Goal: Task Accomplishment & Management: Manage account settings

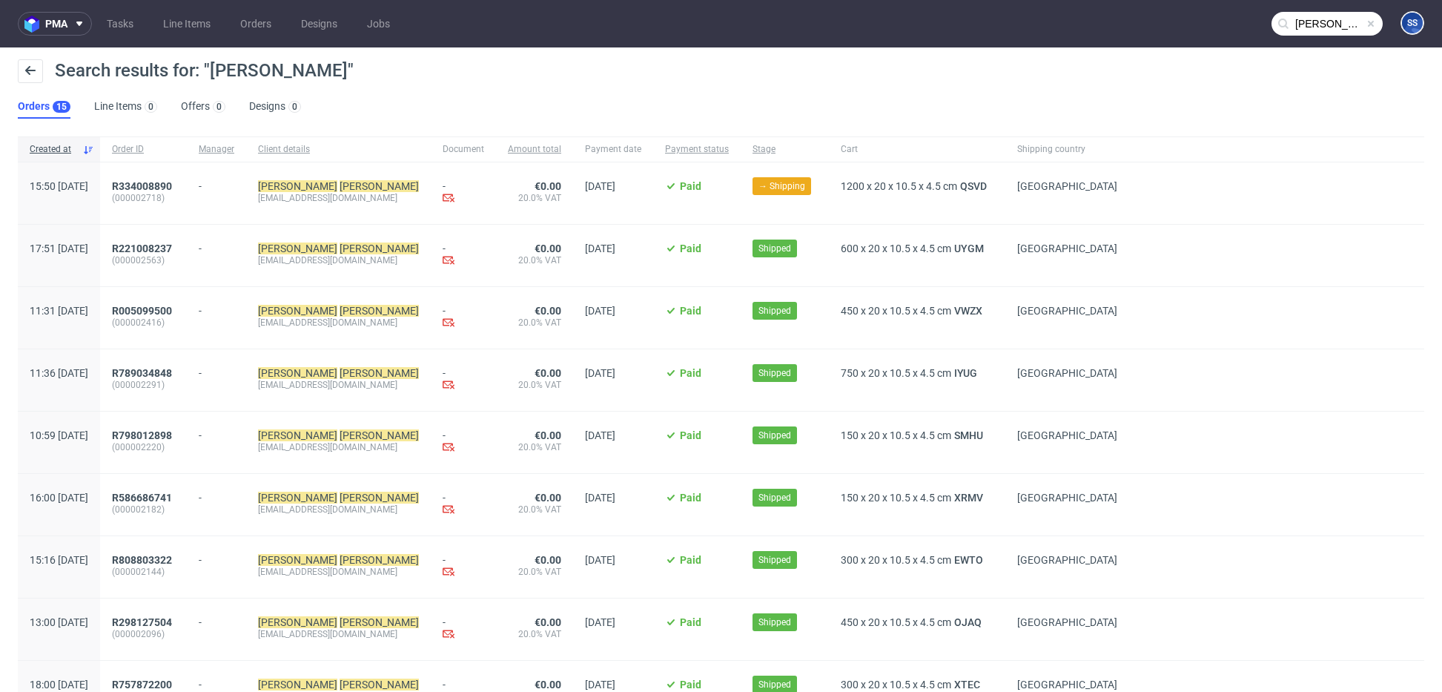
scroll to position [10, 0]
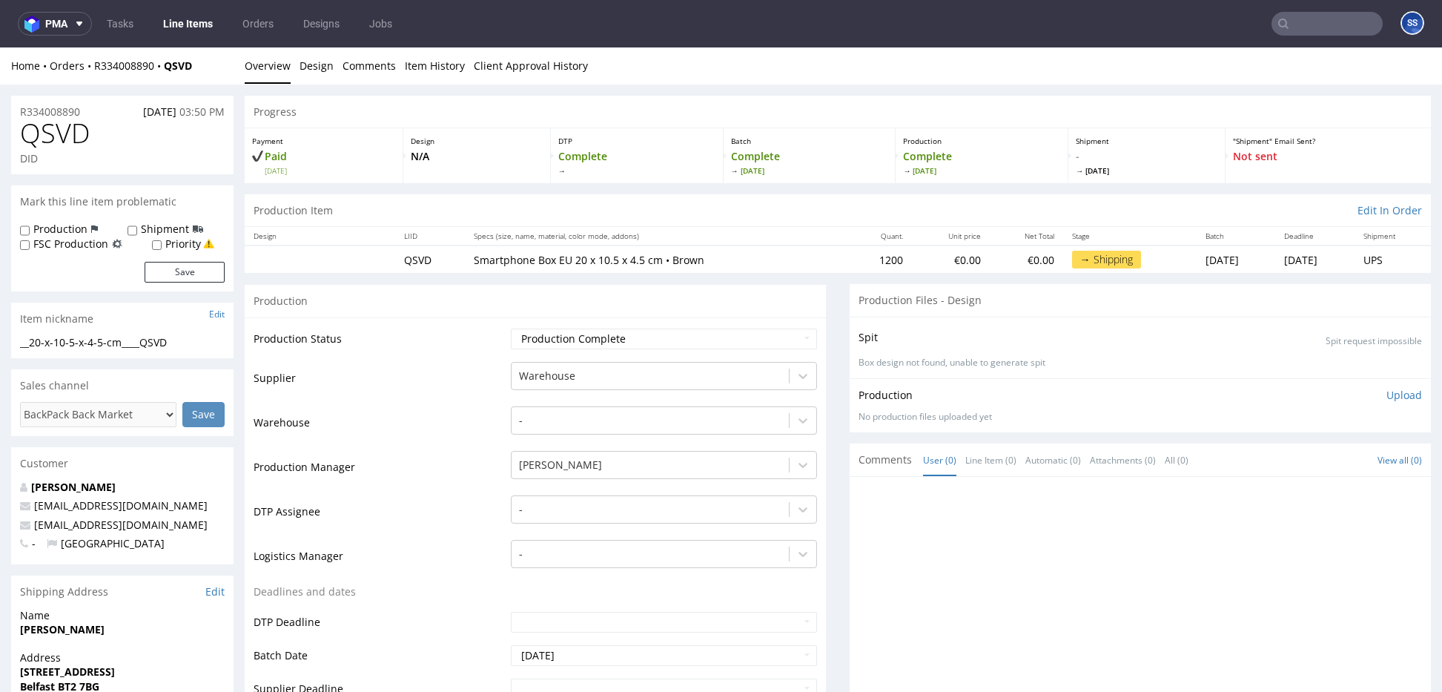
scroll to position [238, 0]
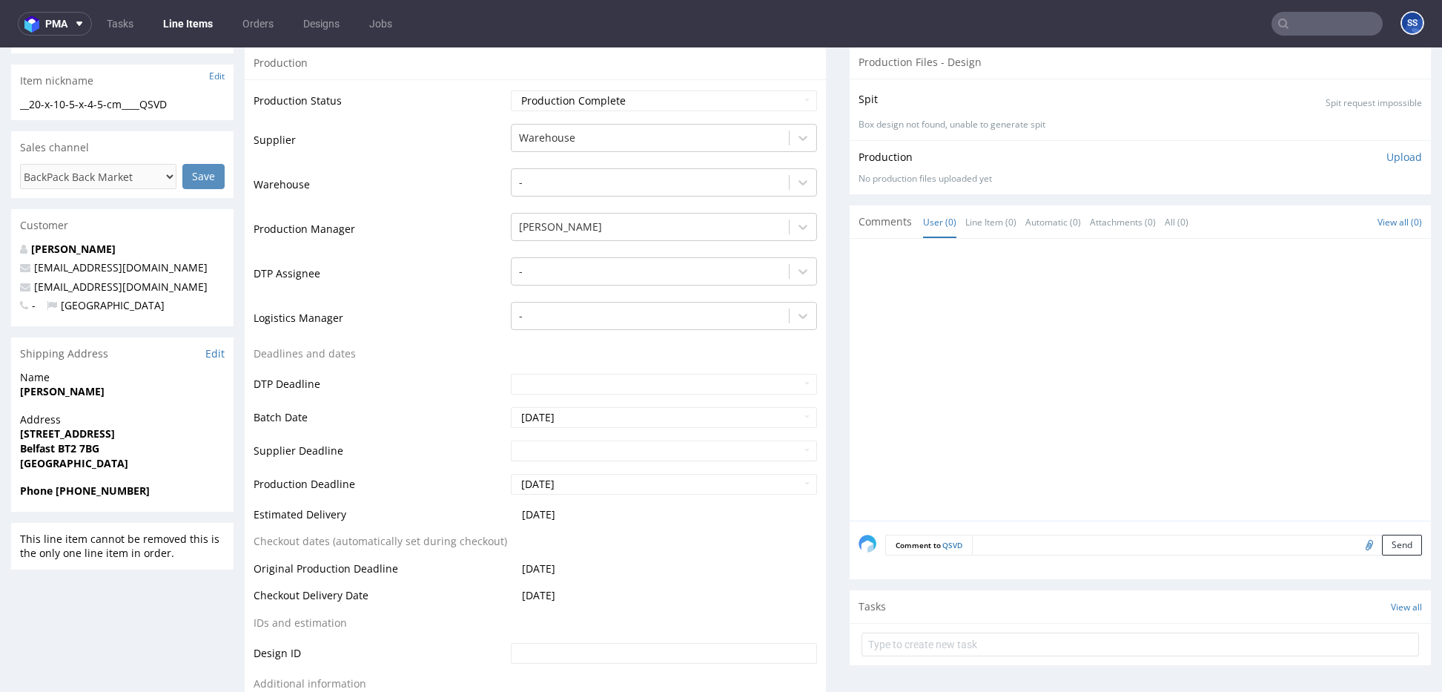
drag, startPoint x: 130, startPoint y: 383, endPoint x: 352, endPoint y: 51, distance: 399.6
click at [145, 374] on span "Name" at bounding box center [122, 377] width 205 height 15
click at [76, 393] on strong "[PERSON_NAME]" at bounding box center [62, 391] width 84 height 14
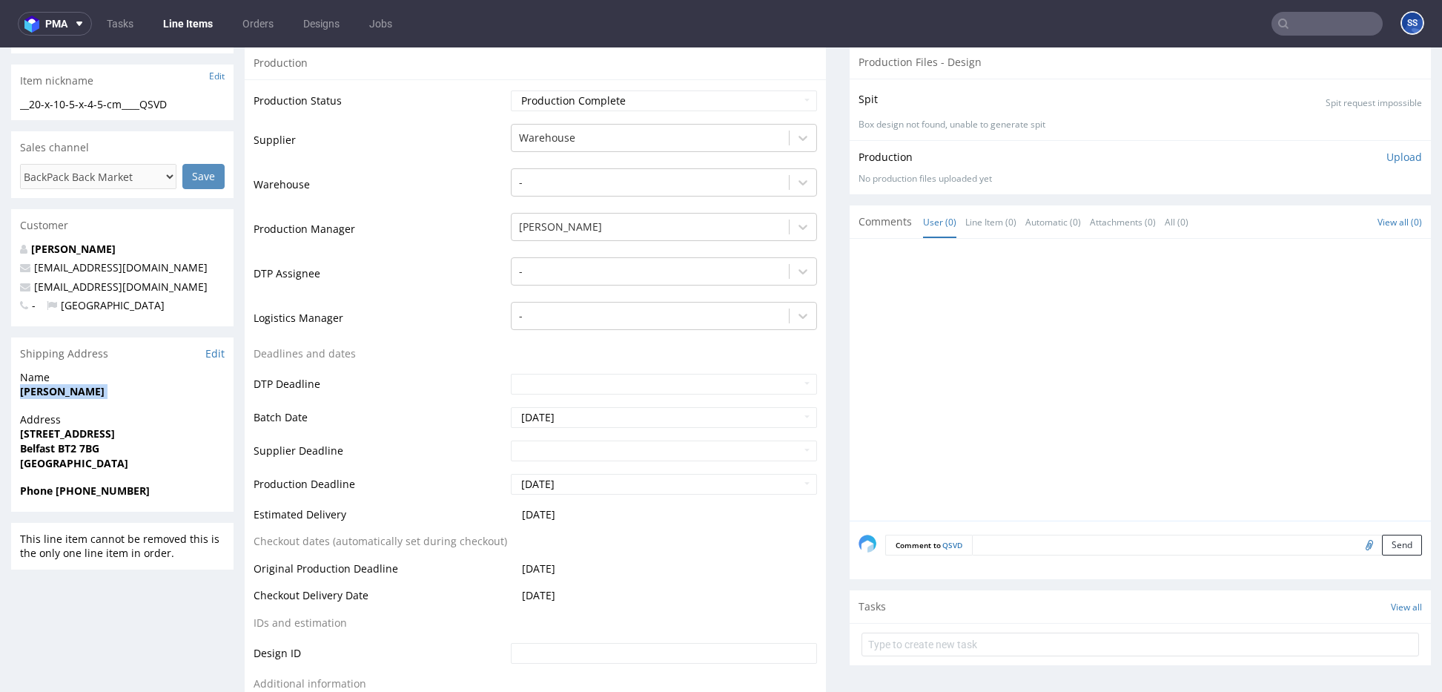
copy strong "[PERSON_NAME]"
drag, startPoint x: 60, startPoint y: 451, endPoint x: 281, endPoint y: 80, distance: 432.0
click at [142, 449] on span "Belfast BT2 7BG" at bounding box center [122, 448] width 205 height 15
copy strong "BT2 7BG"
click at [22, 430] on strong "128C Great Victoria Street" at bounding box center [67, 433] width 95 height 14
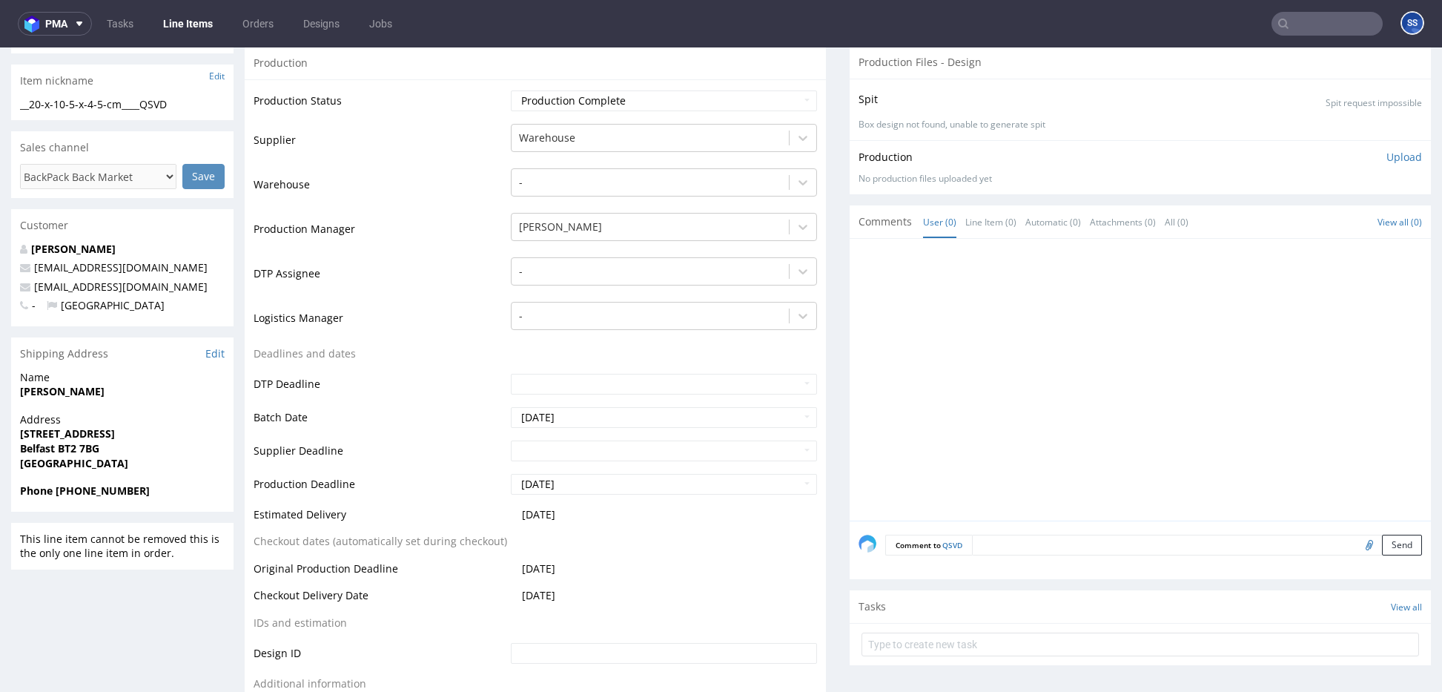
click at [31, 432] on strong "128C Great Victoria Street" at bounding box center [67, 433] width 95 height 14
copy strong "128C"
click at [73, 388] on strong "[PERSON_NAME]" at bounding box center [62, 391] width 84 height 14
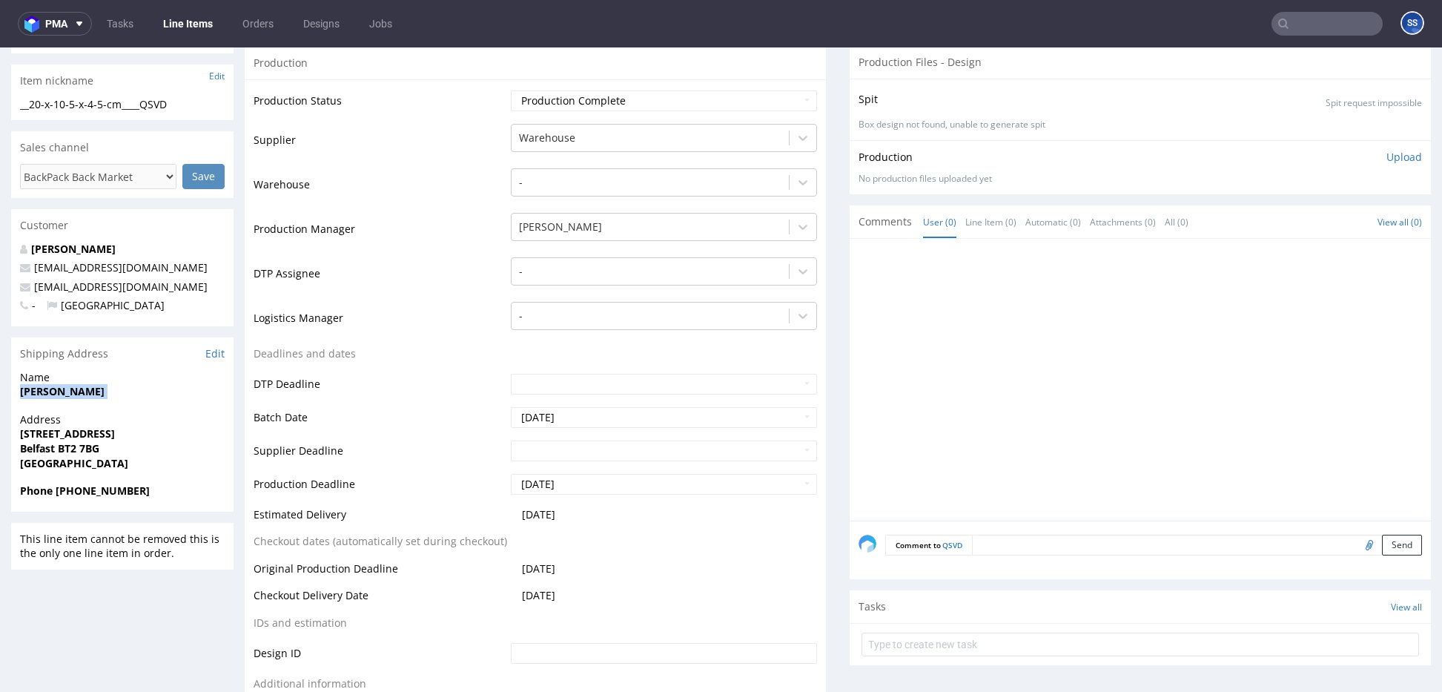
click at [73, 388] on strong "[PERSON_NAME]" at bounding box center [62, 391] width 84 height 14
copy strong "[PERSON_NAME]"
drag, startPoint x: 190, startPoint y: 289, endPoint x: 49, endPoint y: 283, distance: 141.7
click at [38, 291] on p "[EMAIL_ADDRESS][DOMAIN_NAME]" at bounding box center [122, 286] width 205 height 15
copy link "[EMAIL_ADDRESS][DOMAIN_NAME]"
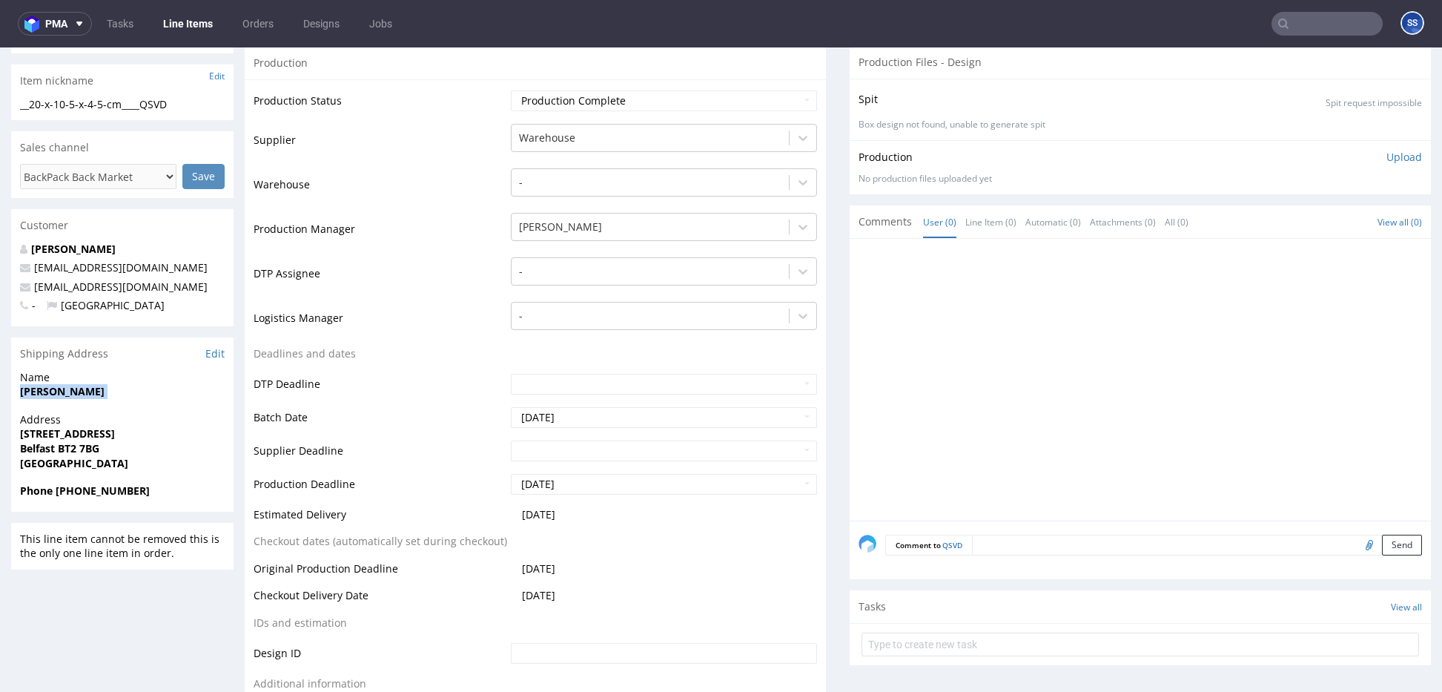
drag, startPoint x: 55, startPoint y: 493, endPoint x: 289, endPoint y: 113, distance: 445.9
click at [162, 491] on span "Phone [PHONE_NUMBER]" at bounding box center [122, 490] width 205 height 15
copy strong "+44 7480 237993"
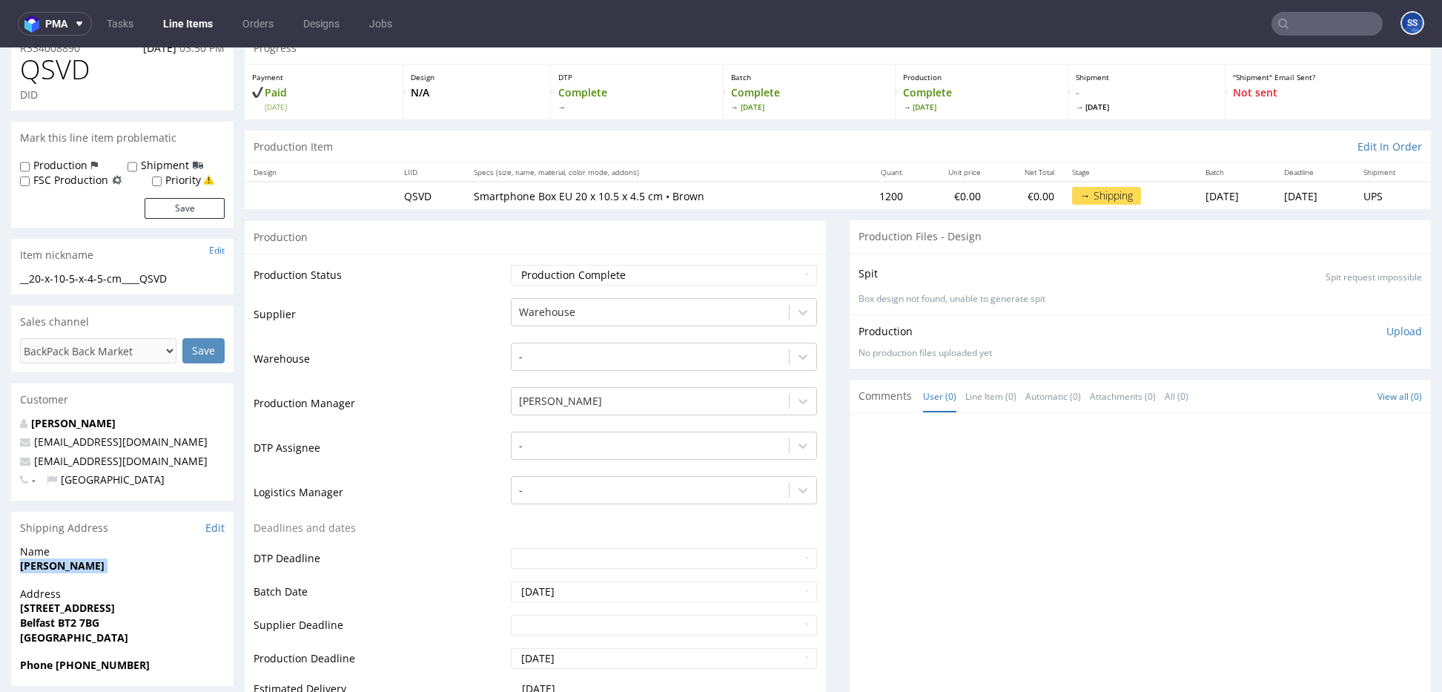
scroll to position [0, 0]
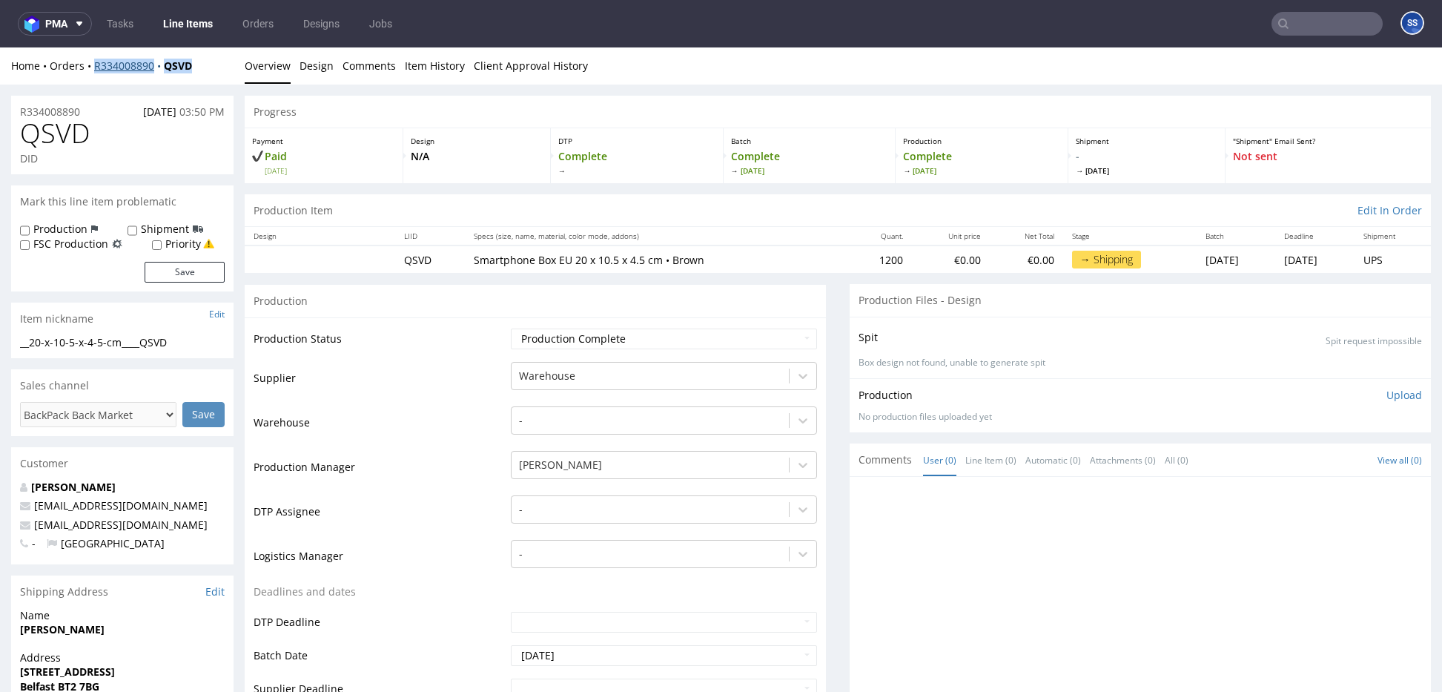
copy div "R334008890 QSVD"
drag, startPoint x: 209, startPoint y: 65, endPoint x: 121, endPoint y: 53, distance: 89.1
click at [96, 67] on div "Home Orders R334008890 QSVD" at bounding box center [122, 66] width 222 height 15
click at [188, 26] on link "Line Items" at bounding box center [187, 24] width 67 height 24
drag, startPoint x: 205, startPoint y: 67, endPoint x: 94, endPoint y: 67, distance: 111.2
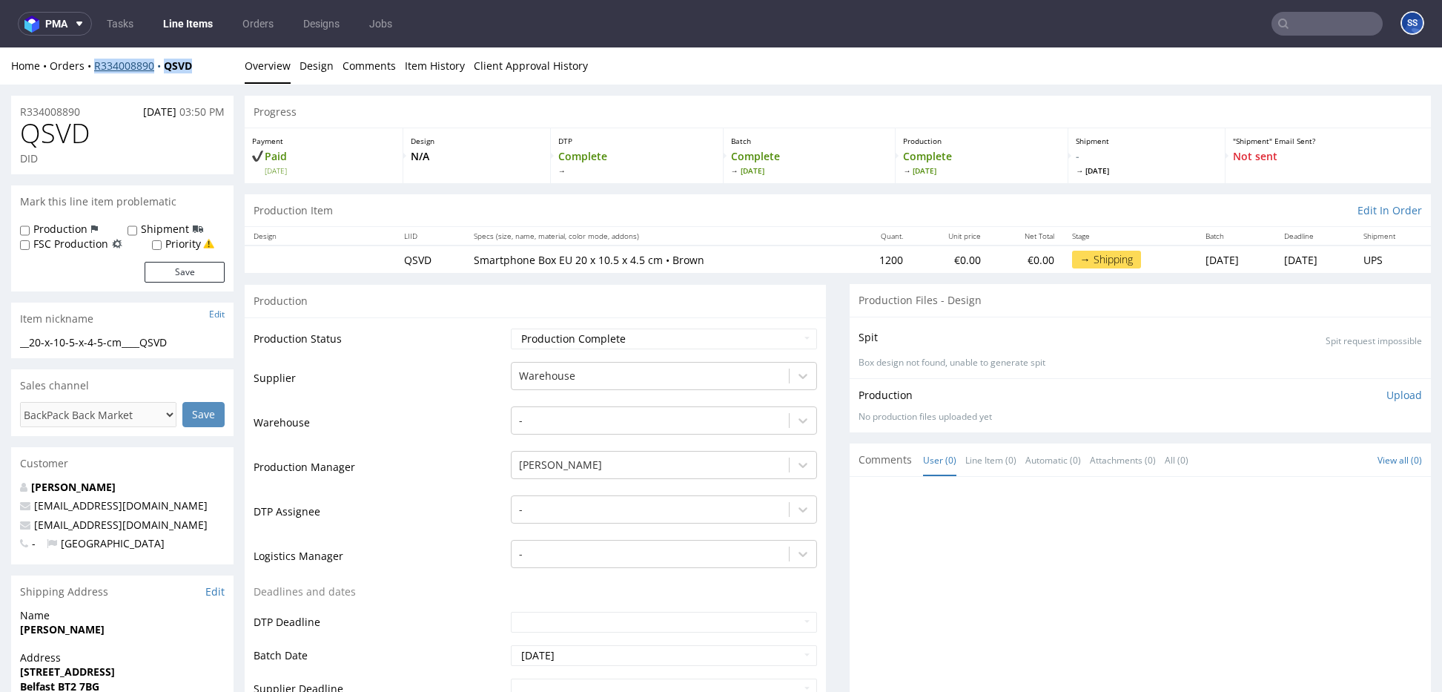
click at [94, 67] on div "Home Orders R334008890 QSVD" at bounding box center [122, 66] width 222 height 15
copy div "R334008890 QSVD"
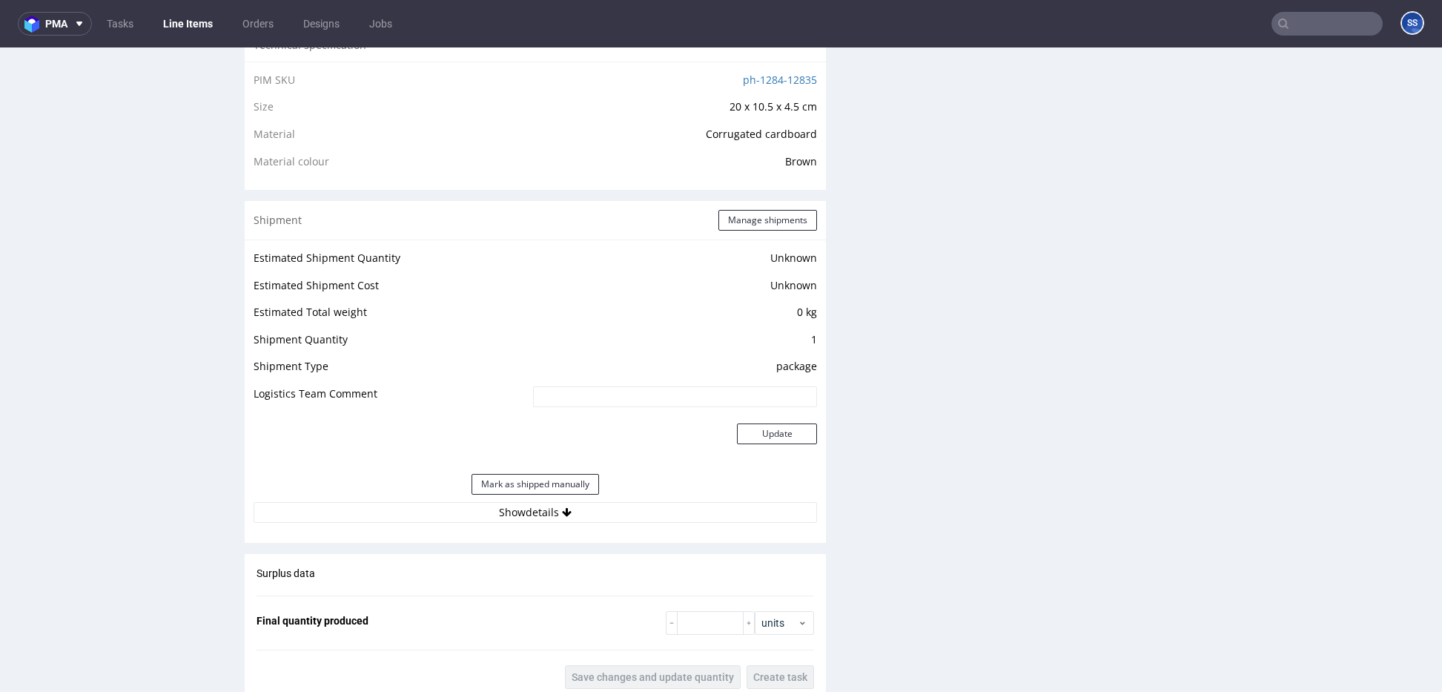
scroll to position [1022, 0]
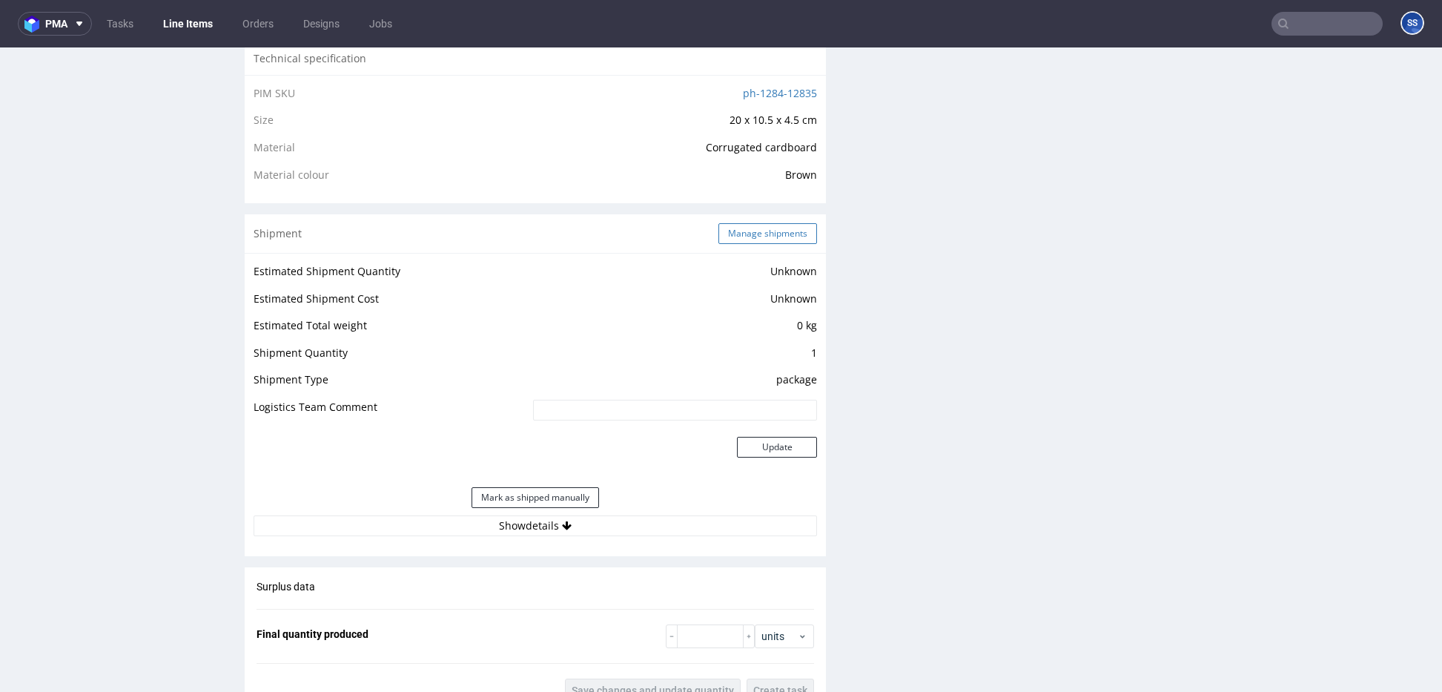
click at [745, 238] on button "Manage shipments" at bounding box center [767, 233] width 99 height 21
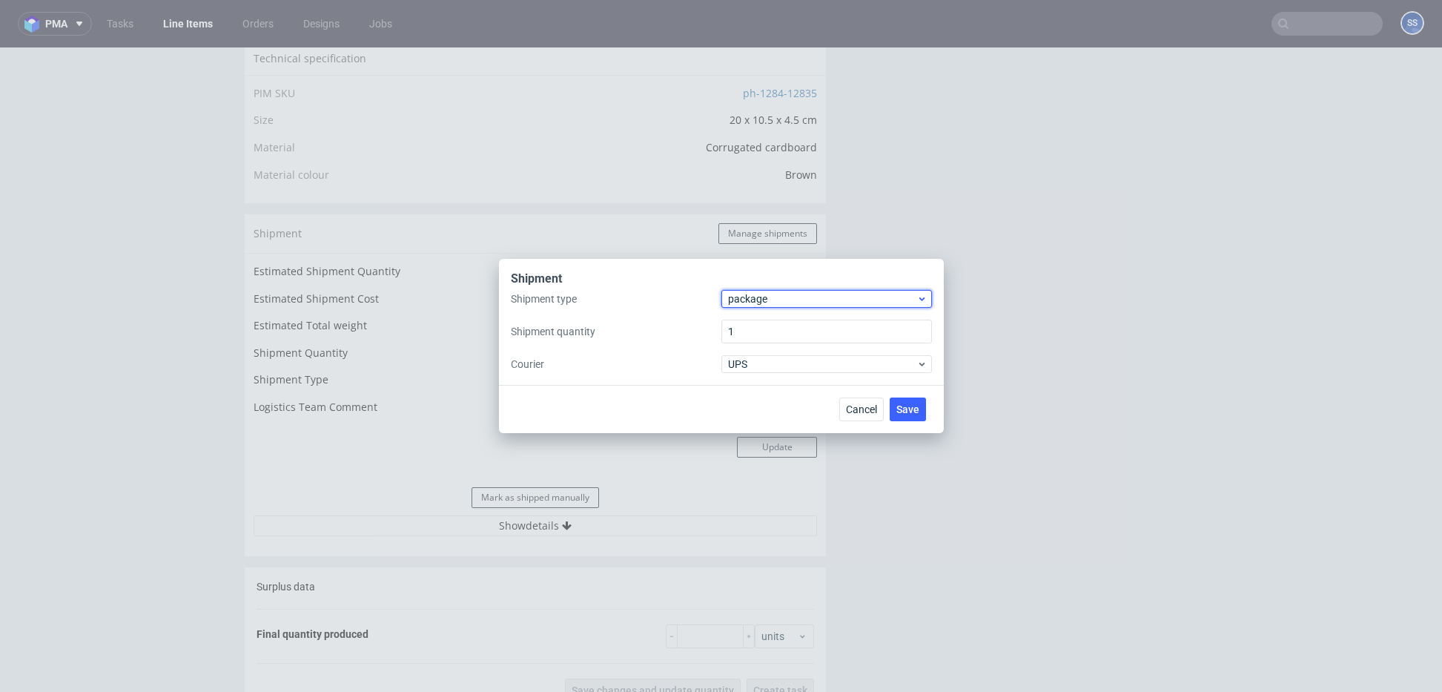
click at [752, 302] on span "package" at bounding box center [822, 298] width 189 height 15
click at [752, 325] on div "pallet" at bounding box center [826, 329] width 199 height 27
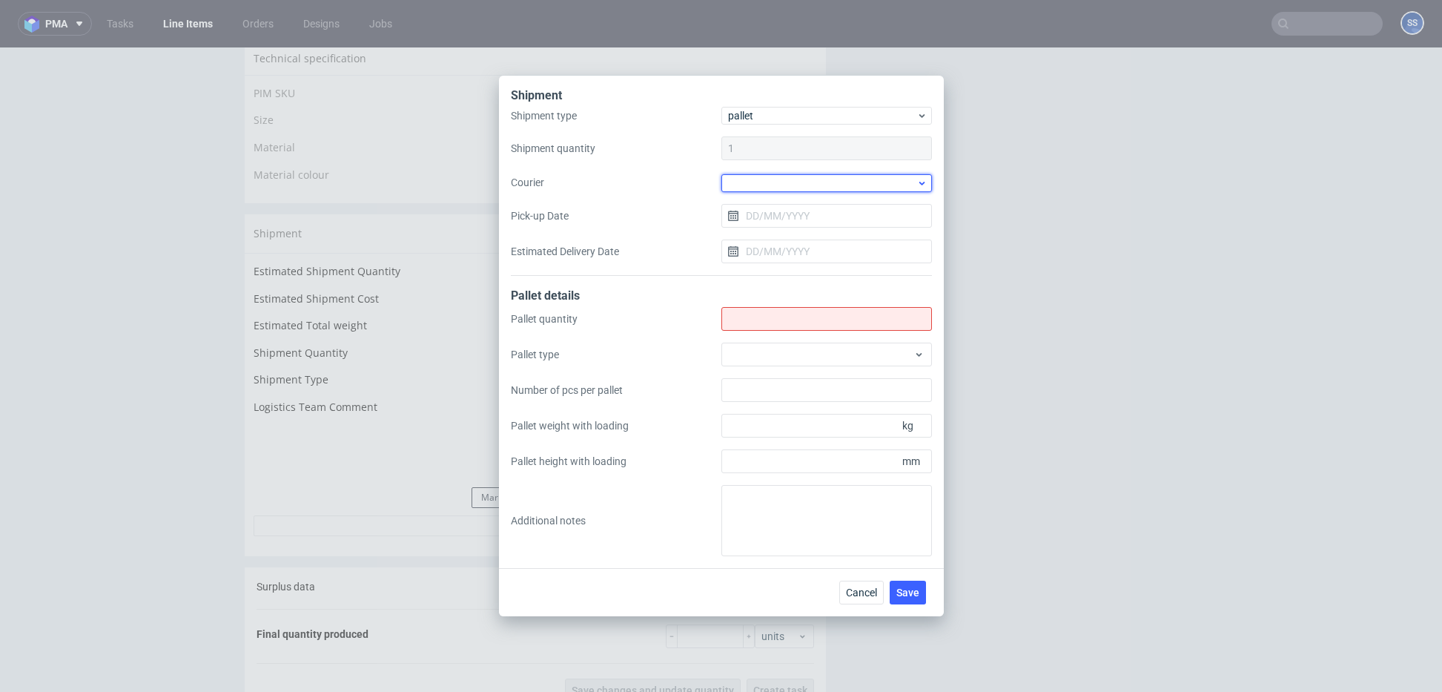
click at [757, 184] on div at bounding box center [826, 183] width 210 height 18
click at [787, 231] on div "Kuehne + Nagel" at bounding box center [826, 229] width 199 height 27
click at [762, 202] on div "Shipment type pallet Shipment quantity 1 Courier Kuehne + Nagel Pick-up Date Es…" at bounding box center [721, 191] width 421 height 167
click at [763, 207] on input "Pick-up Date" at bounding box center [826, 215] width 210 height 24
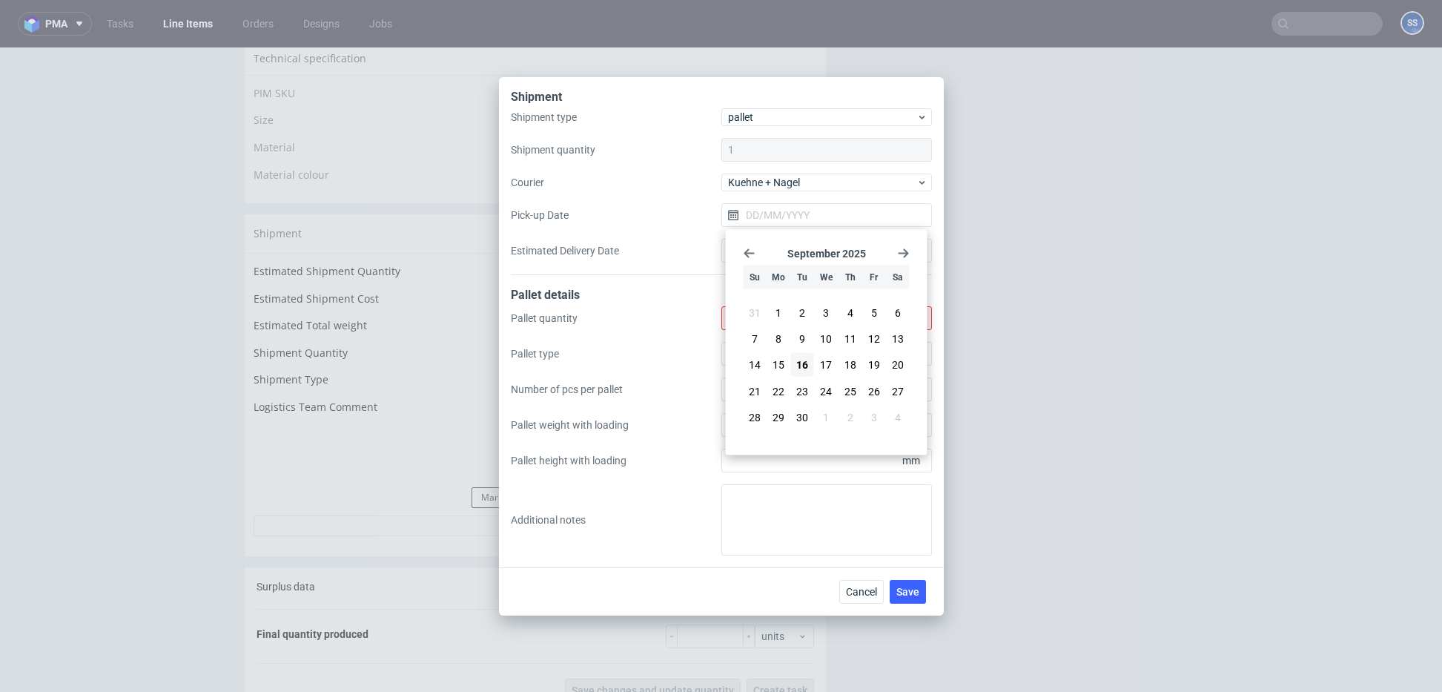
click at [828, 370] on span "17" at bounding box center [826, 364] width 12 height 15
type input "[DATE]"
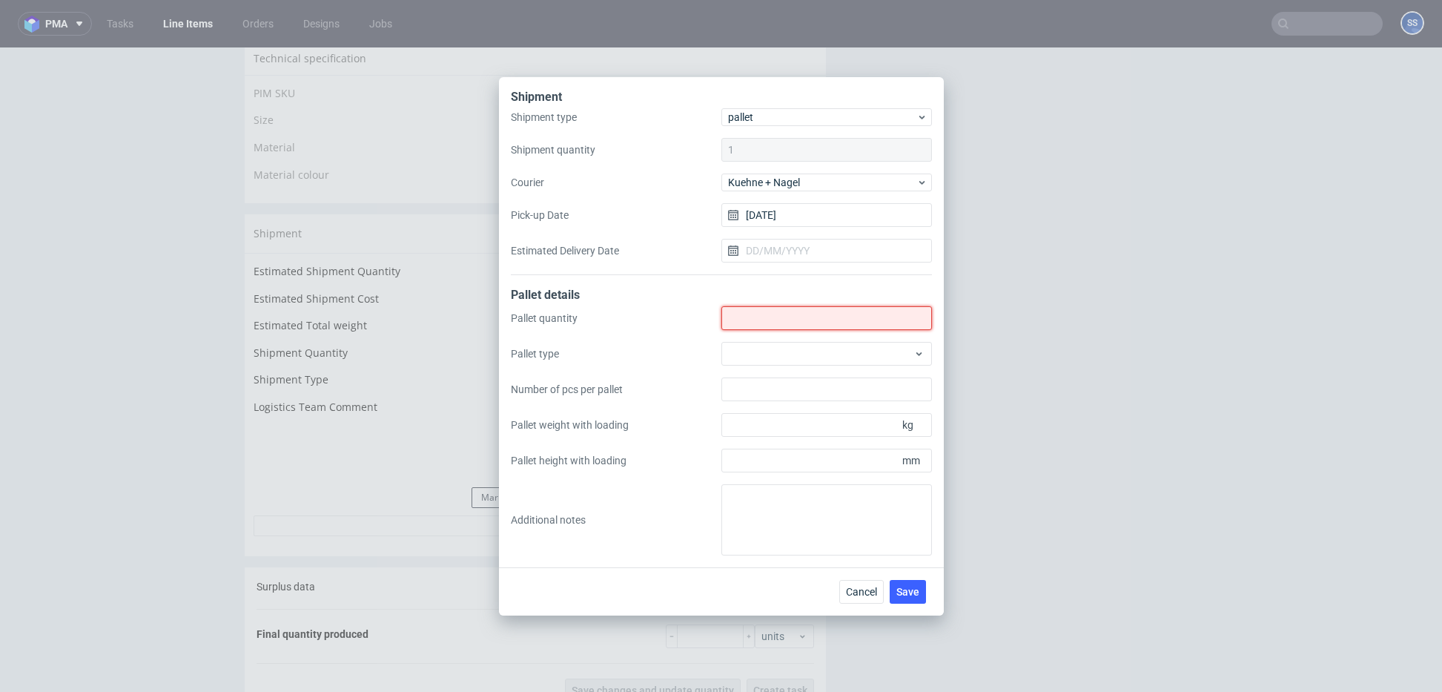
click at [780, 322] on input "Shipment type" at bounding box center [826, 318] width 210 height 24
type input "1"
click at [901, 586] on span "Save" at bounding box center [907, 591] width 23 height 10
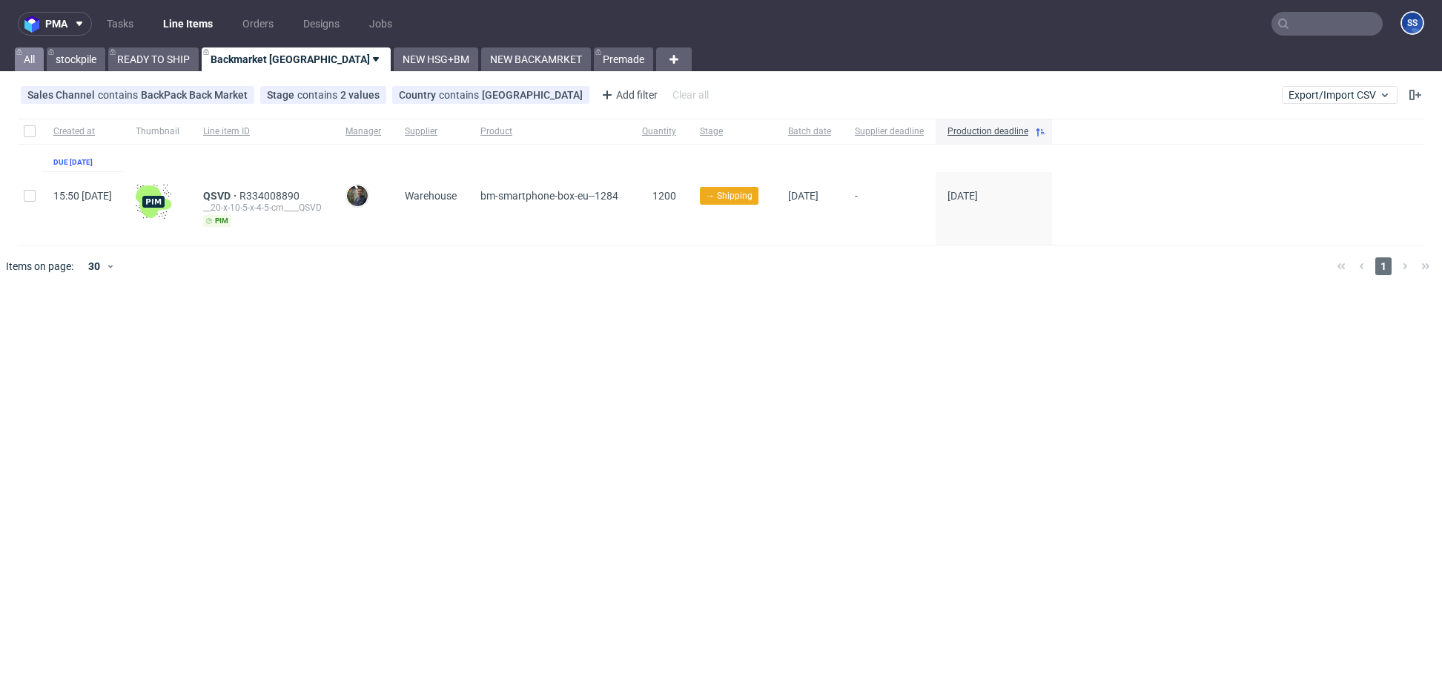
click at [30, 62] on link "All" at bounding box center [29, 59] width 29 height 24
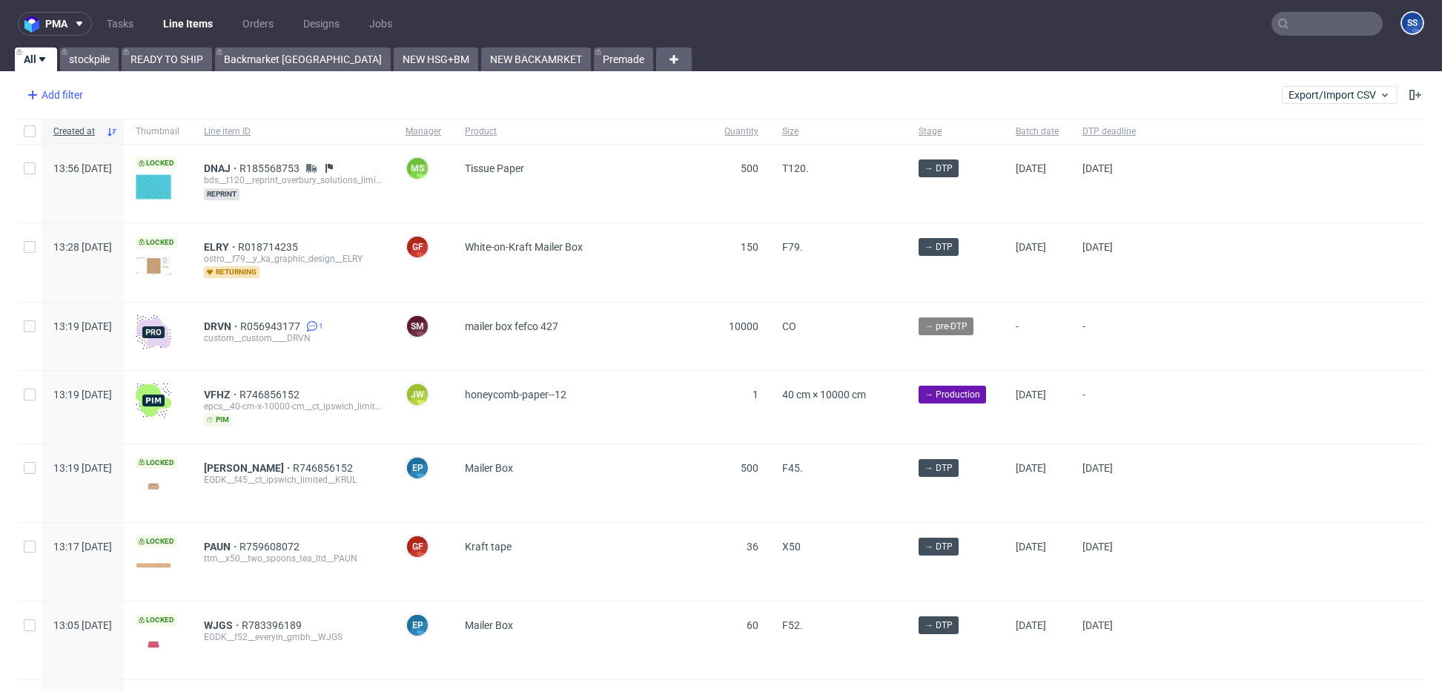
click at [79, 102] on div "Add filter" at bounding box center [53, 95] width 65 height 24
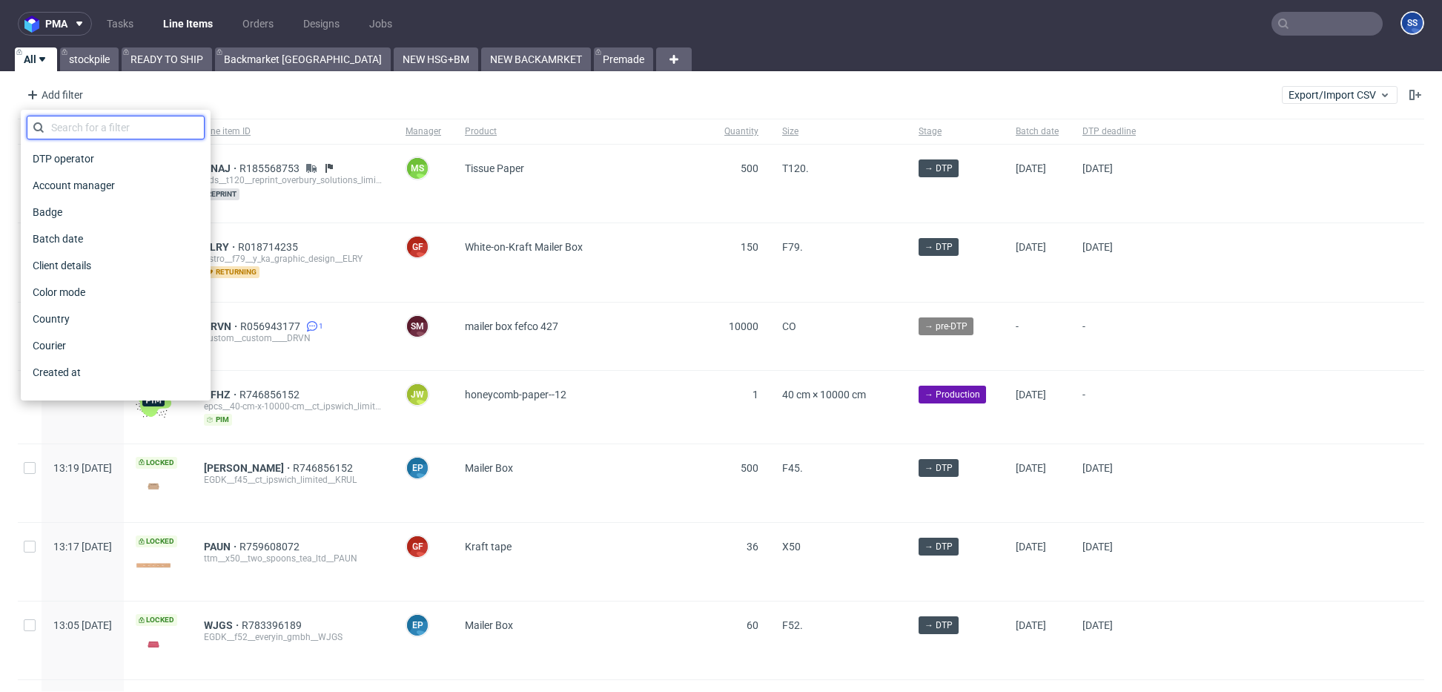
click at [120, 129] on input "text" at bounding box center [116, 128] width 178 height 24
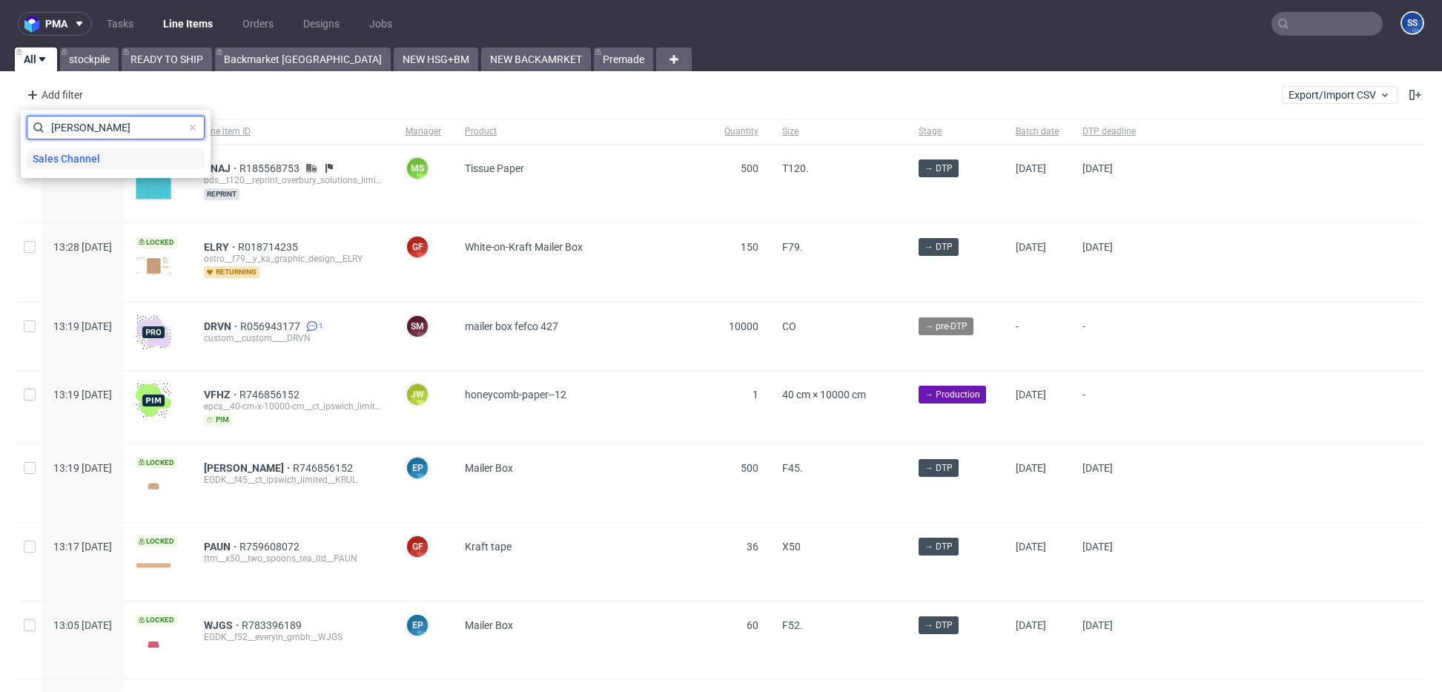
type input "sal"
click at [108, 156] on div "Sales Channel" at bounding box center [116, 158] width 178 height 21
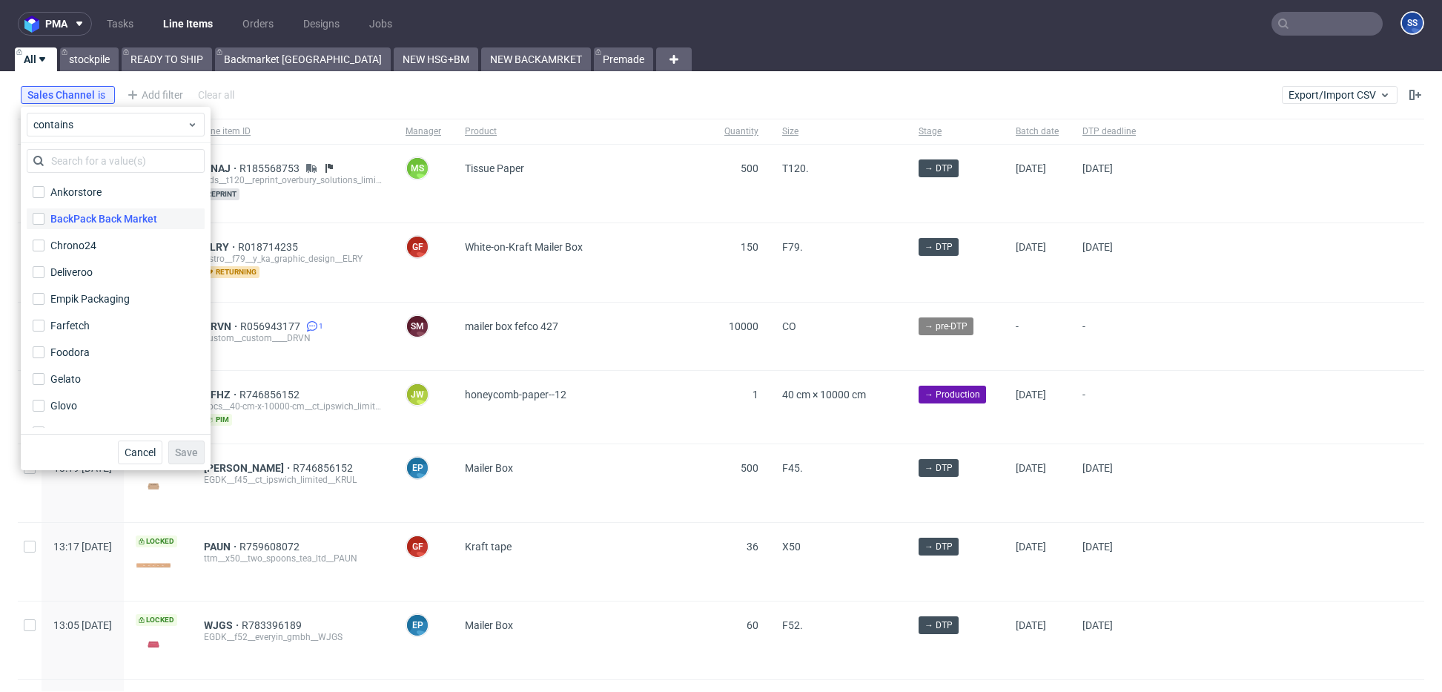
click at [122, 212] on div "BackPack Back Market" at bounding box center [103, 218] width 107 height 15
click at [44, 213] on input "BackPack Back Market" at bounding box center [39, 219] width 12 height 12
checkbox input "true"
click at [188, 451] on span "Save" at bounding box center [186, 452] width 23 height 10
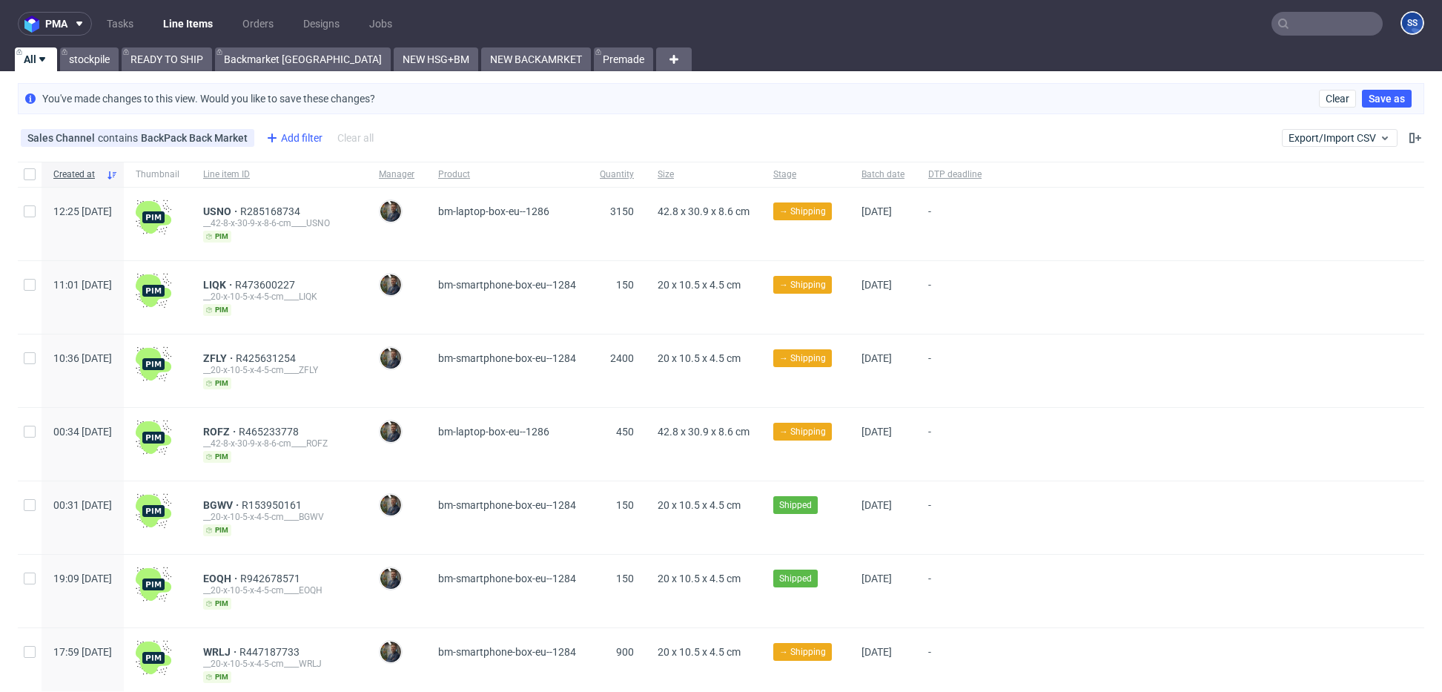
click at [285, 143] on div "Add filter" at bounding box center [292, 138] width 65 height 24
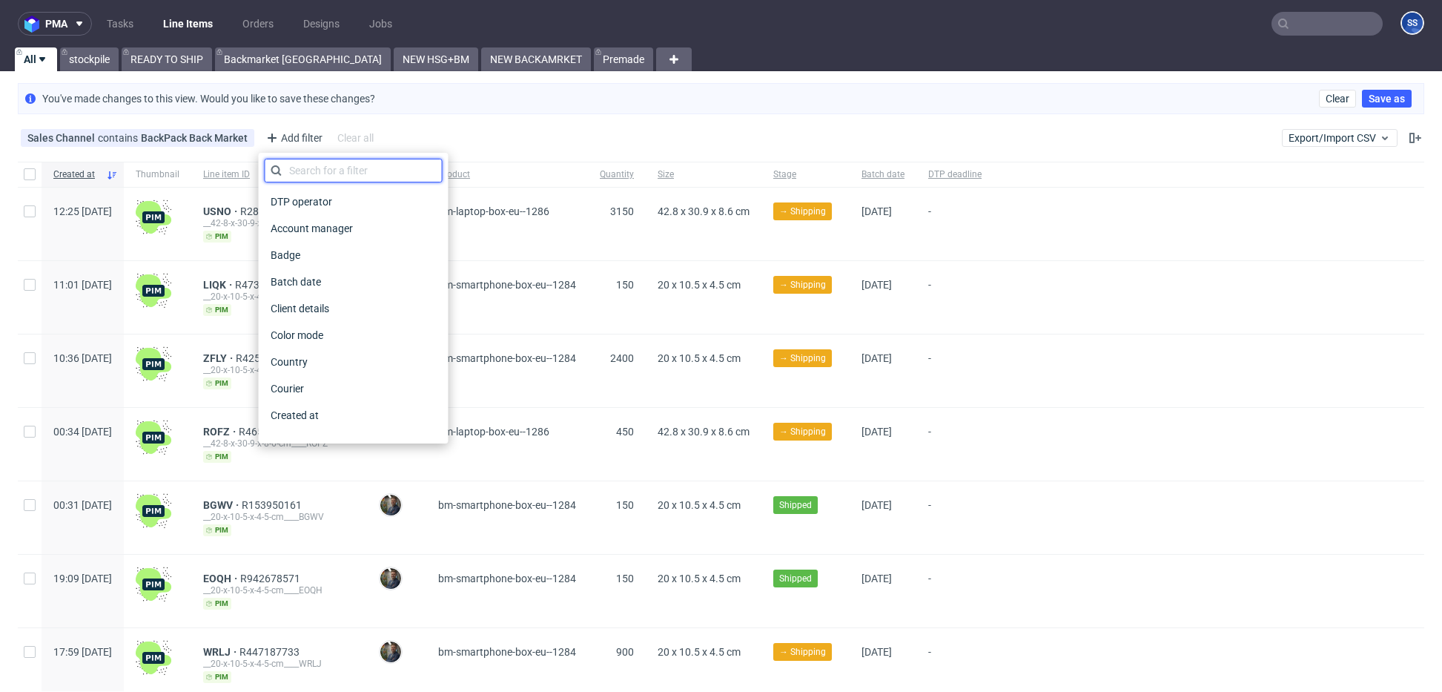
click at [360, 168] on input "text" at bounding box center [354, 171] width 178 height 24
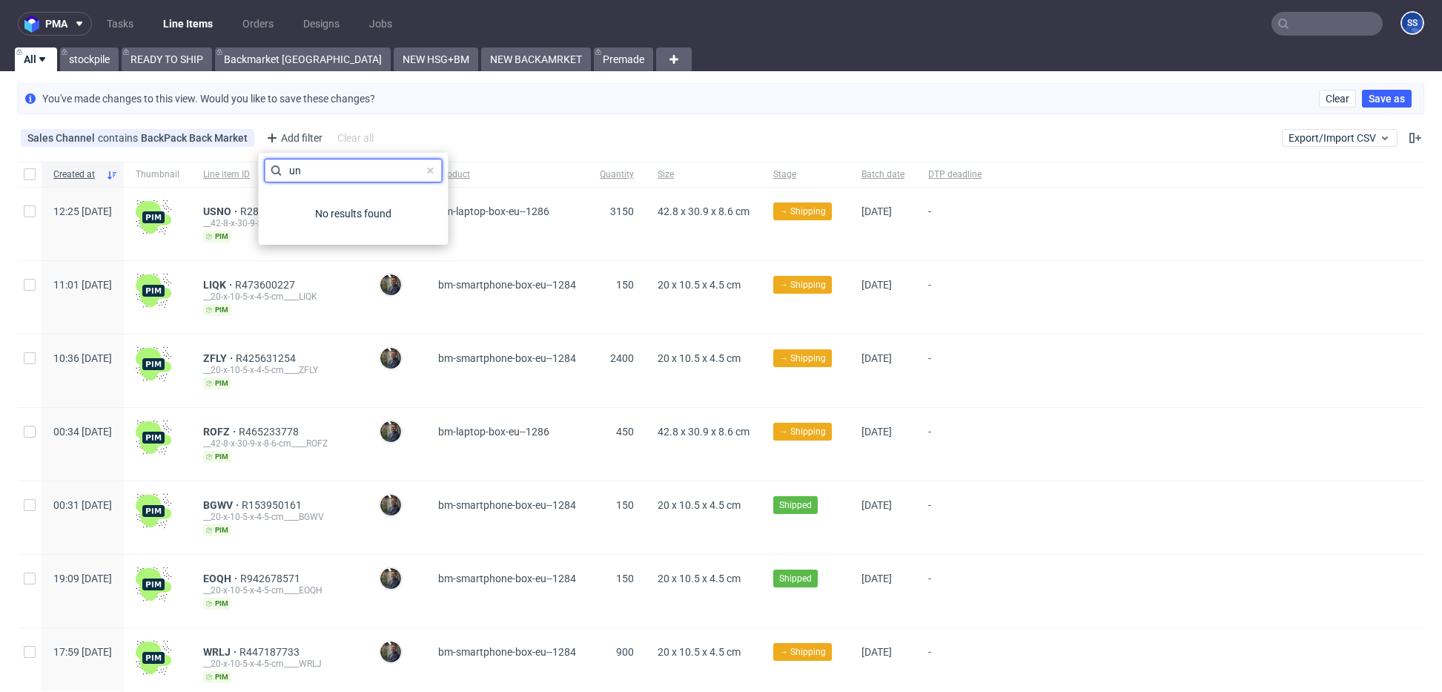
type input "u"
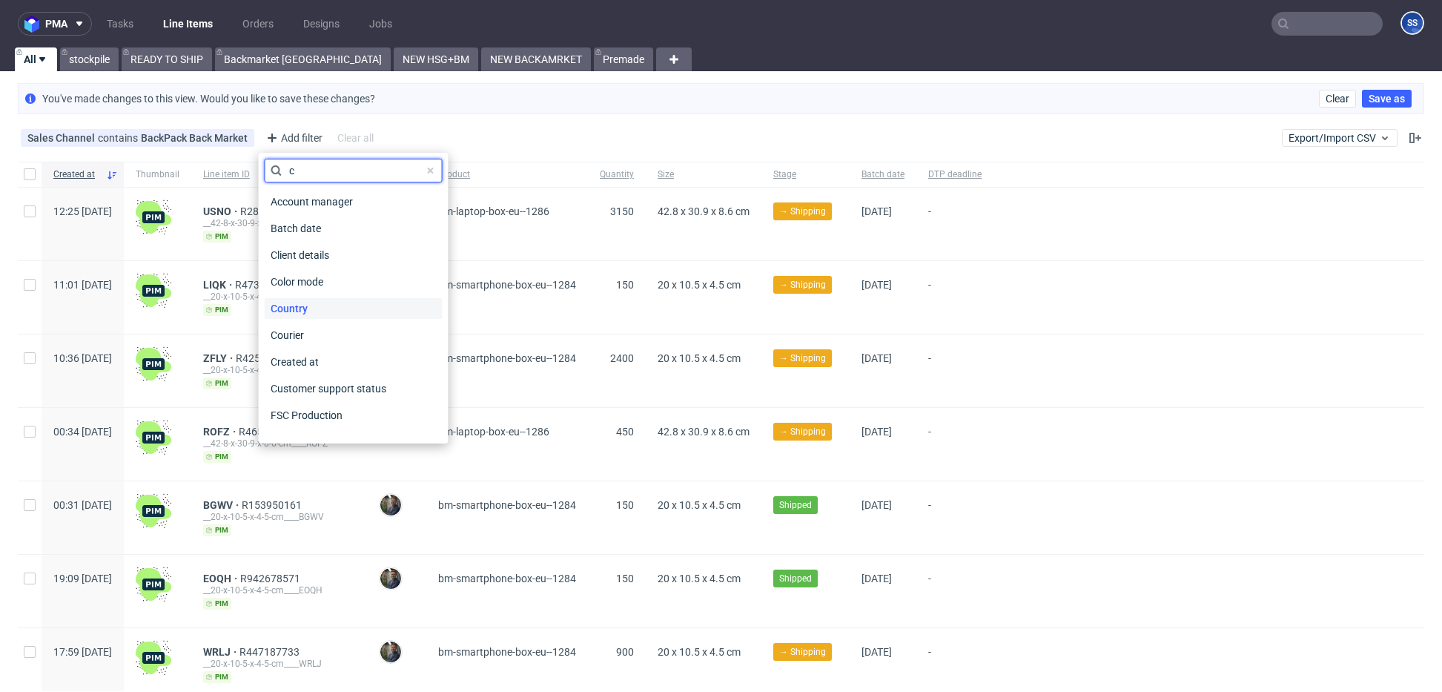
type input "c"
click at [329, 302] on div "Country" at bounding box center [354, 308] width 178 height 21
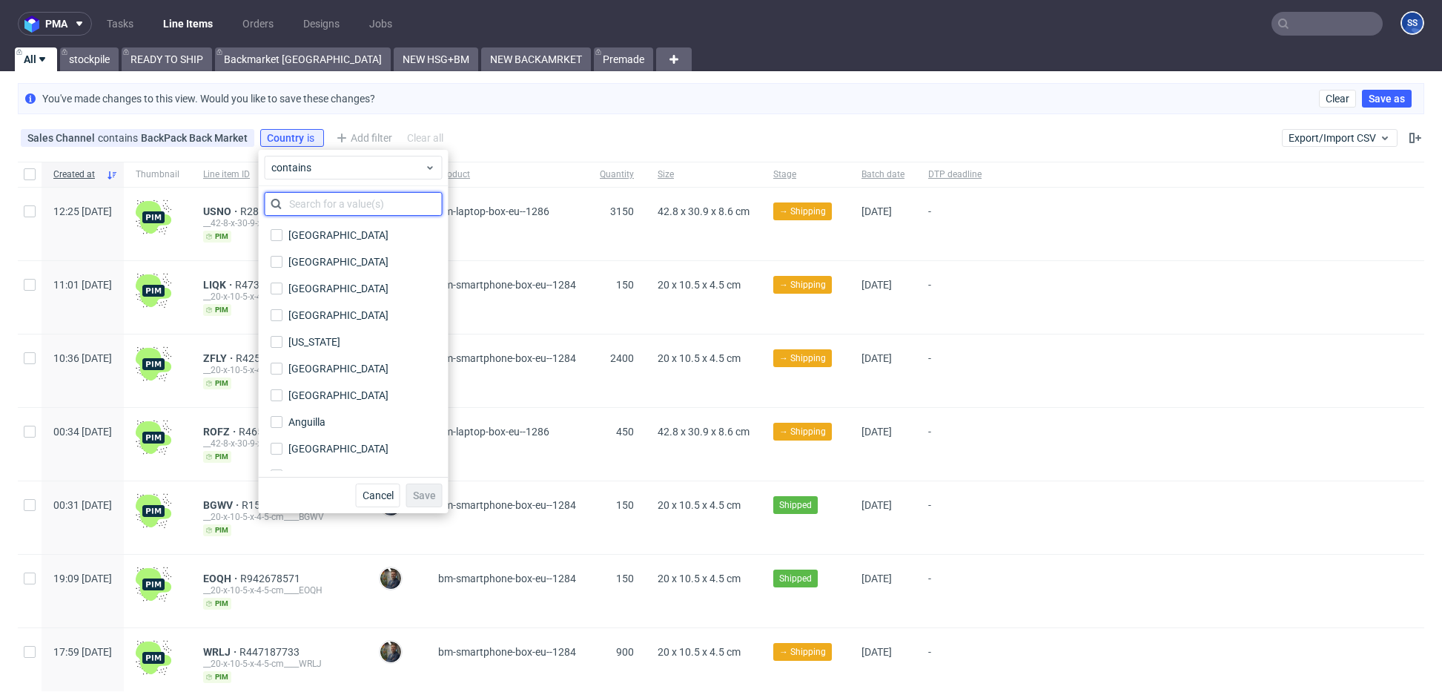
click at [334, 209] on input "text" at bounding box center [354, 204] width 178 height 24
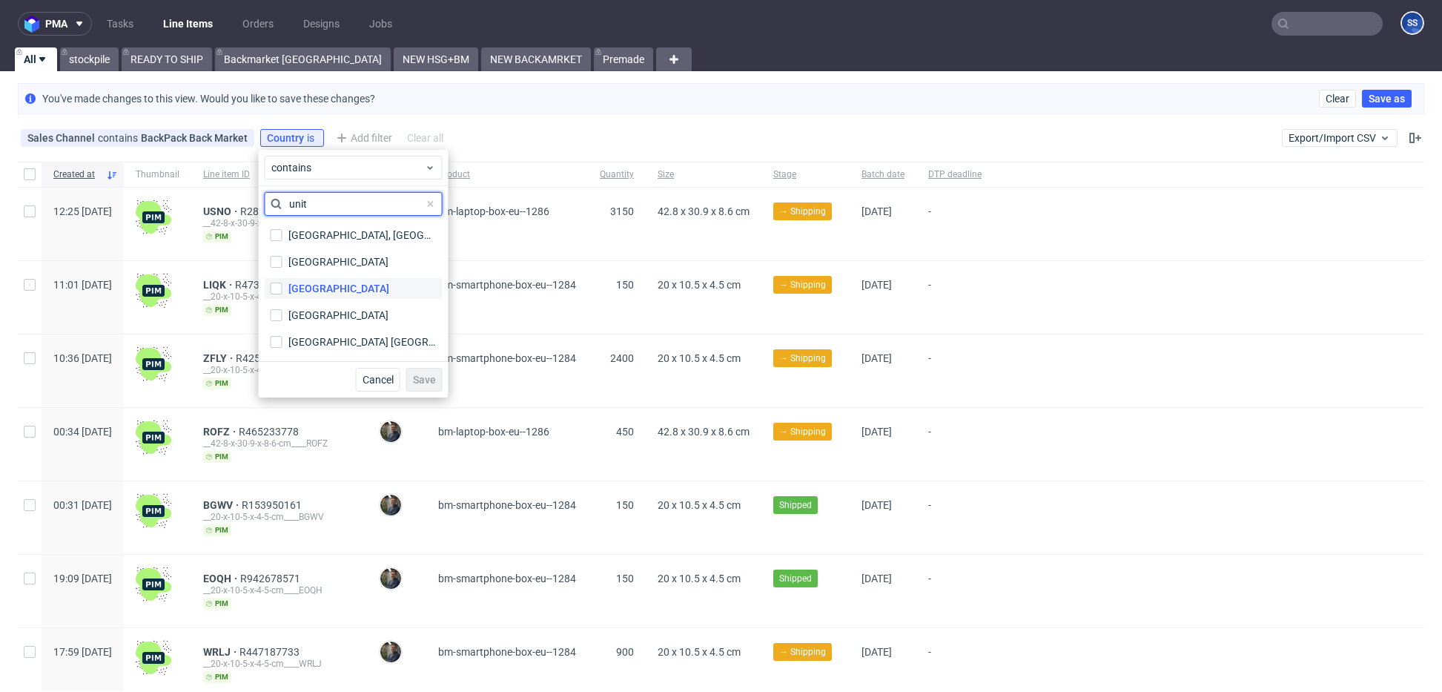
type input "unit"
click at [356, 288] on div "United Kingdom" at bounding box center [338, 288] width 101 height 15
click at [282, 288] on input "United Kingdom" at bounding box center [277, 288] width 12 height 12
checkbox input "true"
click at [431, 377] on span "Save" at bounding box center [424, 379] width 23 height 10
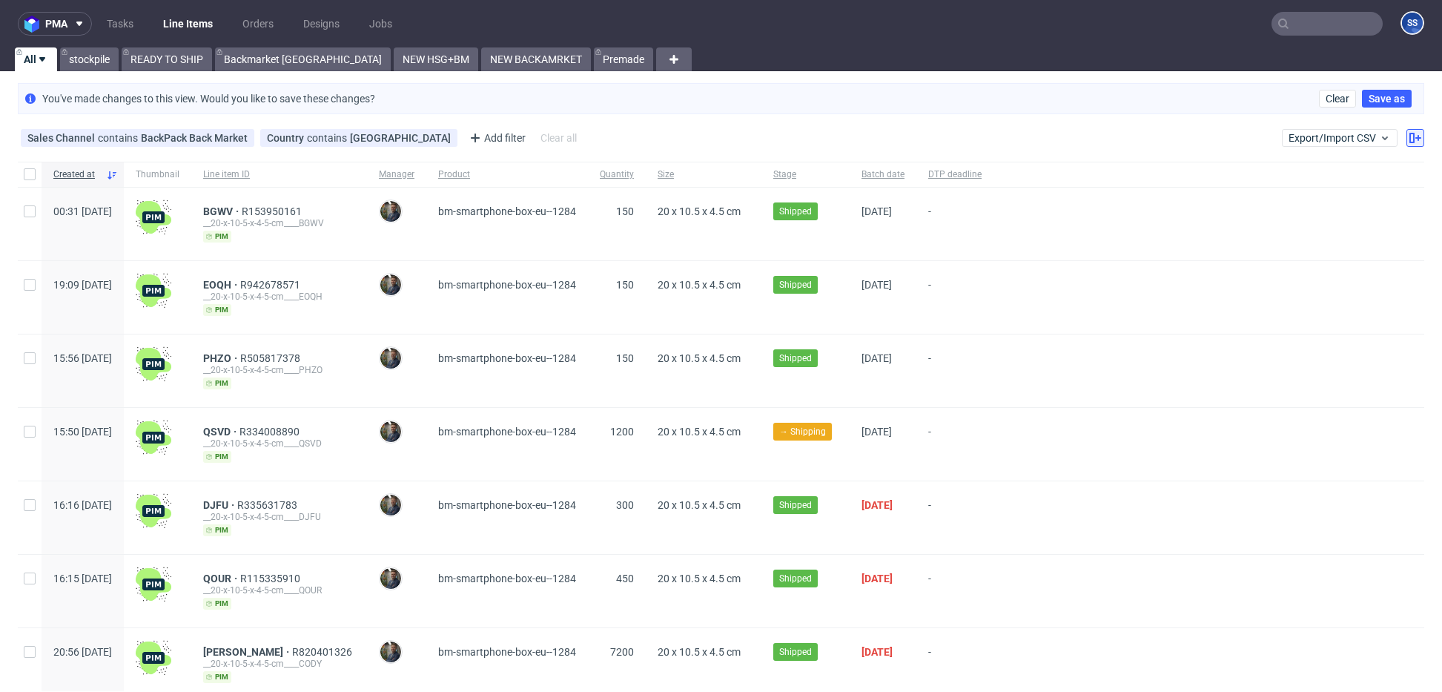
click at [1409, 134] on icon at bounding box center [1415, 138] width 12 height 12
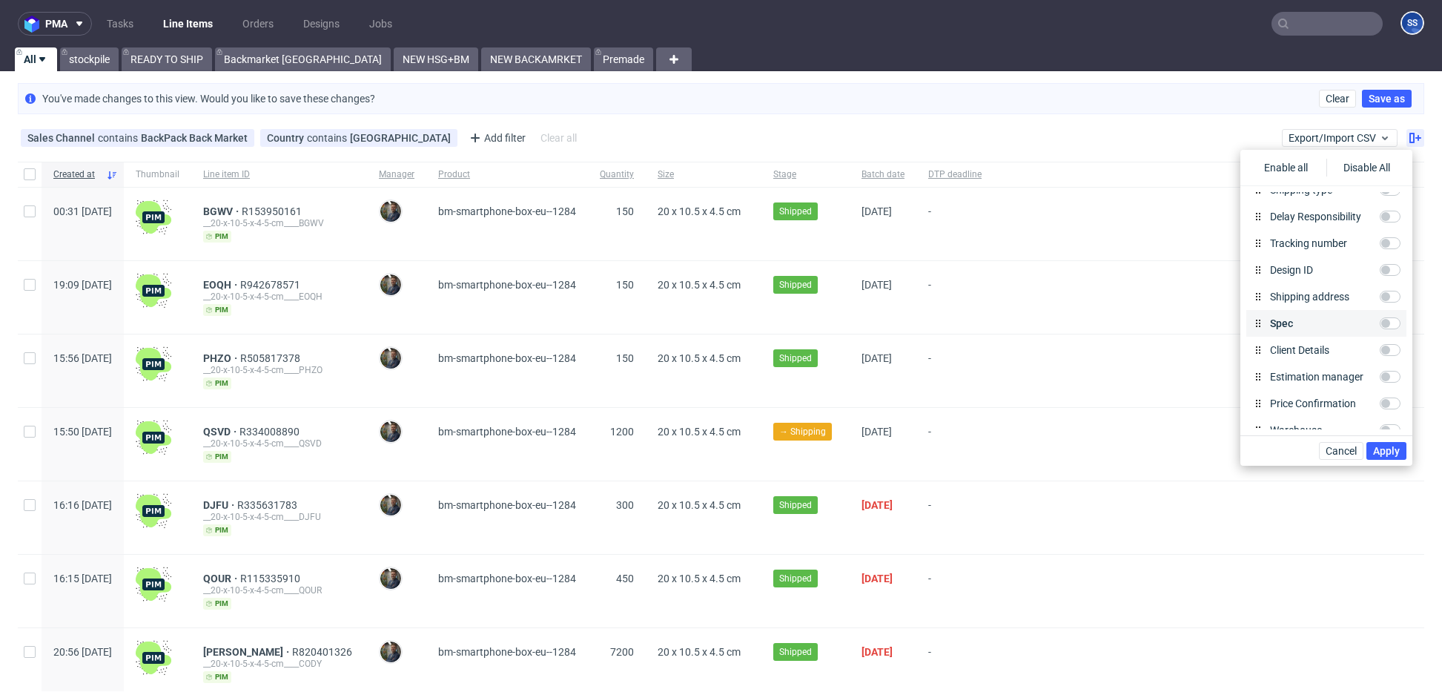
scroll to position [726, 0]
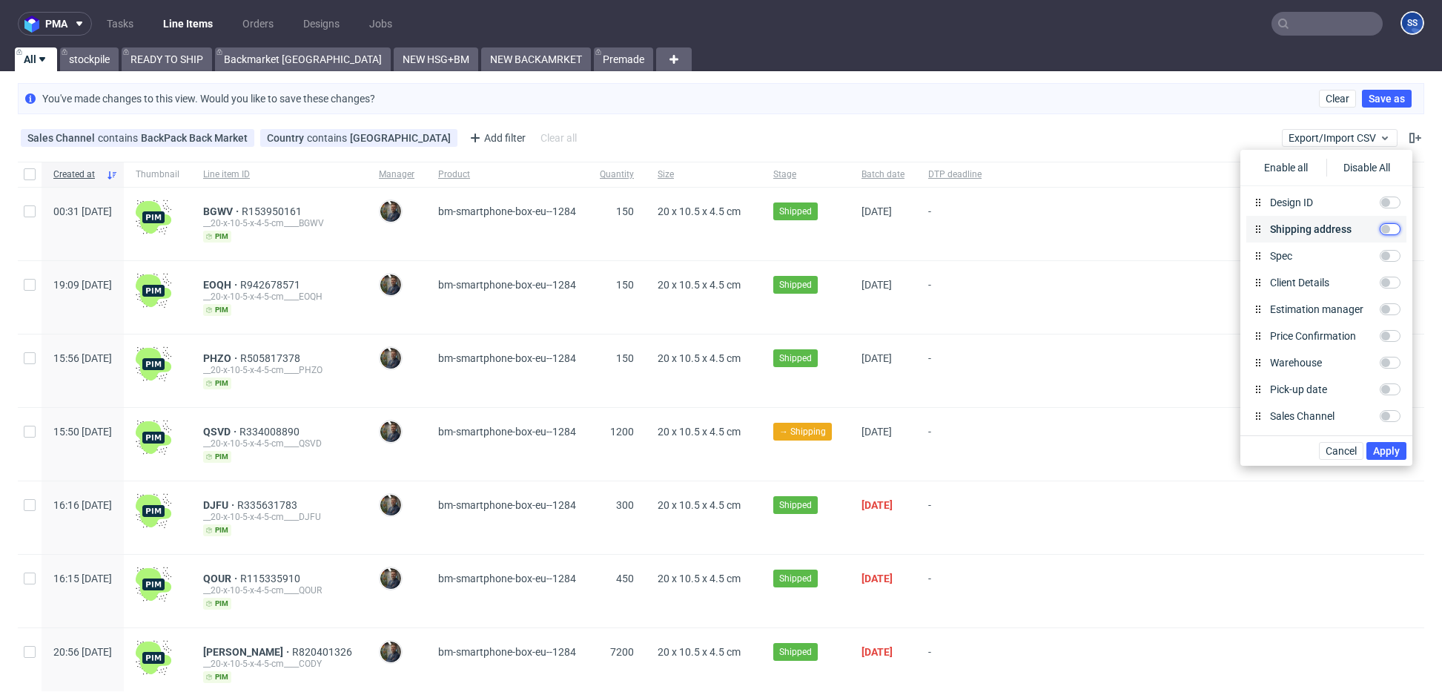
click at [1384, 231] on input "Shipping address" at bounding box center [1389, 229] width 21 height 12
checkbox input "true"
click at [1392, 446] on span "Apply" at bounding box center [1386, 450] width 27 height 10
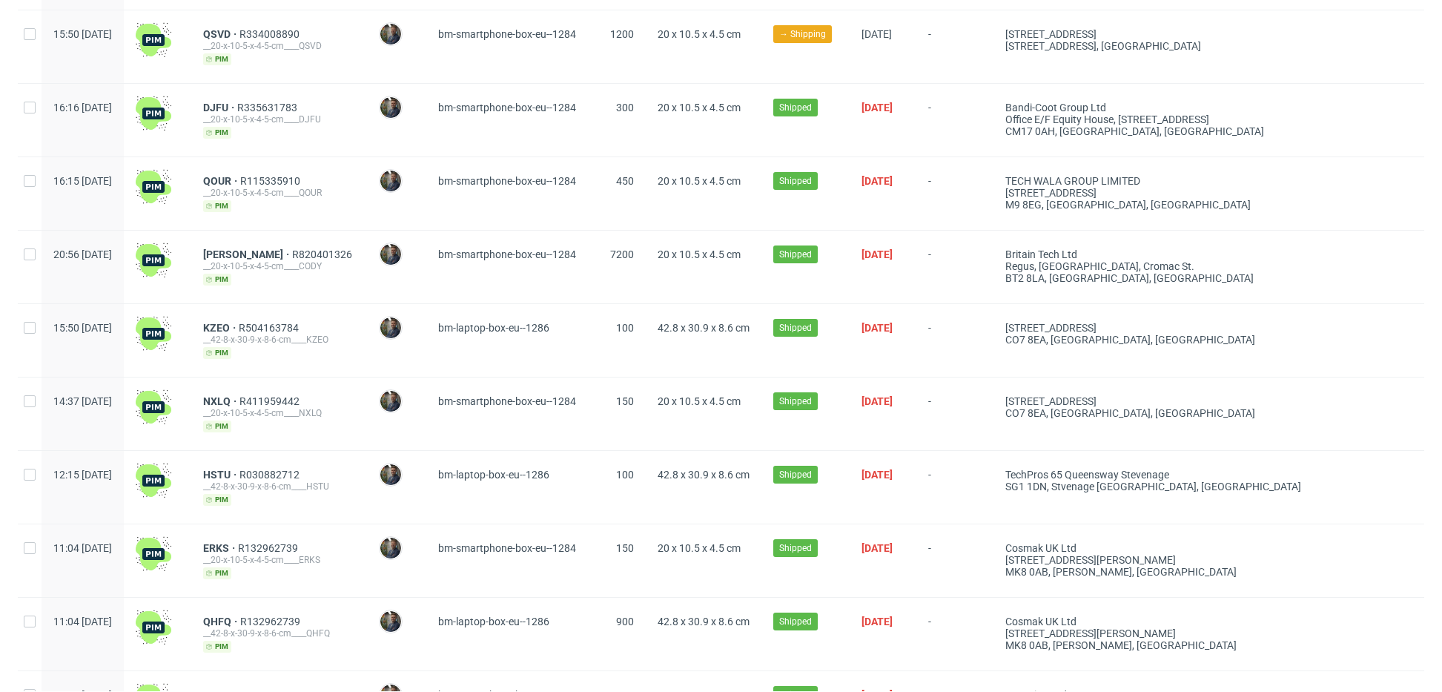
scroll to position [404, 0]
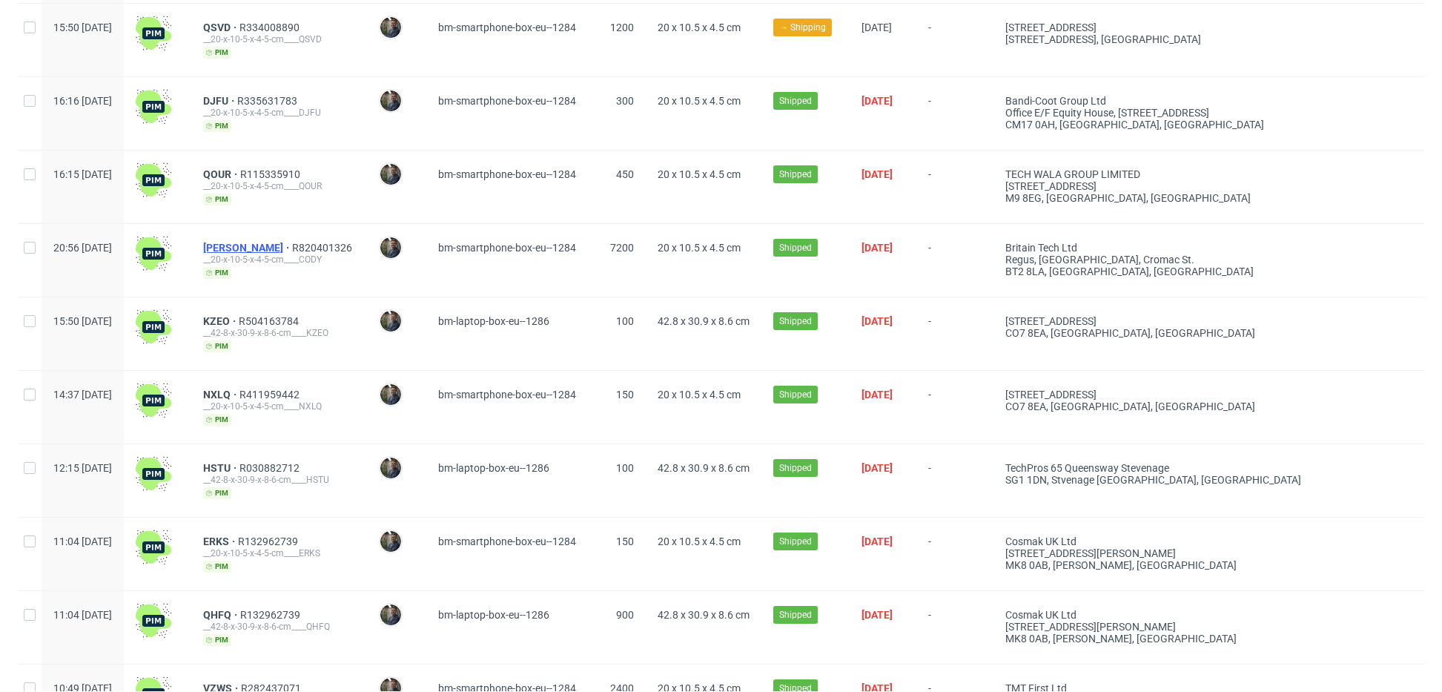
click at [259, 242] on span "CODY" at bounding box center [247, 248] width 89 height 12
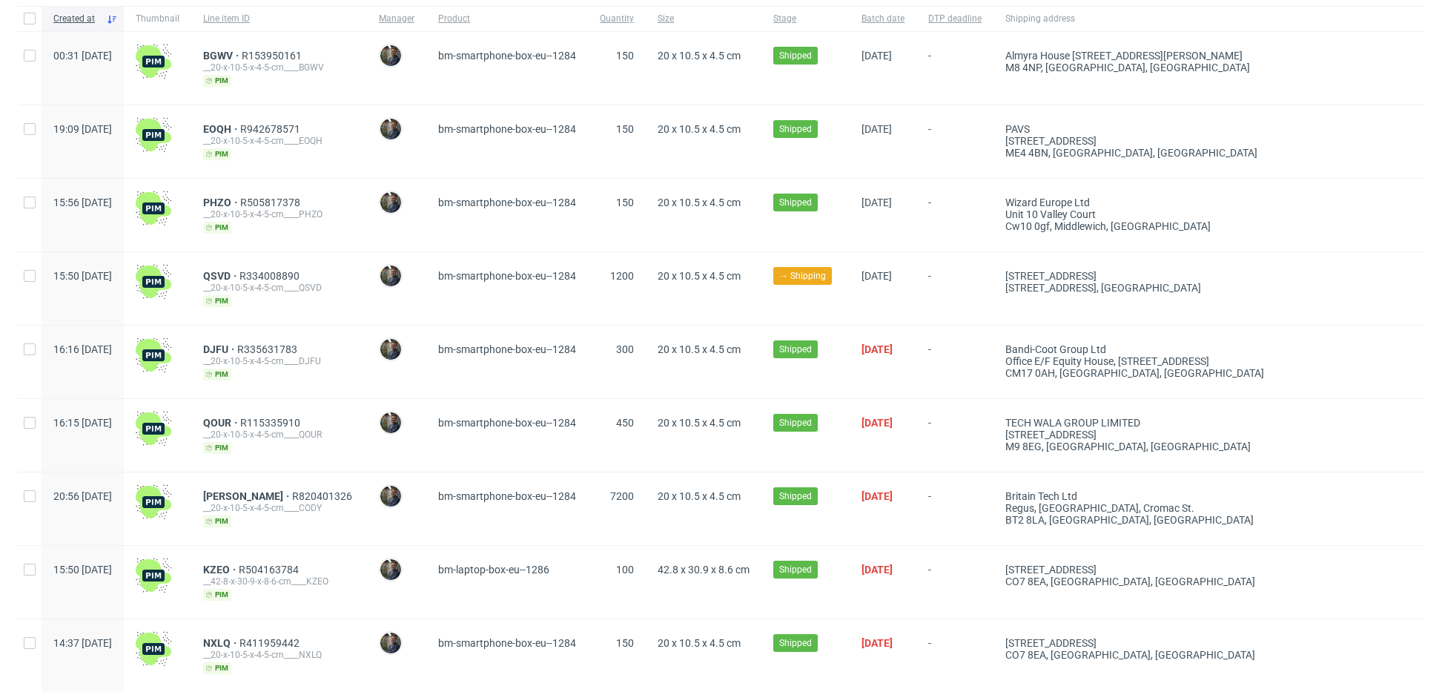
scroll to position [0, 0]
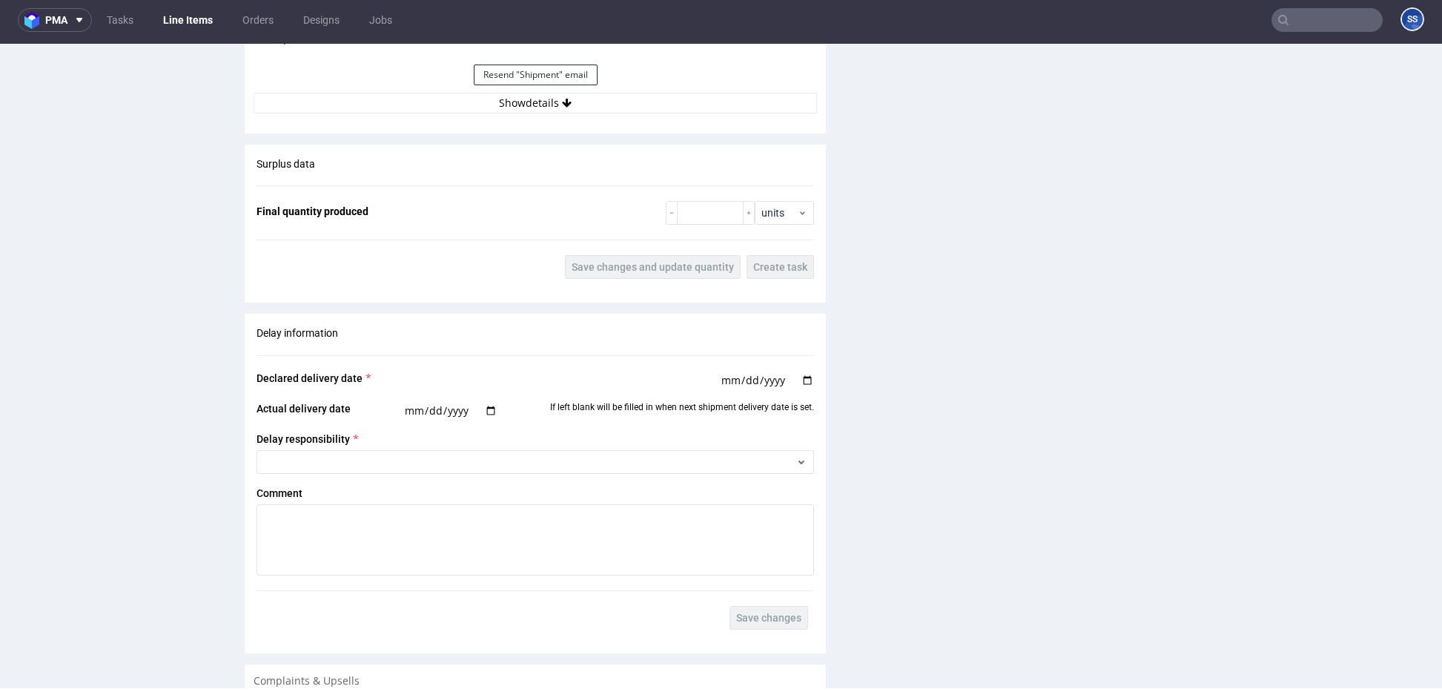
scroll to position [1462, 0]
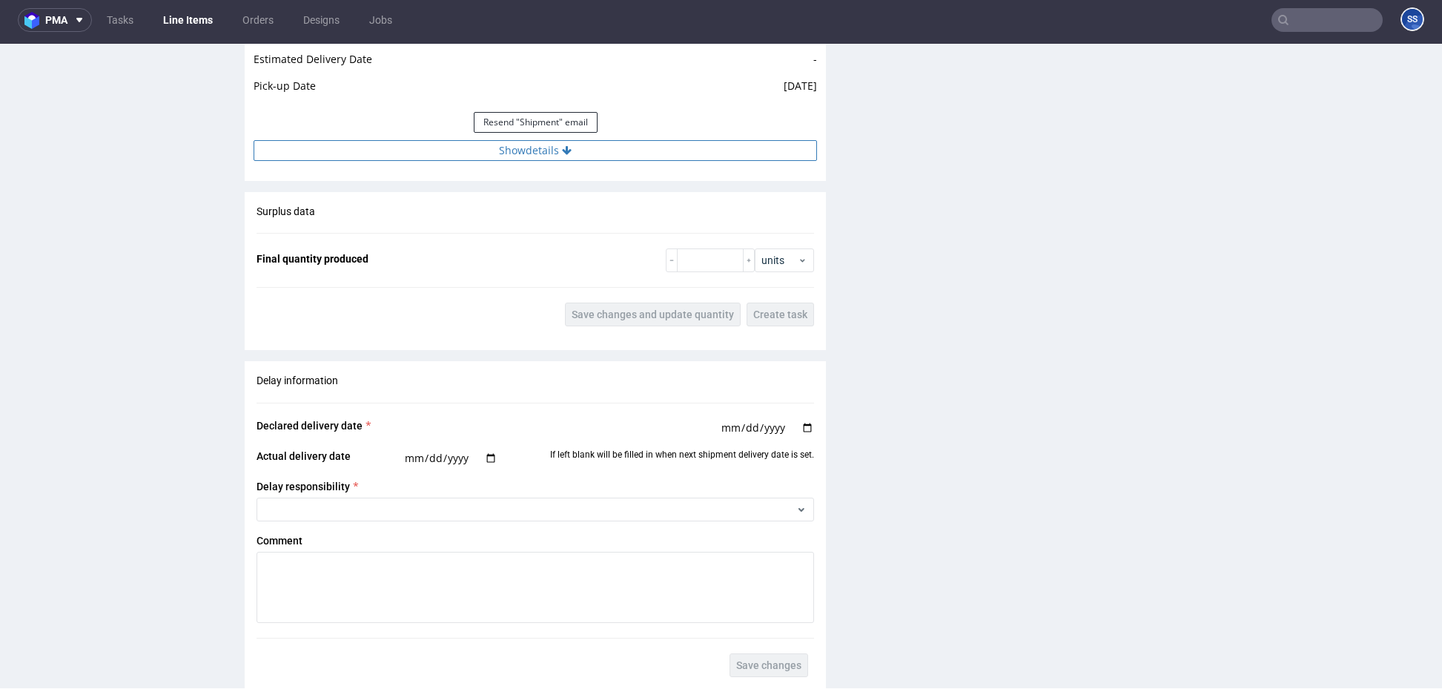
click at [521, 142] on button "Show details" at bounding box center [534, 150] width 563 height 21
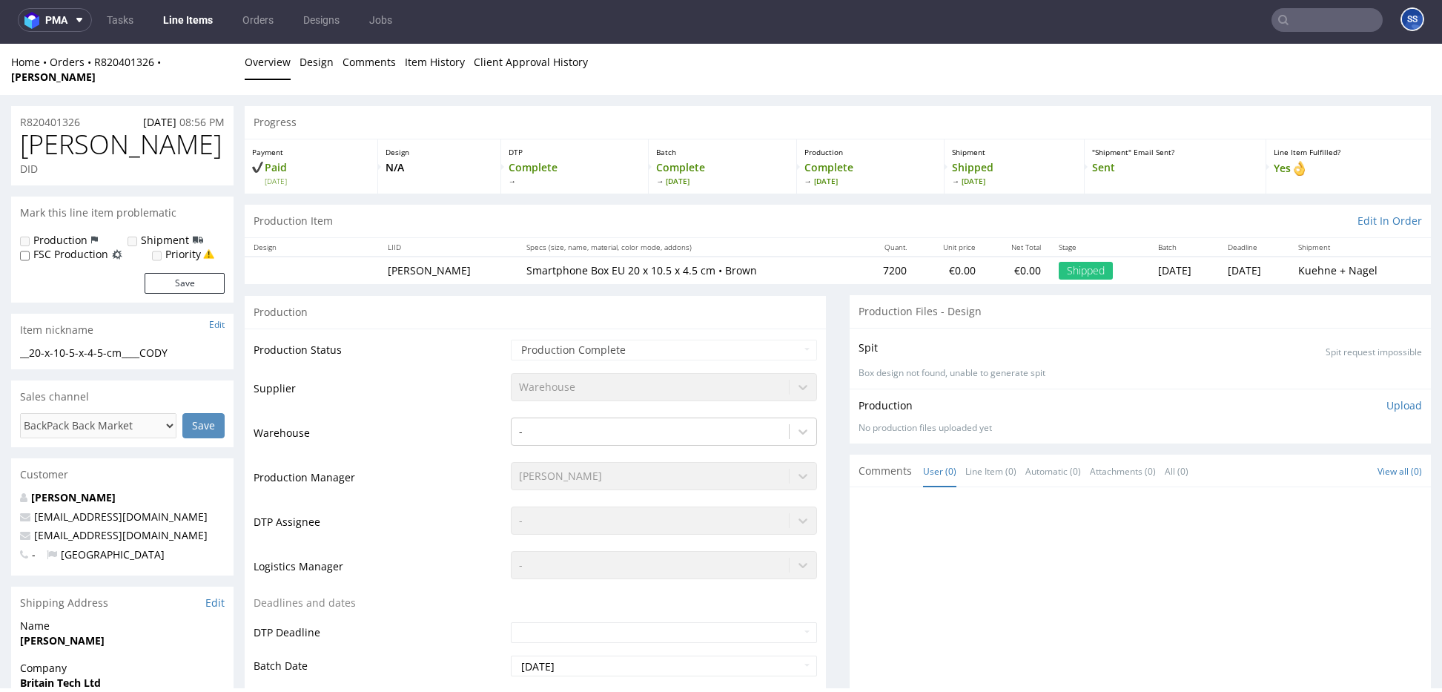
scroll to position [0, 0]
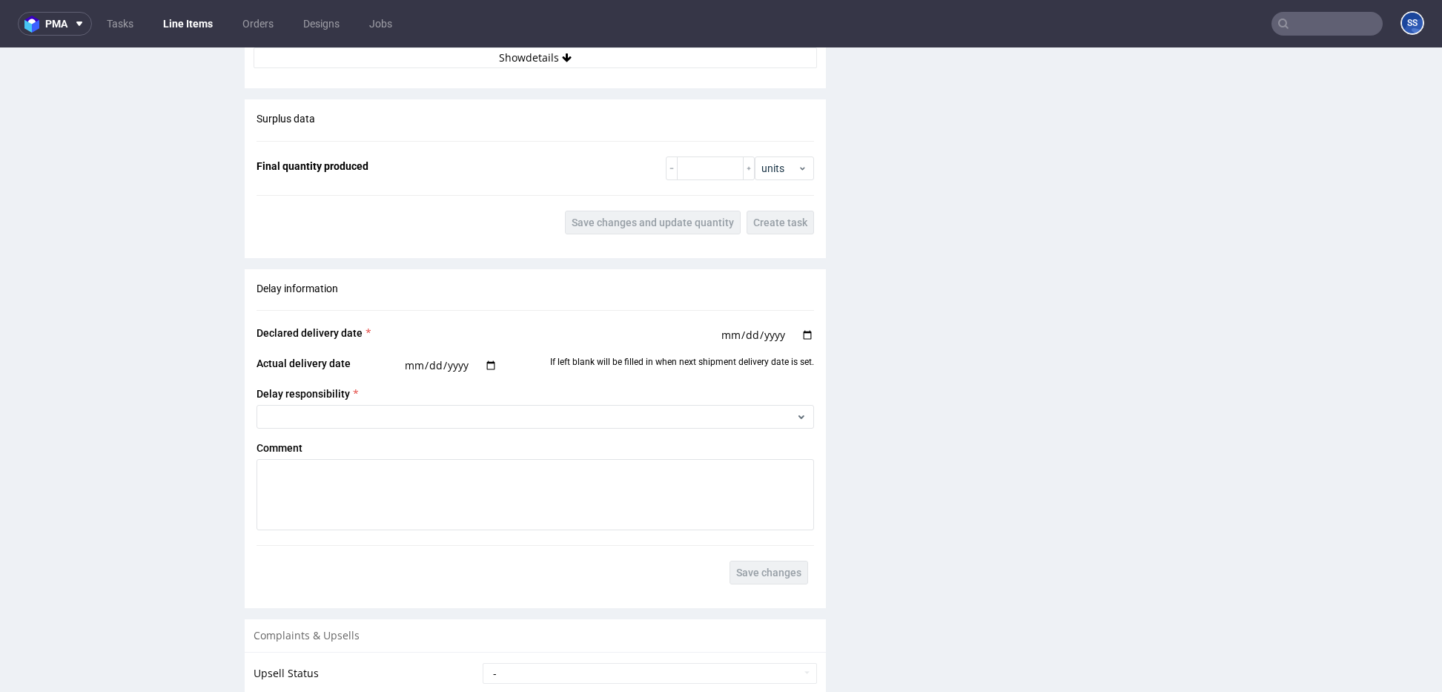
scroll to position [1545, 0]
click at [530, 64] on button "Show details" at bounding box center [534, 57] width 563 height 21
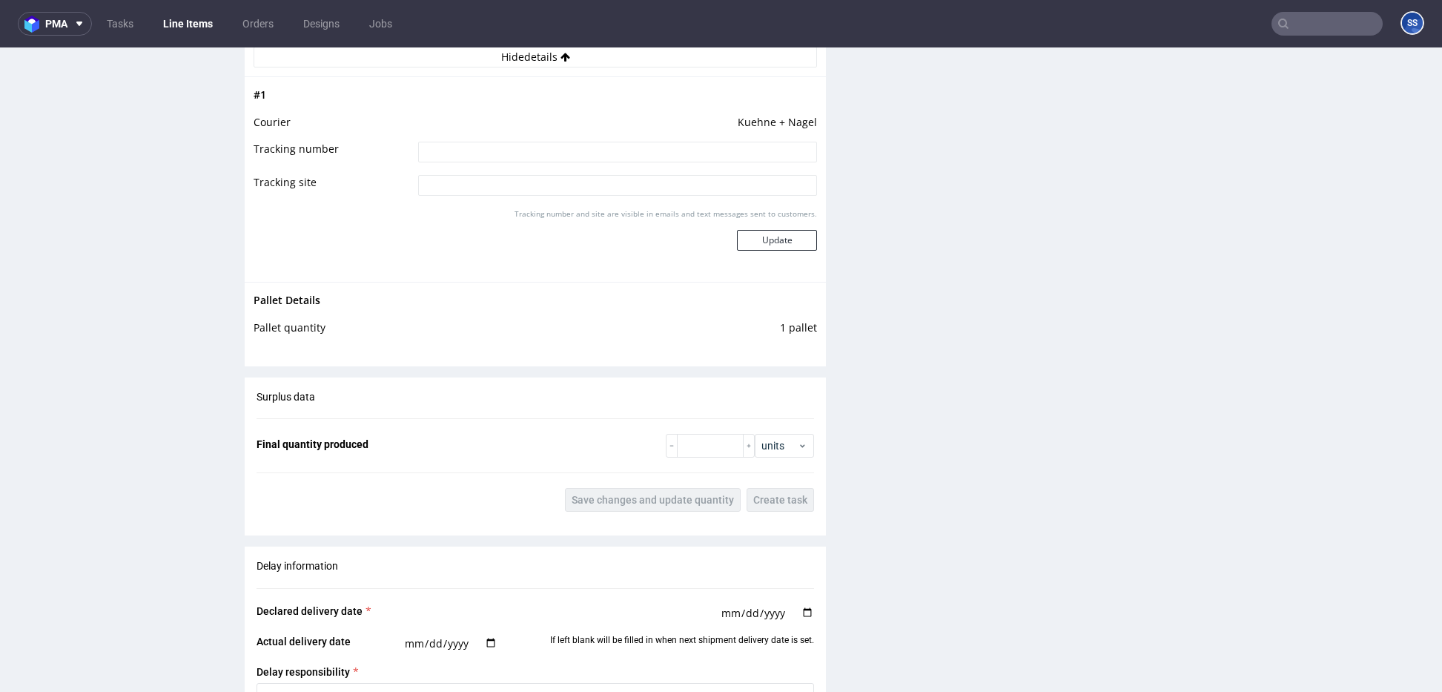
scroll to position [1542, 0]
click at [566, 161] on input at bounding box center [617, 154] width 399 height 21
paste input "RWM006491563"
type input "RWM006491563"
click at [765, 236] on button "Update" at bounding box center [777, 242] width 80 height 21
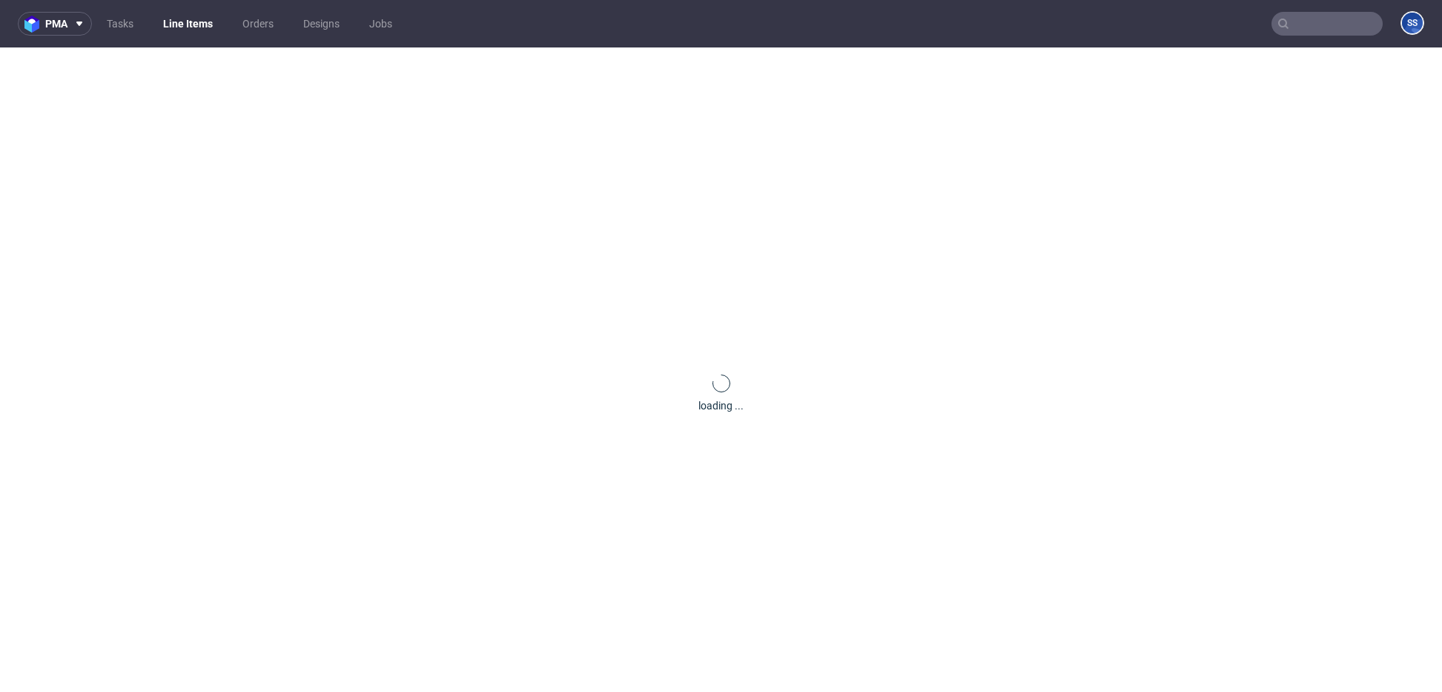
scroll to position [944, 0]
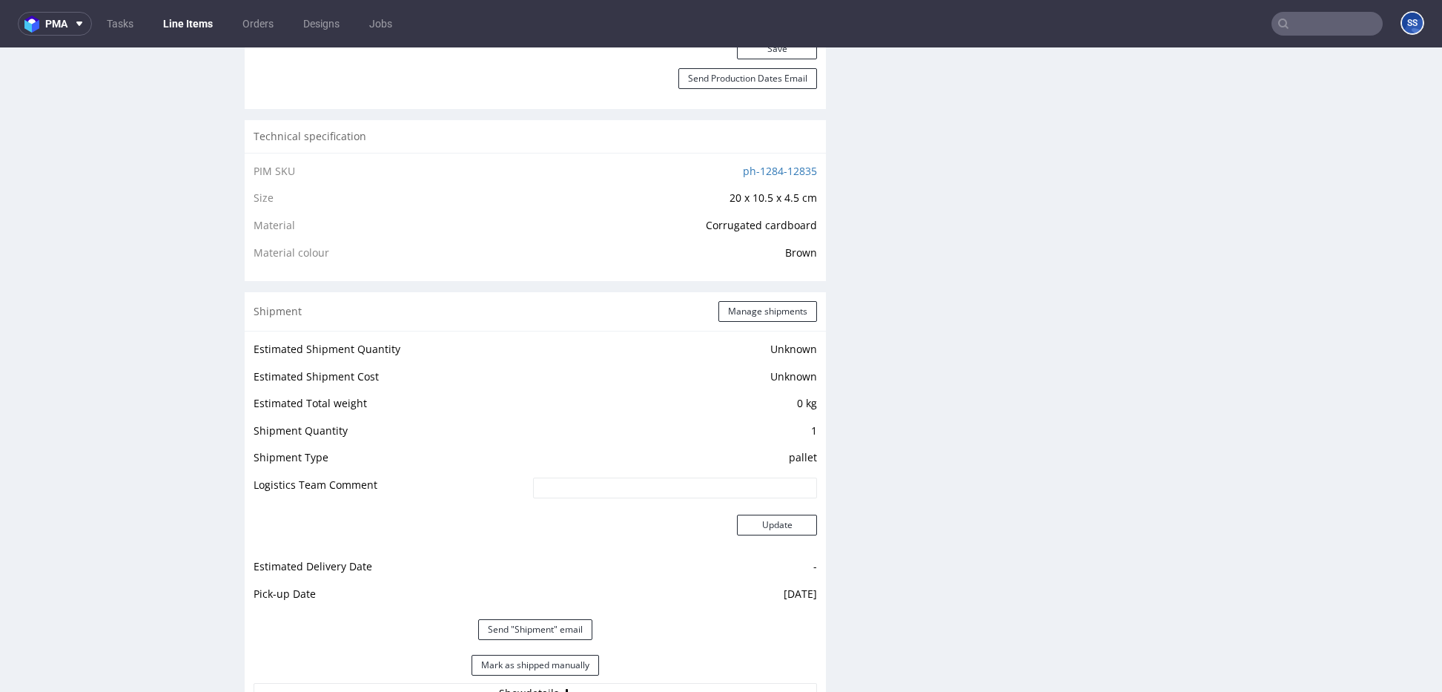
click at [193, 19] on link "Line Items" at bounding box center [187, 24] width 67 height 24
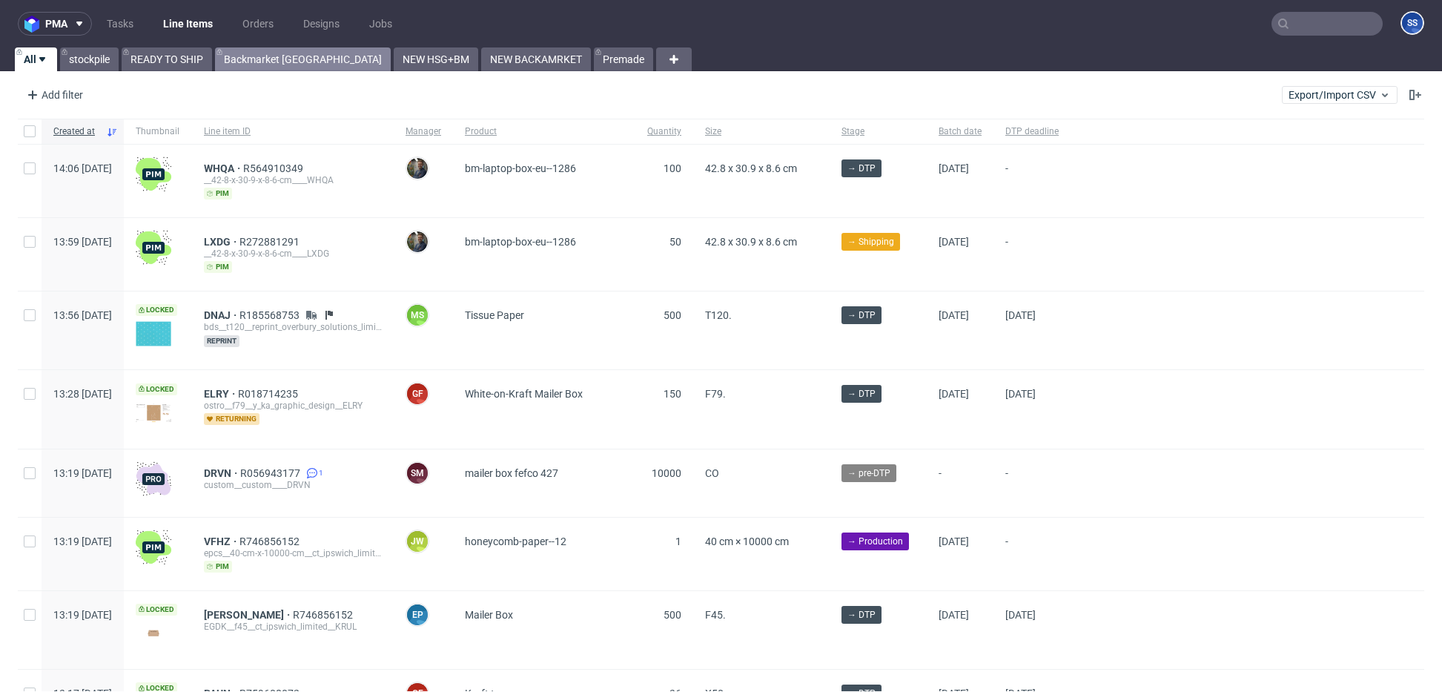
click at [290, 54] on link "Backmarket [GEOGRAPHIC_DATA]" at bounding box center [303, 59] width 176 height 24
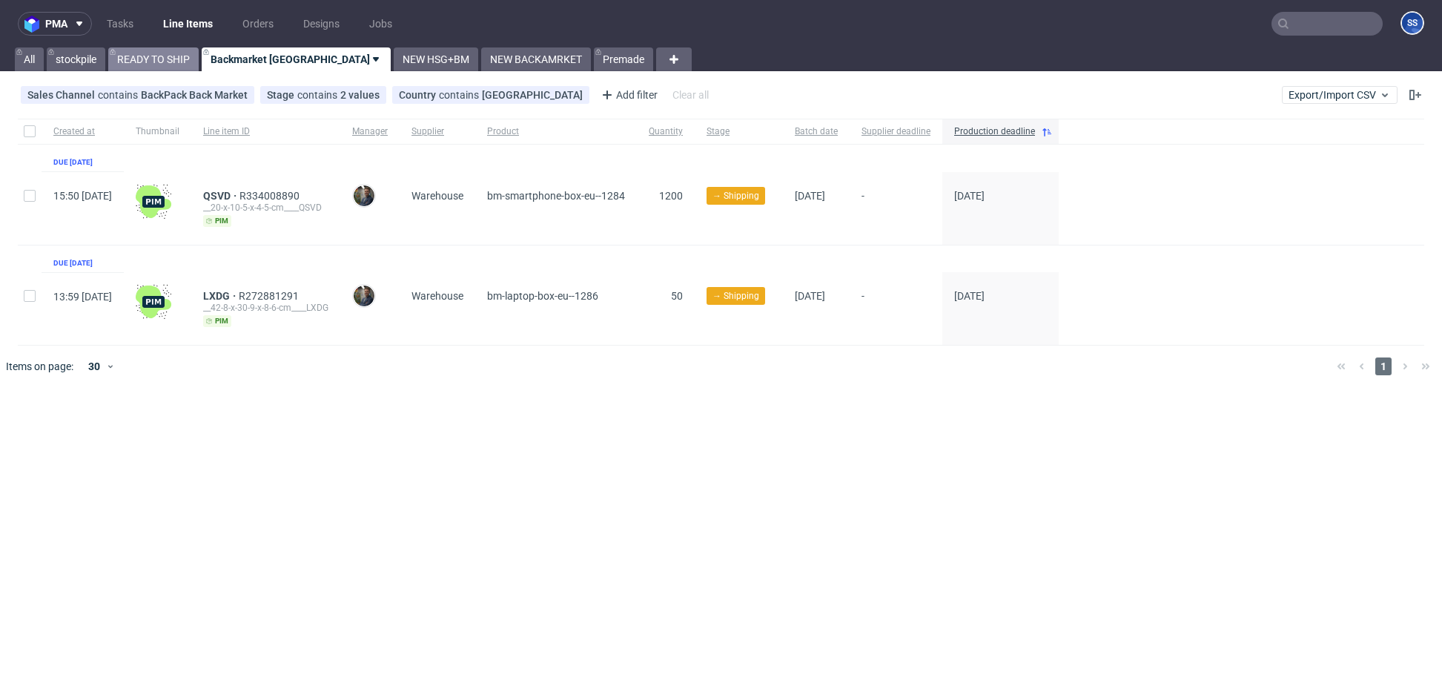
click at [179, 59] on link "READY TO SHIP" at bounding box center [153, 59] width 90 height 24
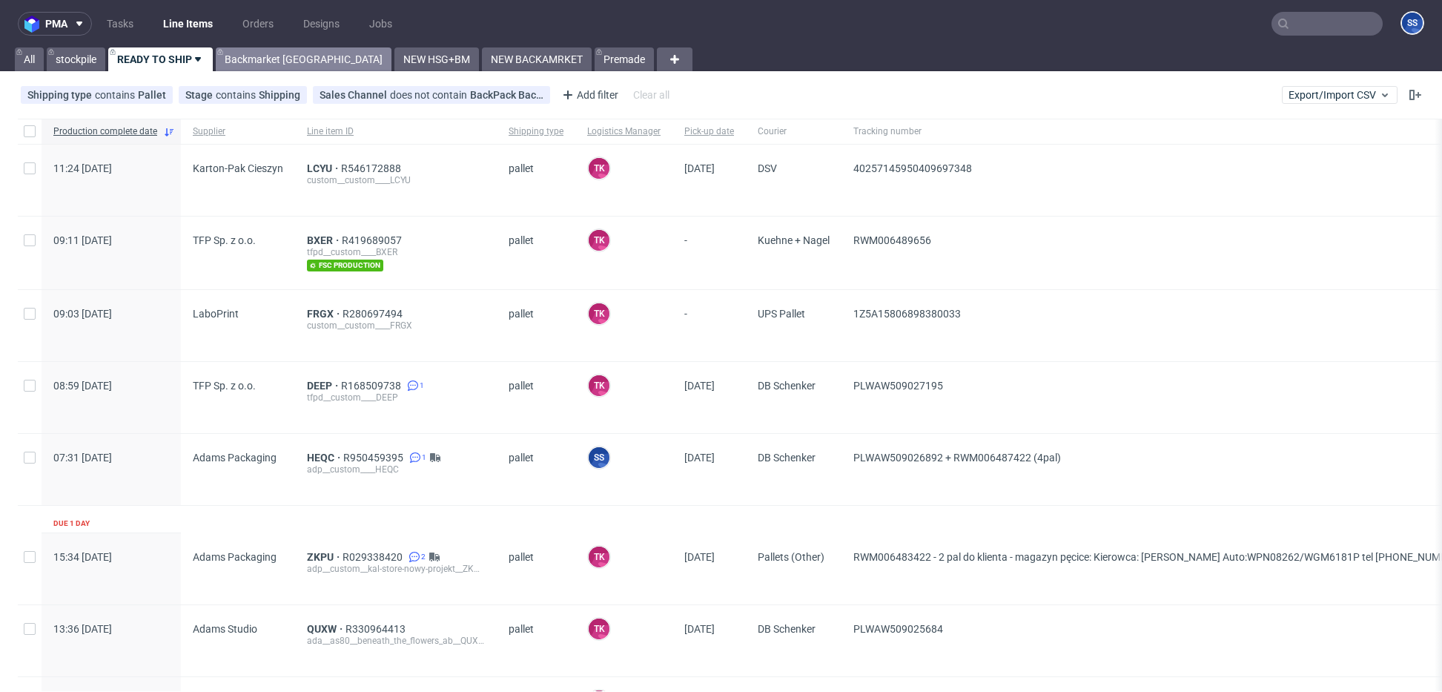
click at [255, 58] on link "Backmarket [GEOGRAPHIC_DATA]" at bounding box center [304, 59] width 176 height 24
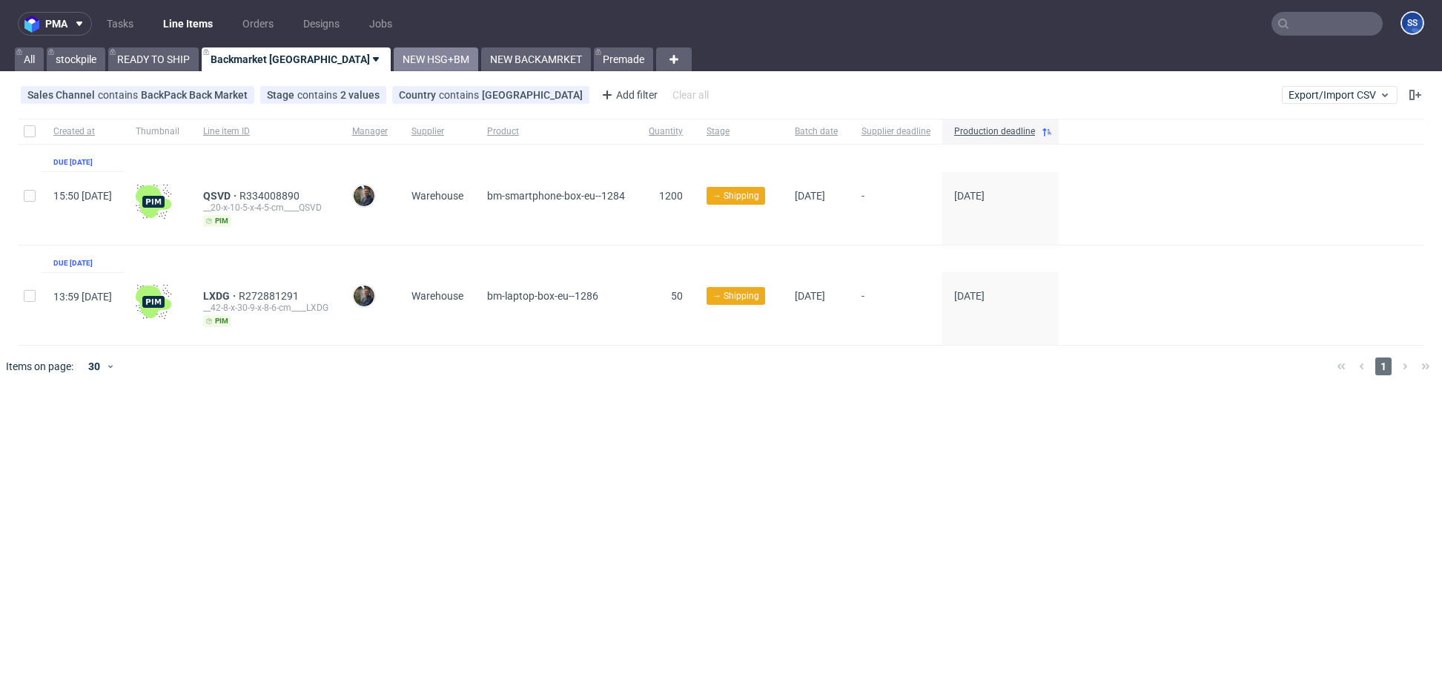
click at [394, 65] on link "NEW HSG+BM" at bounding box center [436, 59] width 84 height 24
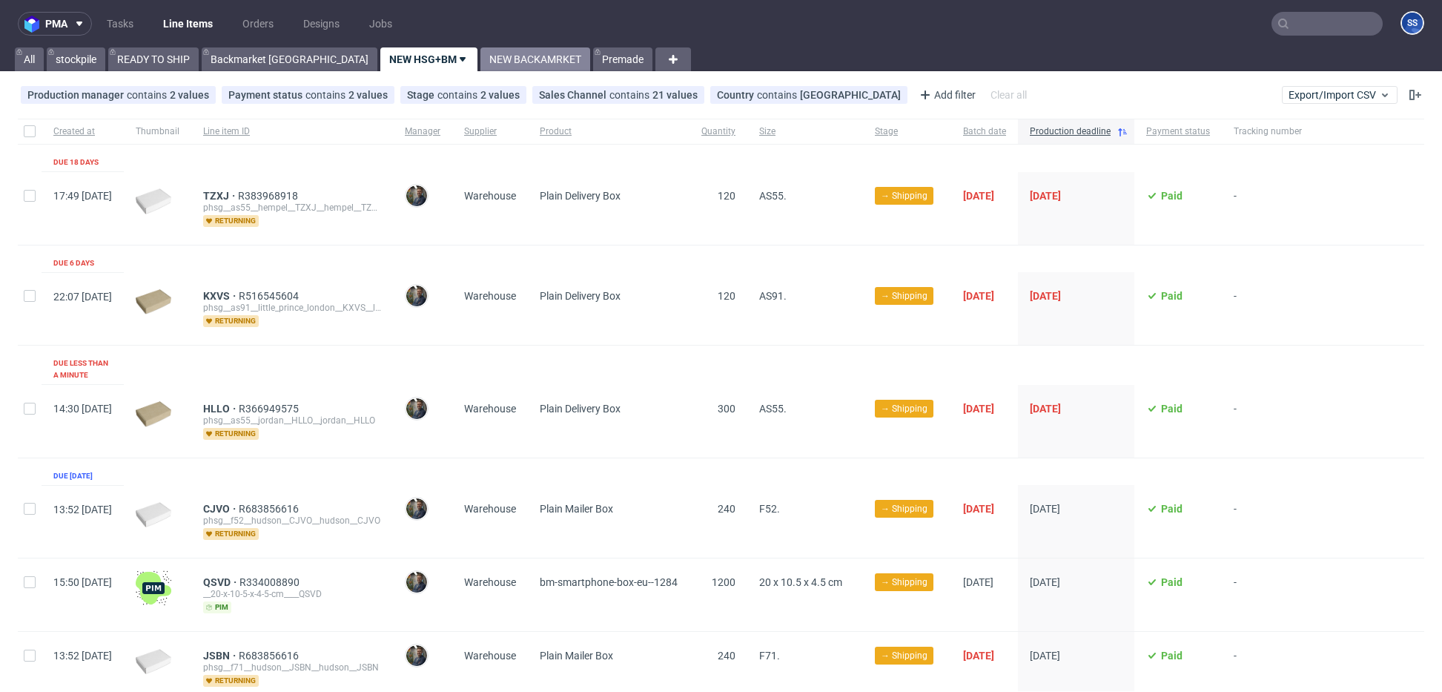
click at [480, 58] on link "NEW BACKAMRKET" at bounding box center [535, 59] width 110 height 24
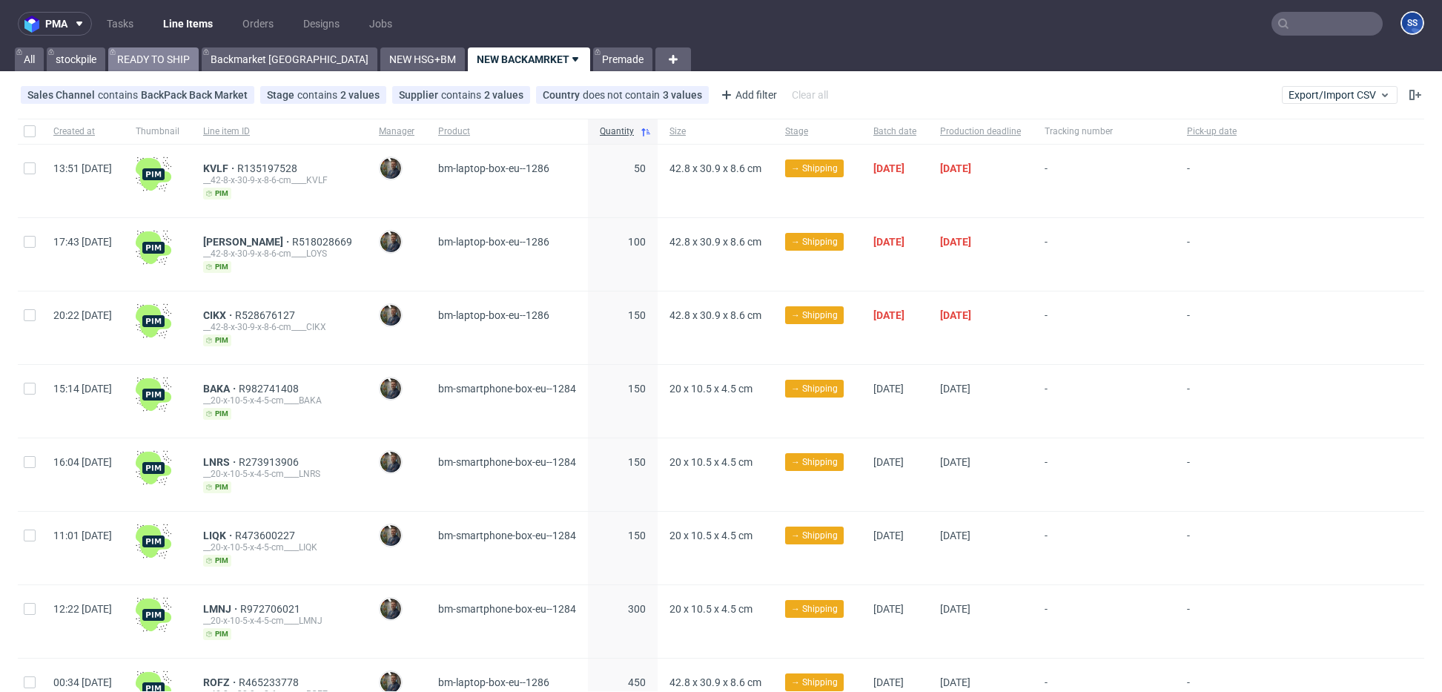
click at [160, 65] on link "READY TO SHIP" at bounding box center [153, 59] width 90 height 24
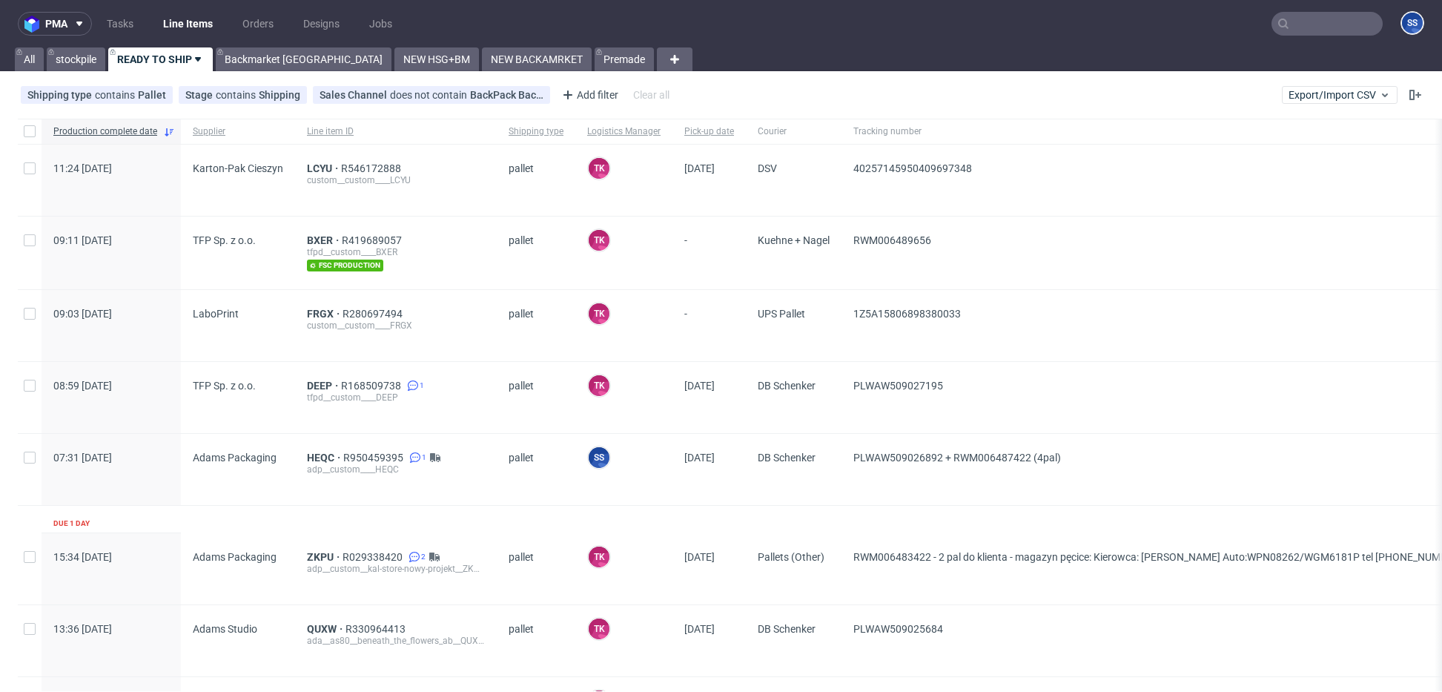
click at [1304, 24] on input "text" at bounding box center [1326, 24] width 111 height 24
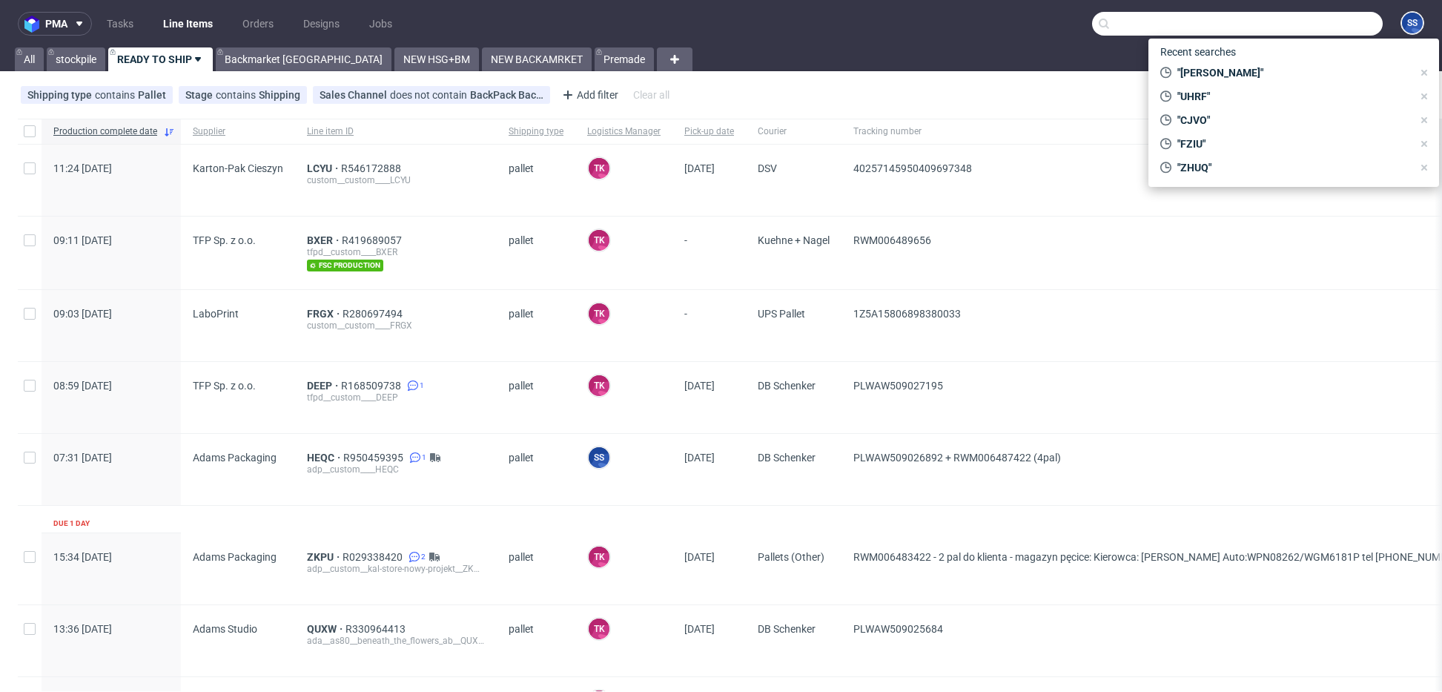
paste input "VZWS"
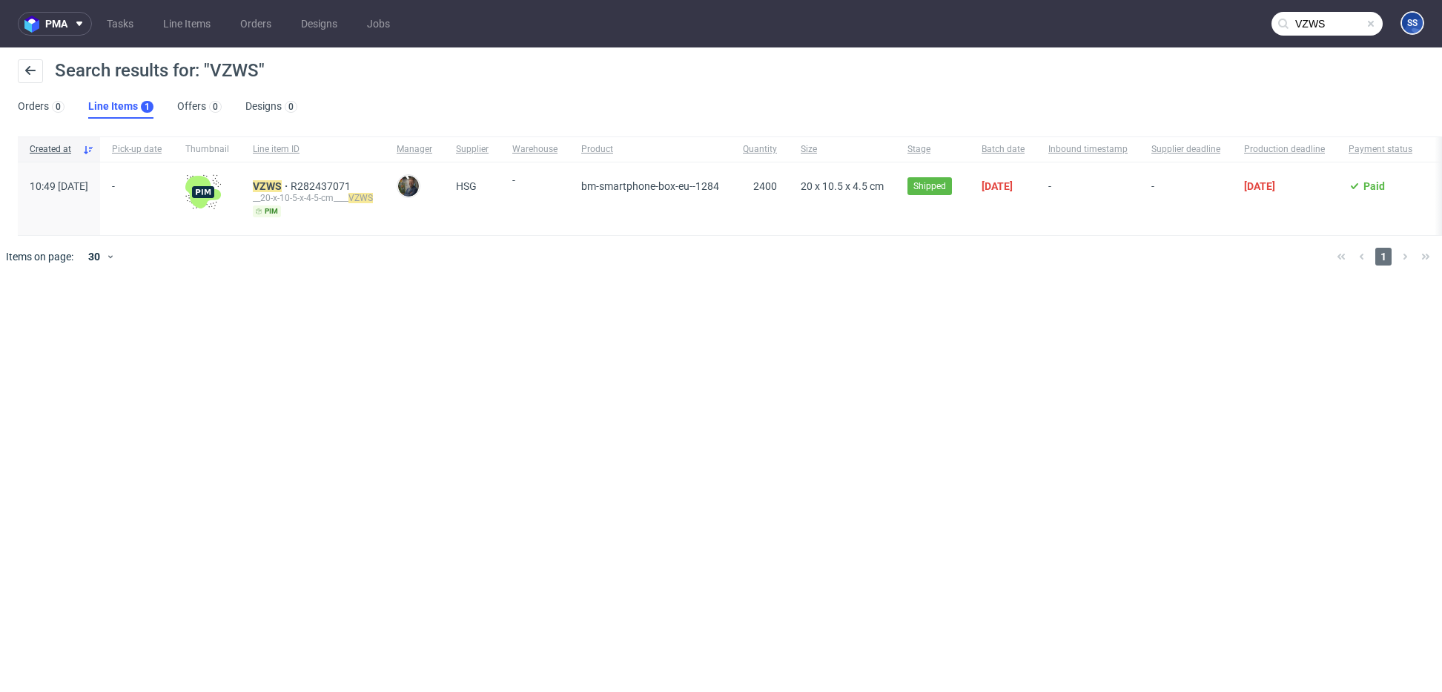
click at [1305, 24] on input "VZWS" at bounding box center [1326, 24] width 111 height 24
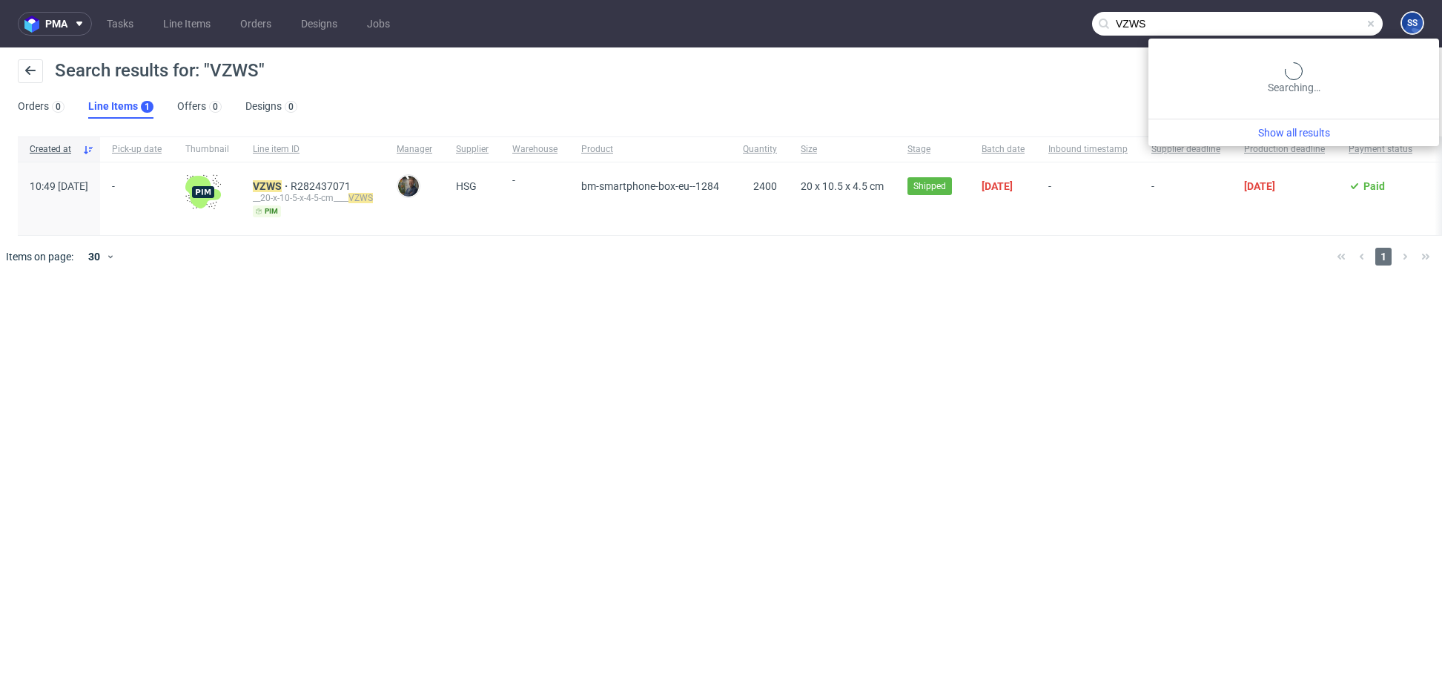
click at [1305, 24] on input "VZWS" at bounding box center [1237, 24] width 291 height 24
paste input "HZVE"
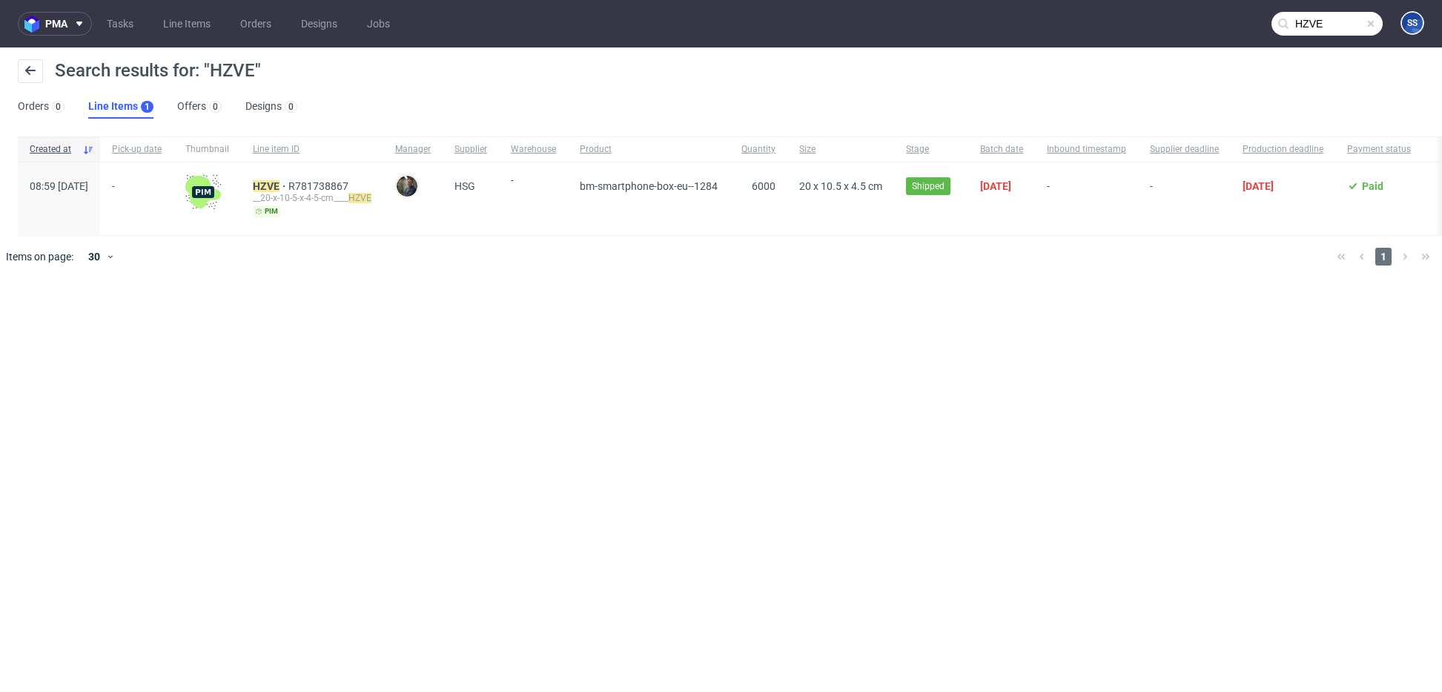
click at [1316, 24] on input "HZVE" at bounding box center [1326, 24] width 111 height 24
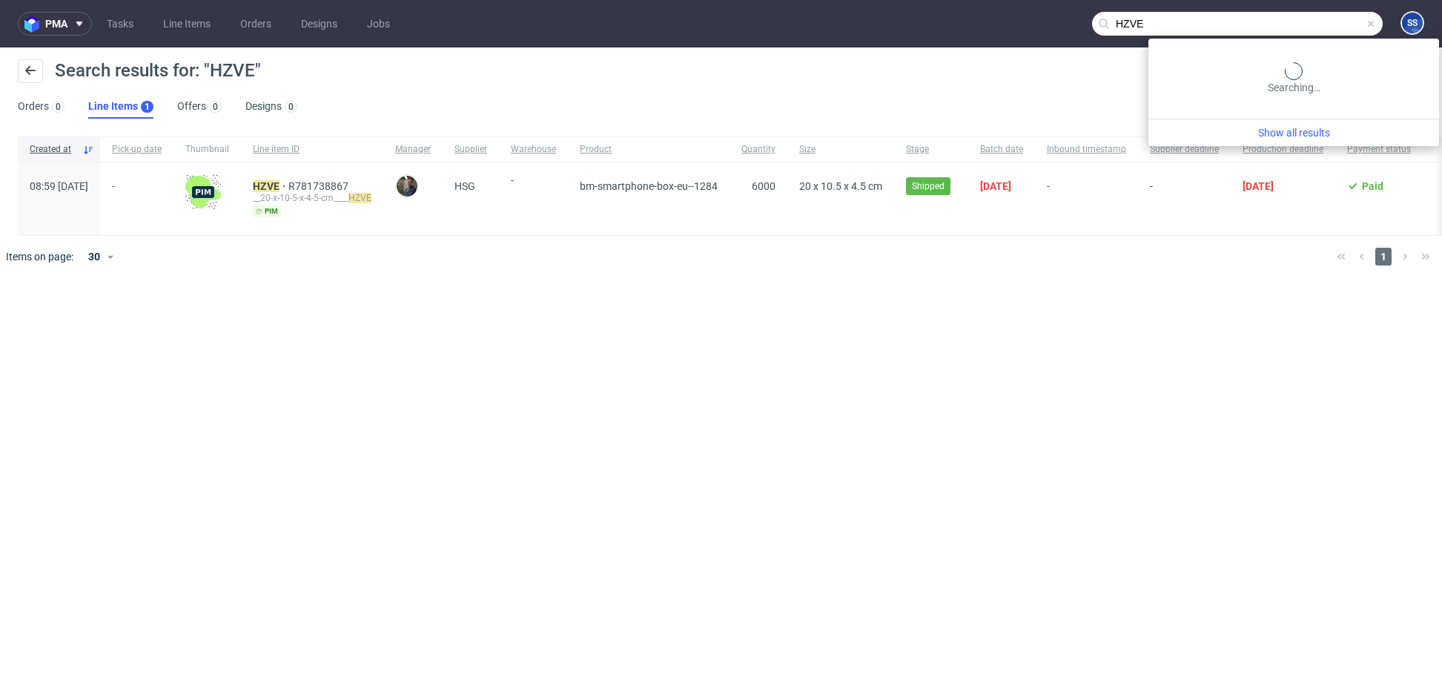
click at [1316, 24] on input "HZVE" at bounding box center [1237, 24] width 291 height 24
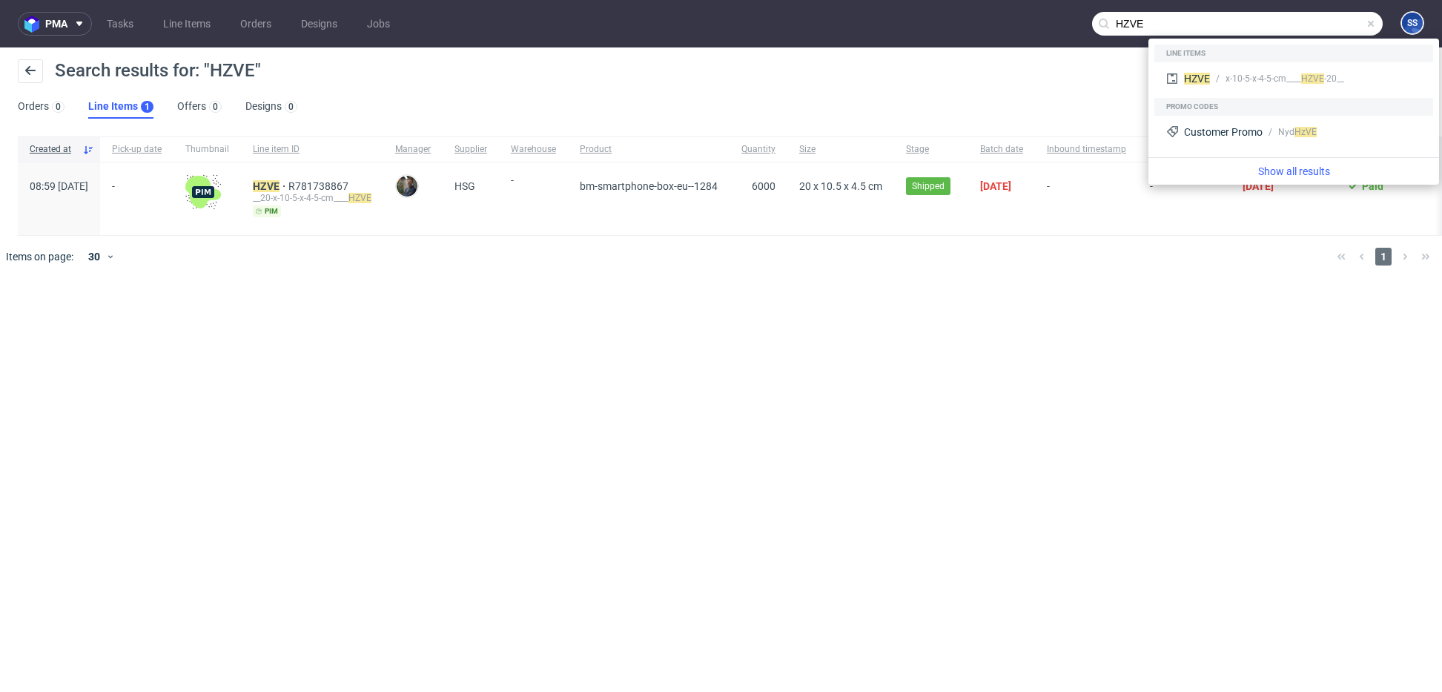
paste input "ZKDM"
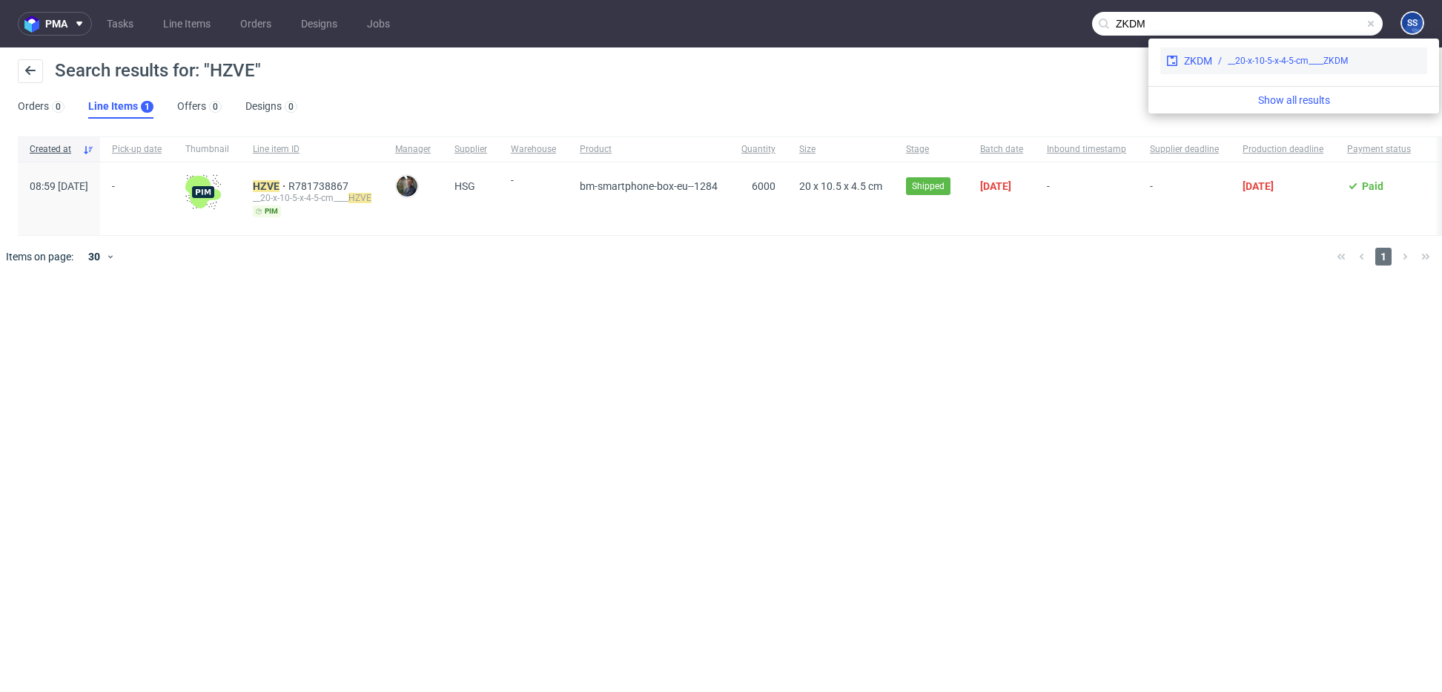
type input "ZKDM"
click at [1228, 58] on div "__20-x-10-5-x-4-5-cm____ZKDM" at bounding box center [1287, 60] width 120 height 13
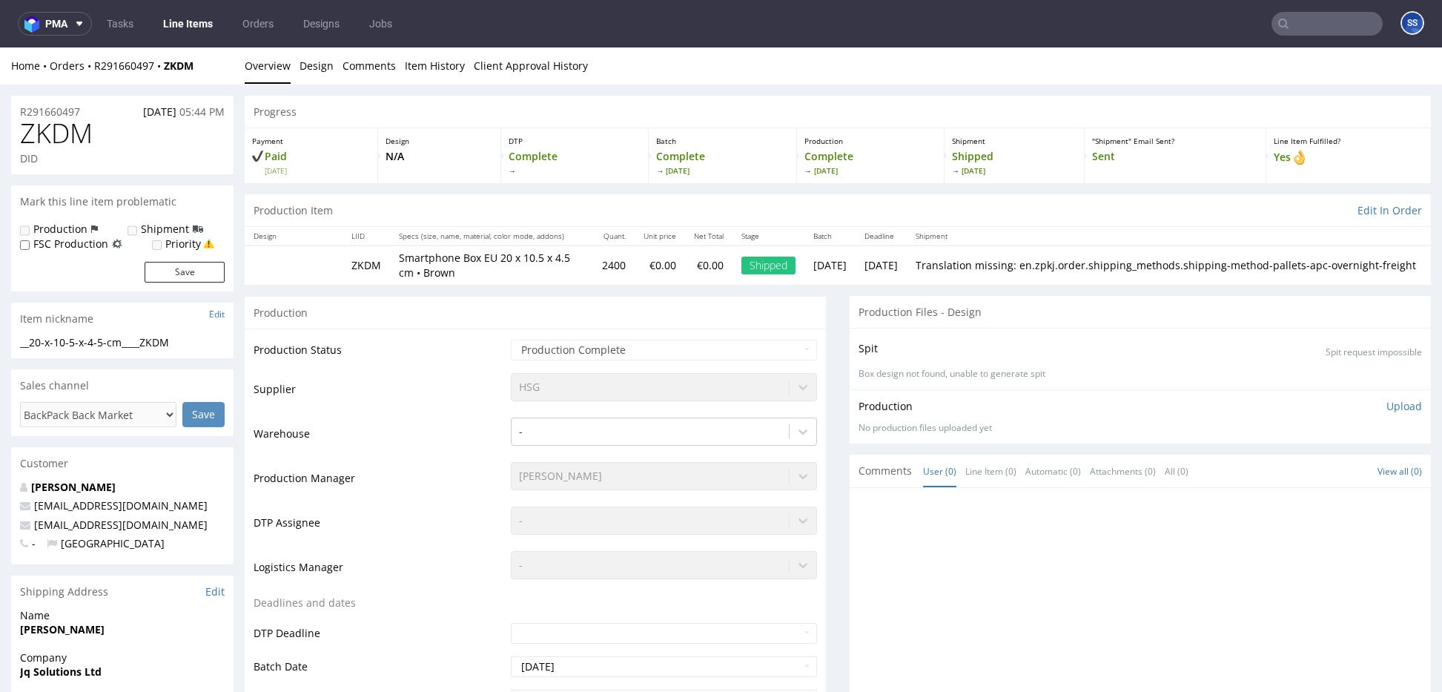
click at [1305, 19] on input "text" at bounding box center [1326, 24] width 111 height 24
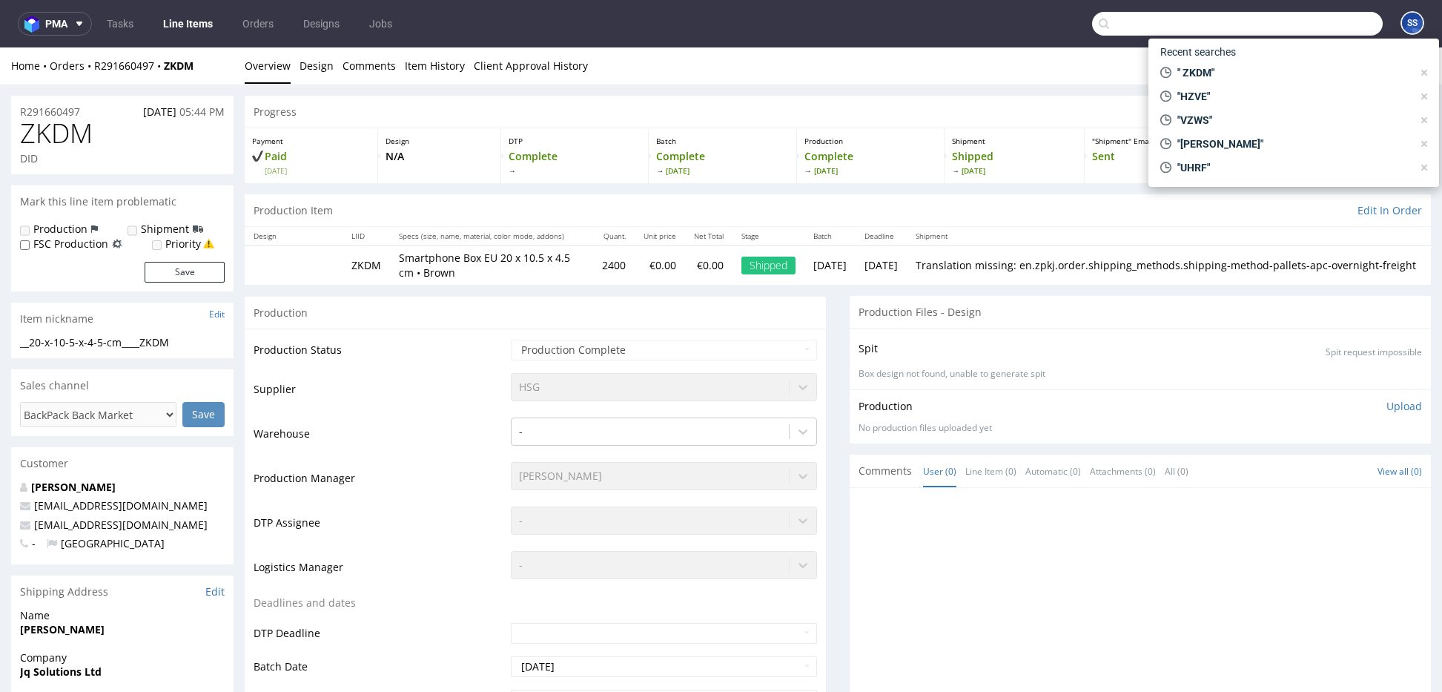
paste input "NDIB"
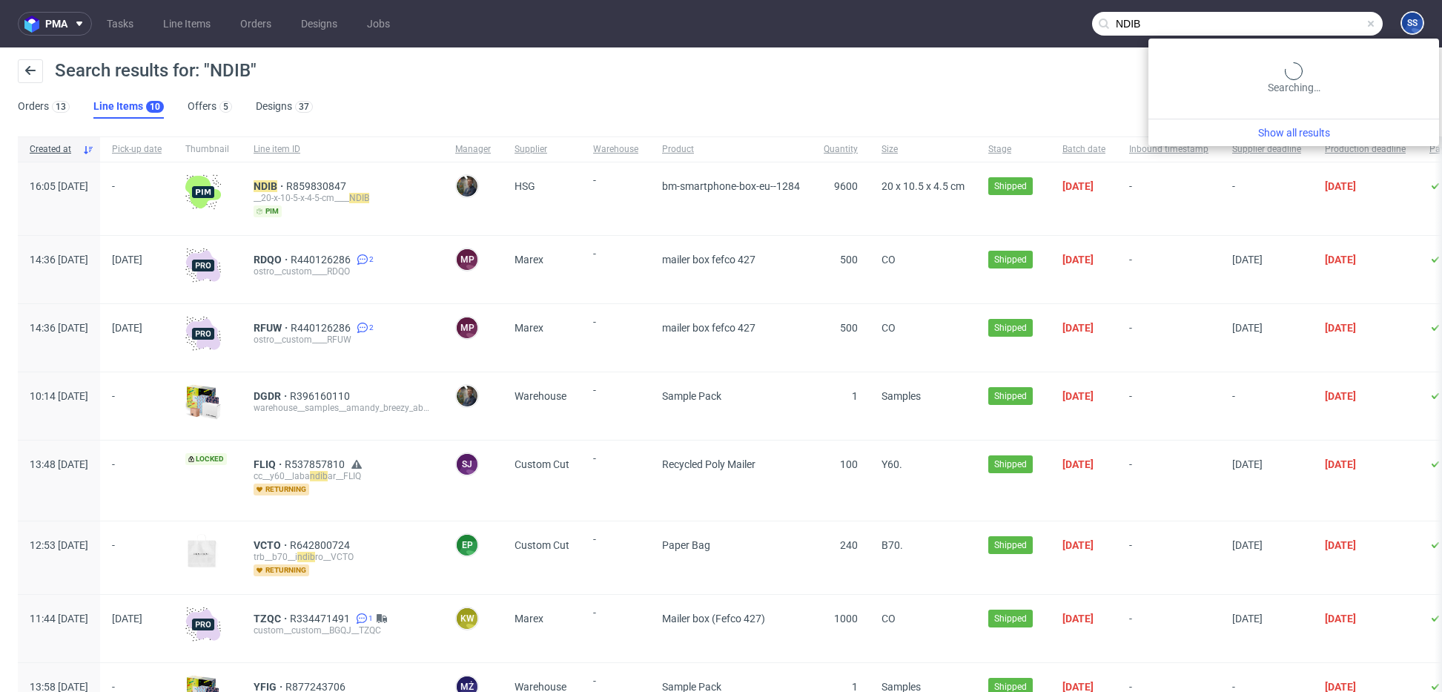
click at [1291, 12] on input "NDIB" at bounding box center [1237, 24] width 291 height 24
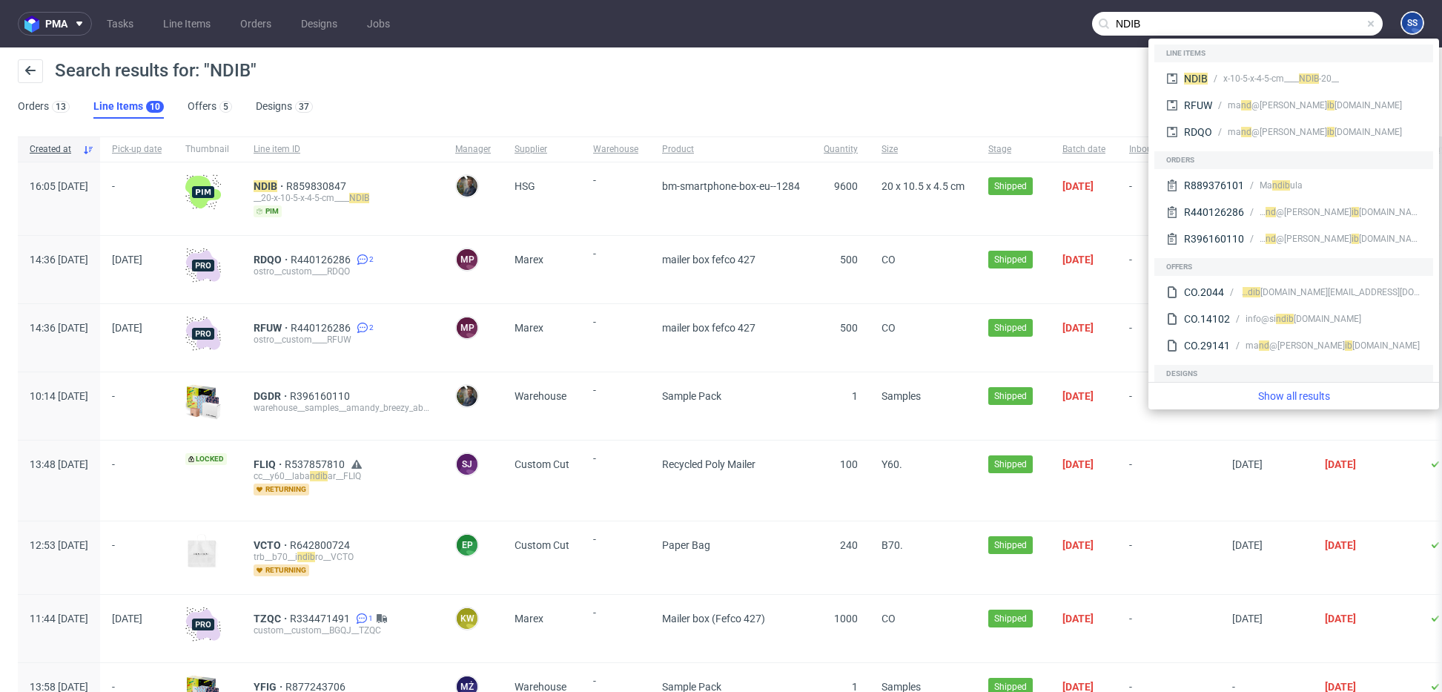
click at [1118, 16] on input "NDIB" at bounding box center [1237, 24] width 291 height 24
paste input "ANOP"
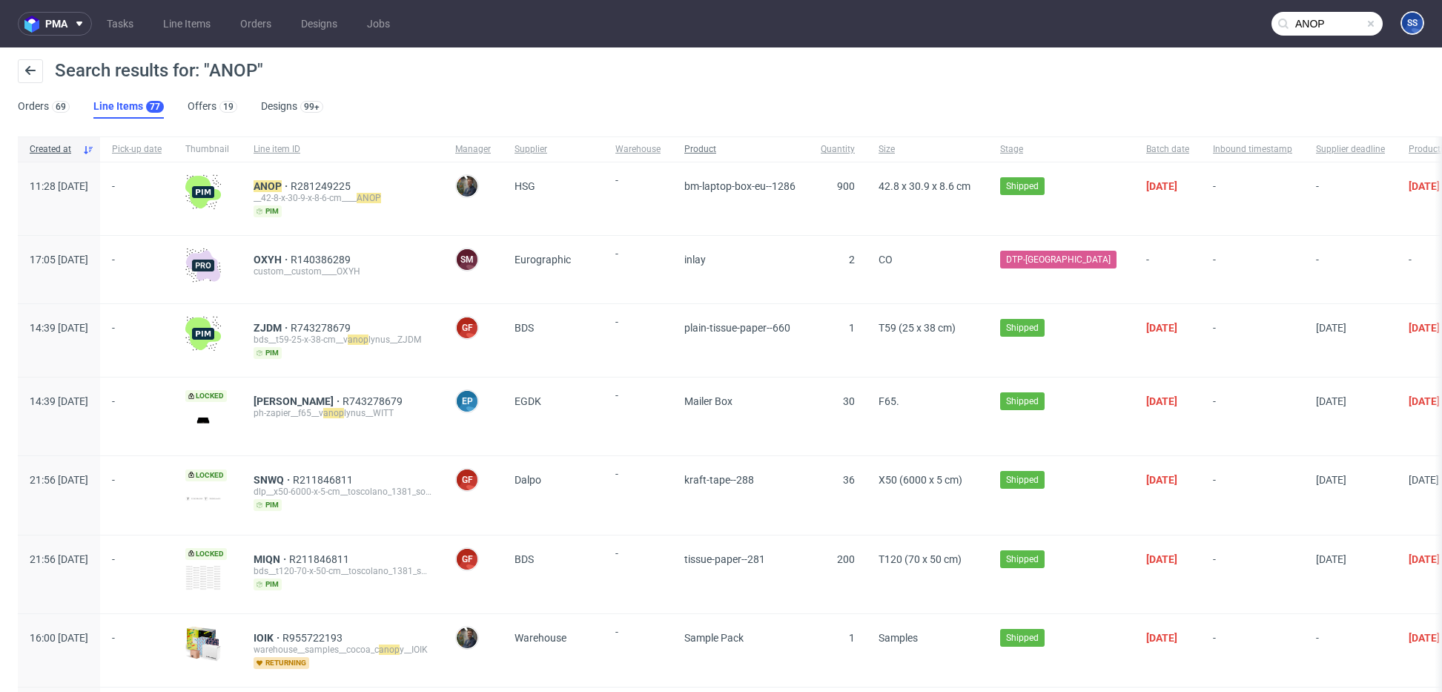
scroll to position [0, 4]
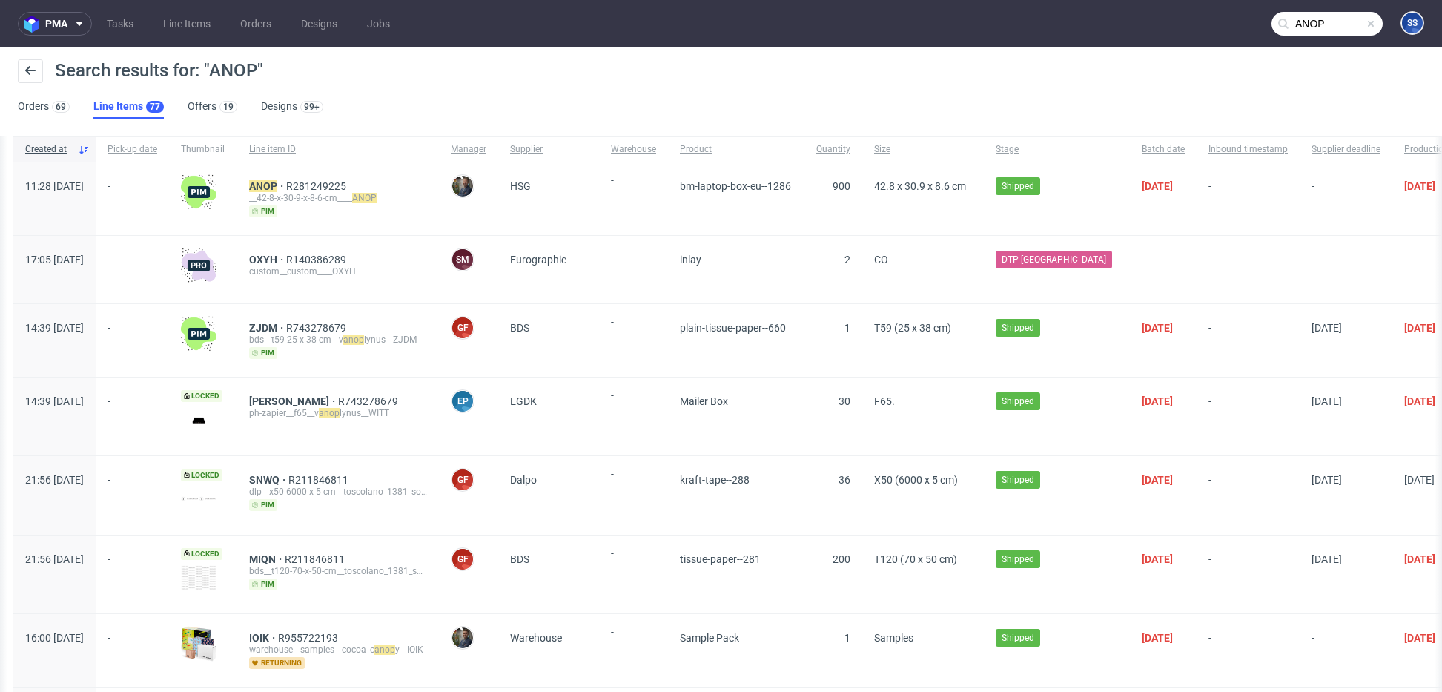
click at [1302, 24] on input "ANOP" at bounding box center [1326, 24] width 111 height 24
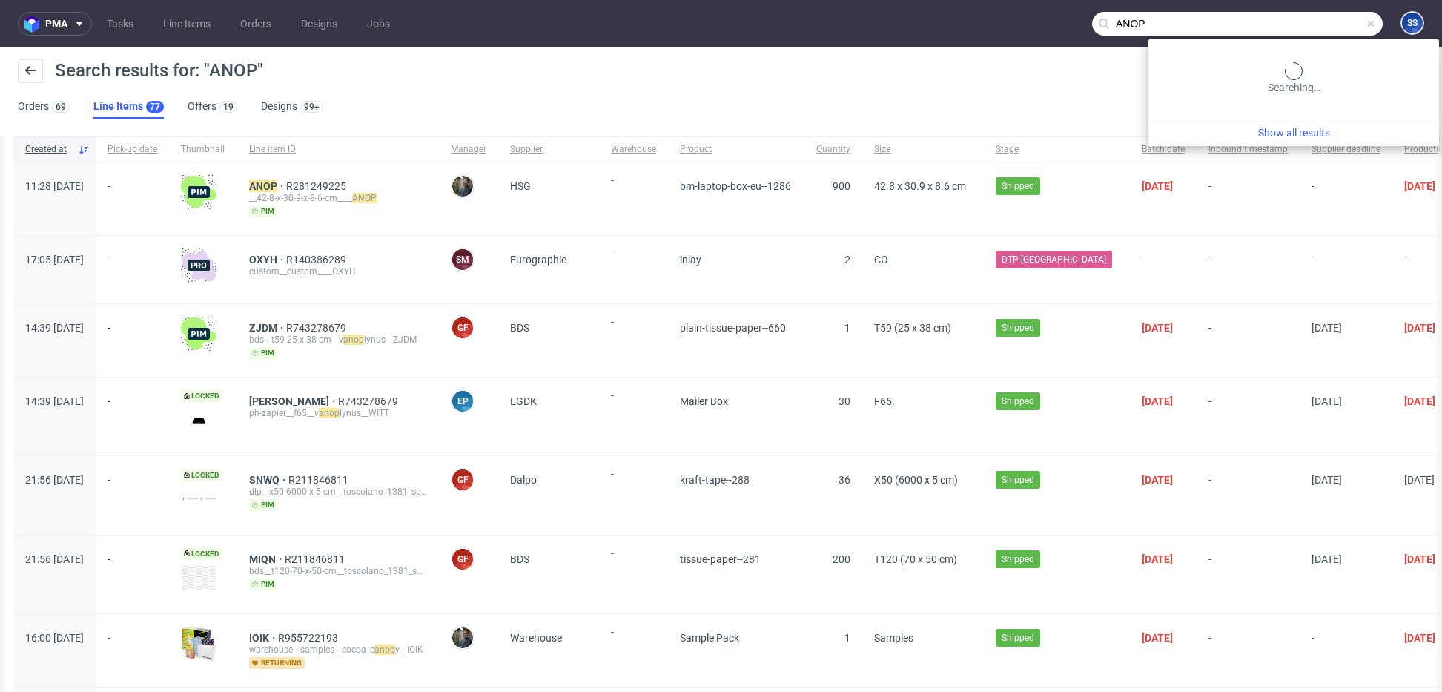
click at [1302, 24] on input "ANOP" at bounding box center [1237, 24] width 291 height 24
paste input "DPTC"
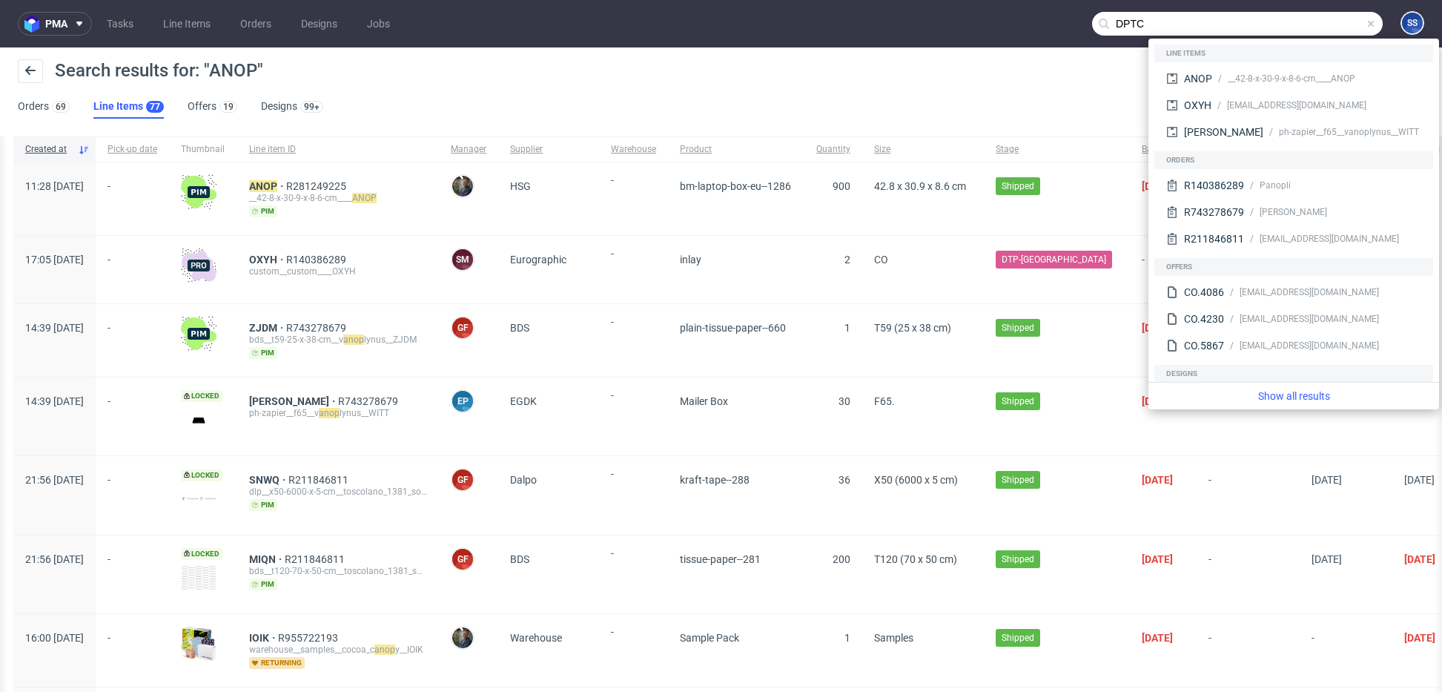
type input "DPTC"
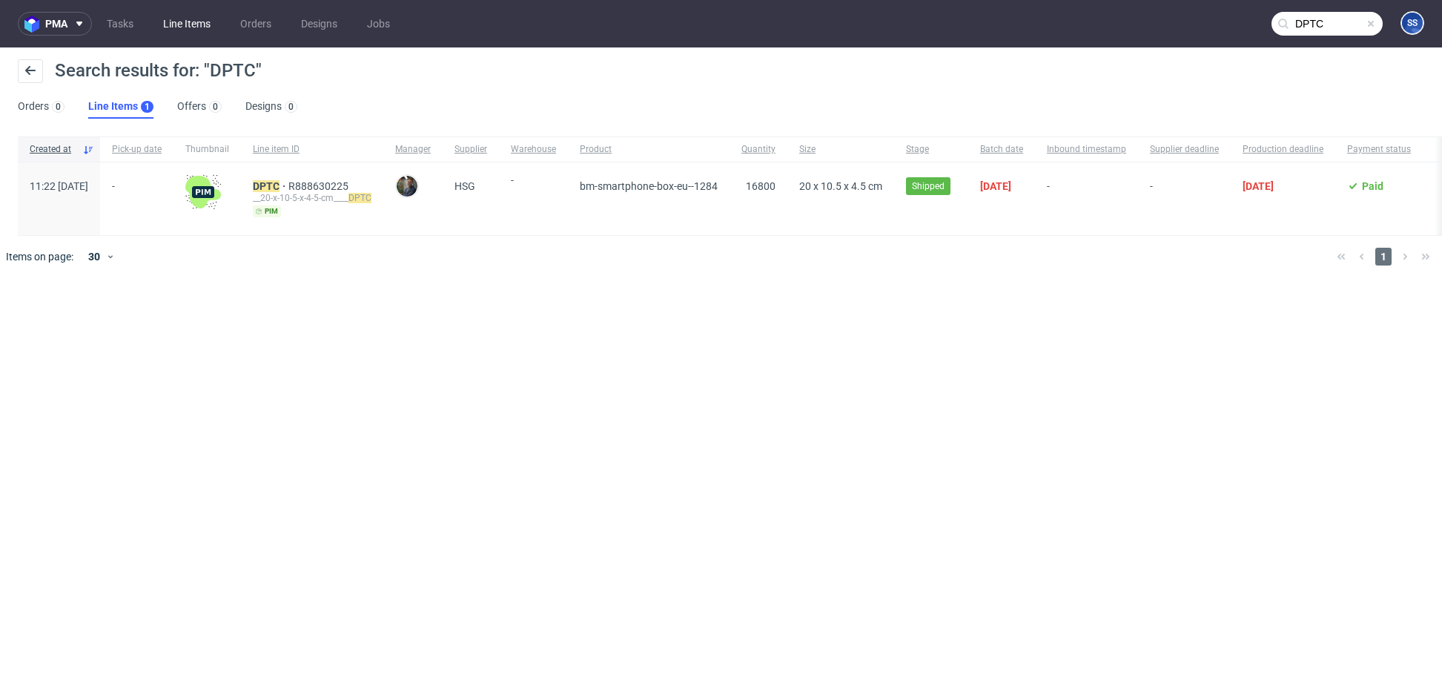
click at [199, 27] on link "Line Items" at bounding box center [186, 24] width 65 height 24
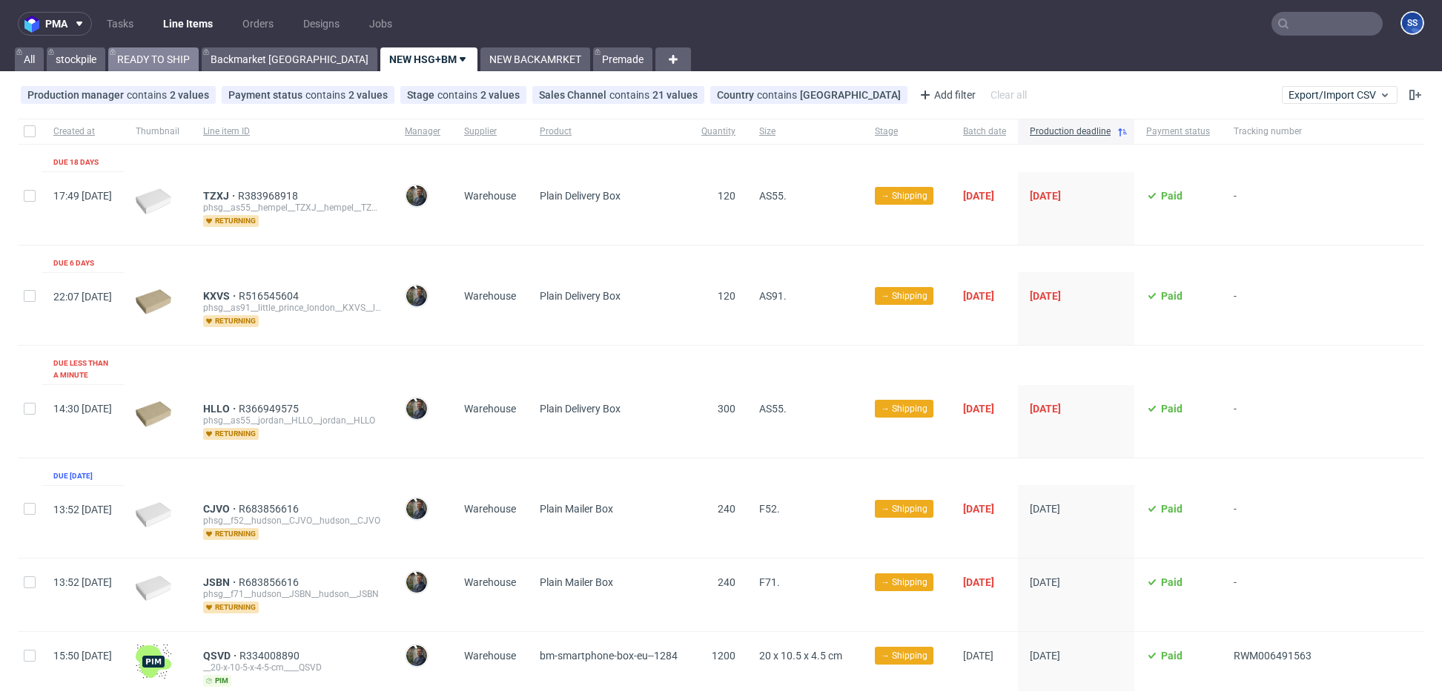
click at [173, 60] on link "READY TO SHIP" at bounding box center [153, 59] width 90 height 24
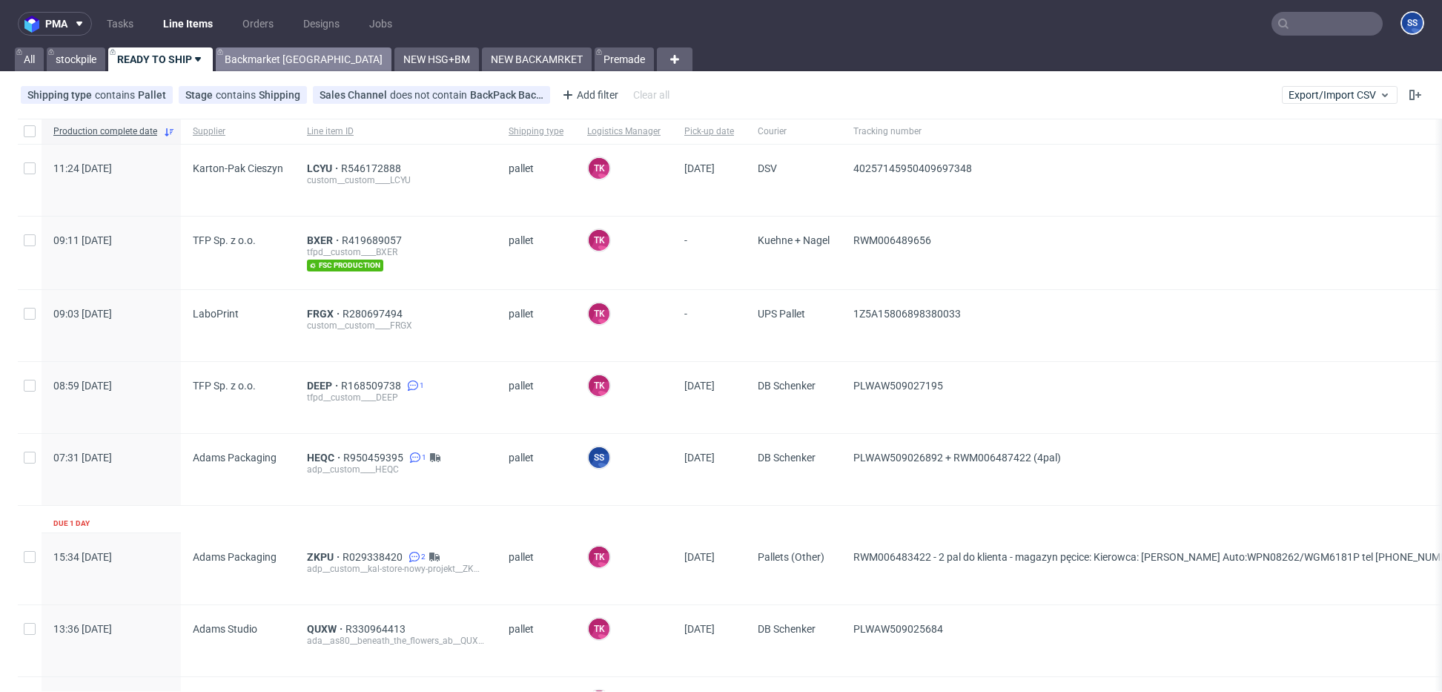
click at [263, 61] on link "Backmarket [GEOGRAPHIC_DATA]" at bounding box center [304, 59] width 176 height 24
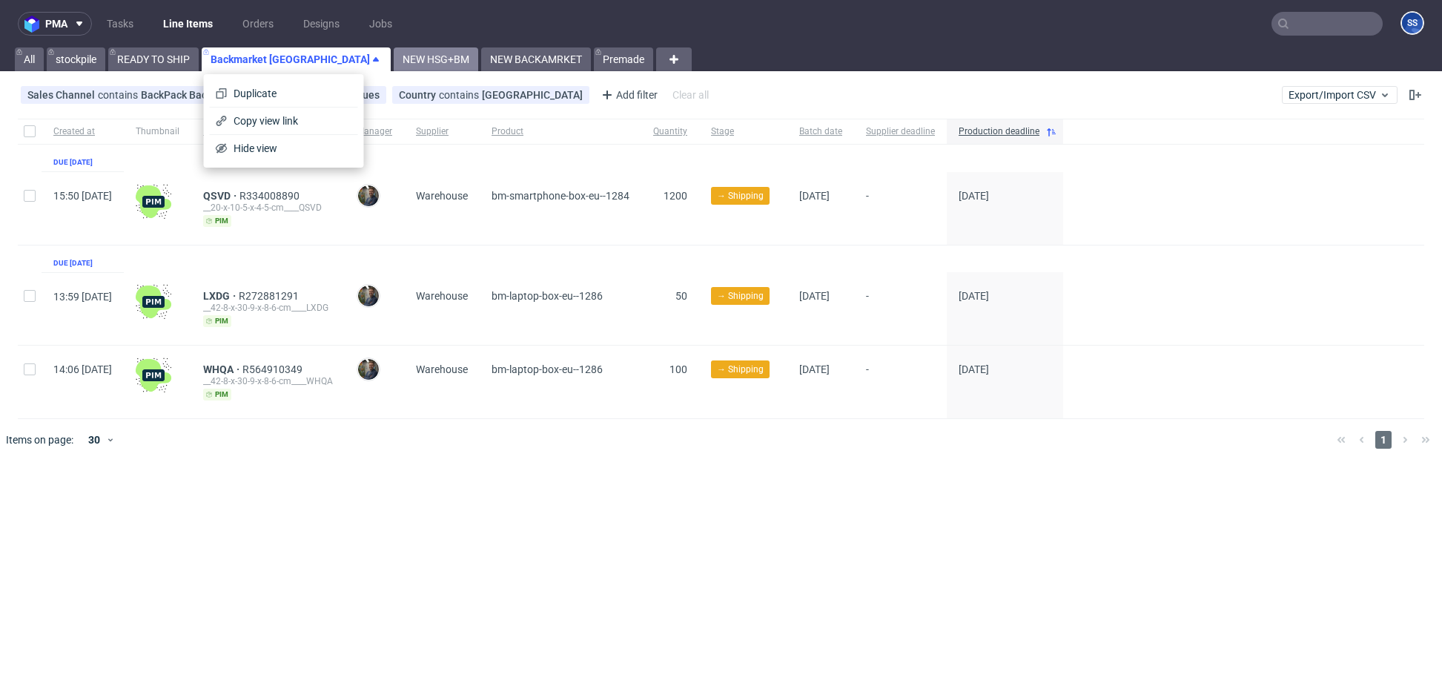
click at [394, 62] on link "NEW HSG+BM" at bounding box center [436, 59] width 84 height 24
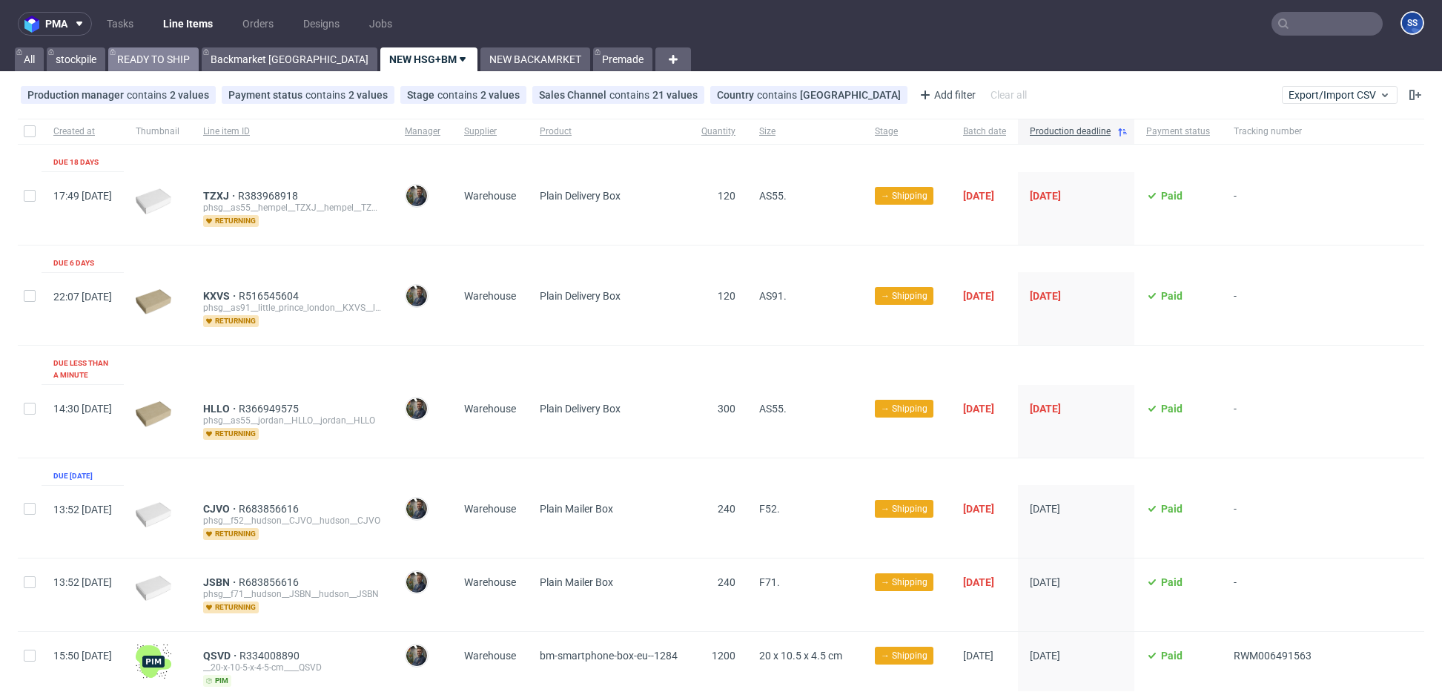
click at [142, 67] on link "READY TO SHIP" at bounding box center [153, 59] width 90 height 24
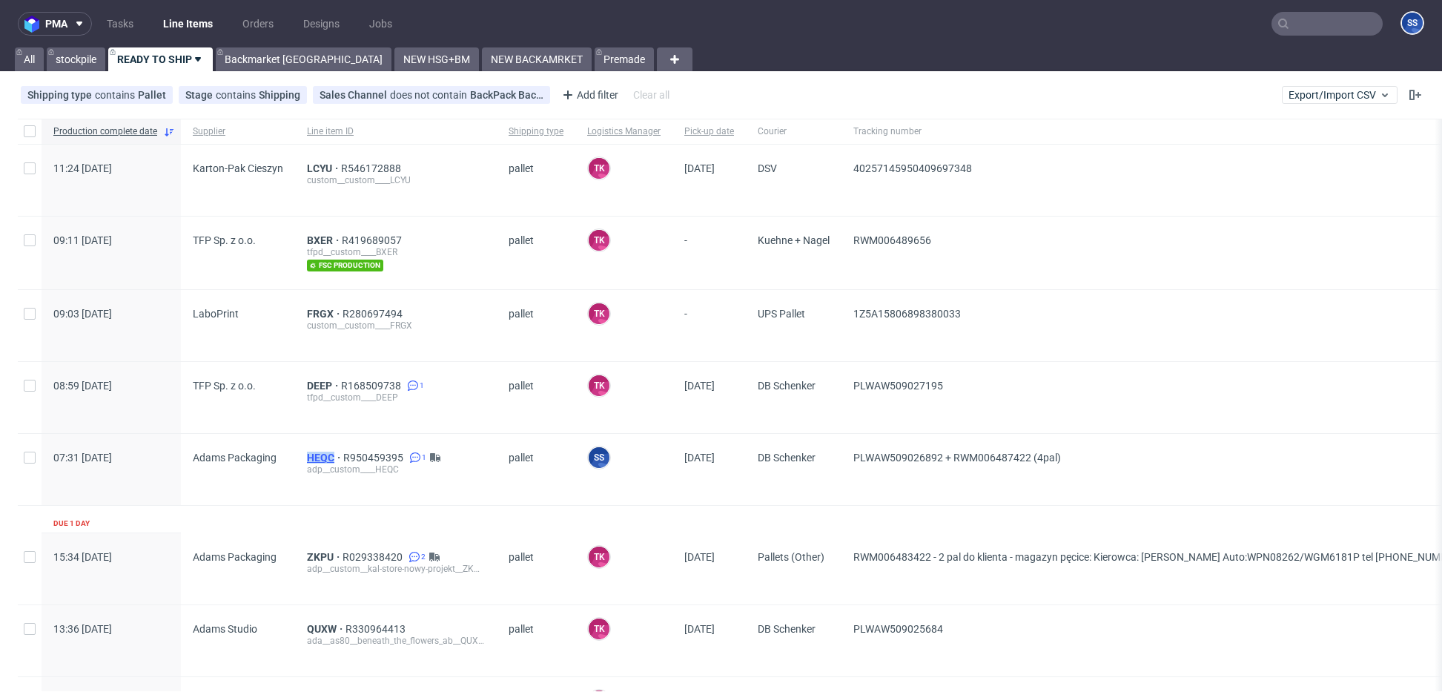
drag, startPoint x: 302, startPoint y: 457, endPoint x: 329, endPoint y: 455, distance: 27.5
click at [329, 455] on div "HEQC R950459395 1 adp__custom____HEQC" at bounding box center [396, 469] width 202 height 71
copy span "HEQC"
click at [248, 56] on link "Backmarket [GEOGRAPHIC_DATA]" at bounding box center [304, 59] width 176 height 24
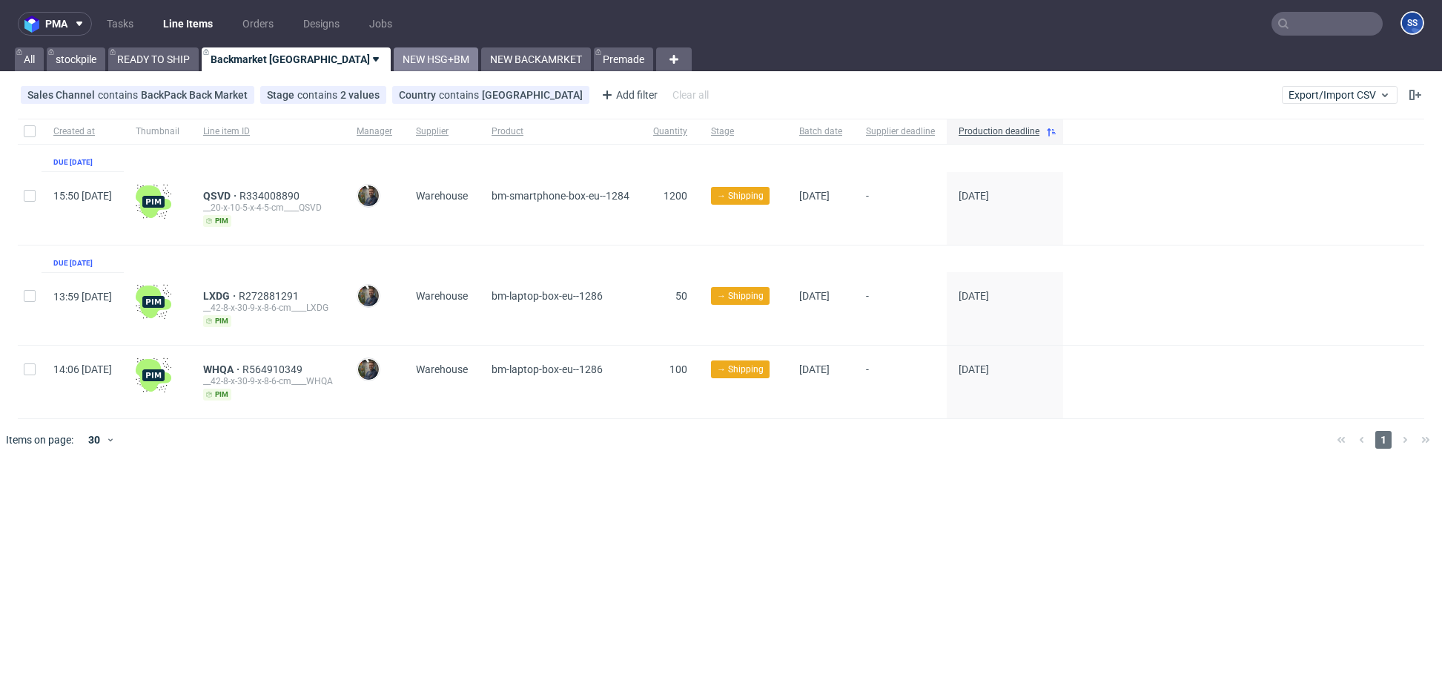
click at [394, 58] on link "NEW HSG+BM" at bounding box center [436, 59] width 84 height 24
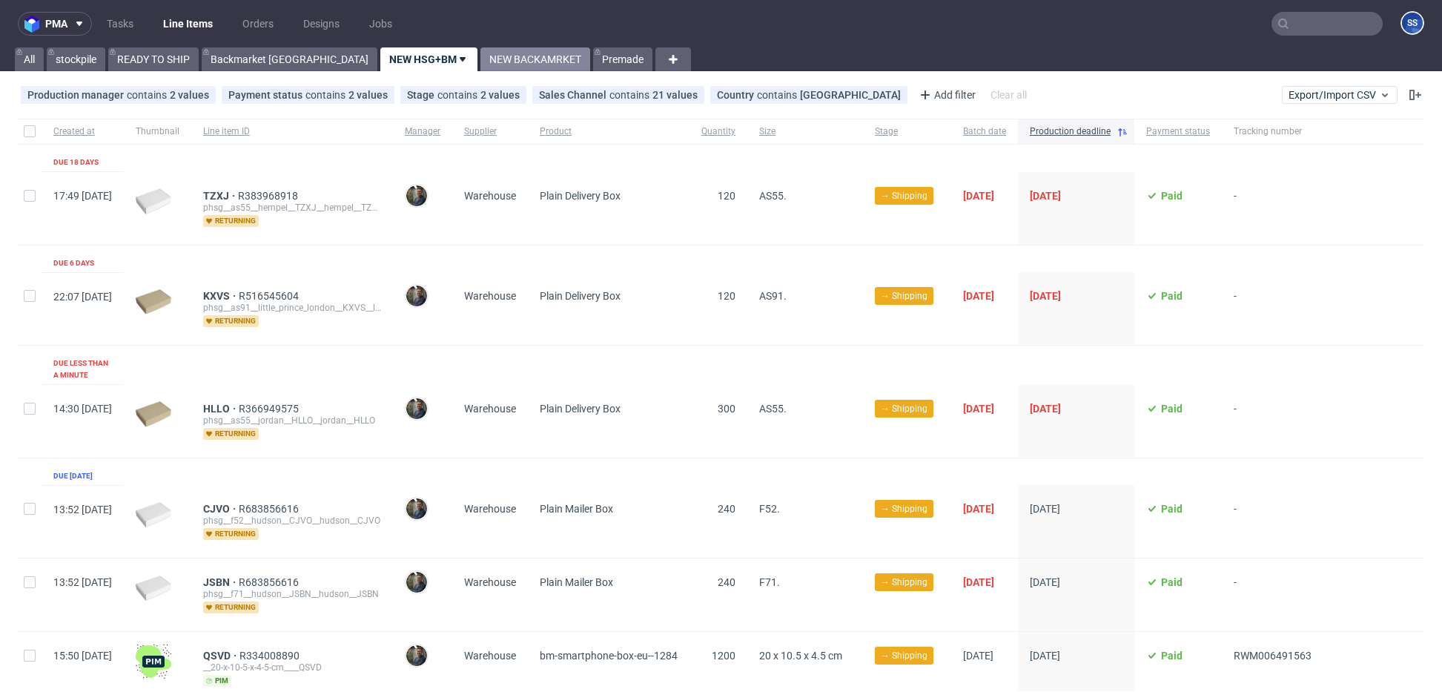
click at [480, 67] on link "NEW BACKAMRKET" at bounding box center [535, 59] width 110 height 24
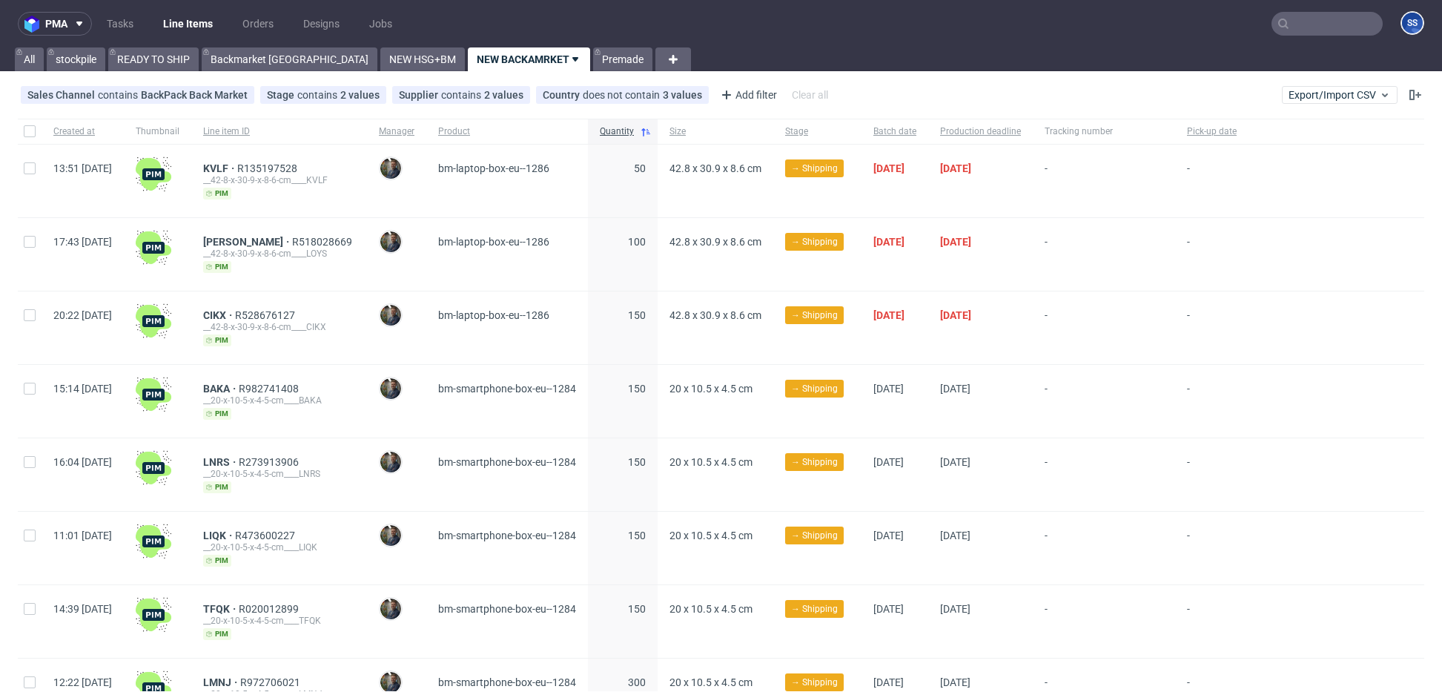
click at [256, 73] on div "pma Tasks Line Items Orders Designs Jobs SS All stockpile READY TO SHIP Backmar…" at bounding box center [721, 346] width 1442 height 692
click at [257, 69] on link "Backmarket [GEOGRAPHIC_DATA]" at bounding box center [290, 59] width 176 height 24
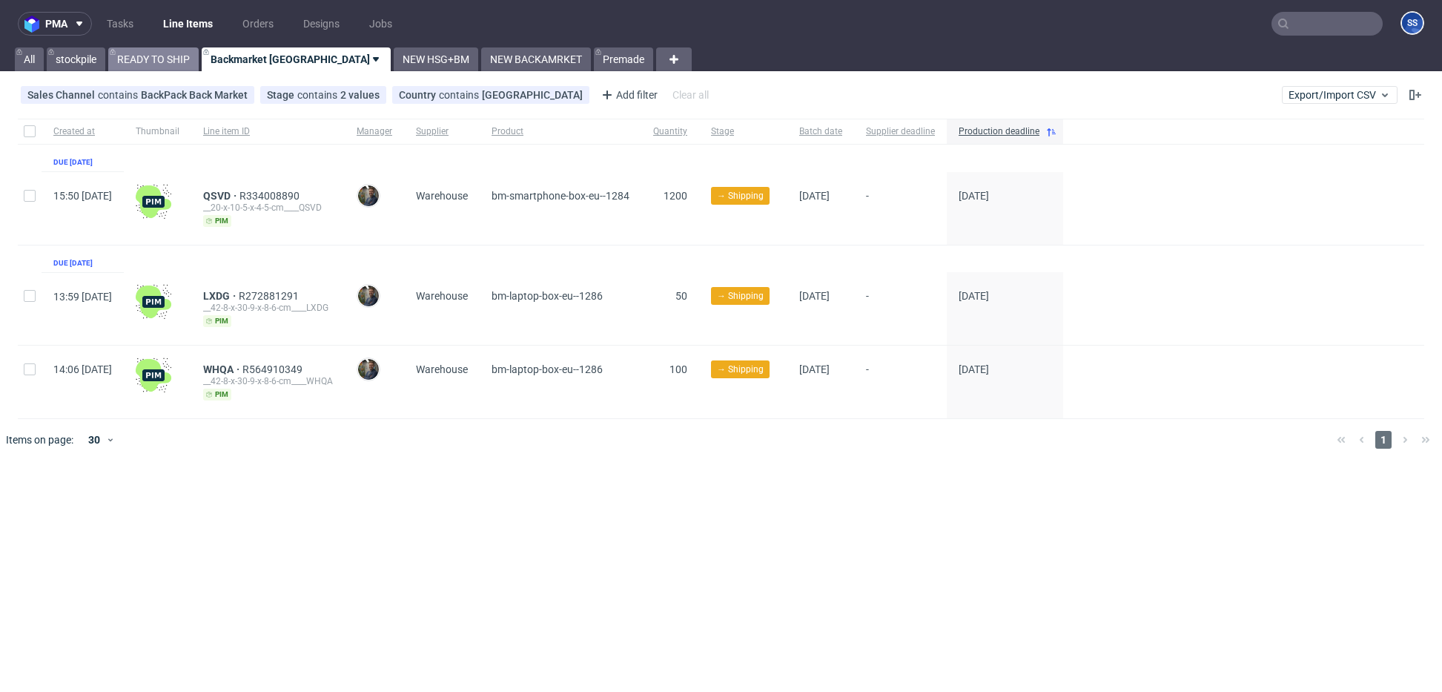
click at [157, 67] on link "READY TO SHIP" at bounding box center [153, 59] width 90 height 24
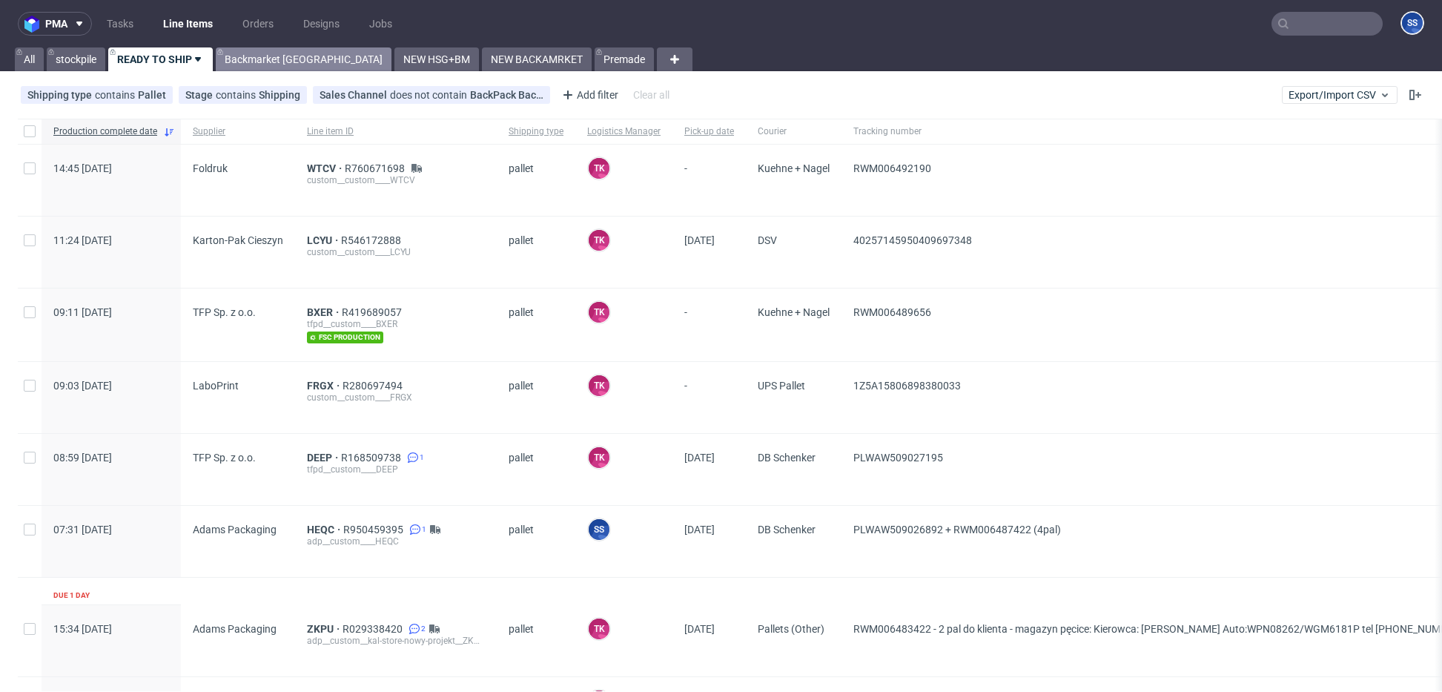
click at [255, 58] on link "Backmarket [GEOGRAPHIC_DATA]" at bounding box center [304, 59] width 176 height 24
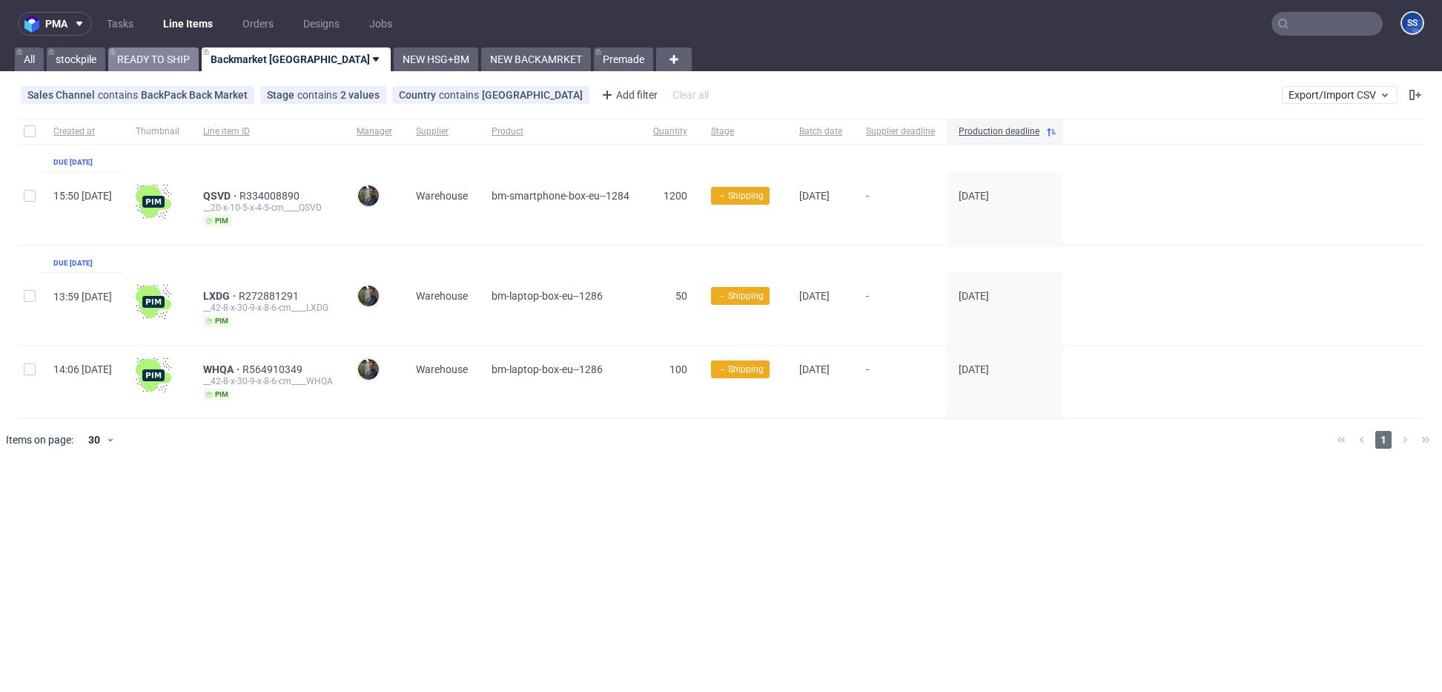
click at [194, 60] on link "READY TO SHIP" at bounding box center [153, 59] width 90 height 24
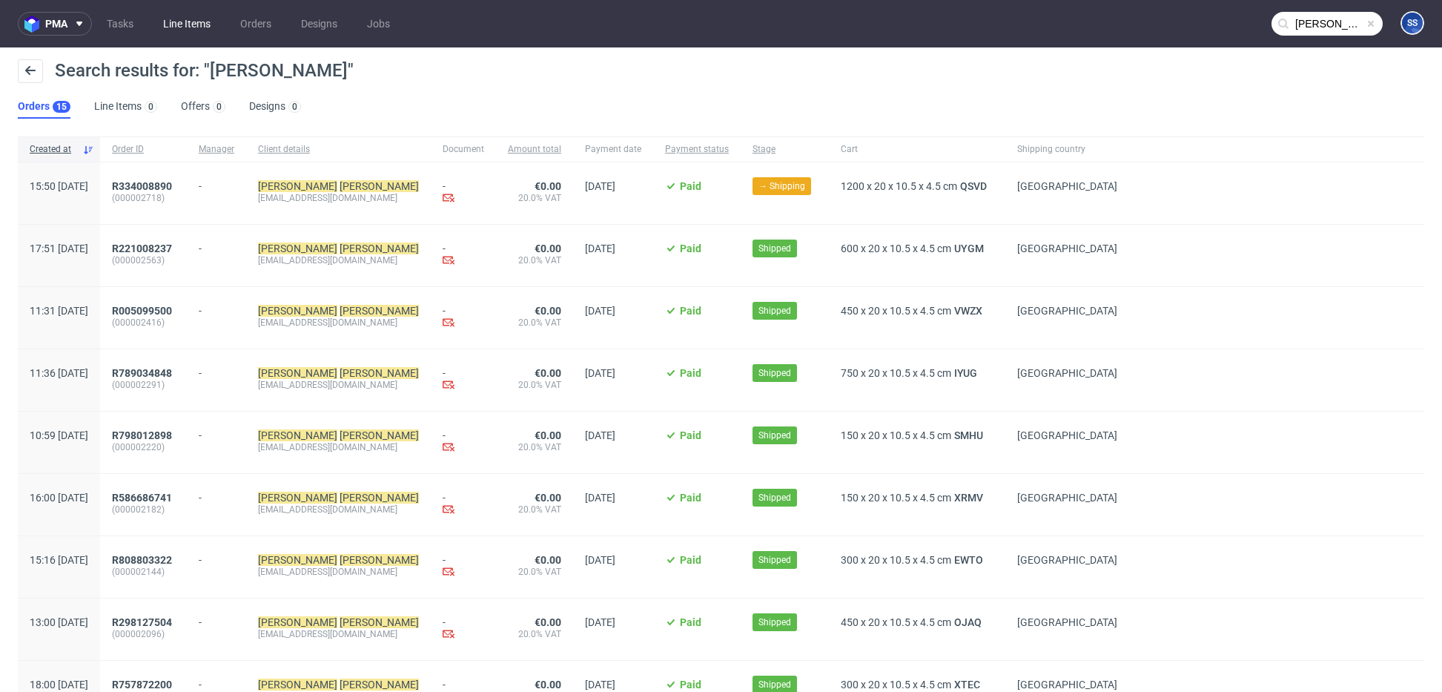
scroll to position [10, 0]
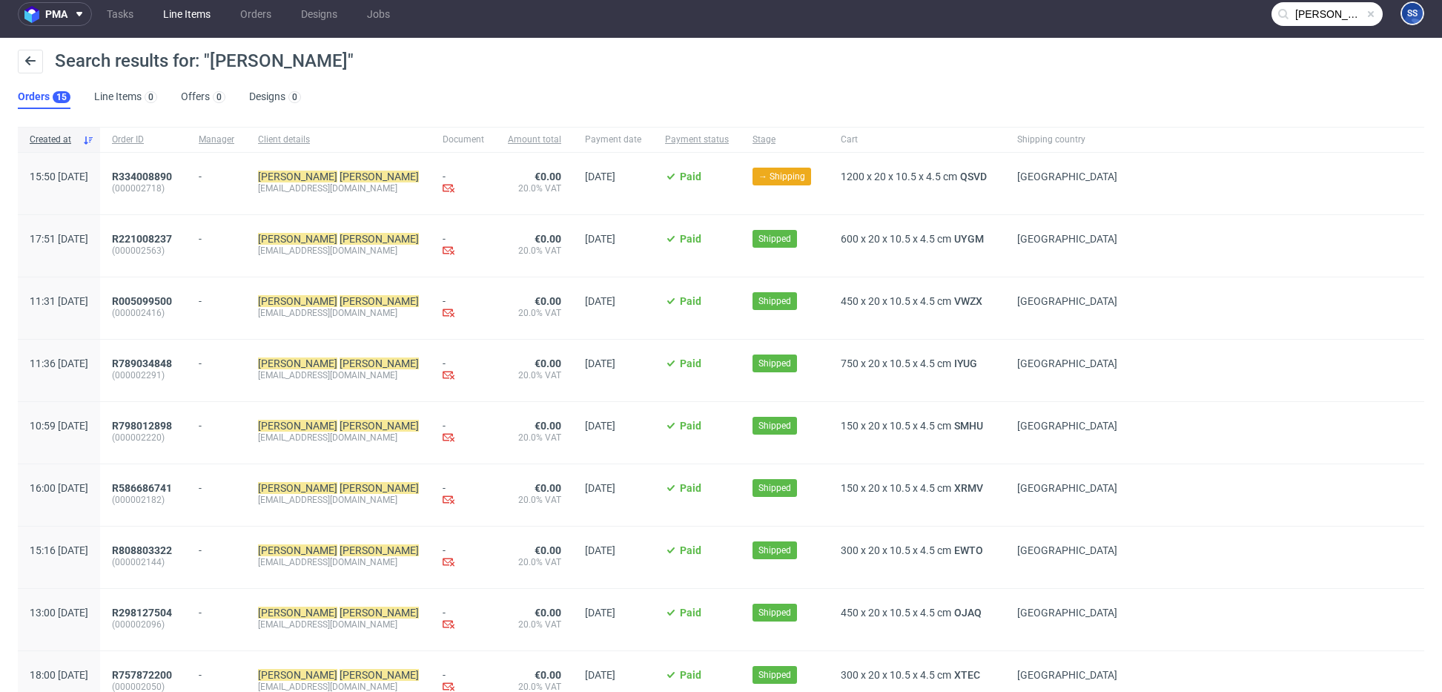
click at [178, 16] on link "Line Items" at bounding box center [186, 14] width 65 height 24
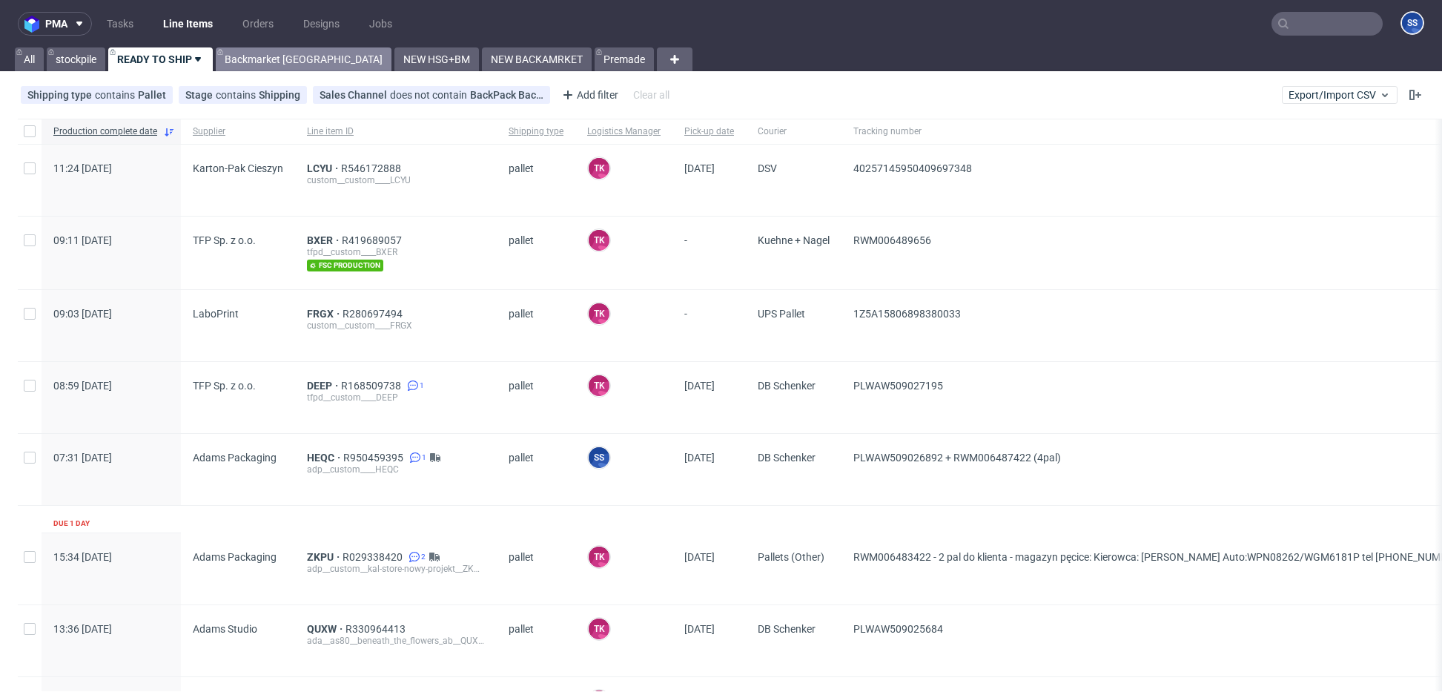
click at [265, 59] on link "Backmarket [GEOGRAPHIC_DATA]" at bounding box center [304, 59] width 176 height 24
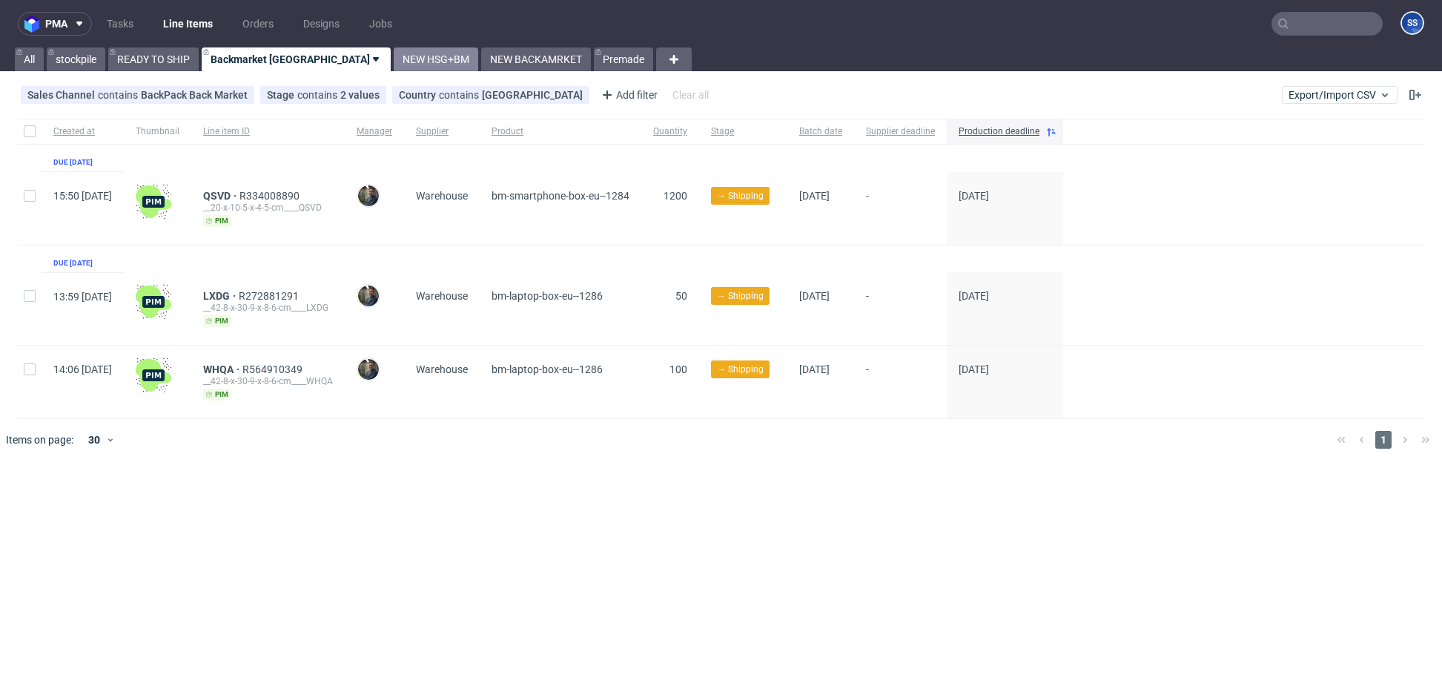
click at [394, 54] on link "NEW HSG+BM" at bounding box center [436, 59] width 84 height 24
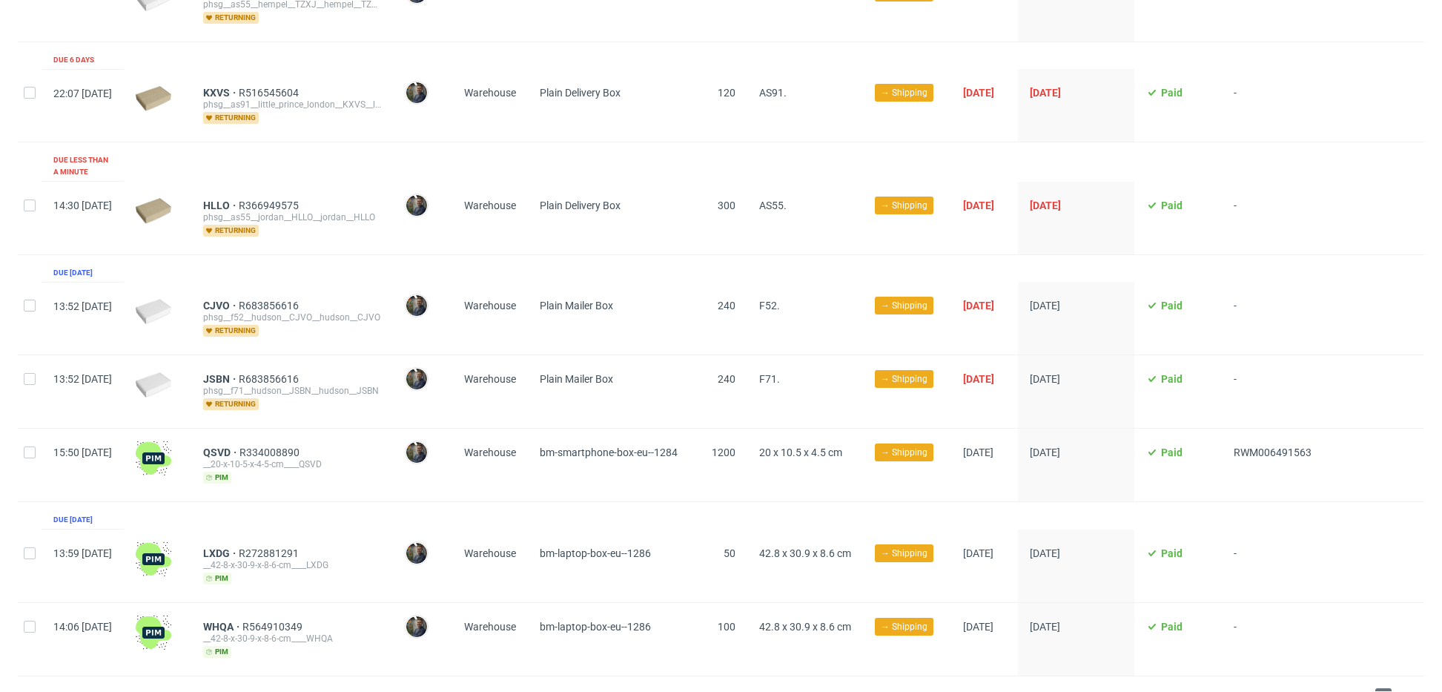
scroll to position [220, 0]
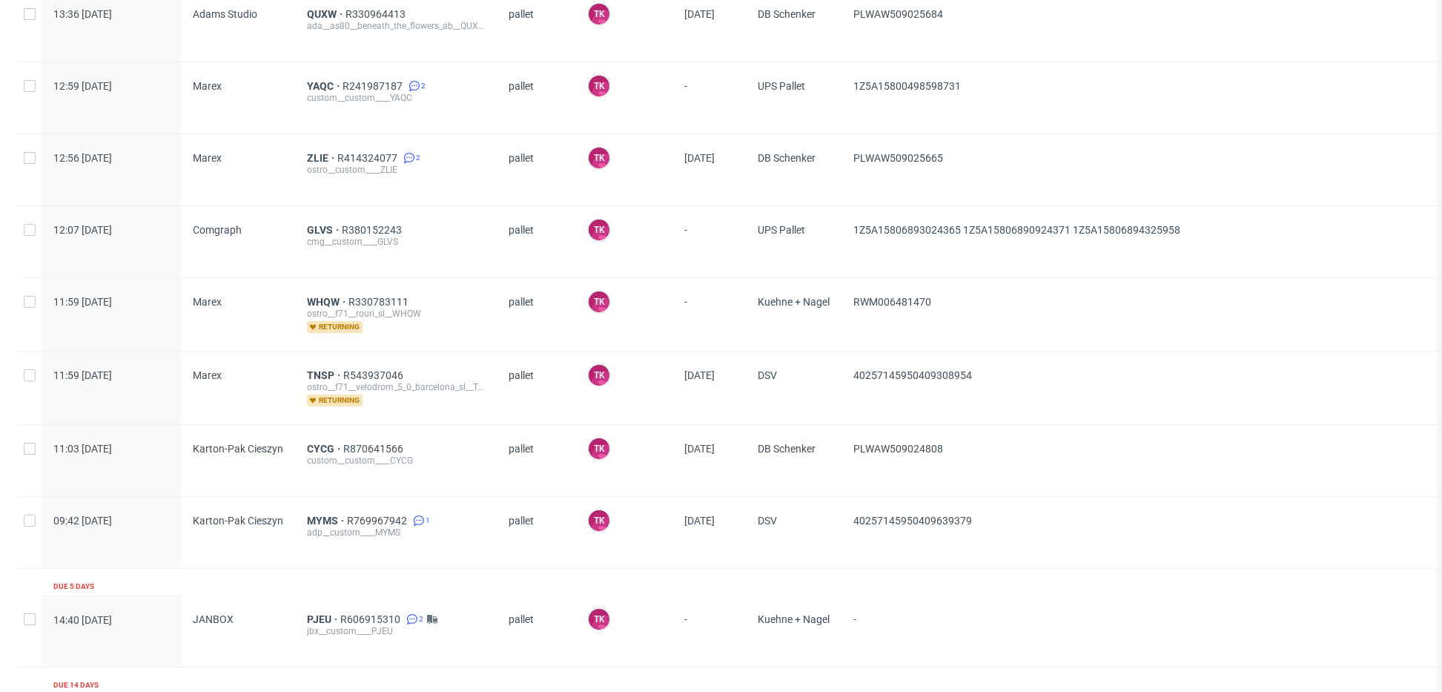
scroll to position [980, 0]
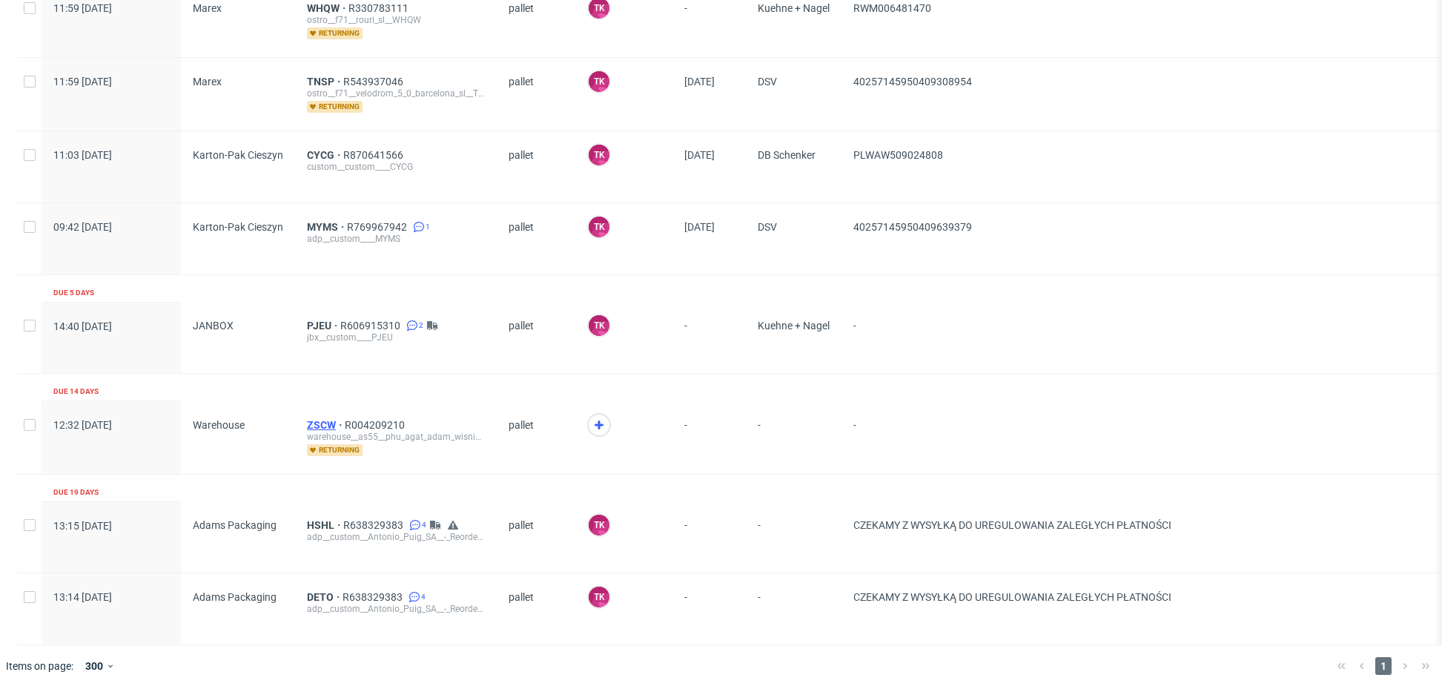
click at [321, 421] on span "ZSCW" at bounding box center [326, 425] width 38 height 12
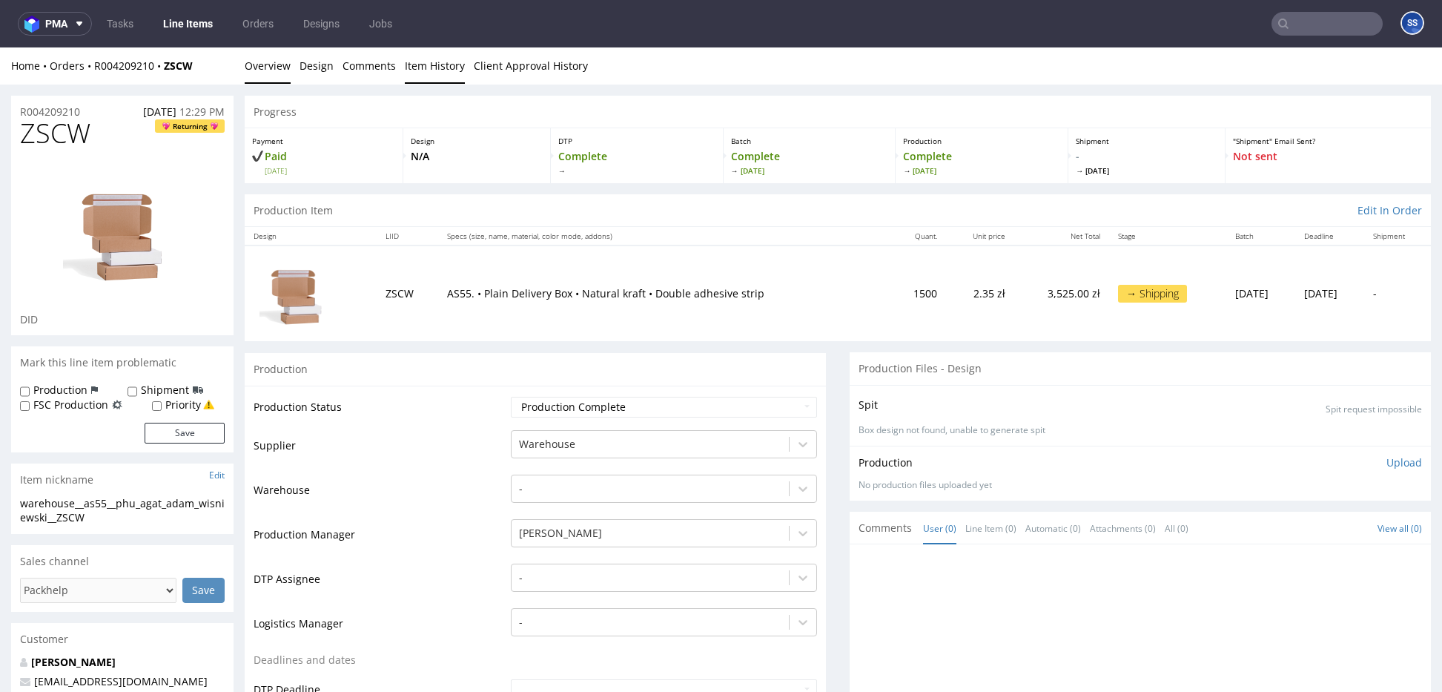
click at [420, 64] on link "Item History" at bounding box center [435, 65] width 60 height 36
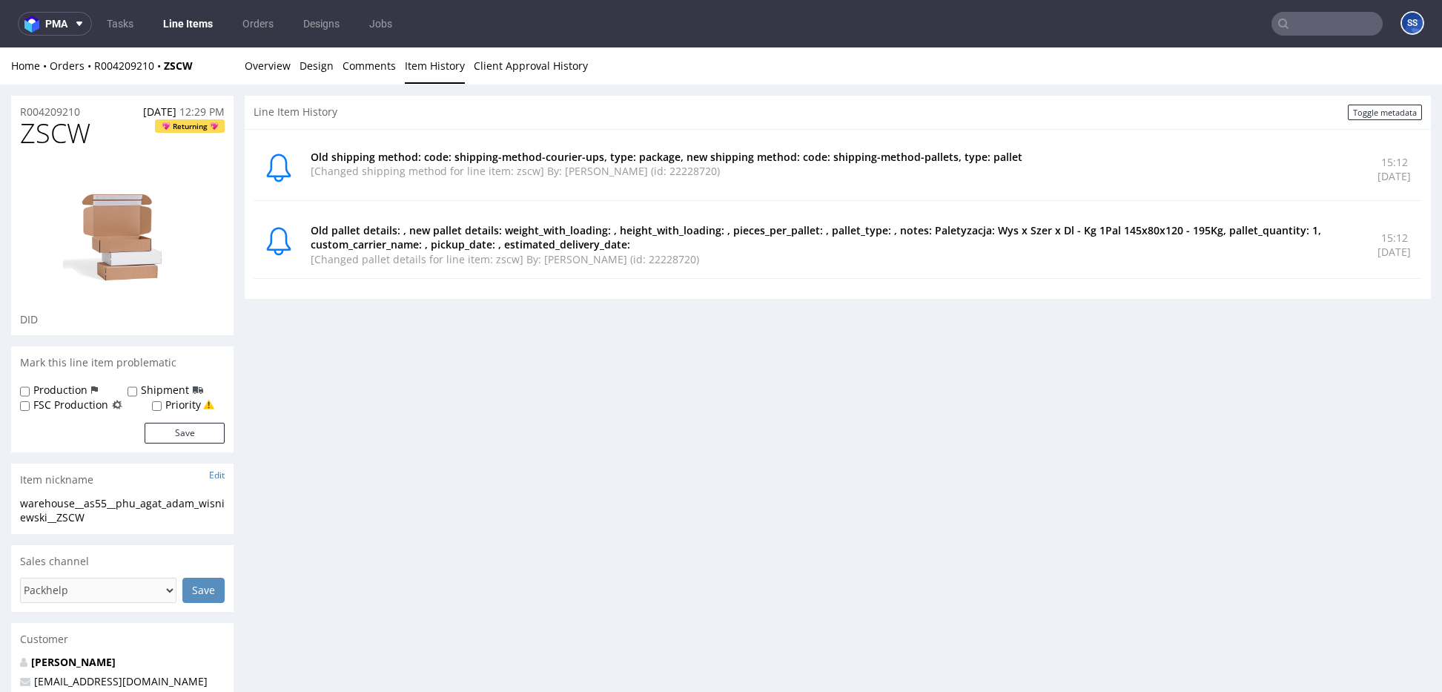
click at [183, 22] on link "Line Items" at bounding box center [187, 24] width 67 height 24
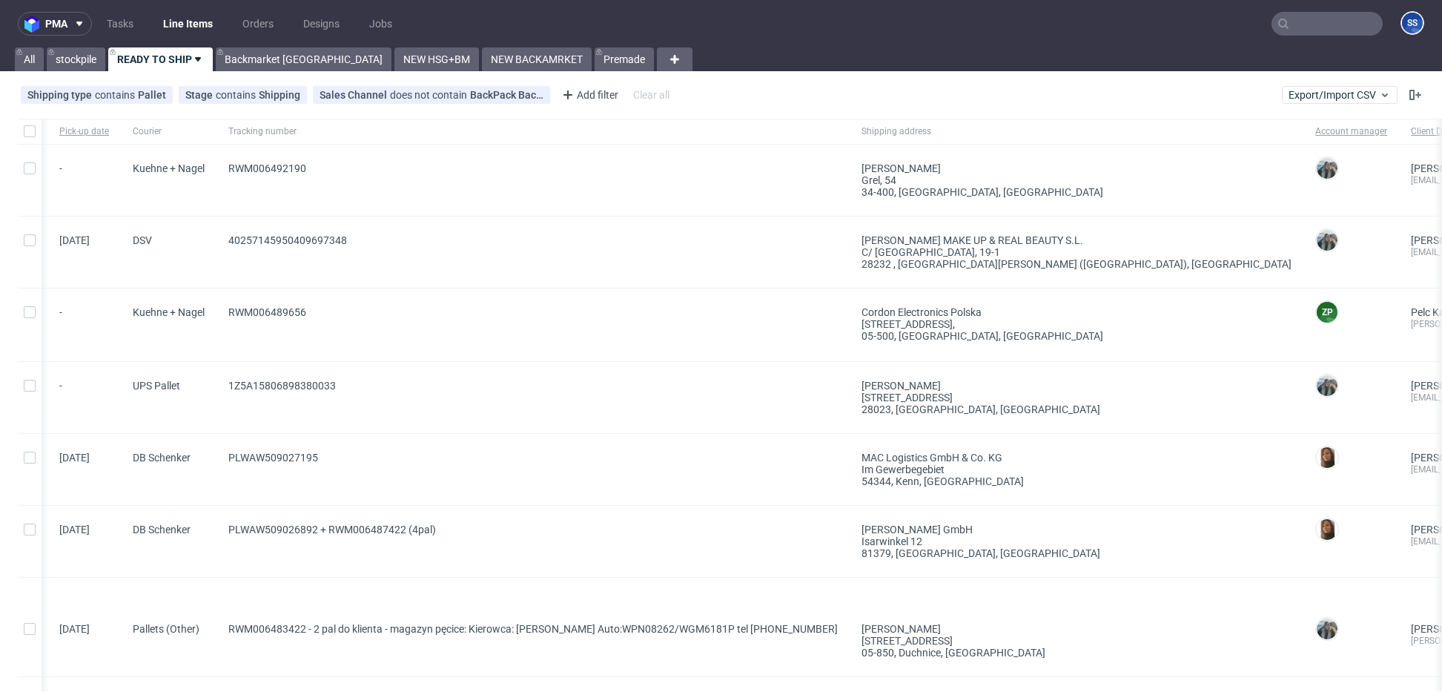
scroll to position [0, 654]
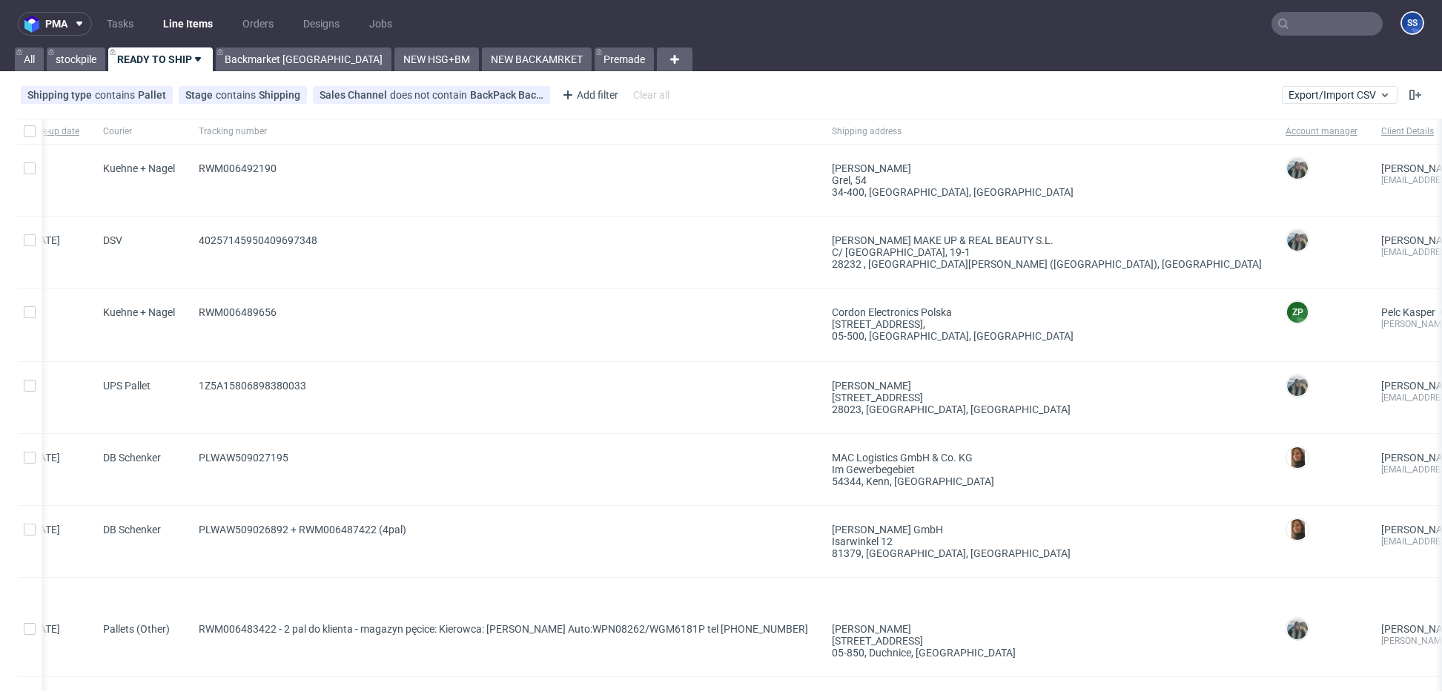
click at [580, 256] on span "40257145950409697348" at bounding box center [503, 252] width 609 height 36
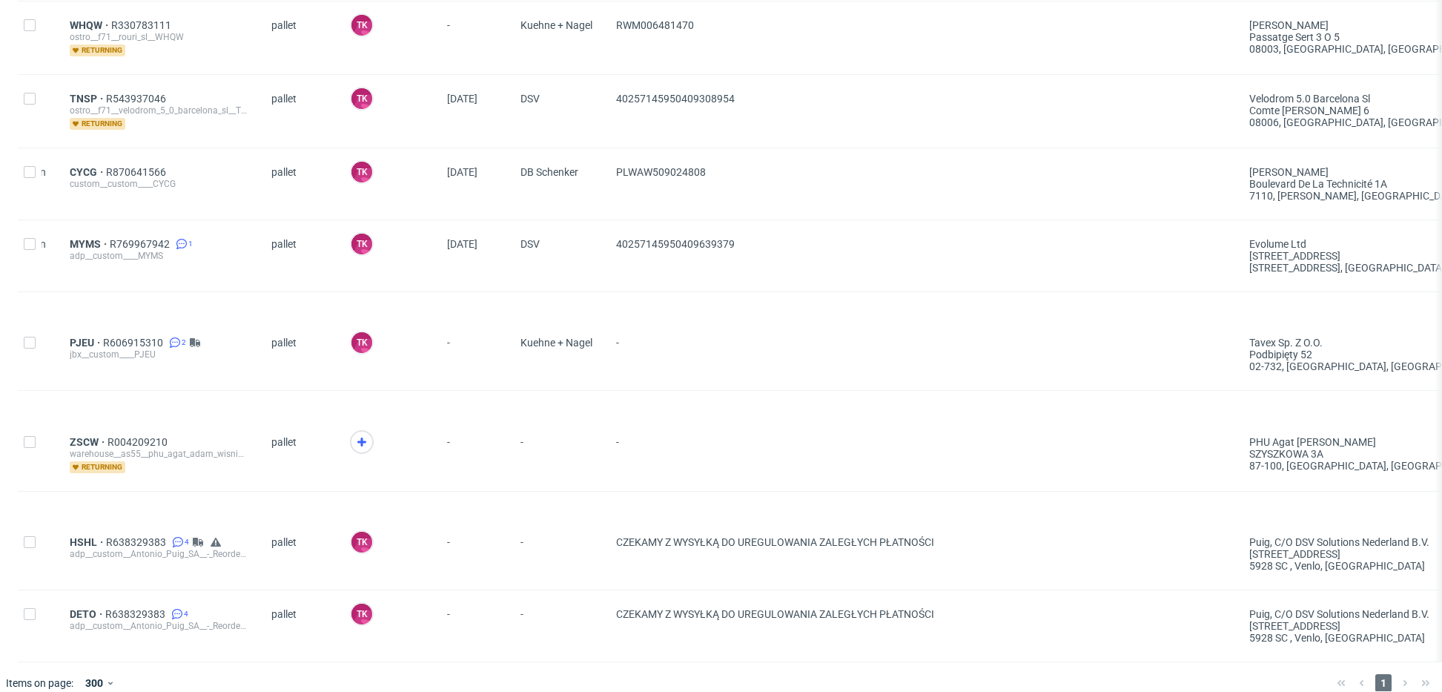
scroll to position [0, 0]
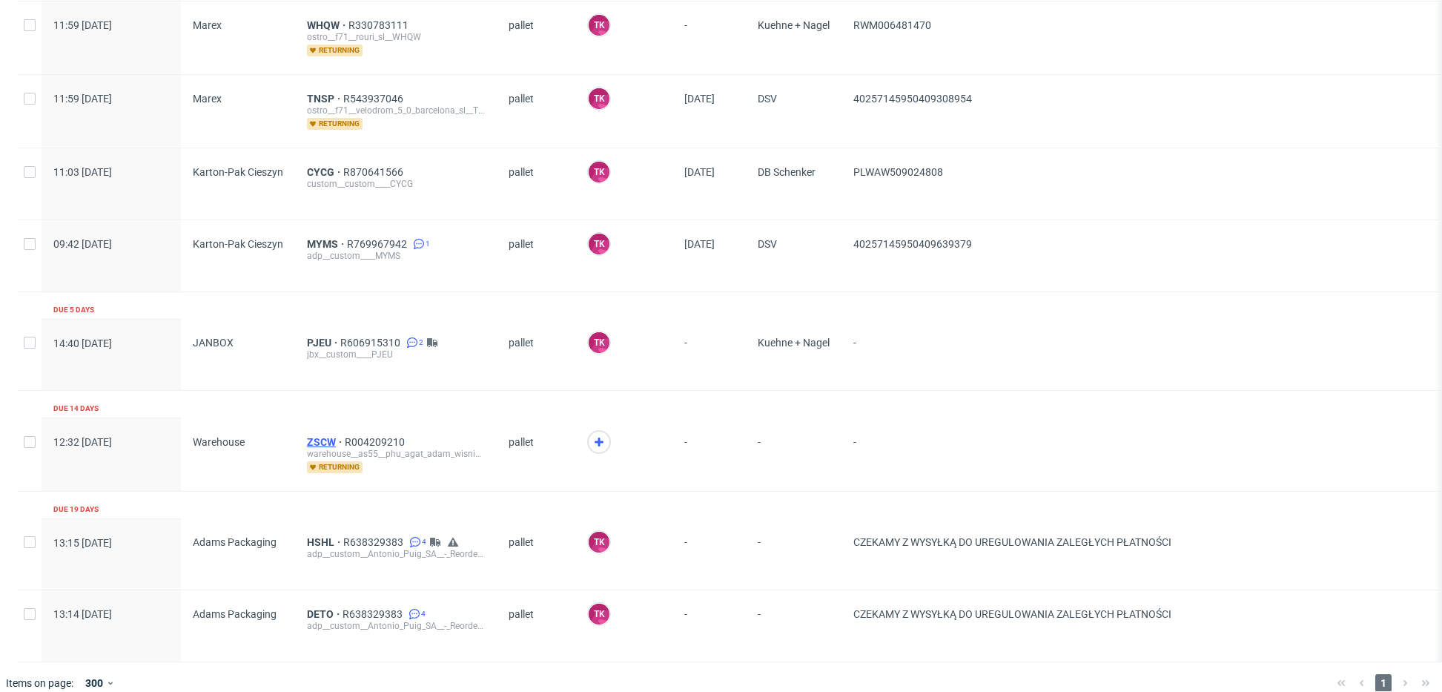
click at [316, 437] on span "ZSCW" at bounding box center [326, 442] width 38 height 12
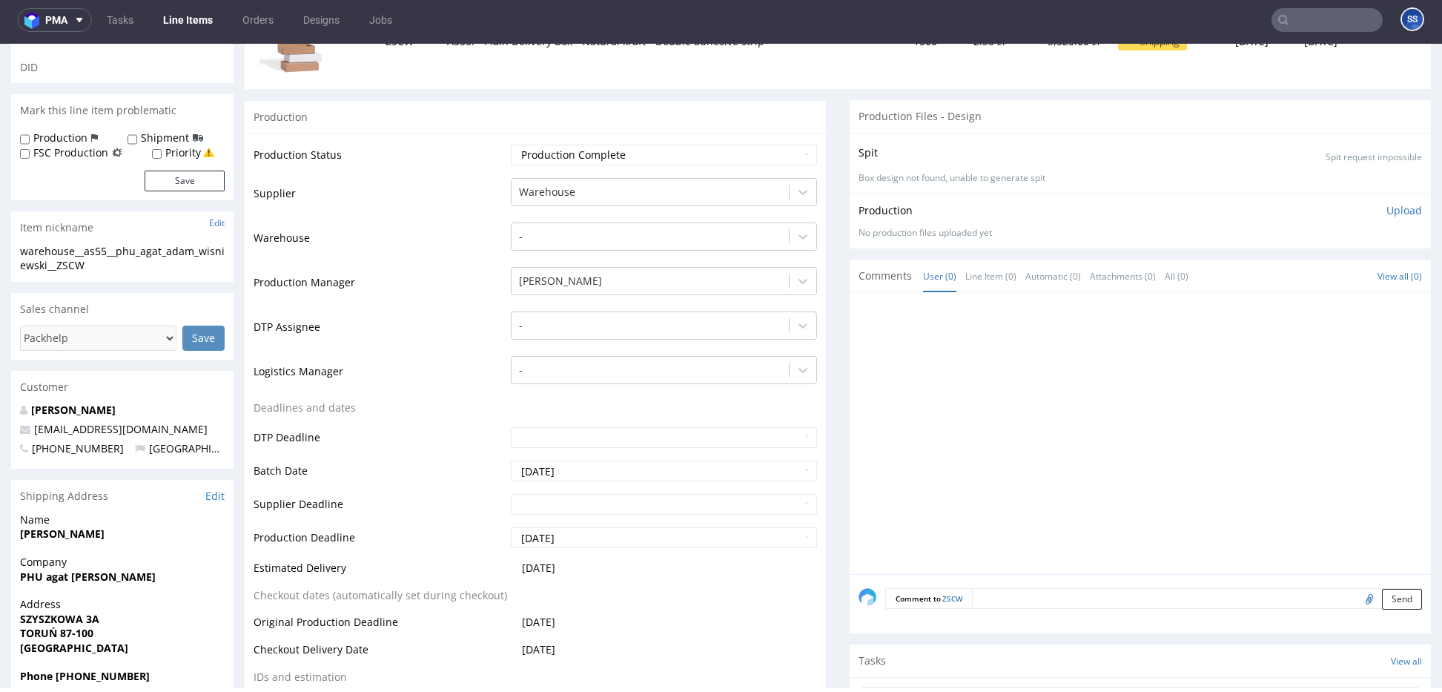
scroll to position [260, 0]
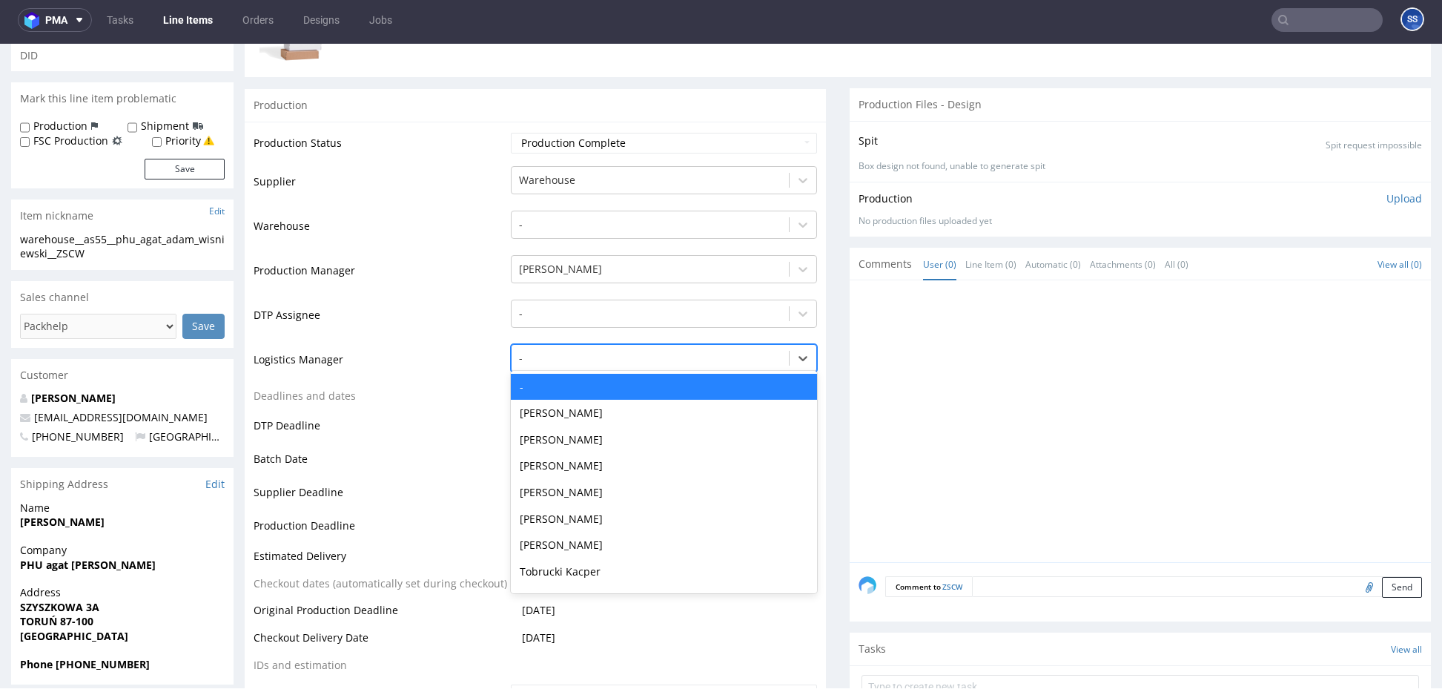
click at [623, 356] on div at bounding box center [650, 358] width 262 height 18
type input "sz"
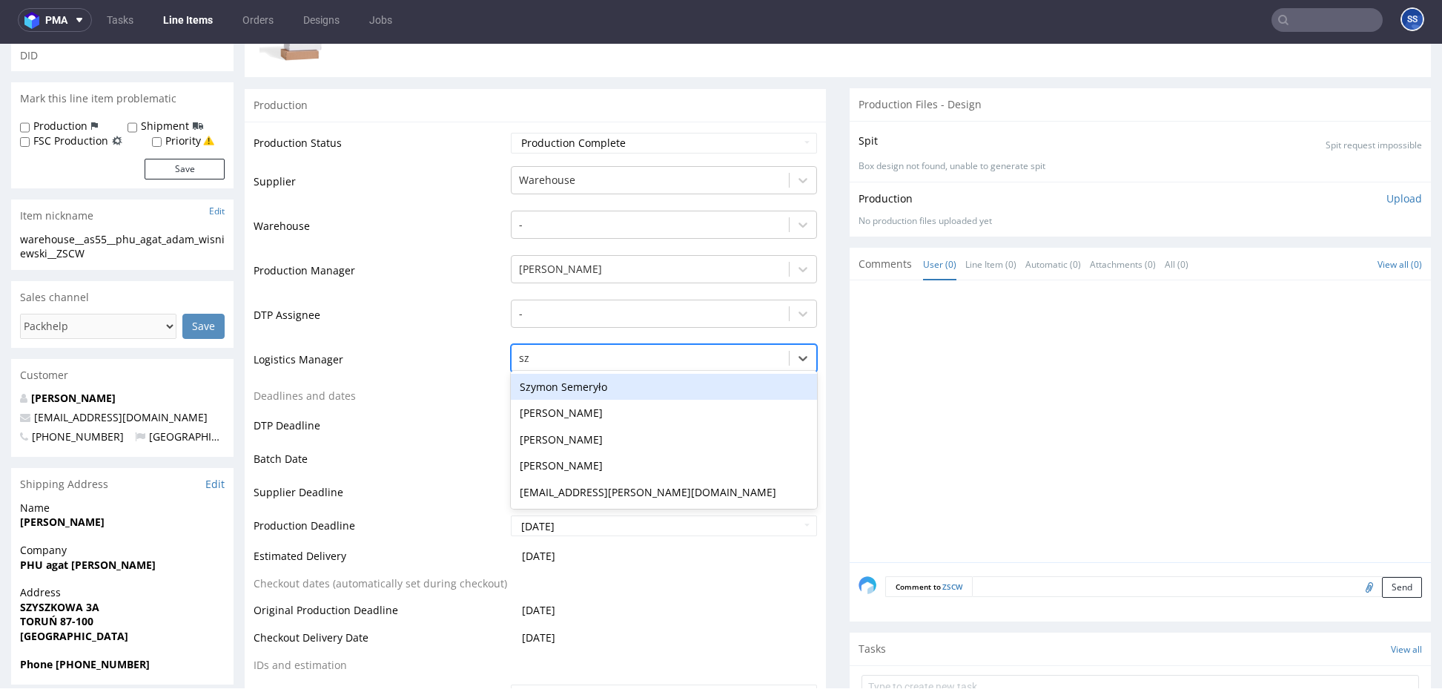
click at [582, 393] on div "Szymon Semeryło" at bounding box center [664, 387] width 306 height 27
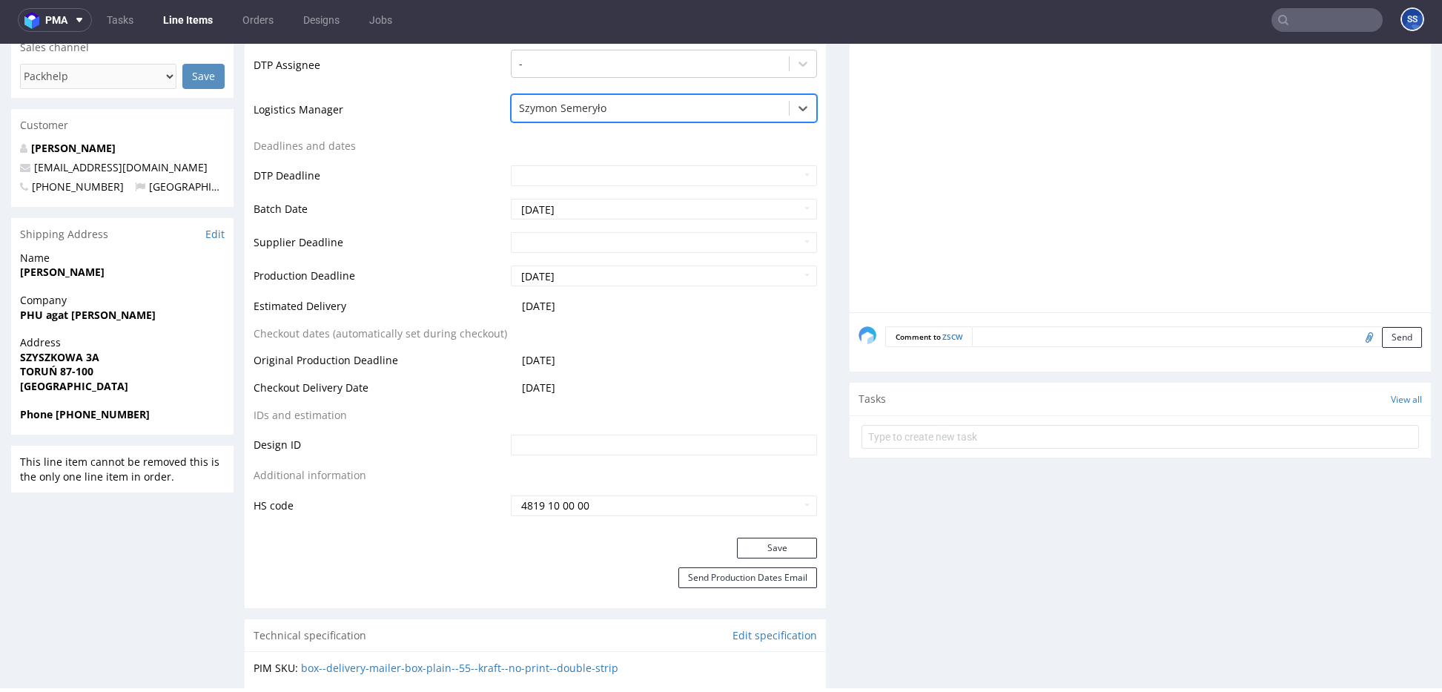
scroll to position [606, 0]
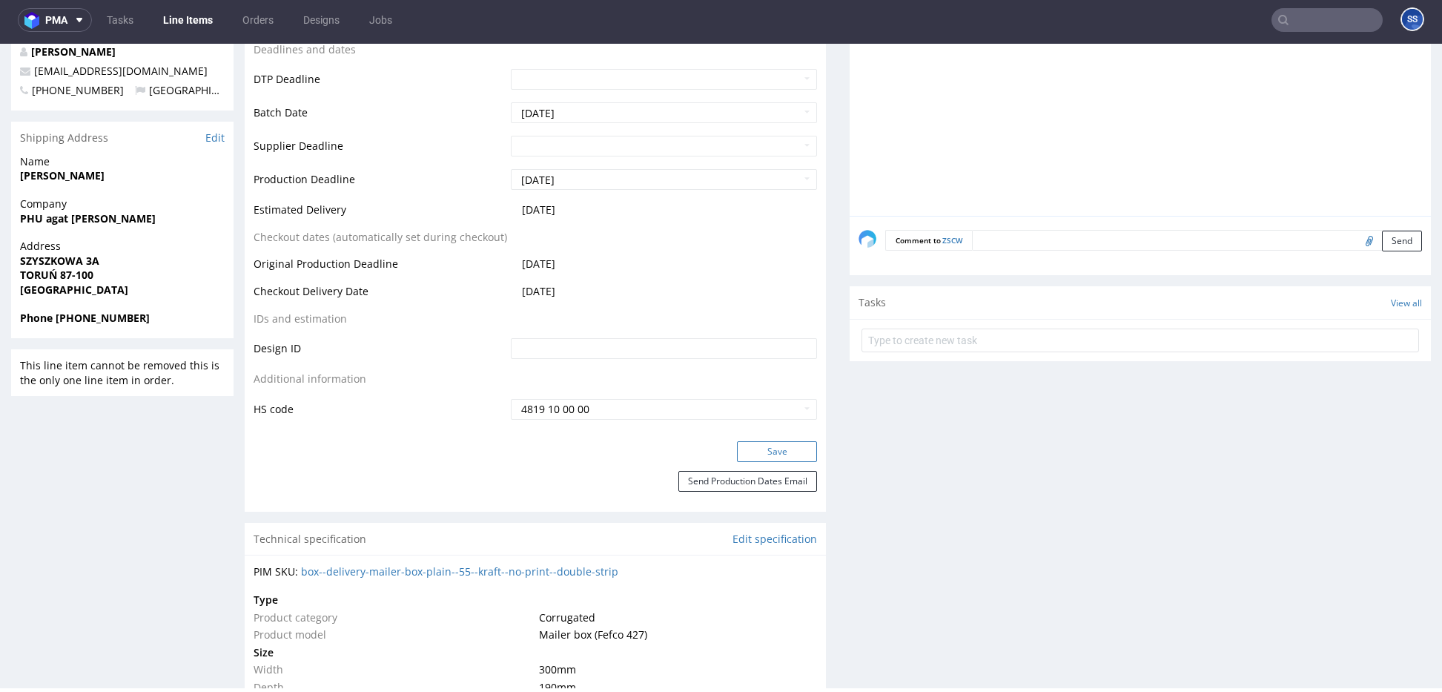
click at [749, 446] on button "Save" at bounding box center [777, 451] width 80 height 21
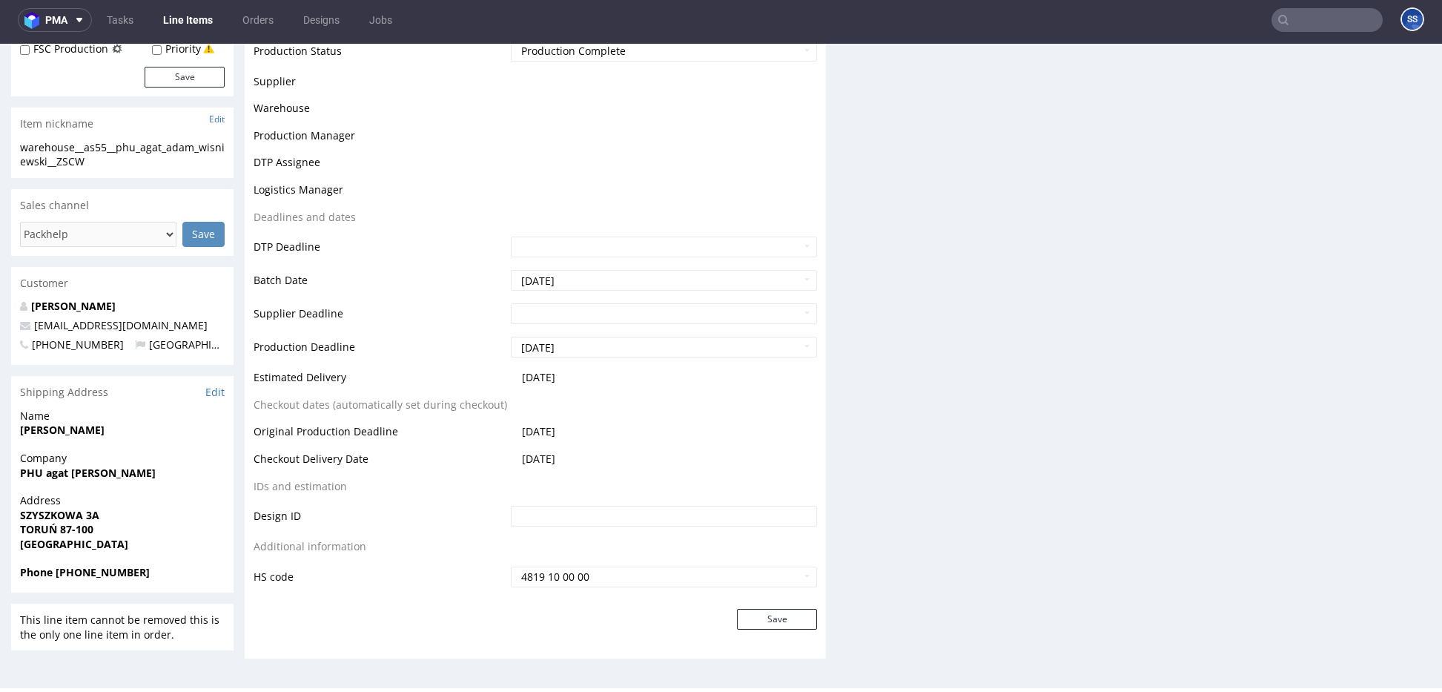
scroll to position [0, 0]
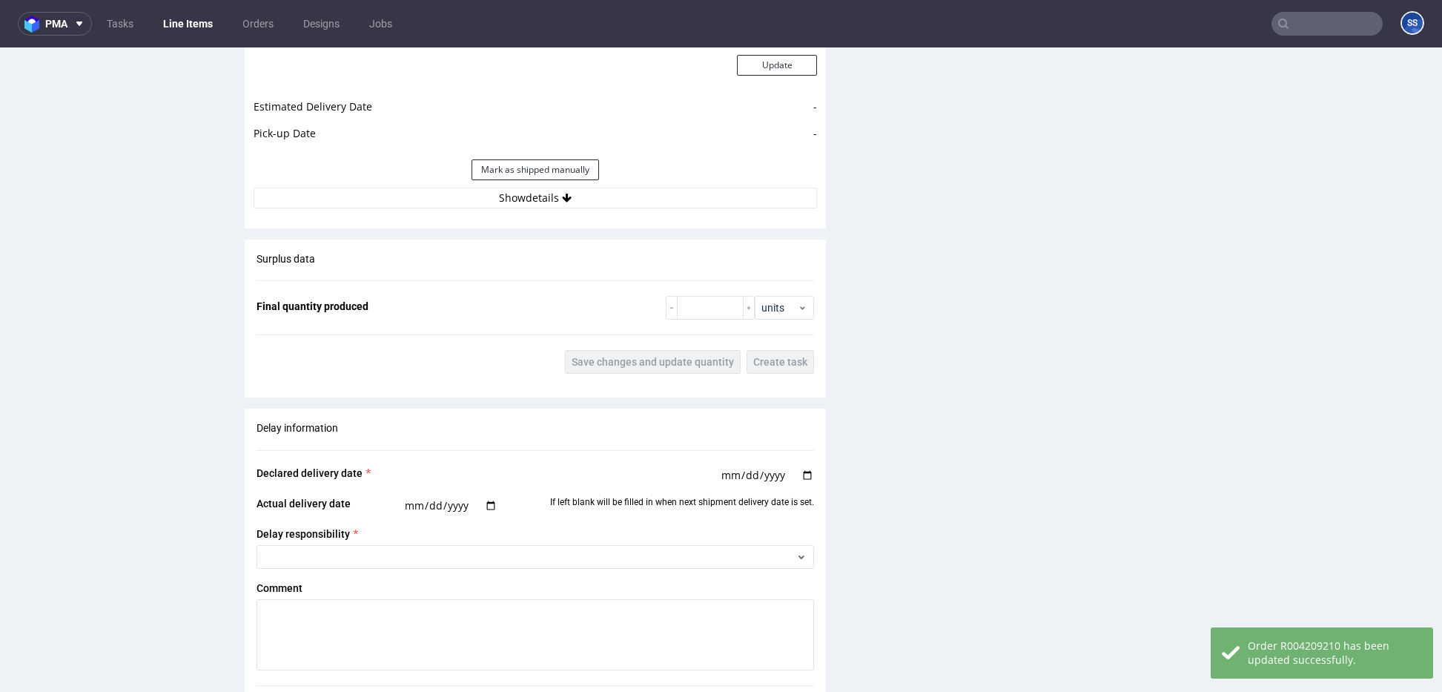
click at [531, 210] on div "Estimated Shipment Quantity 8 packages Estimated Shipment Cost 206.06 PLN Estim…" at bounding box center [535, 44] width 581 height 346
click at [534, 207] on button "Show details" at bounding box center [534, 198] width 563 height 21
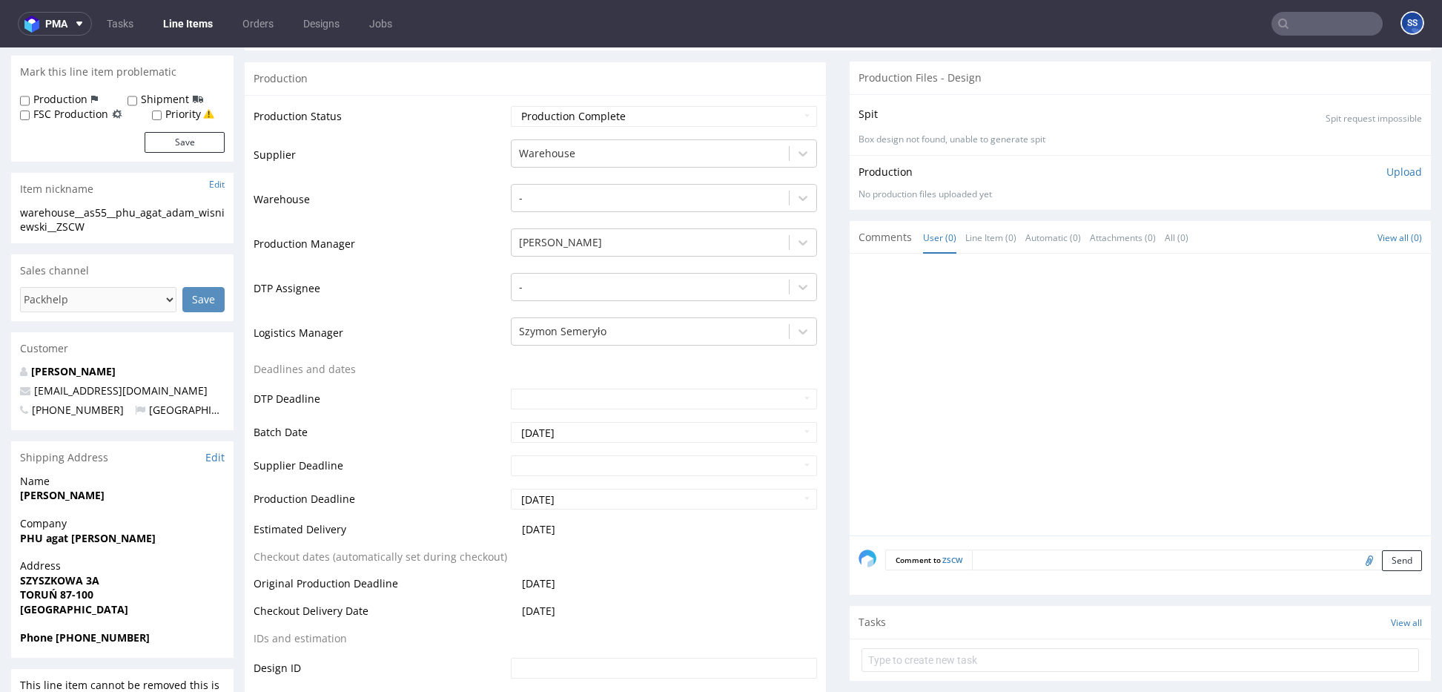
scroll to position [291, 0]
click at [59, 534] on strong "PHU agat [PERSON_NAME]" at bounding box center [88, 537] width 136 height 14
copy strong "PHU agat [PERSON_NAME]"
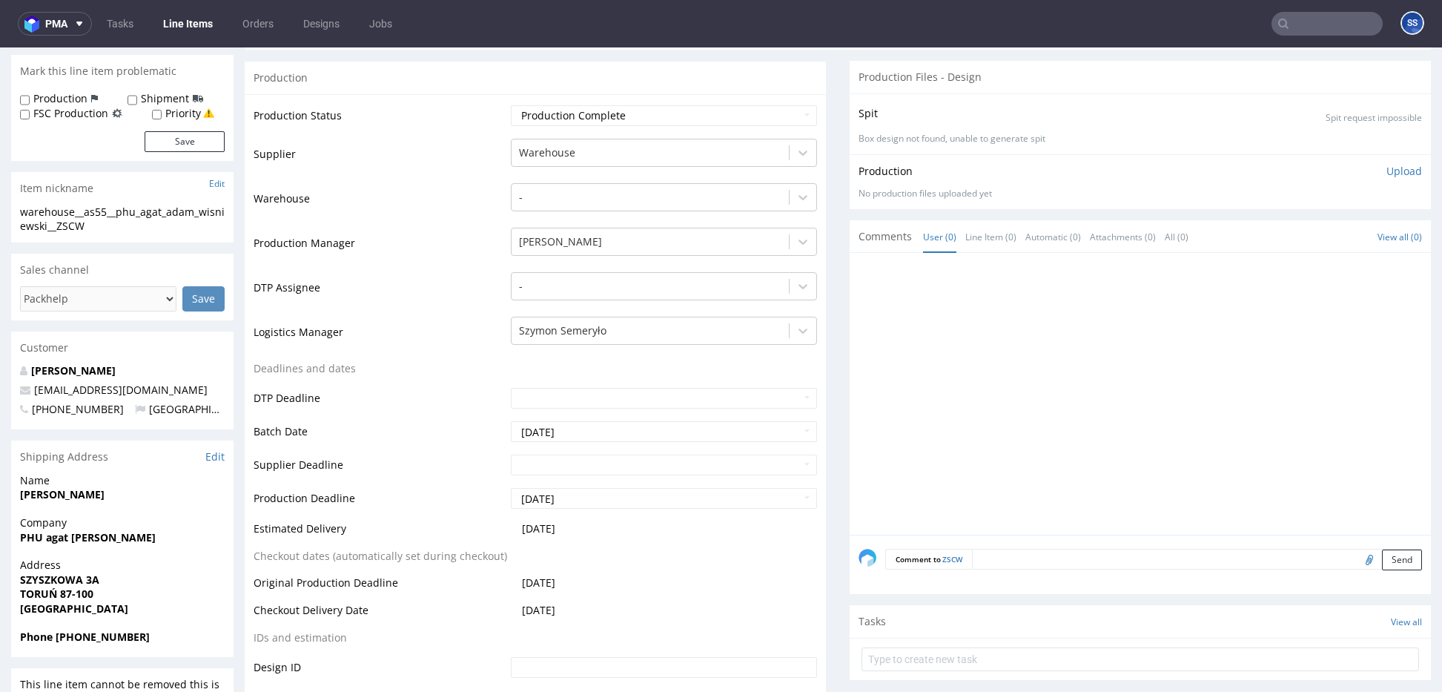
click at [70, 573] on strong "SZYSZKOWA 3A" at bounding box center [59, 579] width 79 height 14
click at [71, 572] on strong "SZYSZKOWA 3A" at bounding box center [59, 579] width 79 height 14
copy strong "SZYSZKOWA 3A"
click at [65, 596] on strong "TORUŃ 87-100" at bounding box center [56, 593] width 73 height 14
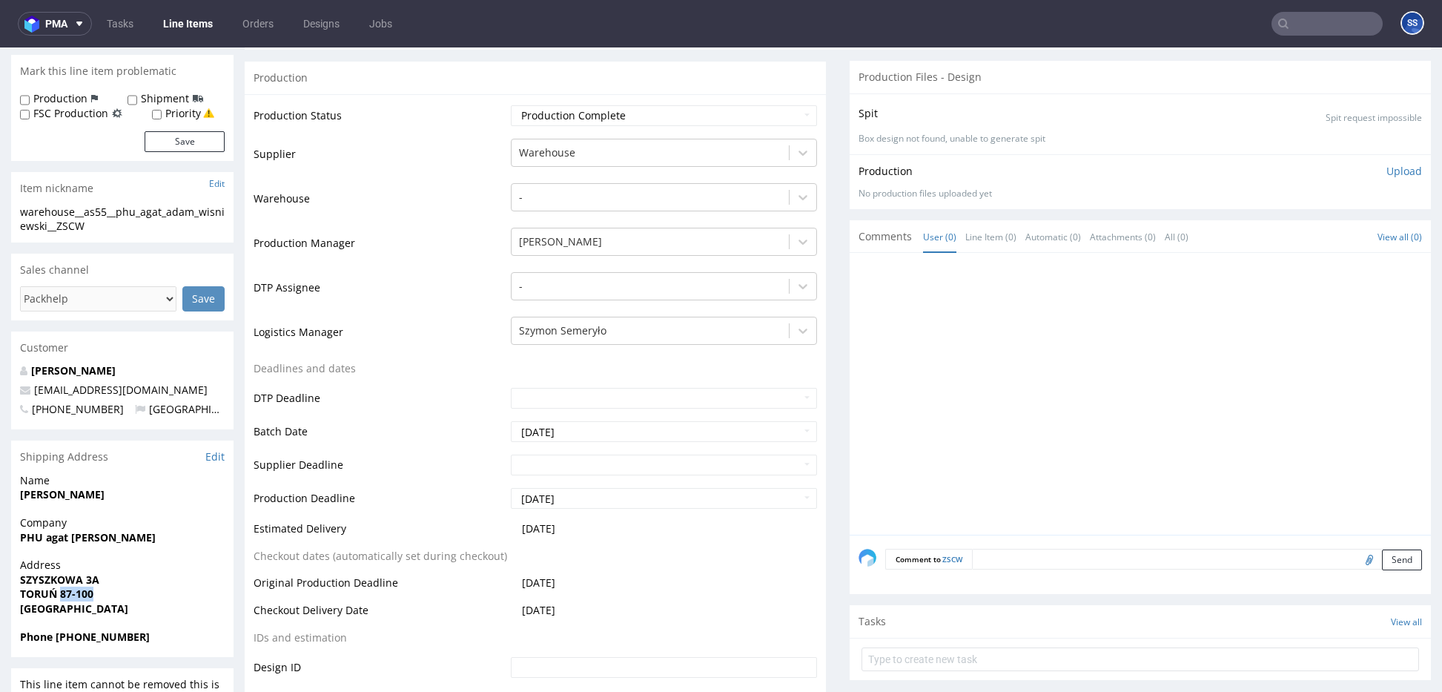
drag, startPoint x: 59, startPoint y: 596, endPoint x: 365, endPoint y: 216, distance: 487.1
click at [117, 593] on span "TORUŃ 87-100" at bounding box center [122, 593] width 205 height 15
copy strong "87-100"
click at [90, 493] on strong "[PERSON_NAME]" at bounding box center [62, 494] width 84 height 14
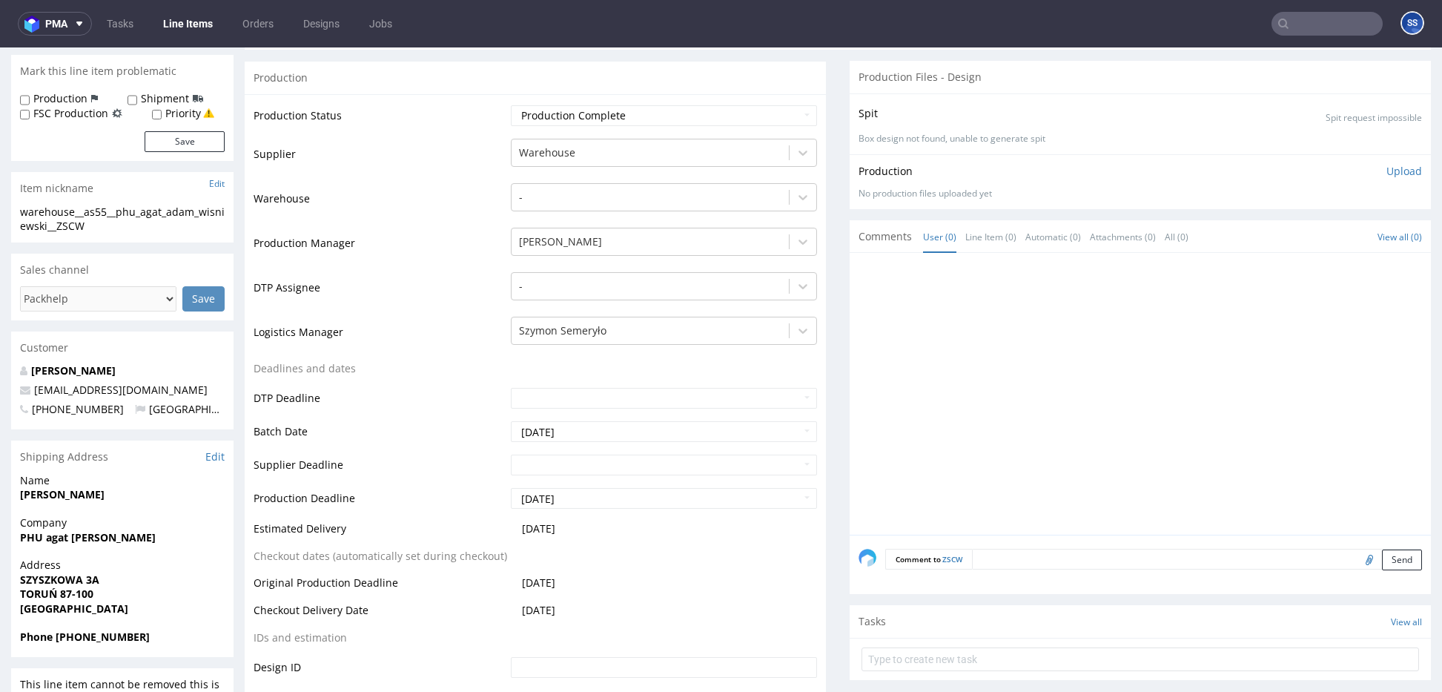
click at [90, 493] on strong "[PERSON_NAME]" at bounding box center [62, 494] width 84 height 14
click at [39, 504] on div "Name Adam Wiśniewski" at bounding box center [122, 494] width 222 height 42
click at [40, 503] on div "Name Adam Wiśniewski" at bounding box center [122, 494] width 222 height 42
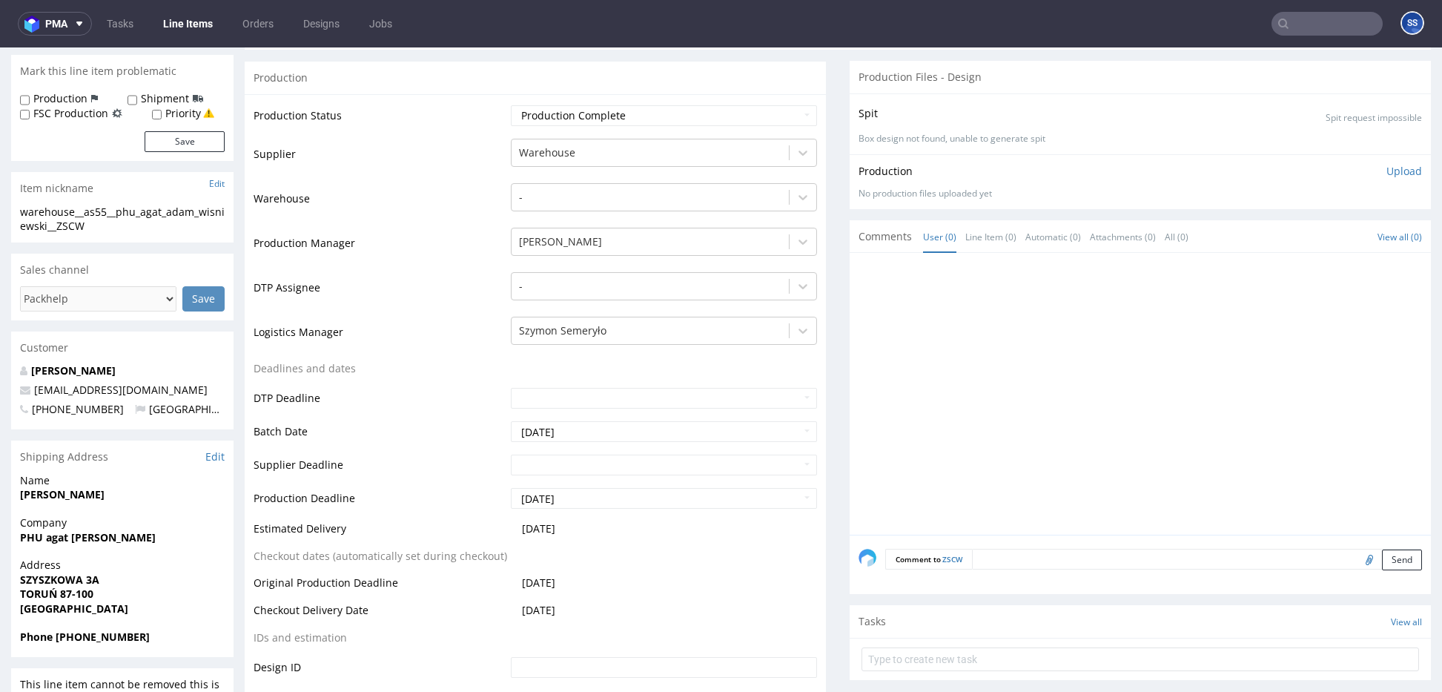
click at [40, 501] on div "Name Adam Wiśniewski" at bounding box center [122, 494] width 222 height 42
click at [40, 500] on span "[PERSON_NAME]" at bounding box center [122, 494] width 205 height 15
click at [39, 499] on strong "[PERSON_NAME]" at bounding box center [62, 494] width 84 height 14
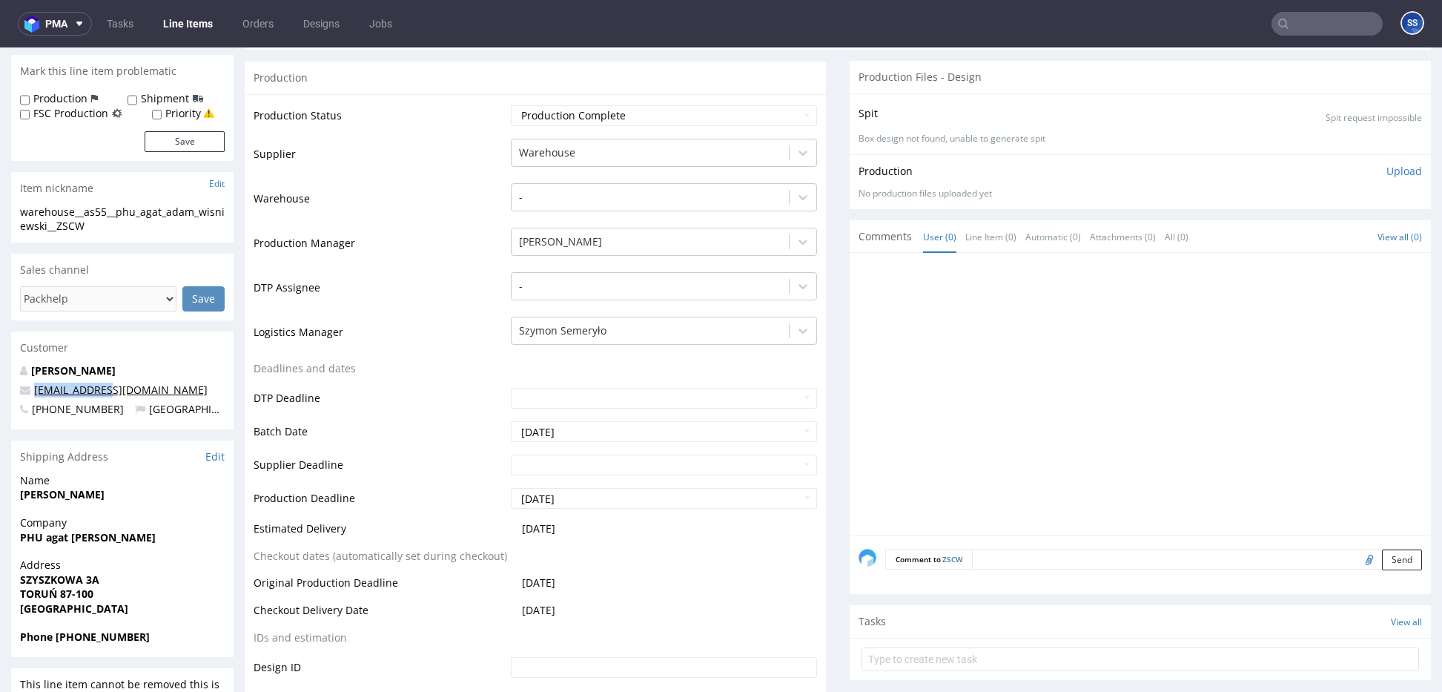
drag, startPoint x: 130, startPoint y: 386, endPoint x: 35, endPoint y: 390, distance: 95.7
click at [35, 390] on p "[EMAIL_ADDRESS][DOMAIN_NAME]" at bounding box center [122, 389] width 205 height 15
copy link "[EMAIL_ADDRESS][DOMAIN_NAME]"
click at [107, 641] on strong "Phone +48608154396" at bounding box center [85, 636] width 130 height 14
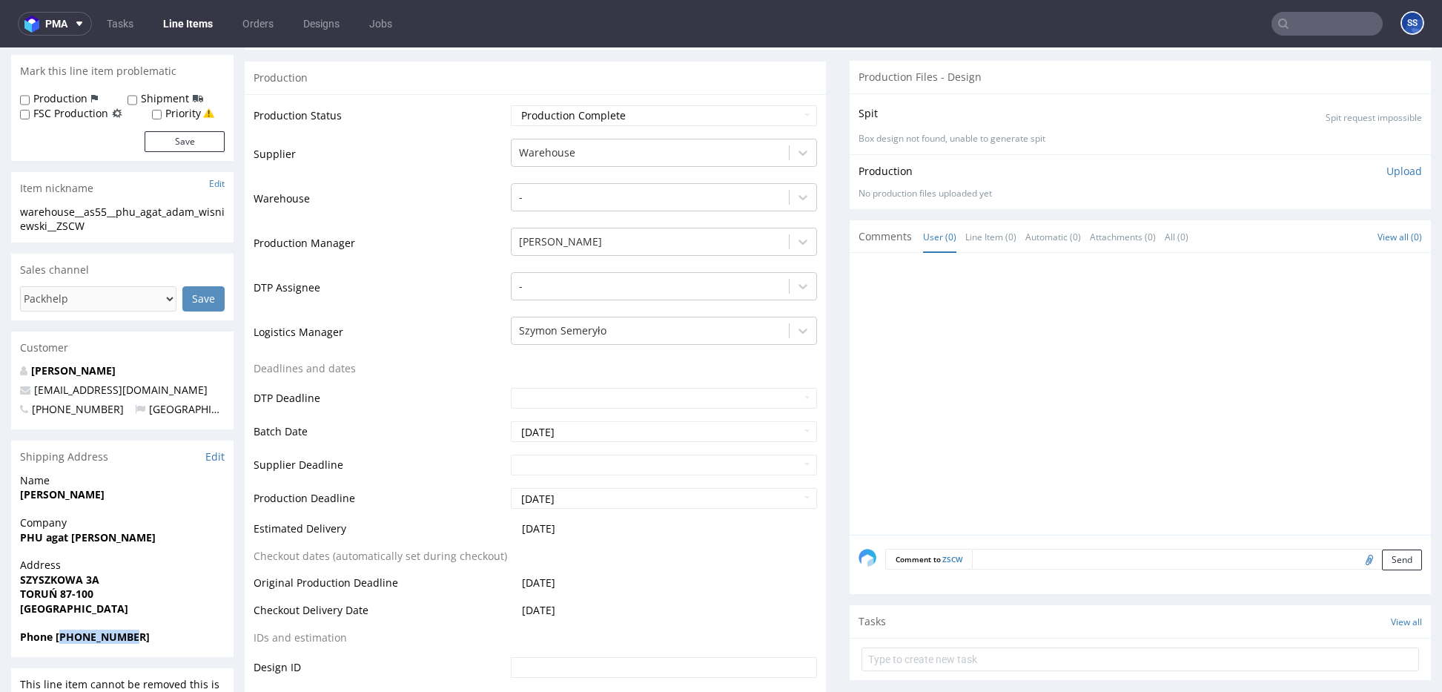
copy strong "48608154396"
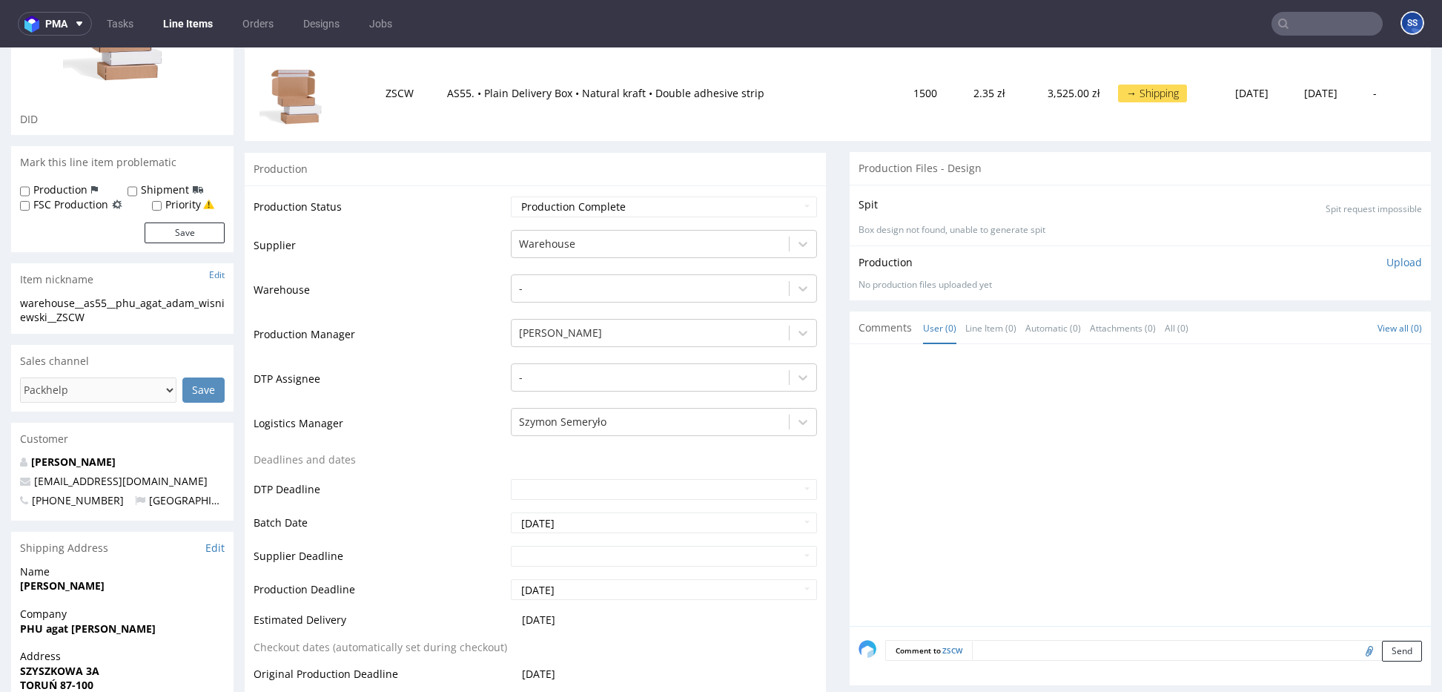
scroll to position [0, 0]
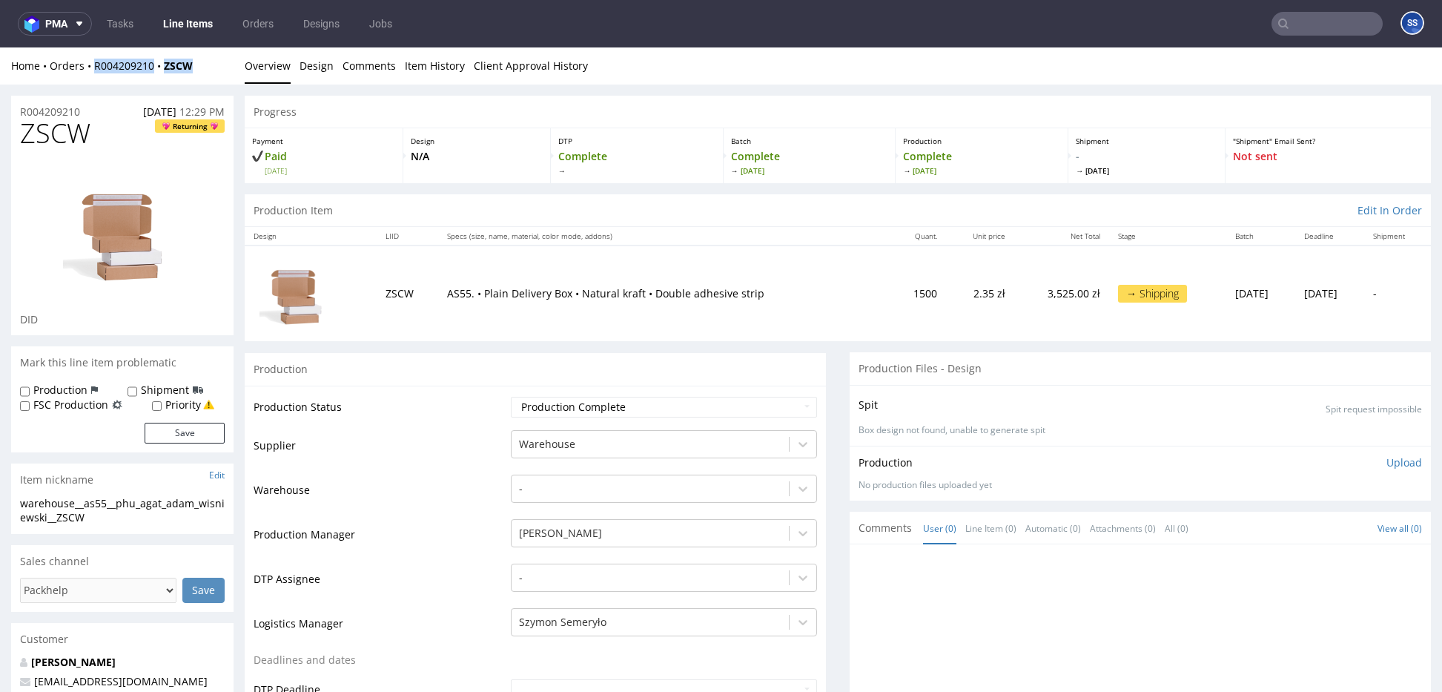
drag, startPoint x: 199, startPoint y: 69, endPoint x: 150, endPoint y: 50, distance: 52.3
click at [93, 72] on div "Home Orders R004209210 ZSCW" at bounding box center [122, 66] width 222 height 15
copy div "R004209210 ZSCW"
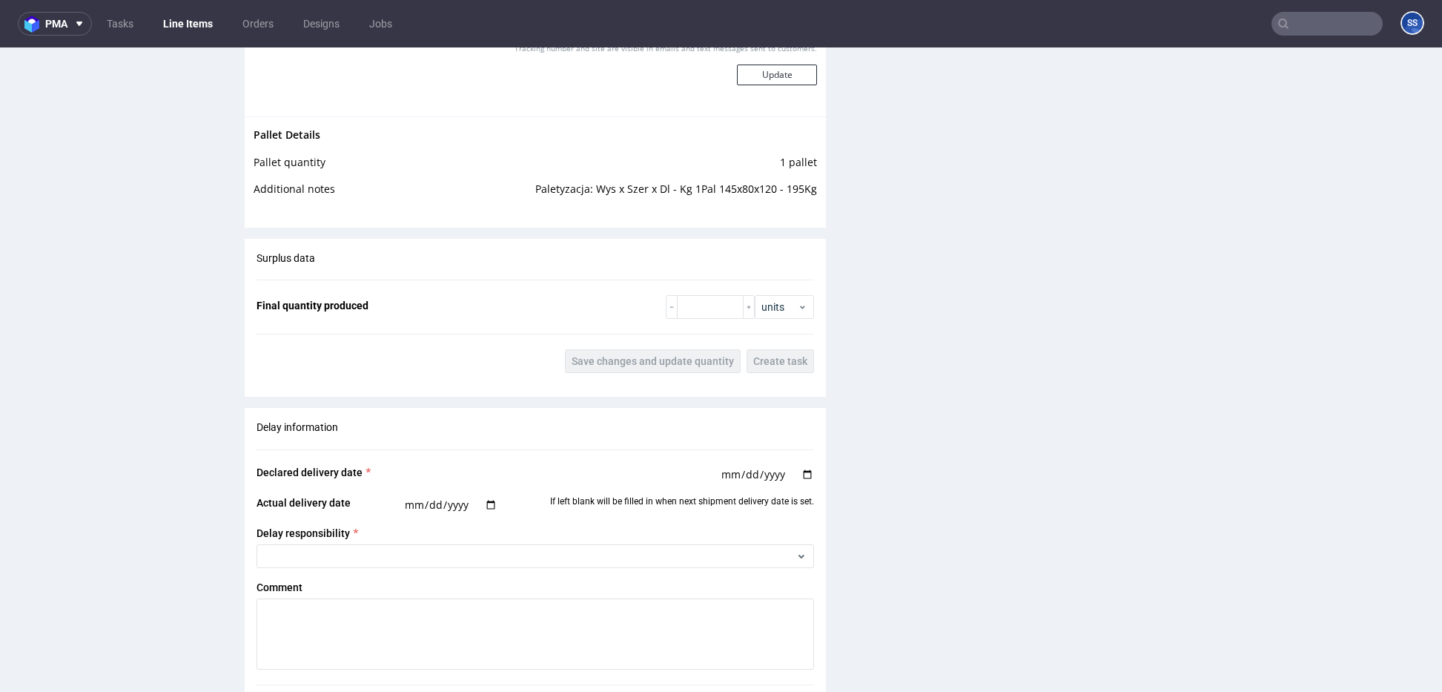
scroll to position [2052, 0]
drag, startPoint x: 770, startPoint y: 192, endPoint x: 711, endPoint y: 193, distance: 59.3
click at [710, 193] on td "Paletyzacja: Wys x Szer x Dl - Kg 1Pal 145x80x120 - 195Kg" at bounding box center [613, 194] width 407 height 27
drag, startPoint x: 594, startPoint y: 189, endPoint x: 718, endPoint y: 190, distance: 123.8
click at [697, 189] on td "Paletyzacja: Wys x Szer x Dl - Kg 1Pal 145x80x120 - 195Kg" at bounding box center [613, 194] width 407 height 27
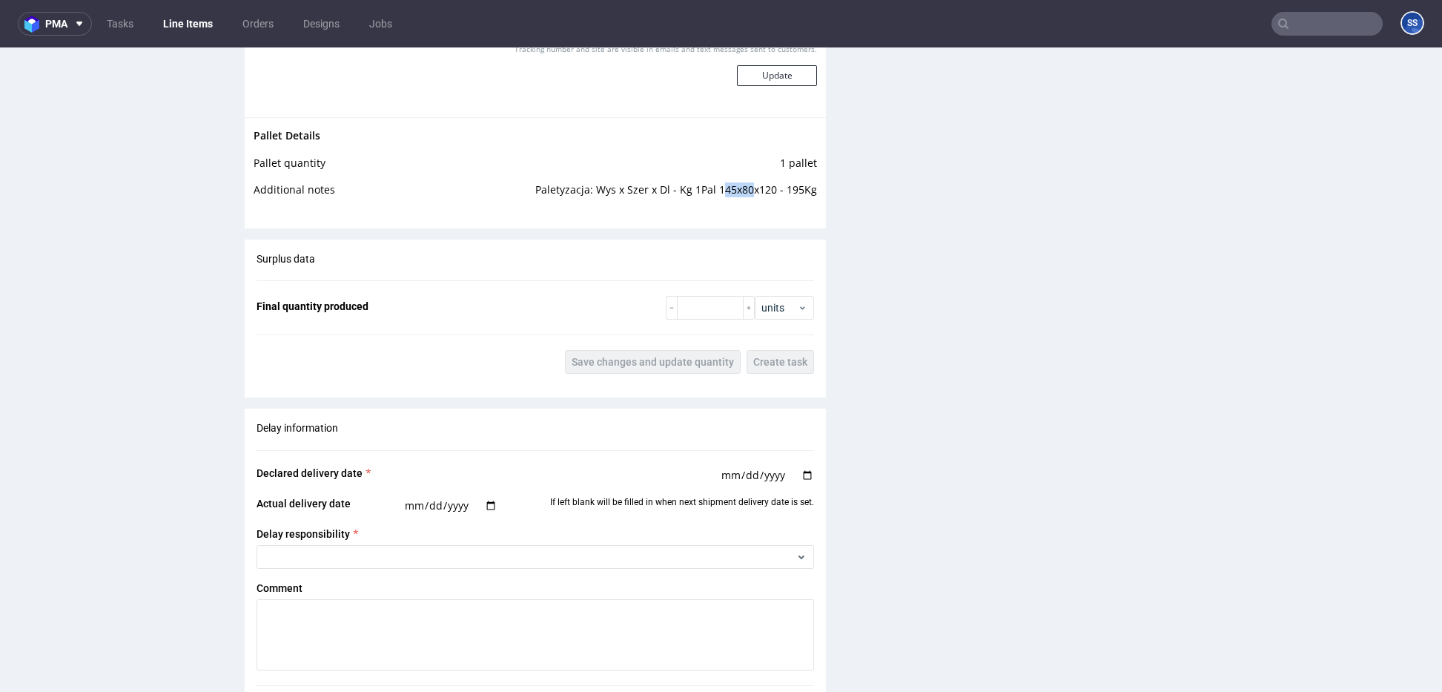
drag, startPoint x: 717, startPoint y: 190, endPoint x: 745, endPoint y: 192, distance: 28.2
click at [745, 192] on td "Paletyzacja: Wys x Szer x Dl - Kg 1Pal 145x80x120 - 195Kg" at bounding box center [613, 194] width 407 height 27
click at [745, 189] on td "Paletyzacja: Wys x Szer x Dl - Kg 1Pal 145x80x120 - 195Kg" at bounding box center [613, 194] width 407 height 27
drag, startPoint x: 769, startPoint y: 190, endPoint x: 689, endPoint y: 175, distance: 81.4
click at [696, 182] on td "Paletyzacja: Wys x Szer x Dl - Kg 1Pal 145x80x120 - 195Kg" at bounding box center [613, 194] width 407 height 27
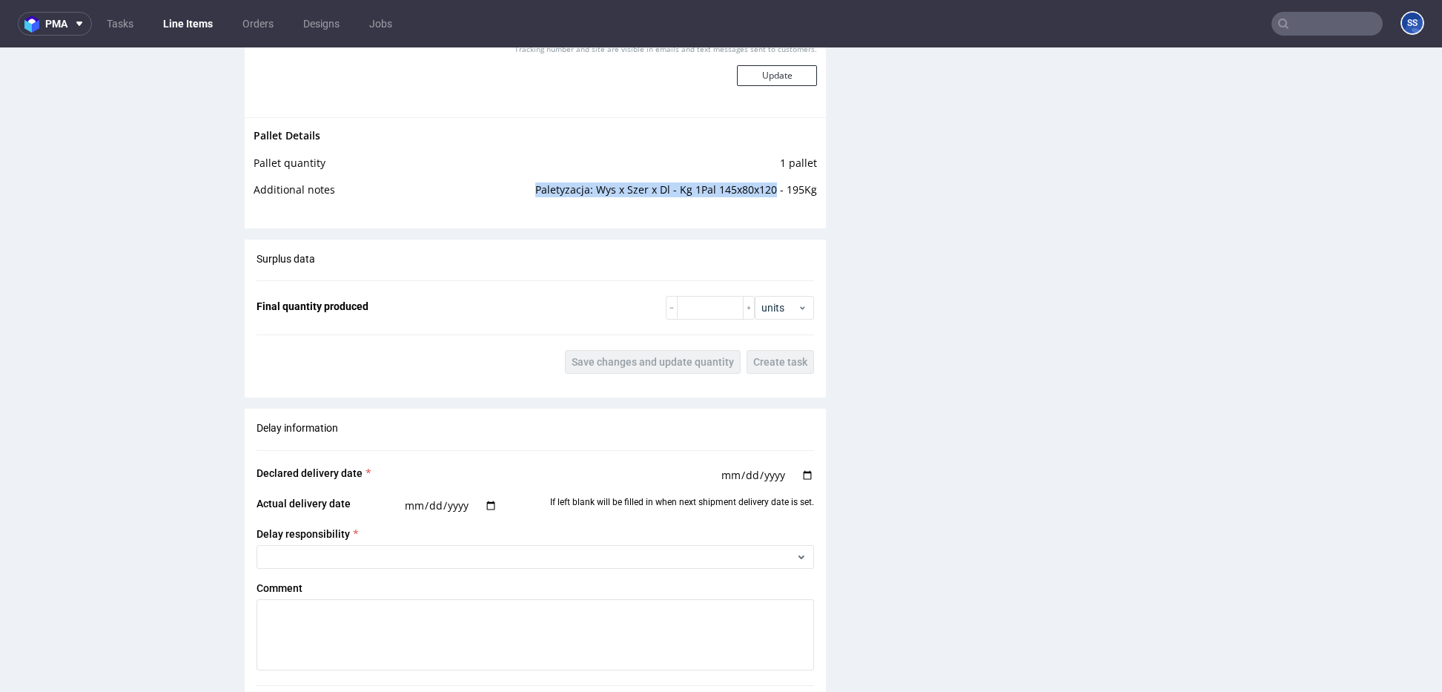
click at [716, 189] on td "Paletyzacja: Wys x Szer x Dl - Kg 1Pal 145x80x120 - 195Kg" at bounding box center [613, 194] width 407 height 27
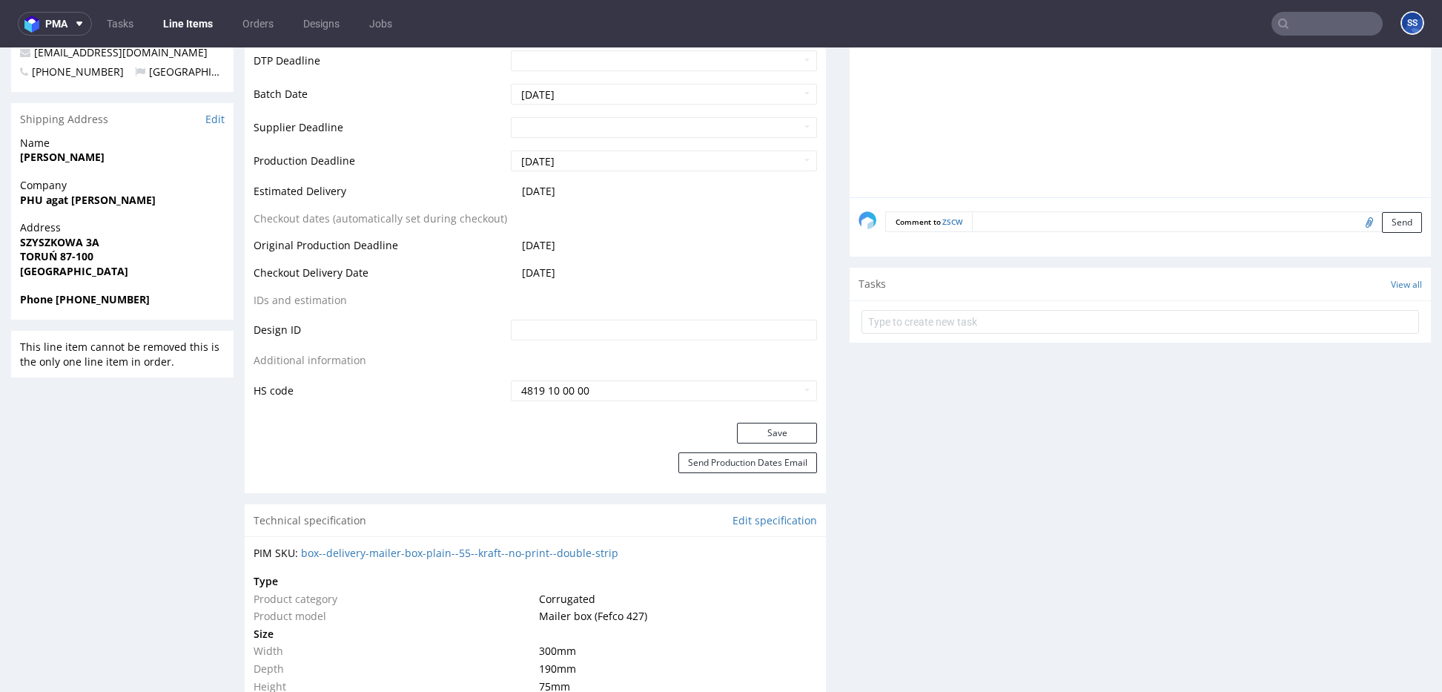
scroll to position [620, 0]
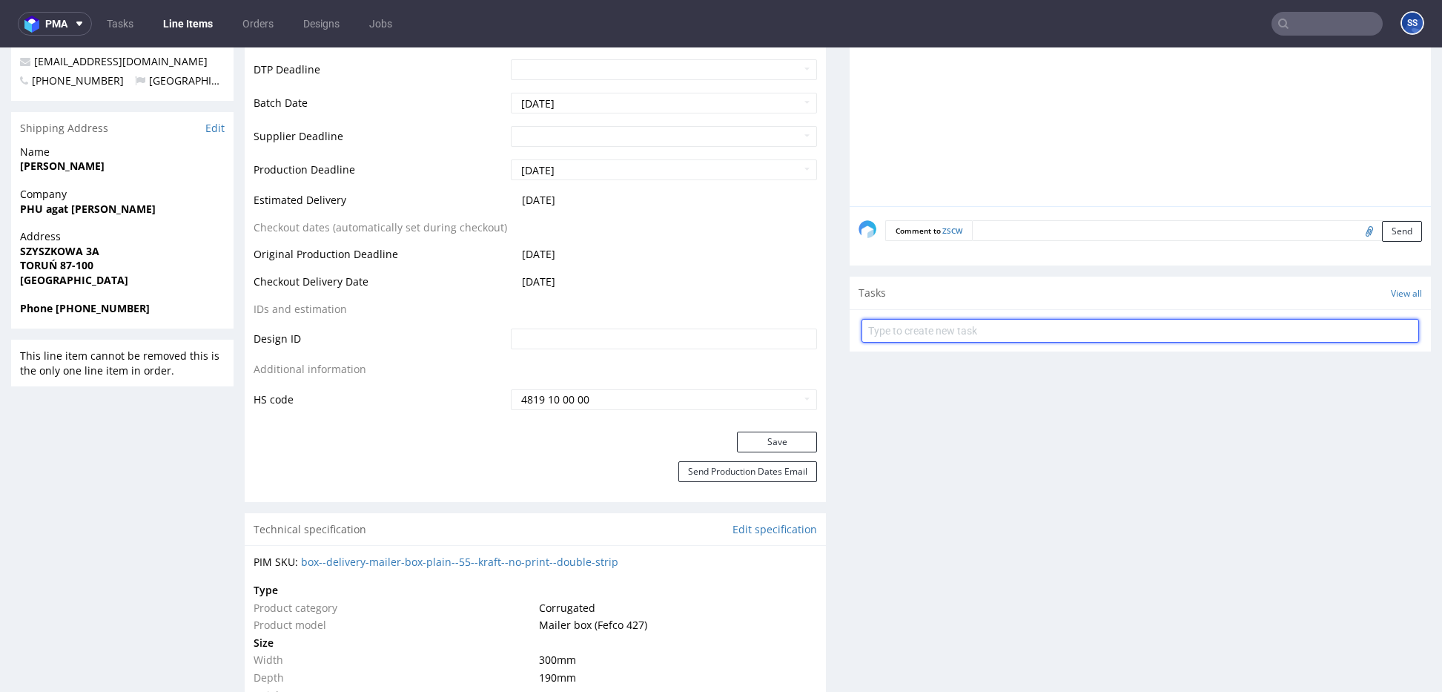
click at [1027, 327] on input "text" at bounding box center [1139, 331] width 557 height 24
type input "Etykiety"
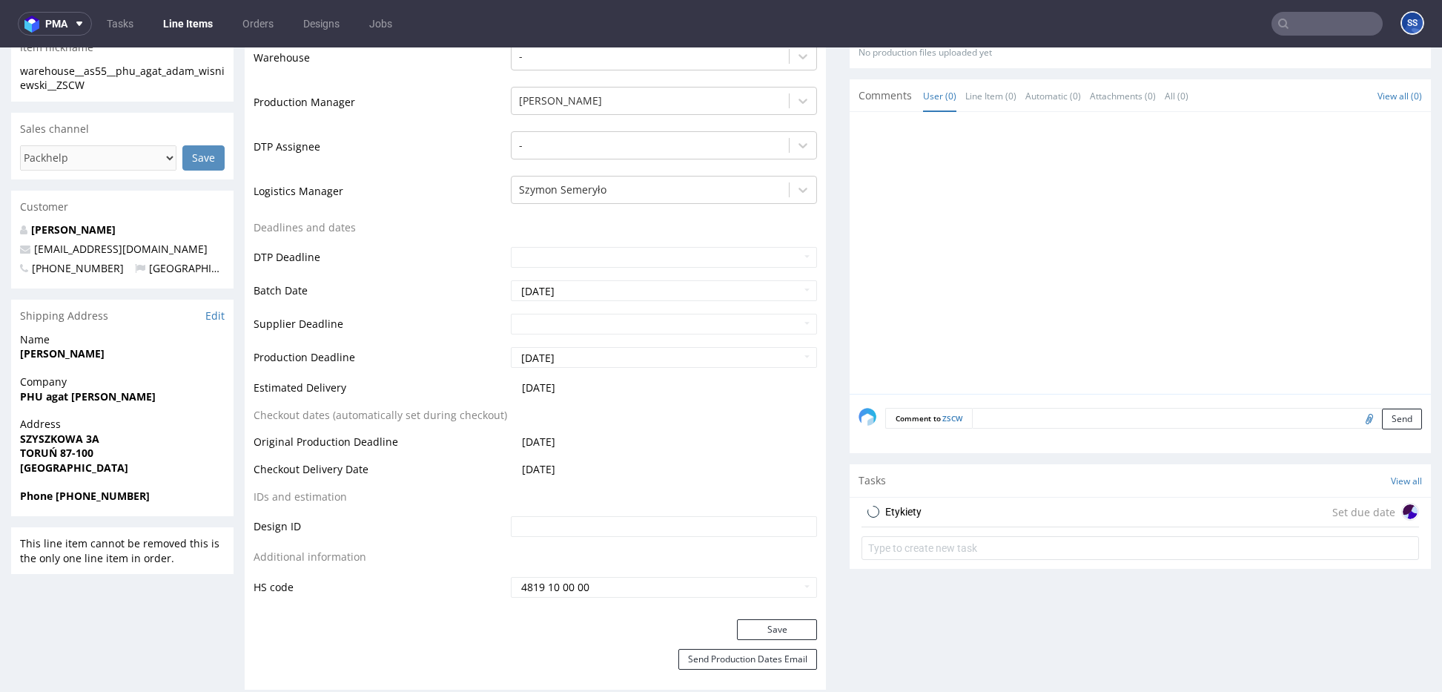
scroll to position [431, 0]
click at [1056, 516] on div "Etykiety Set due date" at bounding box center [1139, 514] width 557 height 30
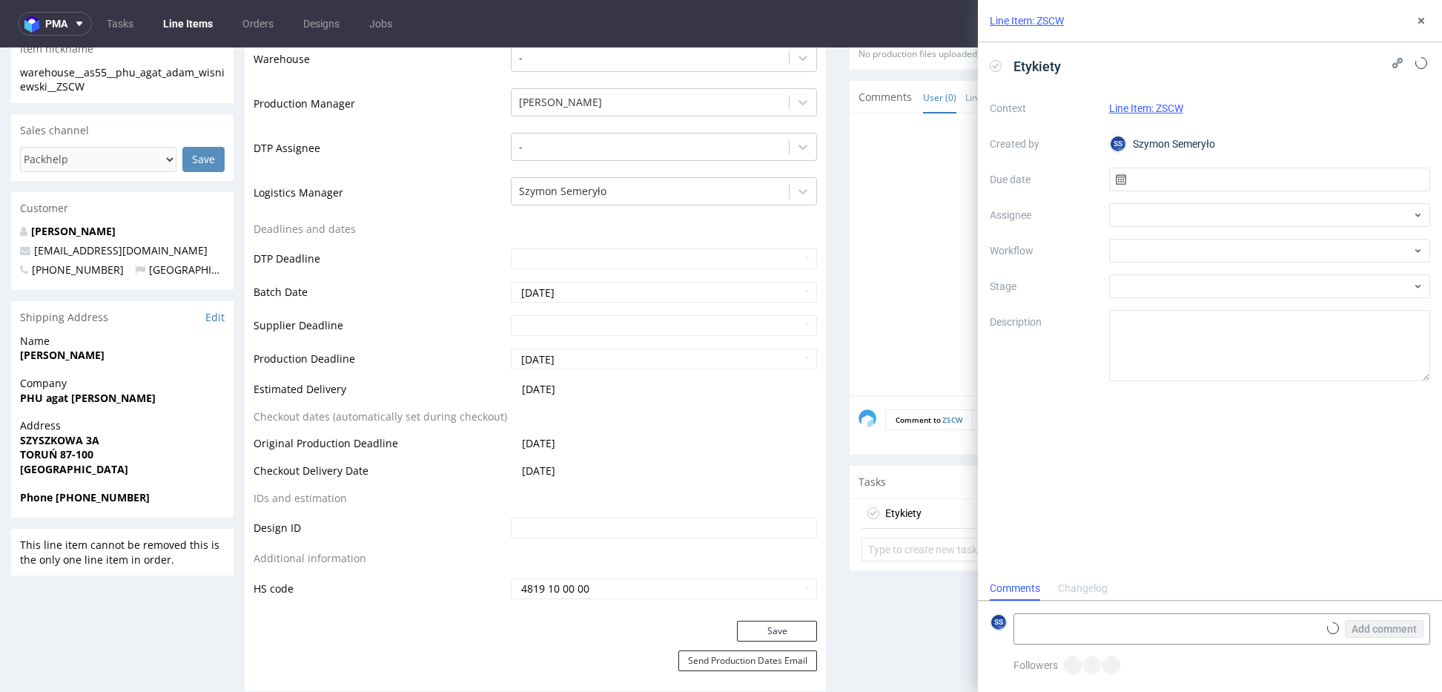
scroll to position [12, 0]
click at [1149, 173] on input "text" at bounding box center [1270, 180] width 322 height 24
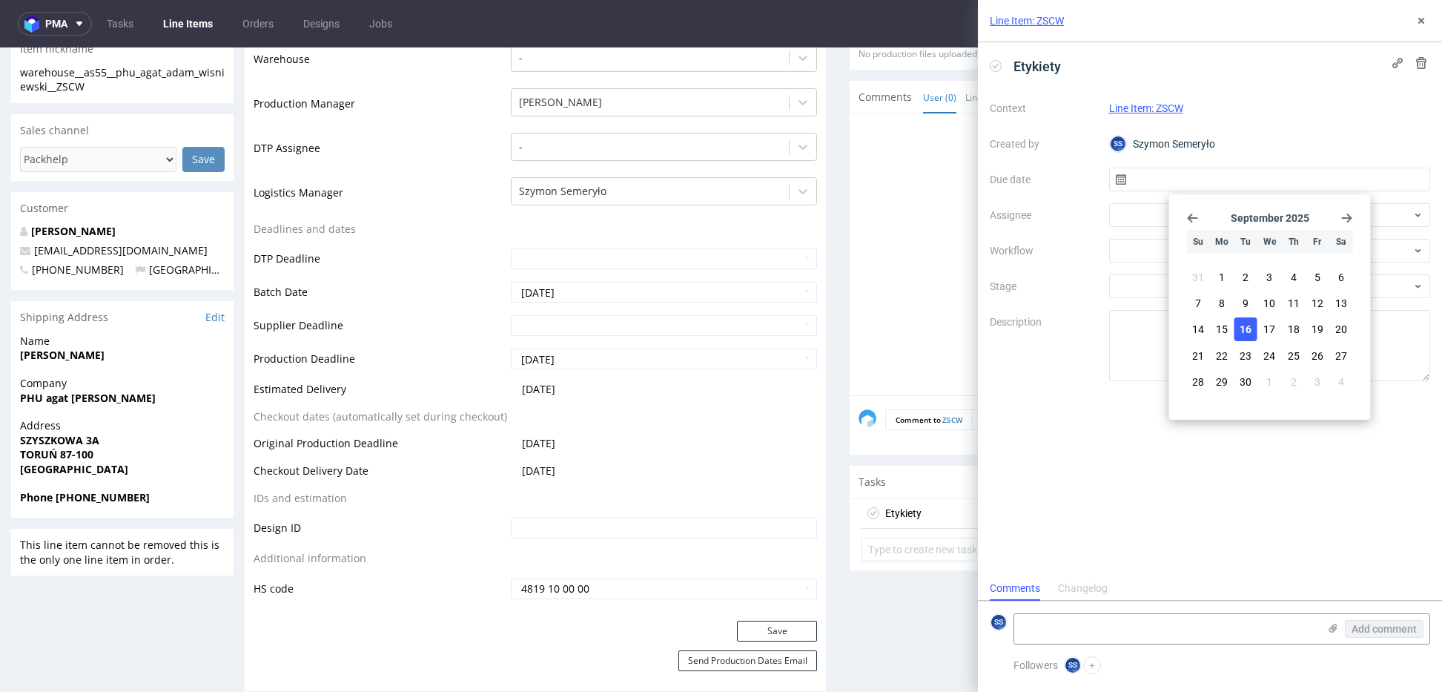
click at [1253, 328] on button "16" at bounding box center [1245, 329] width 23 height 24
type input "[DATE]"
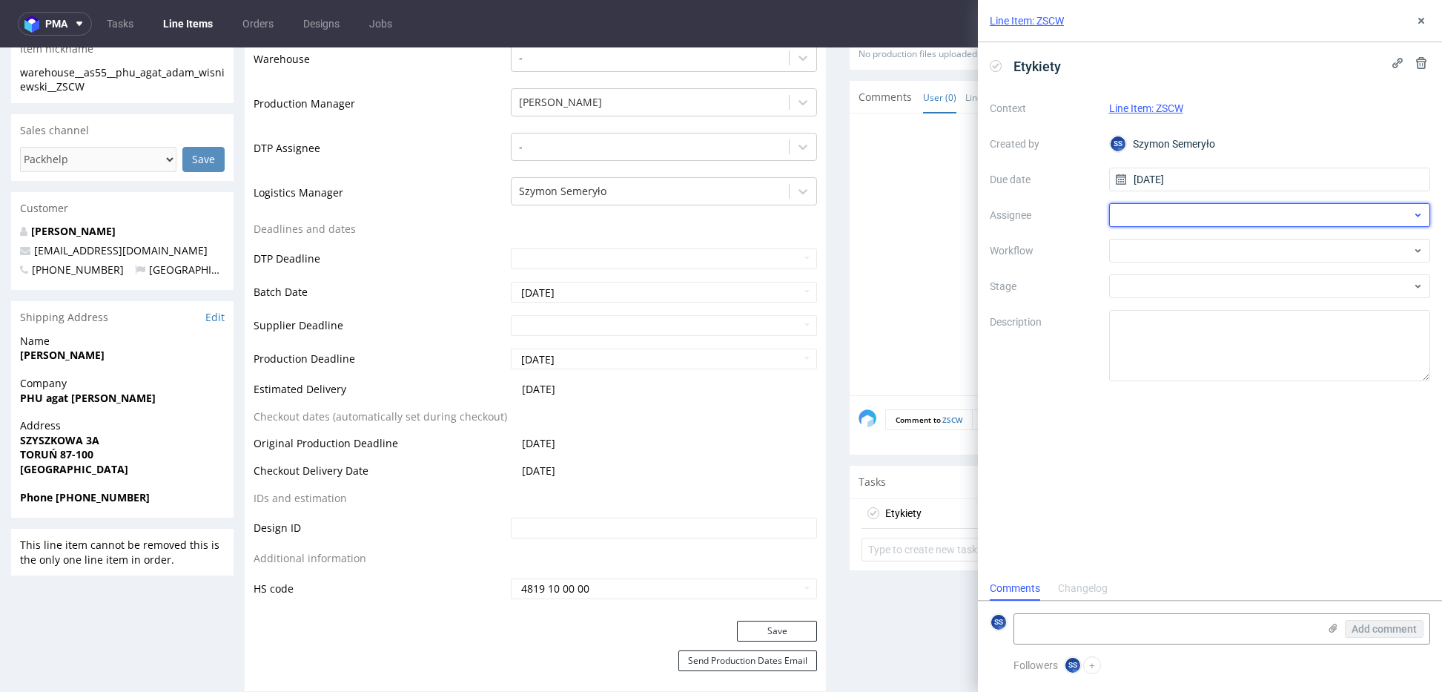
click at [1170, 211] on div at bounding box center [1270, 215] width 322 height 24
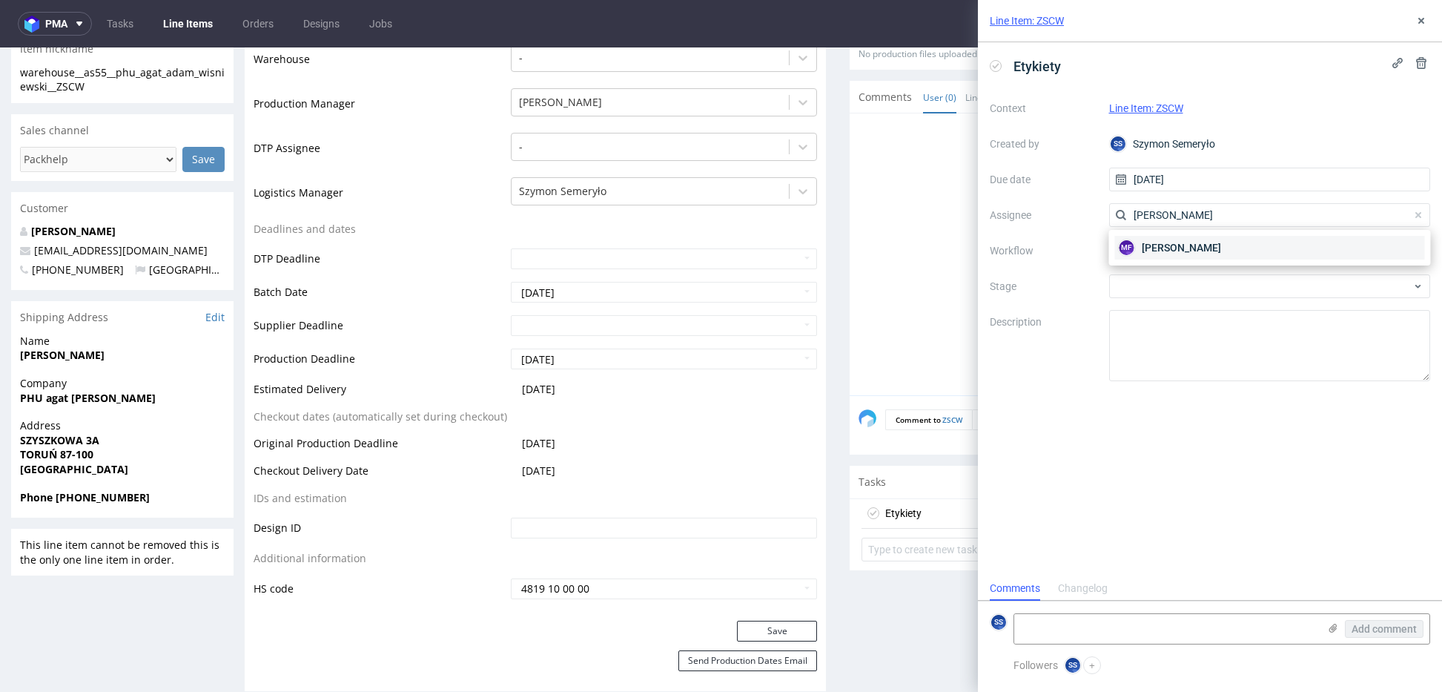
type input "michał fe"
click at [1192, 251] on span "Michał Fedorowicz" at bounding box center [1180, 247] width 79 height 15
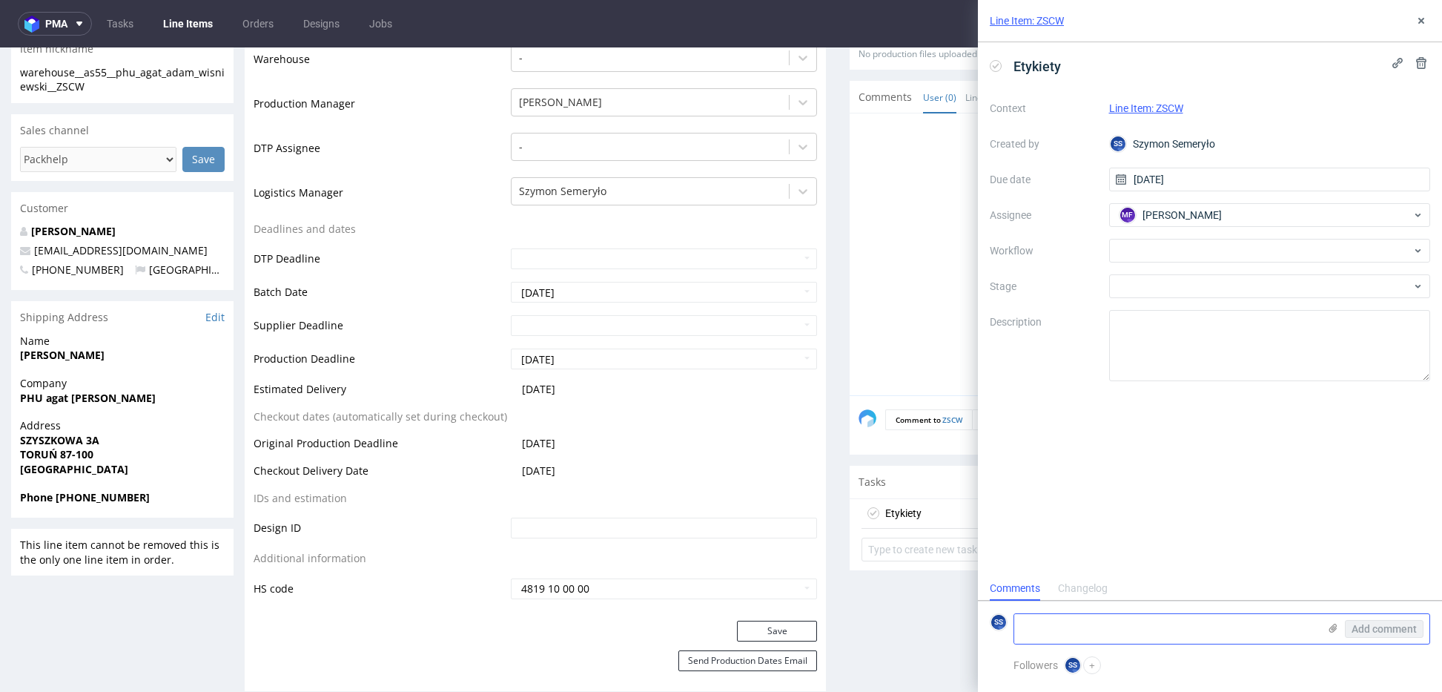
click at [1062, 626] on textarea at bounding box center [1166, 629] width 304 height 30
paste textarea "R004209210_ZSCW"
click at [1144, 625] on textarea "R004209210_ZSCW ->" at bounding box center [1166, 629] width 304 height 30
paste textarea "RWM006492622"
click at [1335, 628] on use at bounding box center [1333, 627] width 8 height 9
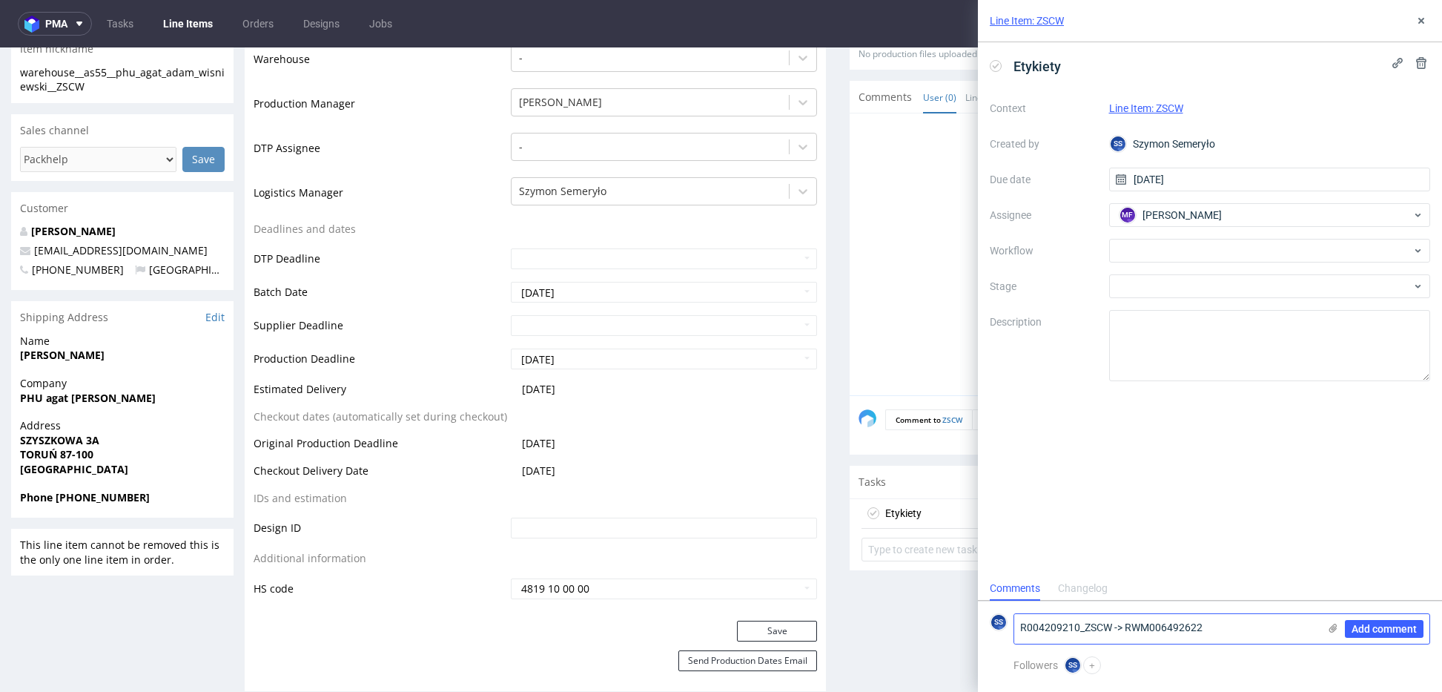
click at [0, 0] on input "file" at bounding box center [0, 0] width 0 height 0
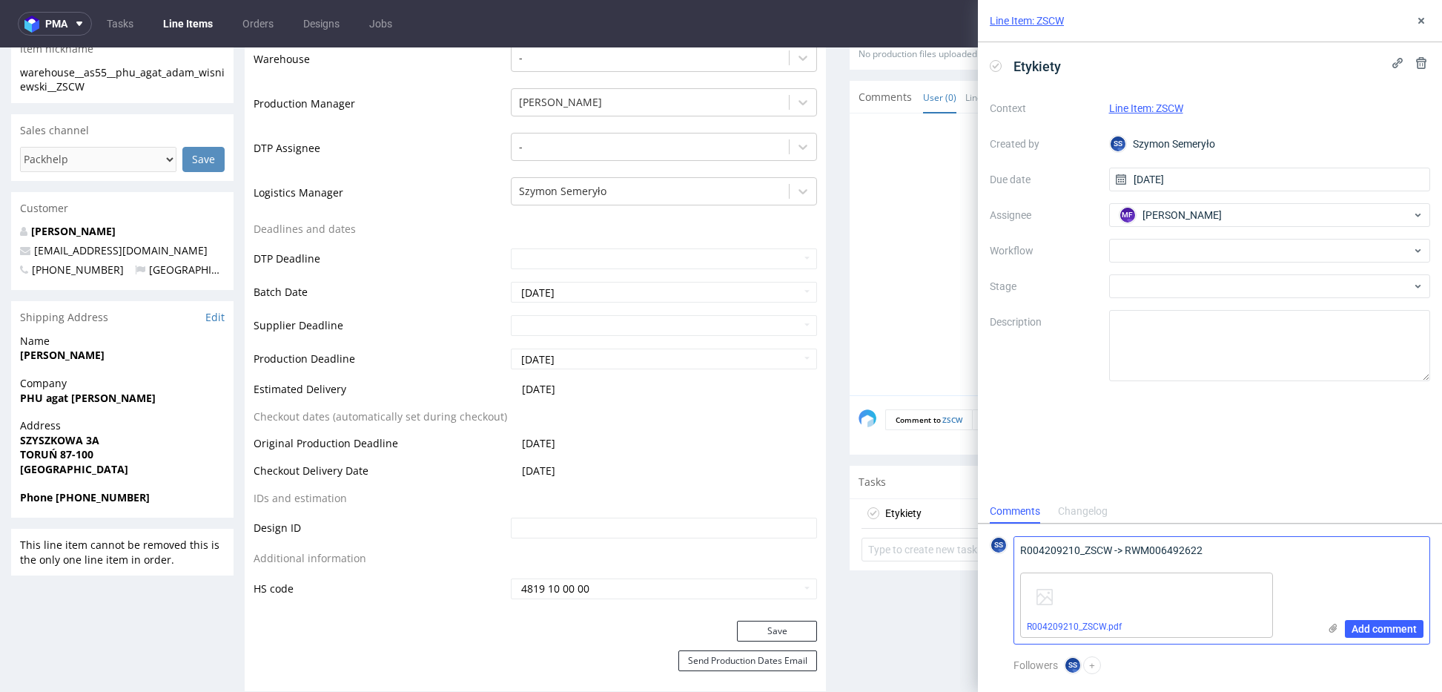
click at [1212, 553] on textarea "R004209210_ZSCW -> RWM006492622" at bounding box center [1166, 552] width 304 height 30
type textarea "R004209210_ZSCW -> RWM006492622 Odbiór 17.09"
click at [1366, 623] on span "Add comment" at bounding box center [1383, 628] width 65 height 10
click at [1141, 534] on textarea "R004209210_ZSCW -> RWM006492622 Odbiór 17.09" at bounding box center [1166, 546] width 304 height 42
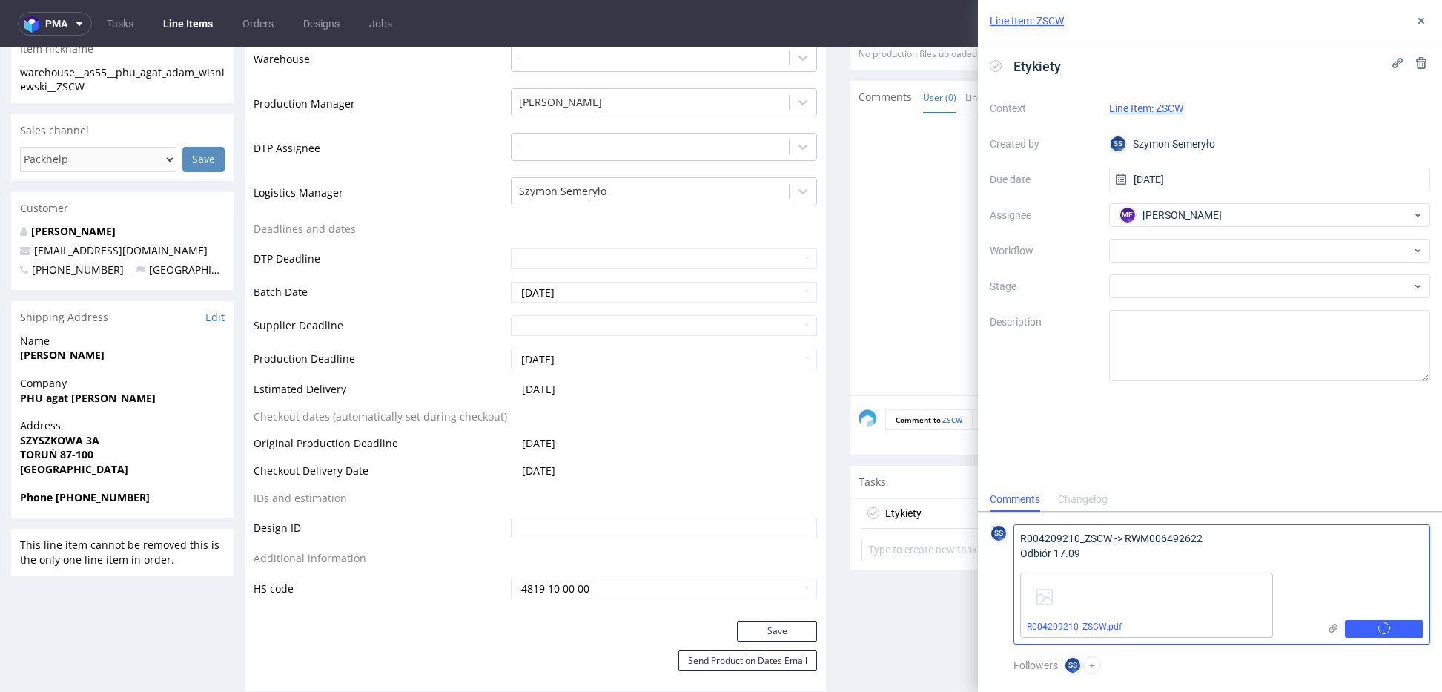
click at [1141, 534] on textarea "R004209210_ZSCW -> RWM006492622 Odbiór 17.09" at bounding box center [1166, 546] width 304 height 42
click at [593, 480] on td "2025-09-05" at bounding box center [662, 475] width 310 height 27
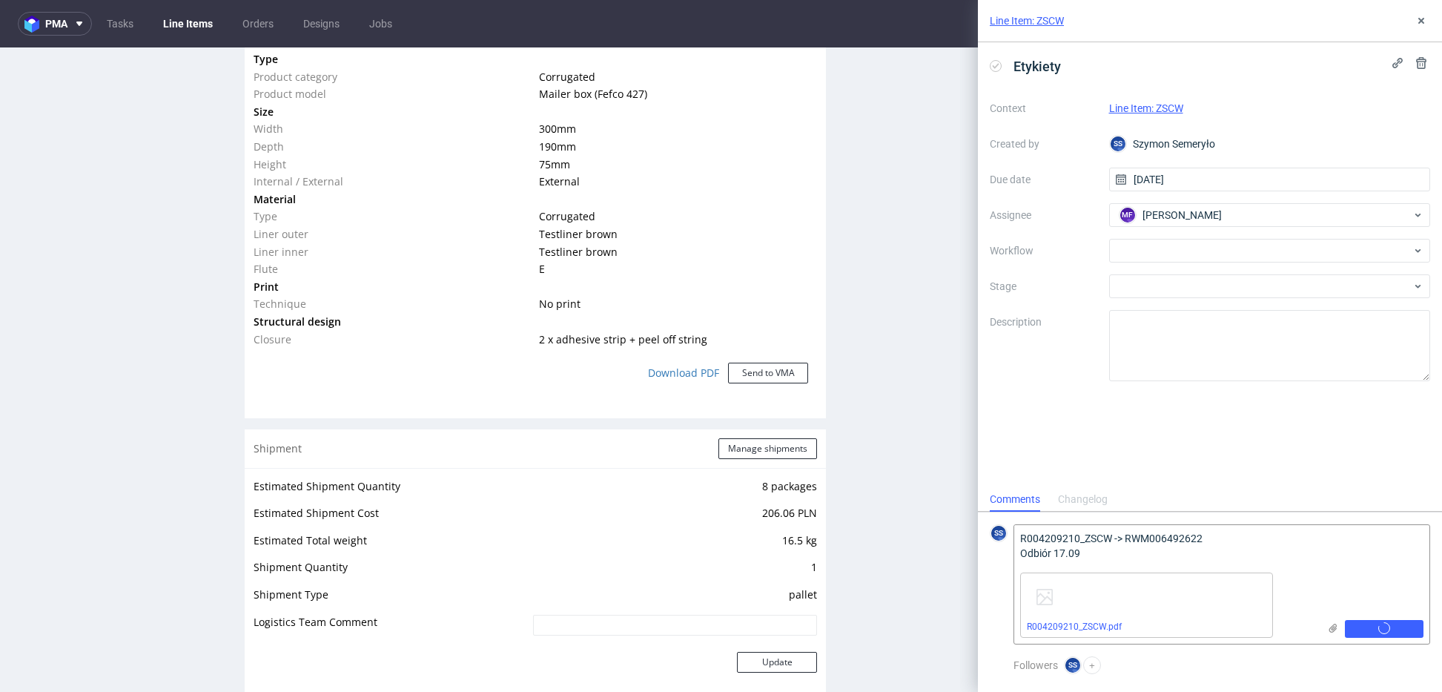
scroll to position [1158, 0]
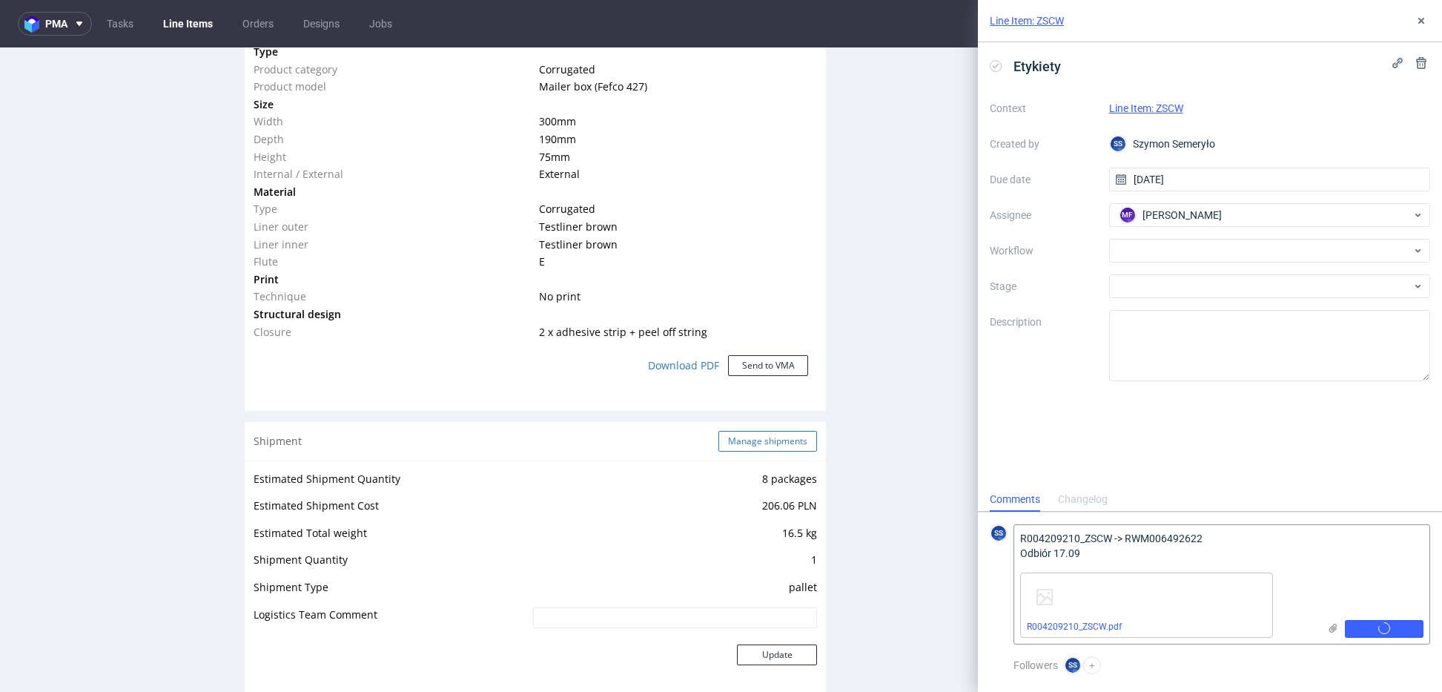
click at [734, 431] on button "Manage shipments" at bounding box center [767, 441] width 99 height 21
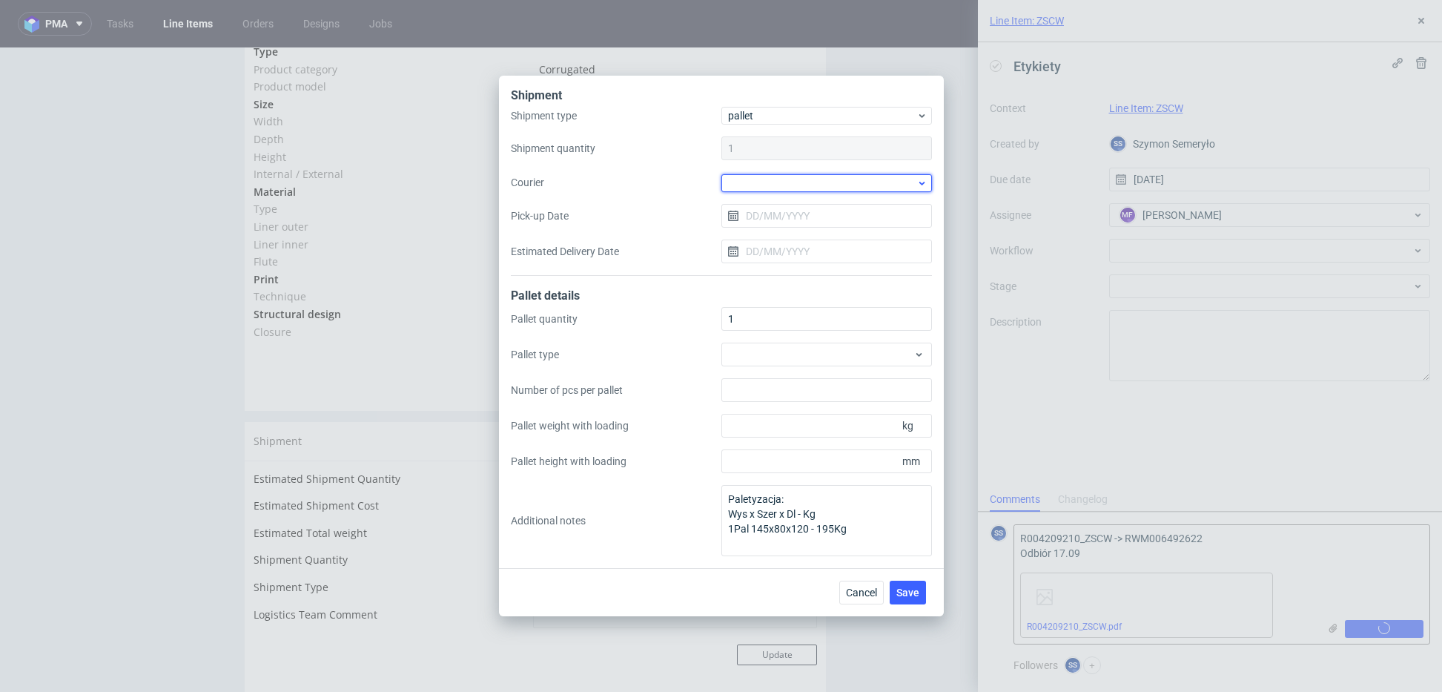
drag, startPoint x: 748, startPoint y: 188, endPoint x: 763, endPoint y: 192, distance: 15.3
click at [748, 188] on div at bounding box center [826, 183] width 210 height 18
click at [775, 274] on div "Kuehne + Nagel" at bounding box center [826, 281] width 199 height 27
click at [907, 594] on span "Save" at bounding box center [907, 591] width 23 height 10
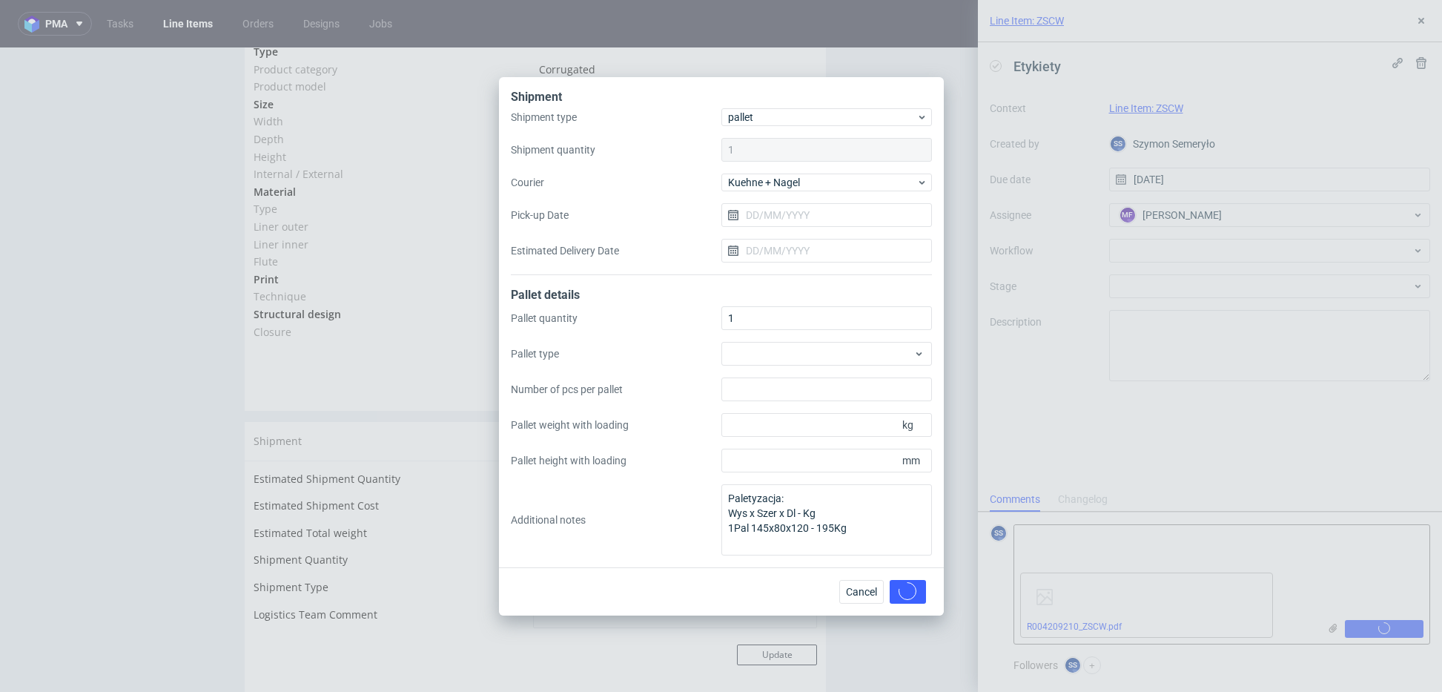
scroll to position [0, 0]
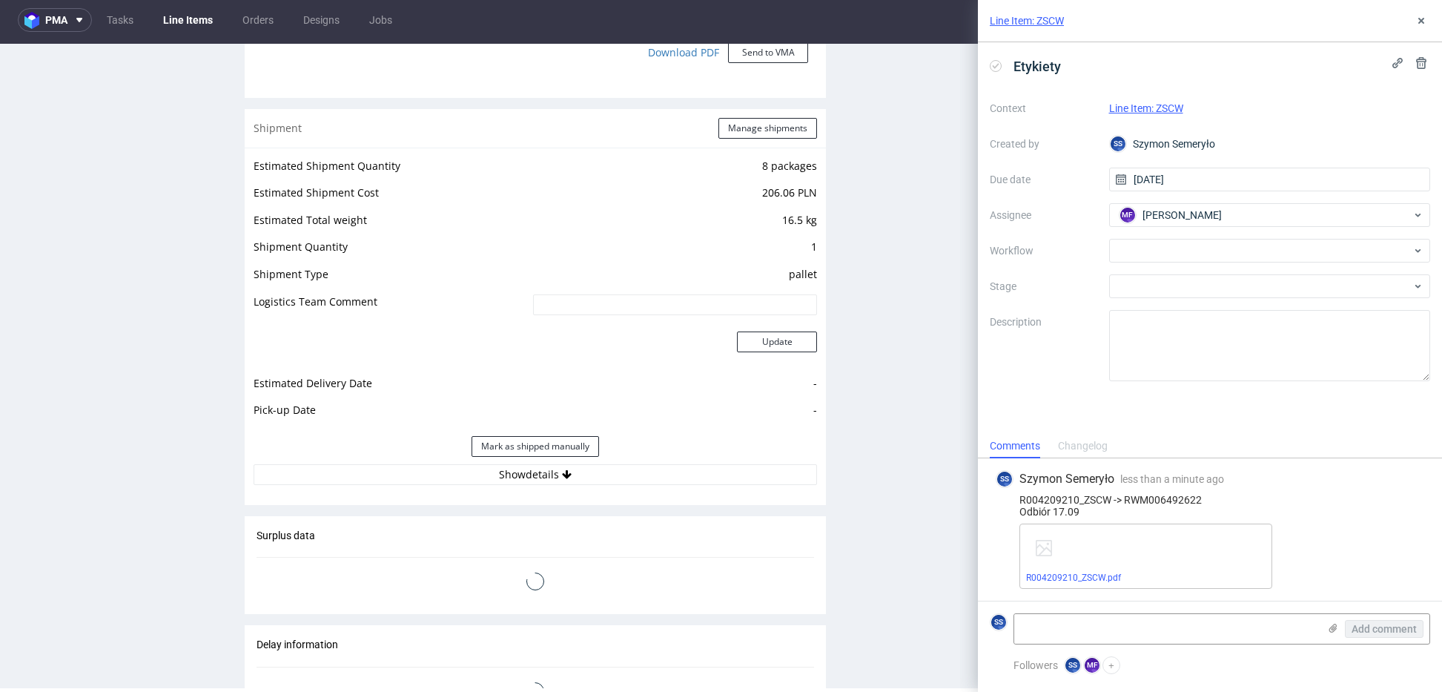
scroll to position [1488, 0]
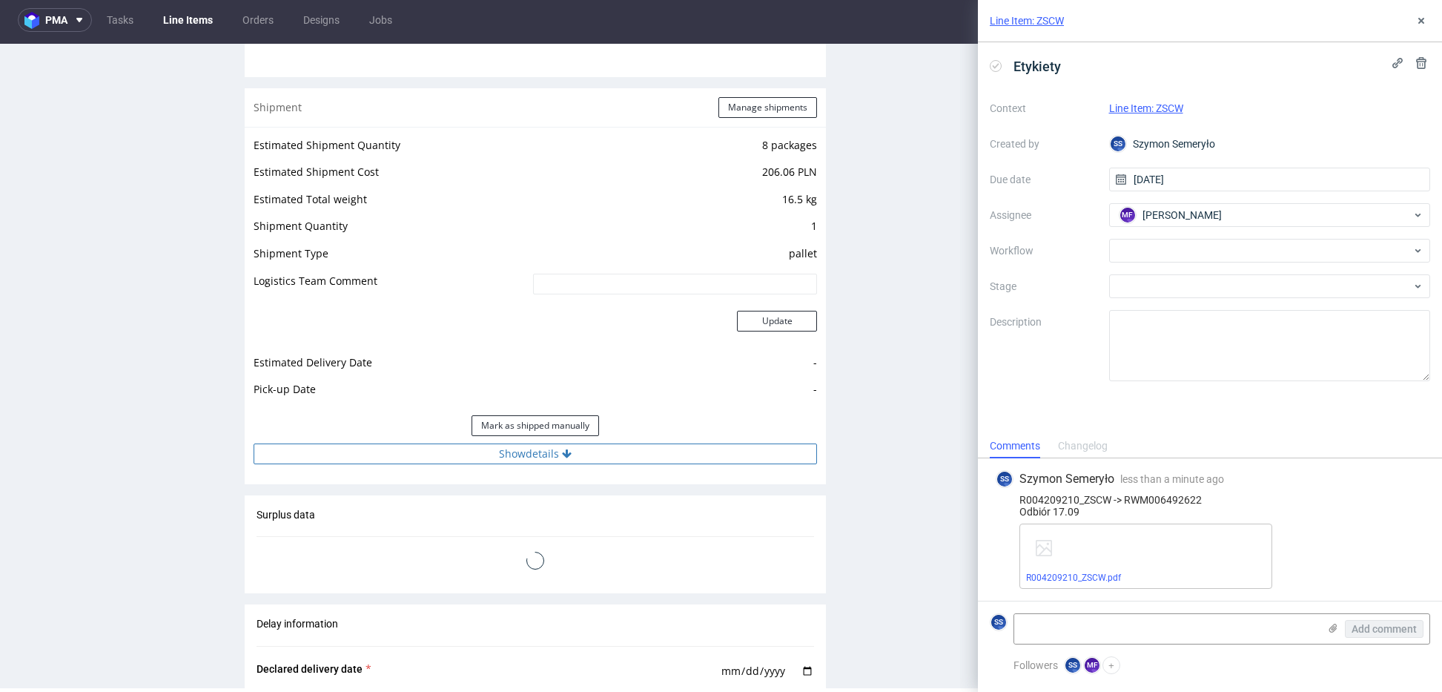
click at [583, 453] on button "Show details" at bounding box center [534, 453] width 563 height 21
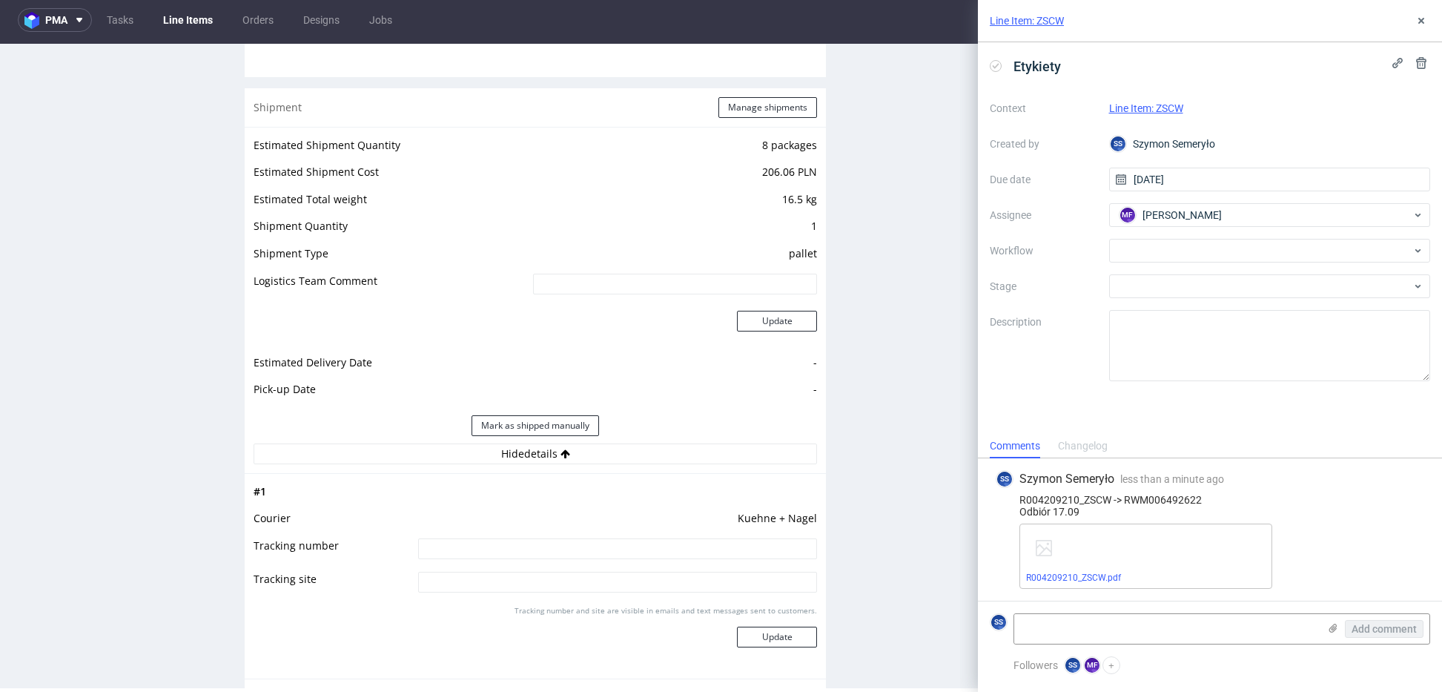
click at [578, 553] on input at bounding box center [617, 548] width 399 height 21
paste input "RWM006492622"
type input "RWM006492622"
click at [769, 630] on button "Update" at bounding box center [777, 636] width 80 height 21
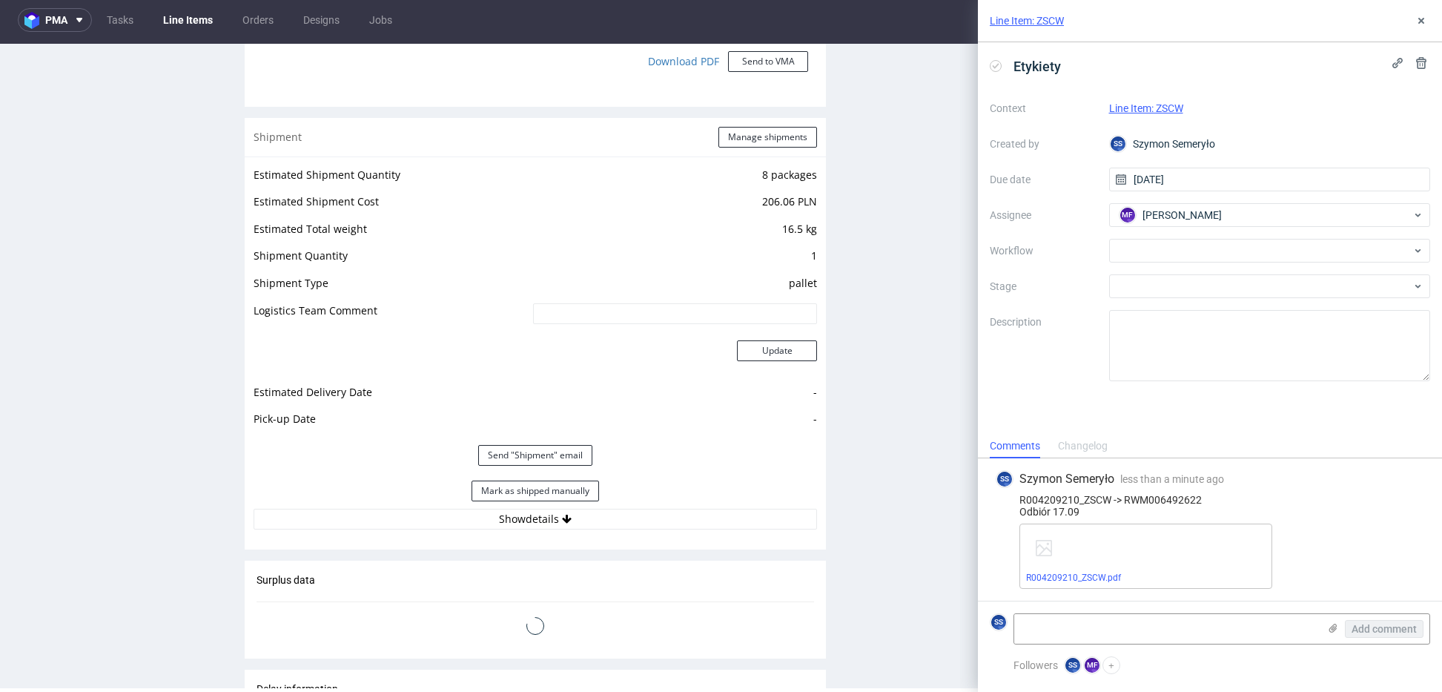
scroll to position [1904, 0]
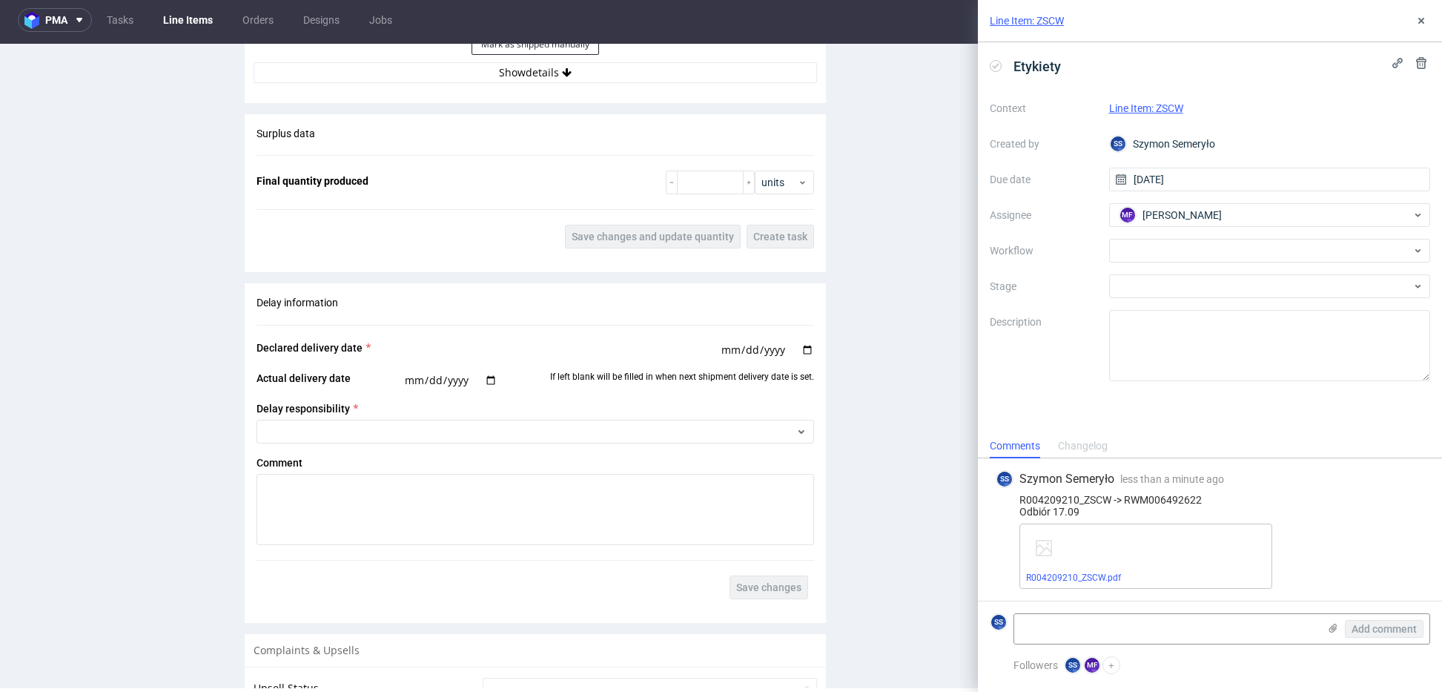
click at [188, 27] on link "Line Items" at bounding box center [187, 20] width 67 height 24
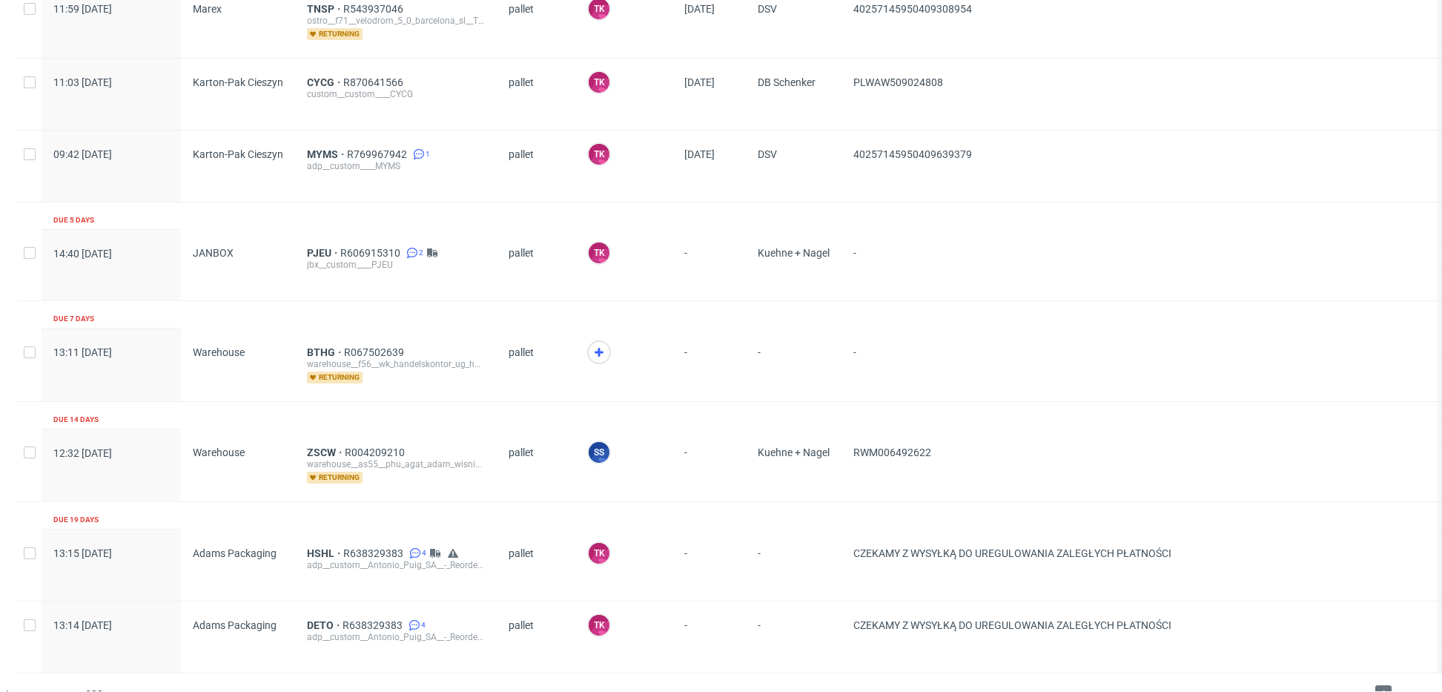
scroll to position [1078, 0]
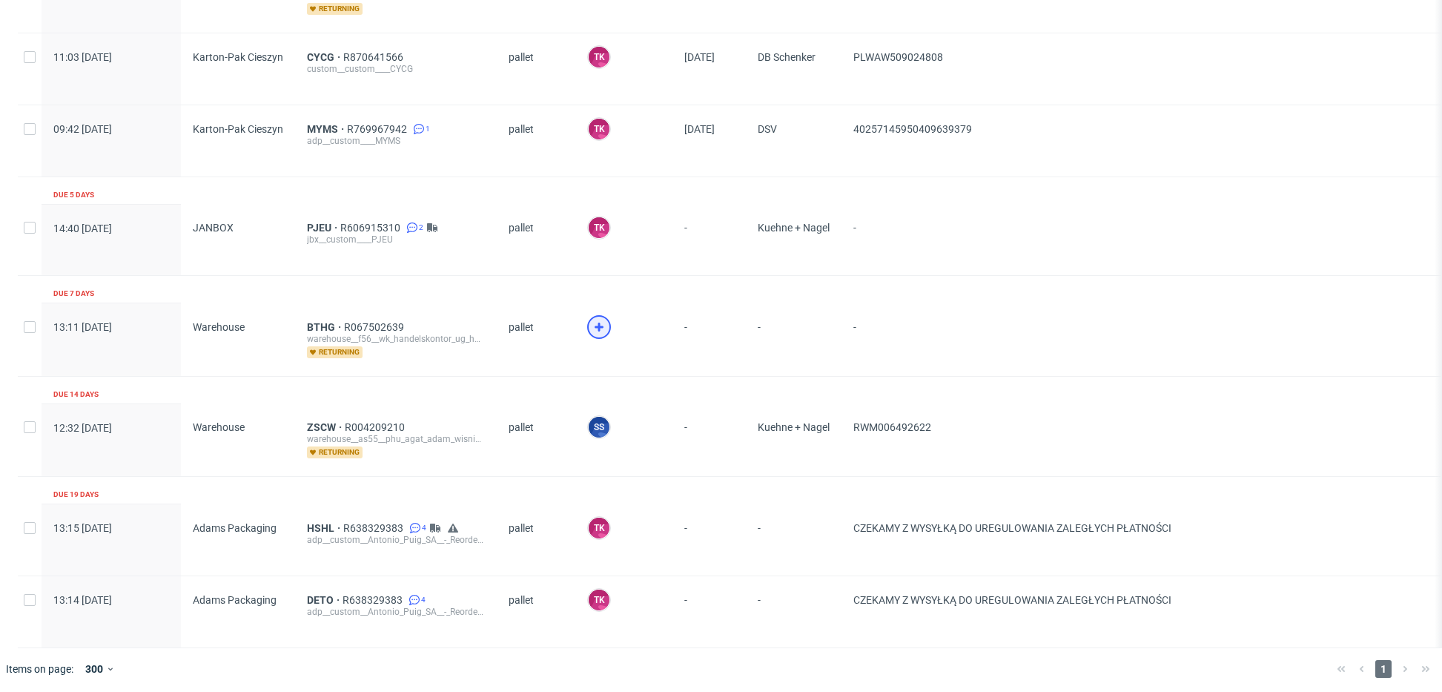
click at [603, 324] on icon at bounding box center [599, 327] width 18 height 18
click at [316, 327] on span "BTHG" at bounding box center [325, 327] width 37 height 12
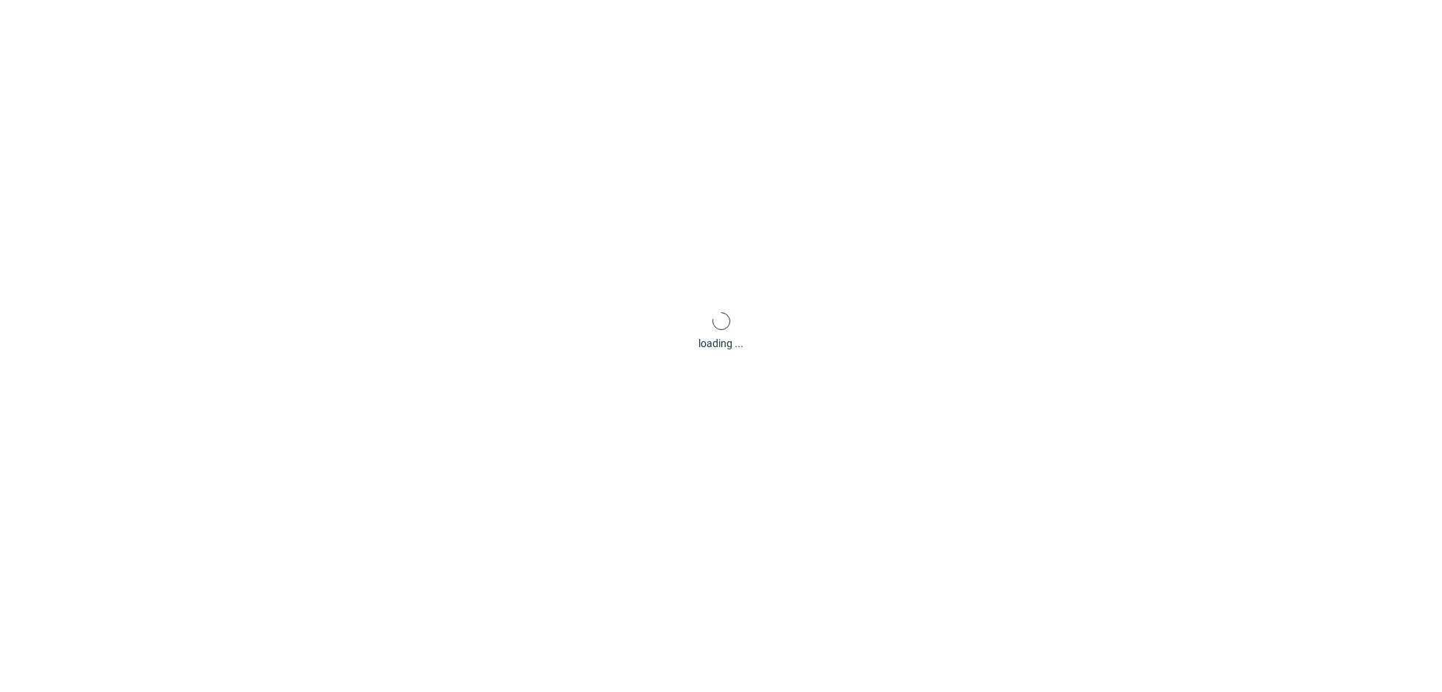
scroll to position [4, 0]
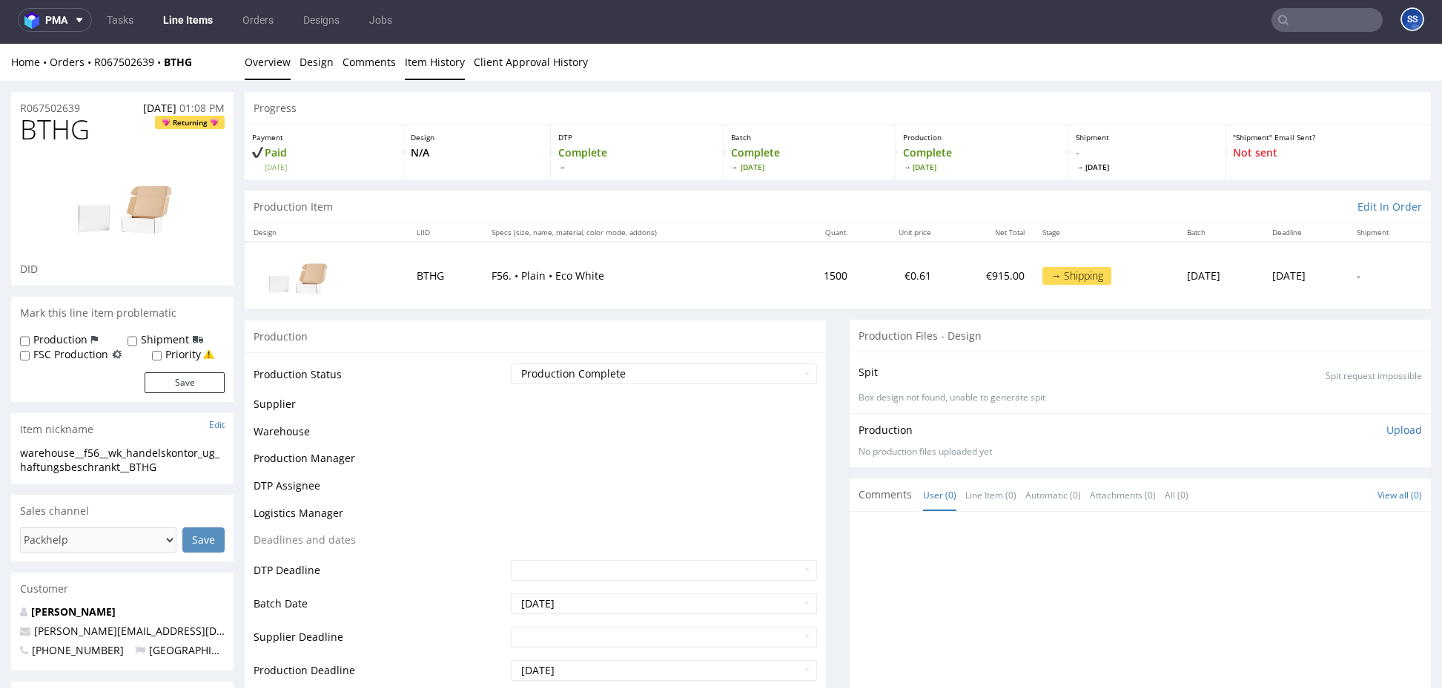
click at [427, 57] on link "Item History" at bounding box center [435, 62] width 60 height 36
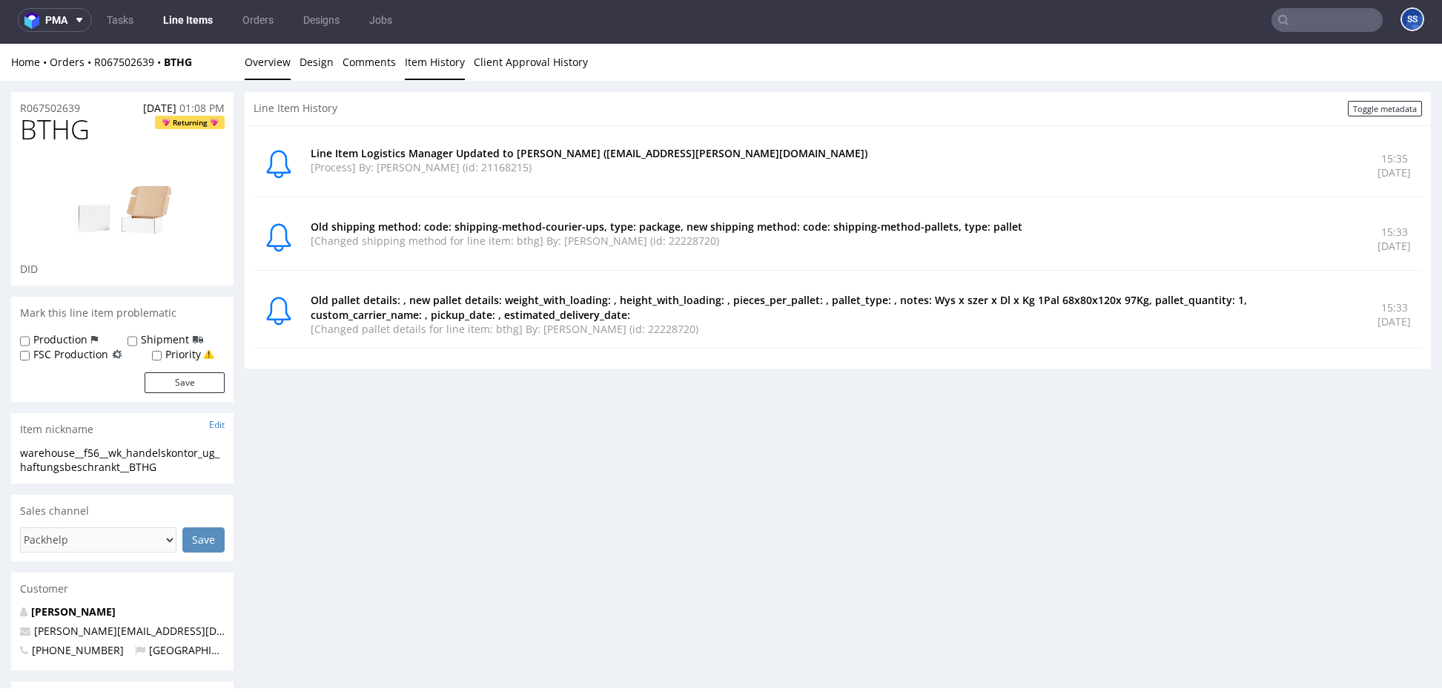
click at [278, 66] on link "Overview" at bounding box center [268, 62] width 46 height 36
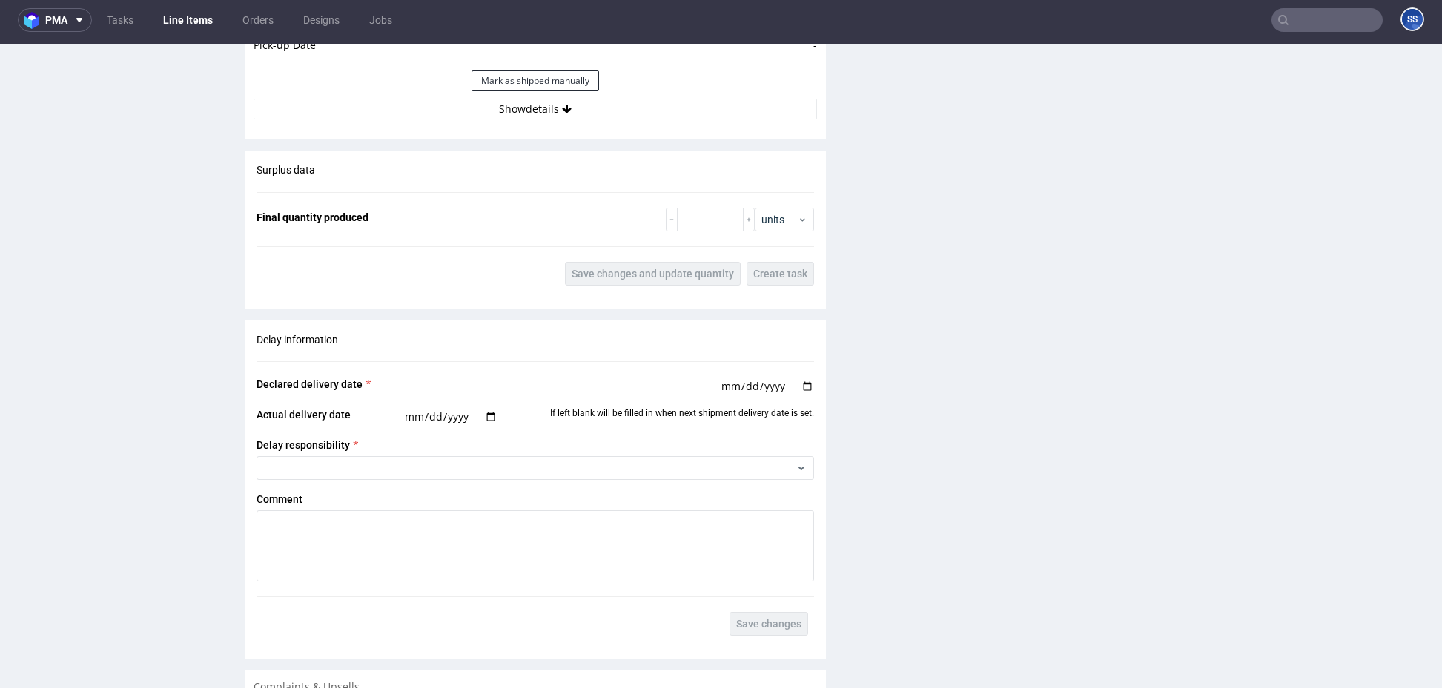
scroll to position [1742, 0]
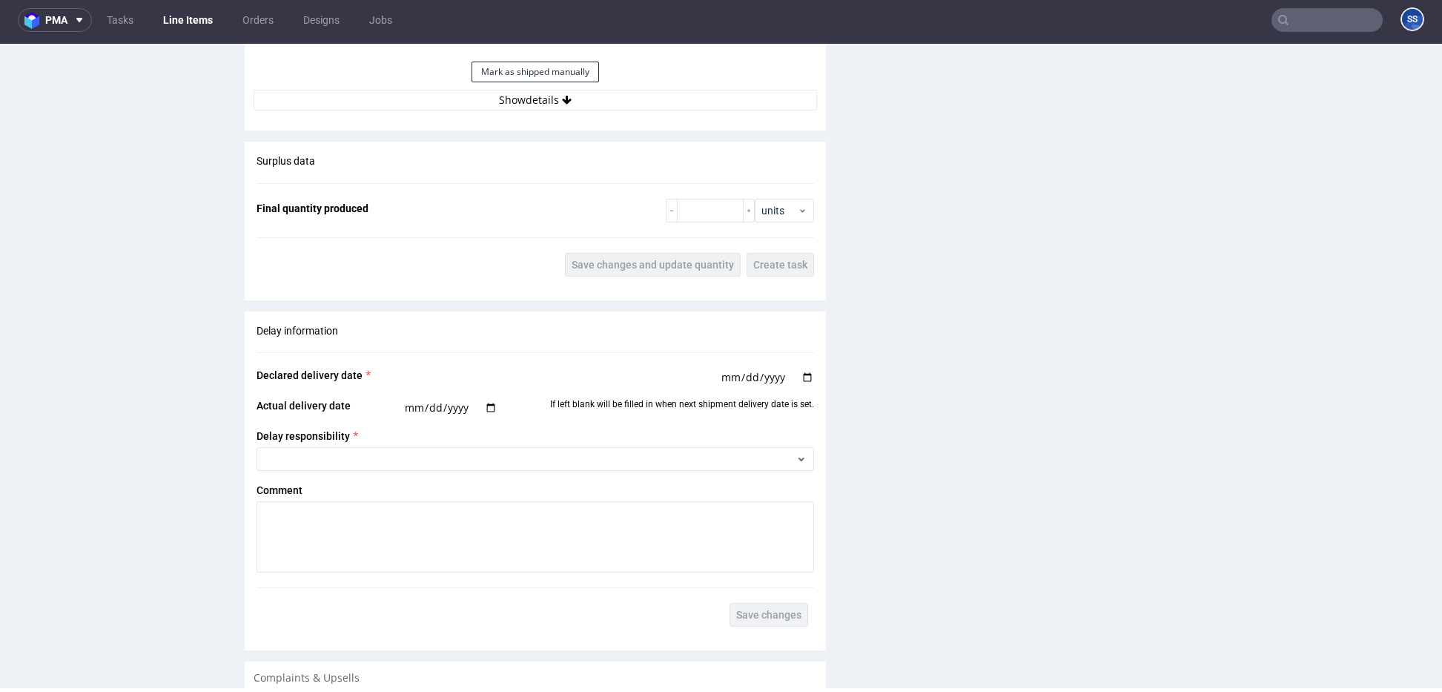
click at [543, 84] on div "Mark as shipped manually" at bounding box center [534, 72] width 563 height 36
click at [548, 96] on button "Show details" at bounding box center [534, 100] width 563 height 21
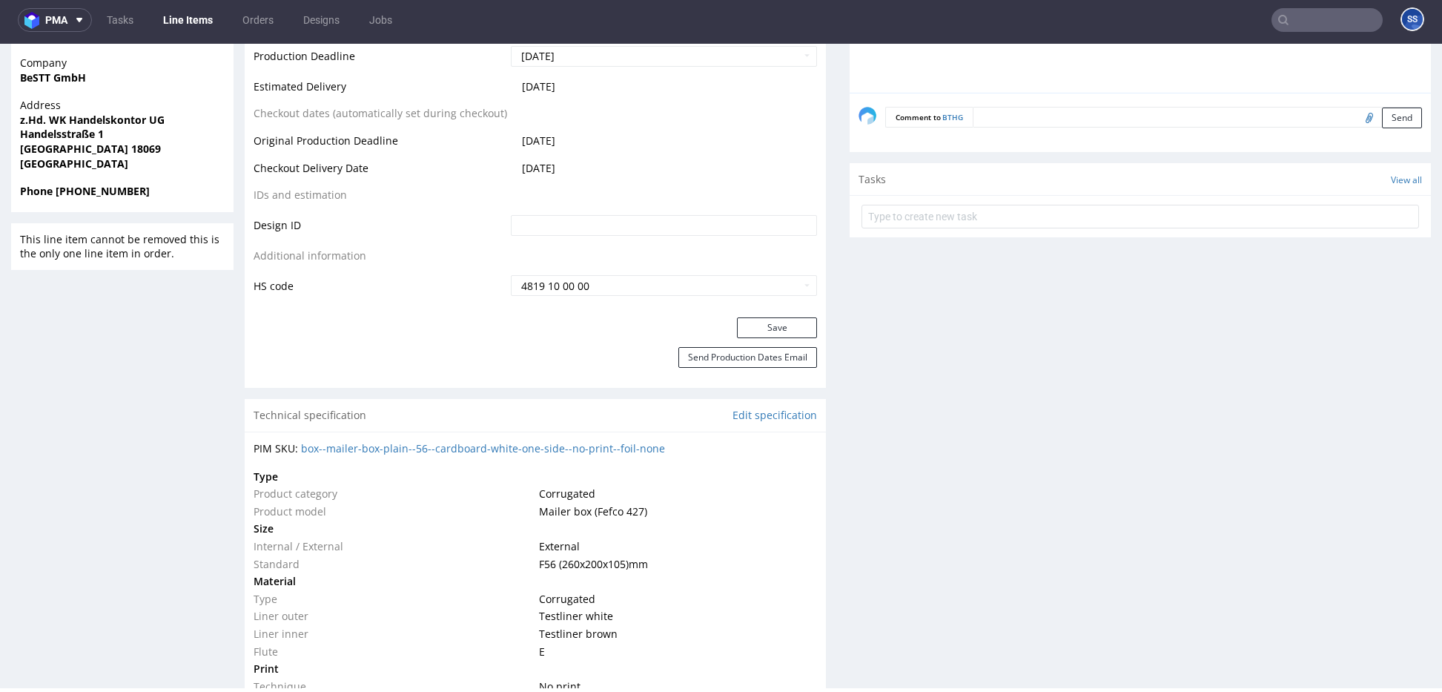
scroll to position [688, 0]
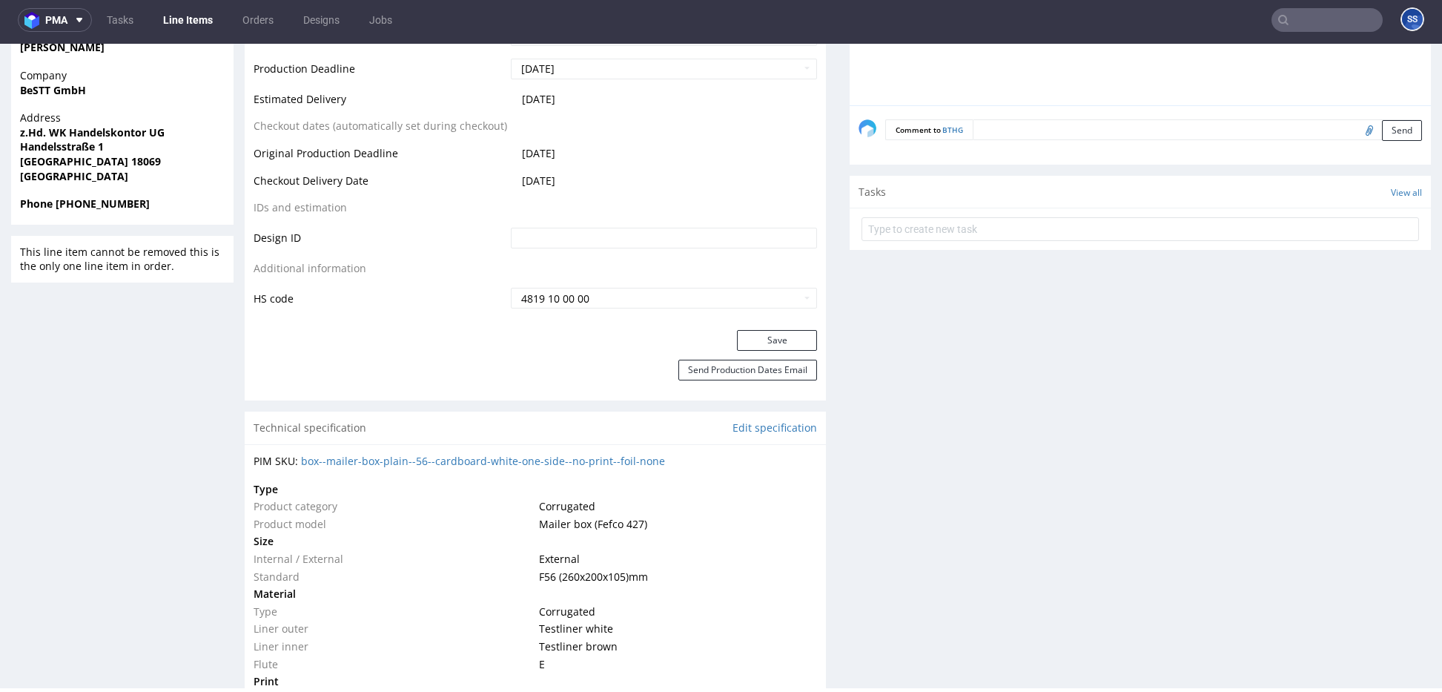
click at [79, 93] on strong "BeSTT GmbH" at bounding box center [53, 90] width 66 height 14
copy strong "BeSTT GmbH"
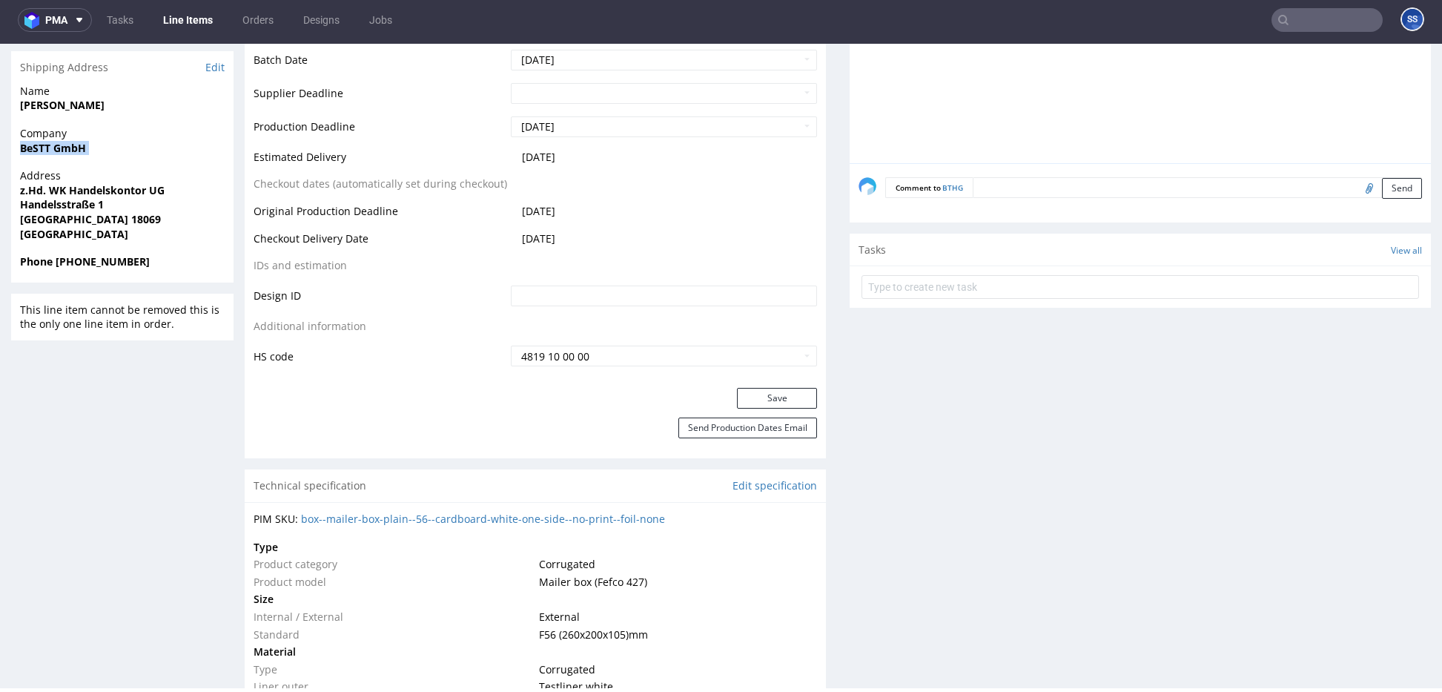
scroll to position [623, 0]
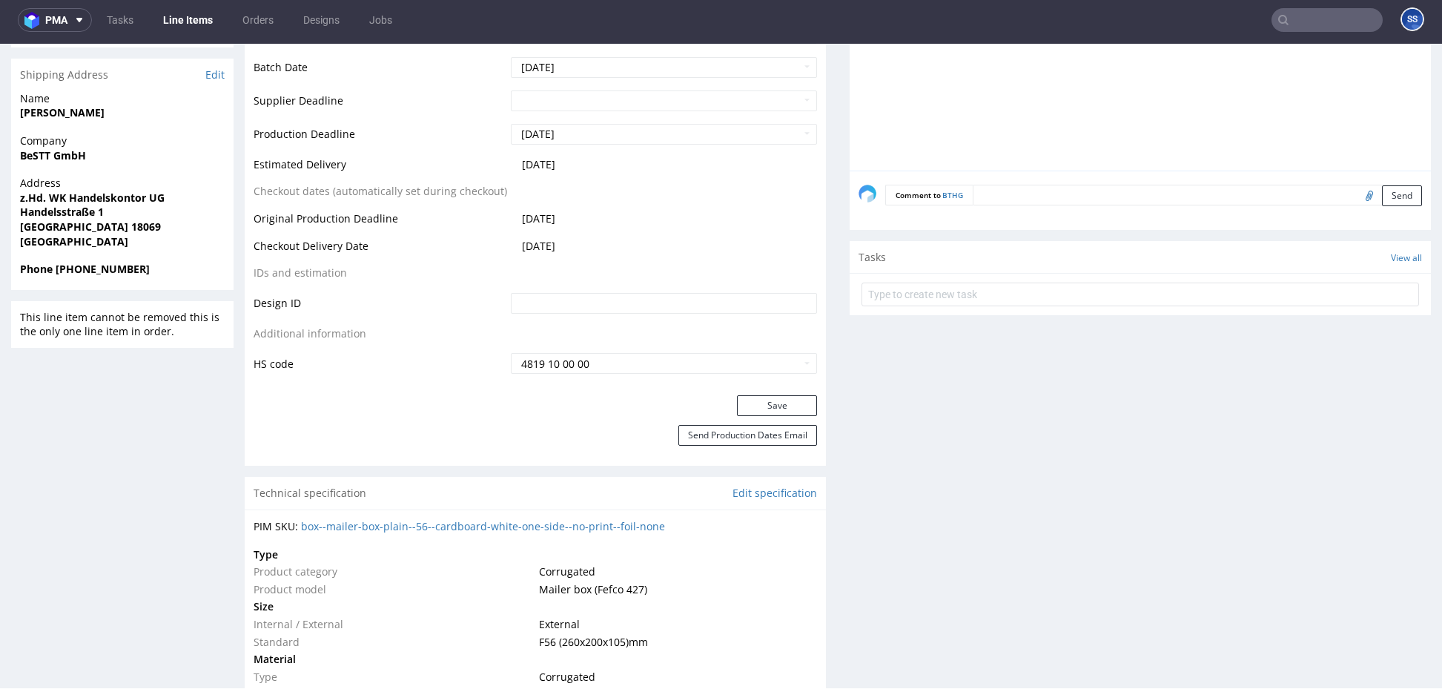
click at [75, 213] on strong "Handelsstraße 1" at bounding box center [62, 212] width 84 height 14
click at [77, 213] on strong "Handelsstraße 1" at bounding box center [62, 212] width 84 height 14
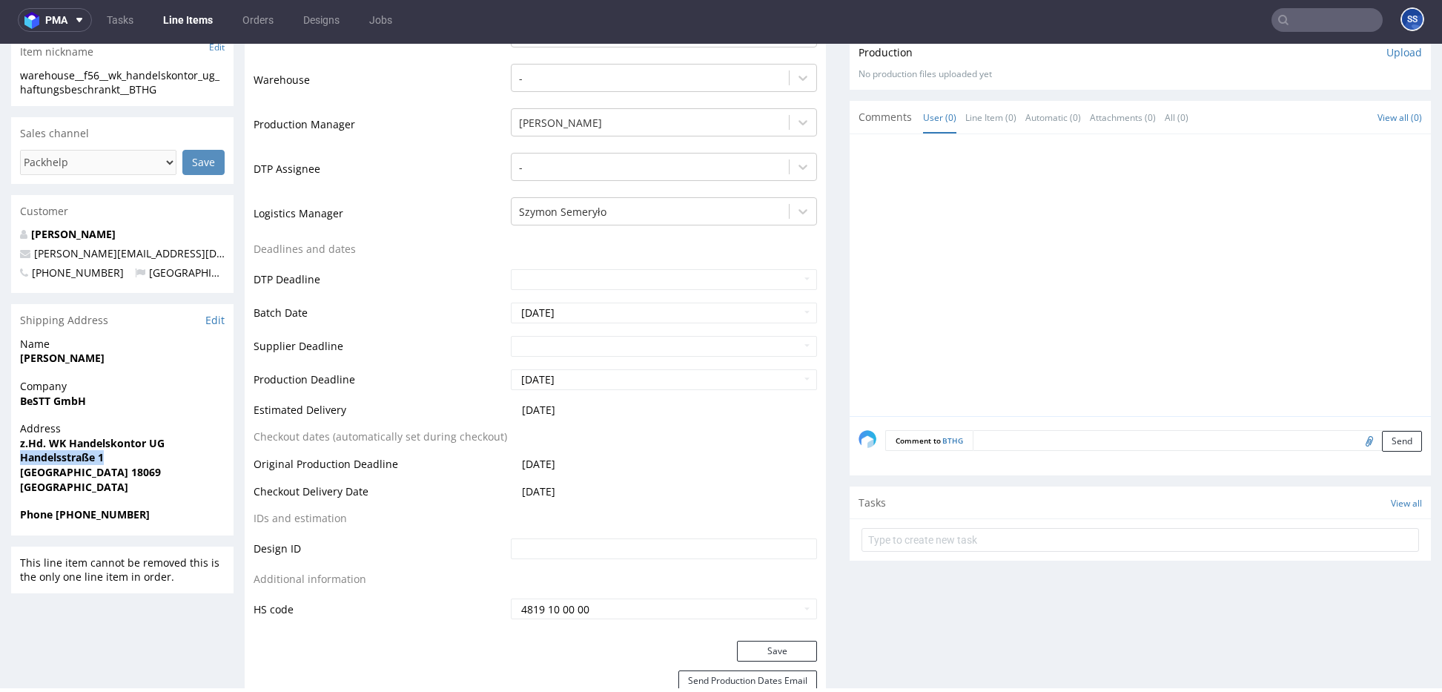
scroll to position [0, 0]
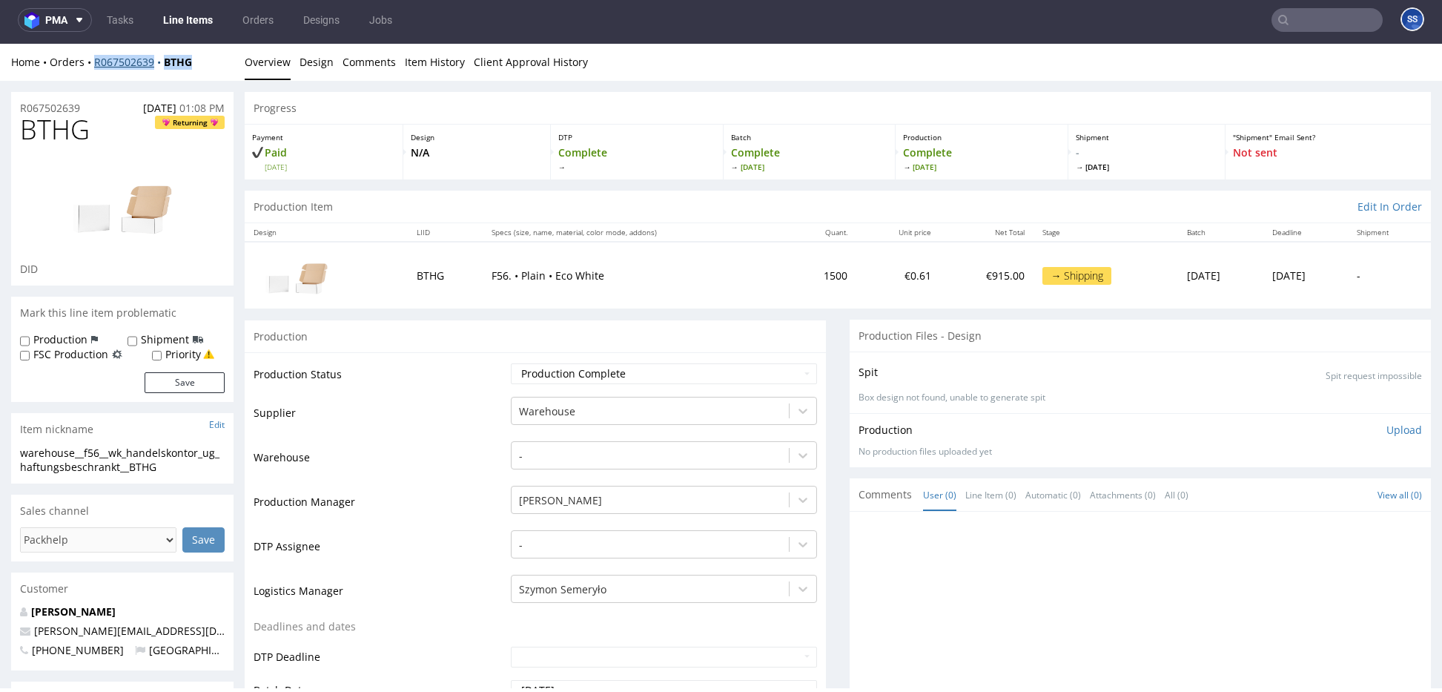
drag, startPoint x: 209, startPoint y: 61, endPoint x: 105, endPoint y: 62, distance: 103.8
click at [96, 66] on div "Home Orders R067502639 BTHG" at bounding box center [122, 62] width 222 height 15
copy div "R067502639 BTHG"
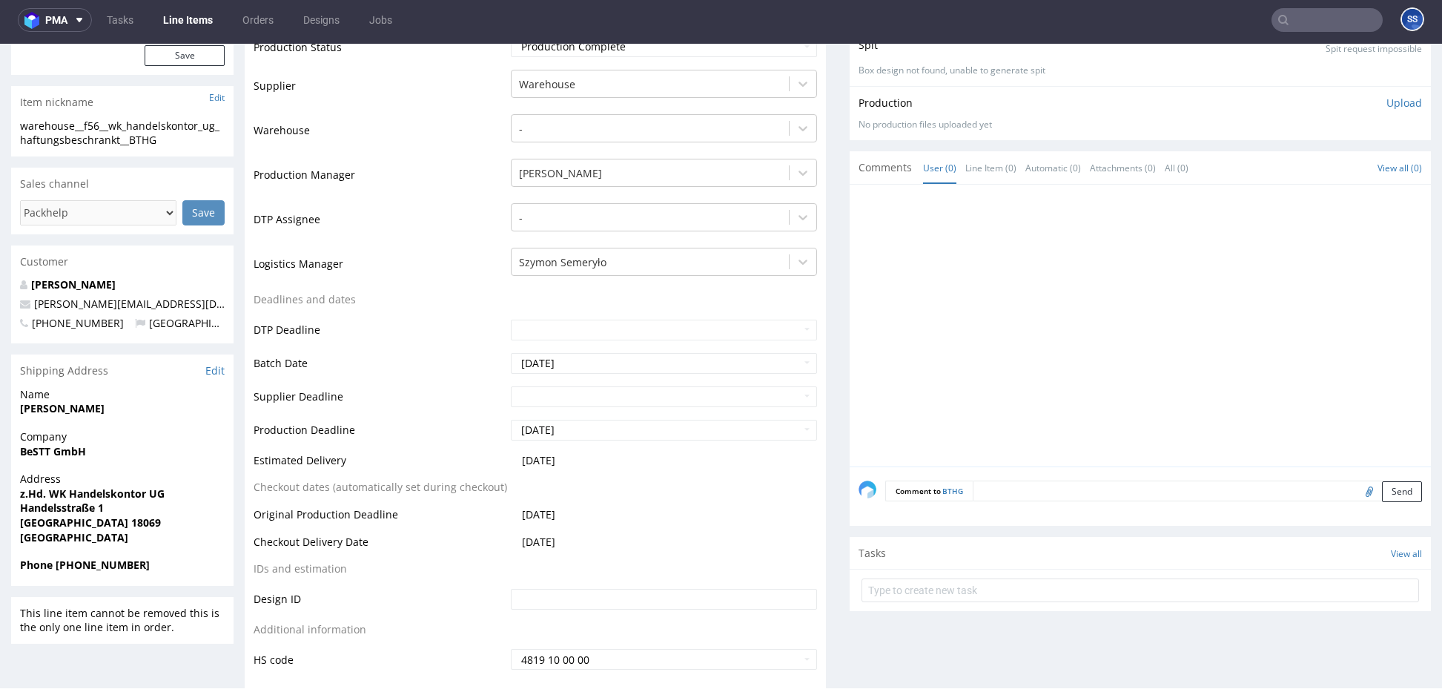
scroll to position [319, 0]
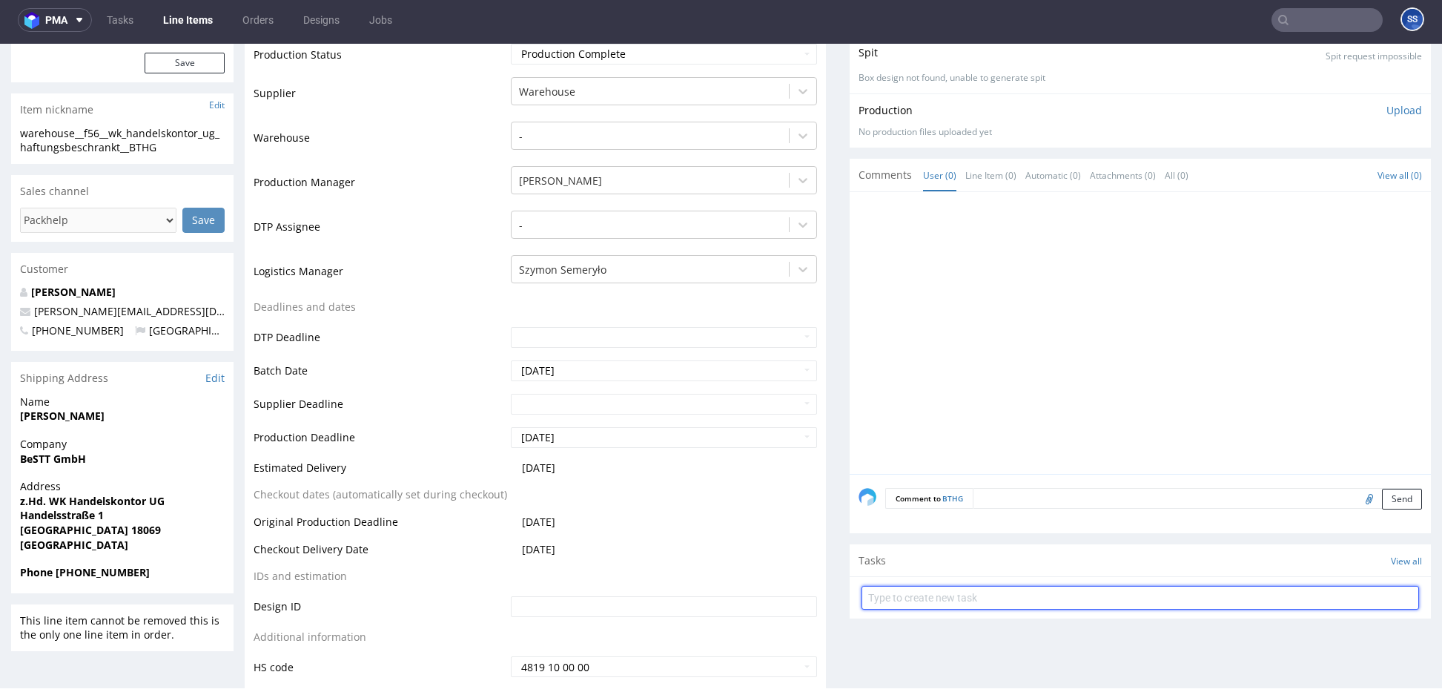
click at [977, 598] on input "text" at bounding box center [1139, 598] width 557 height 24
type input "Etykiety"
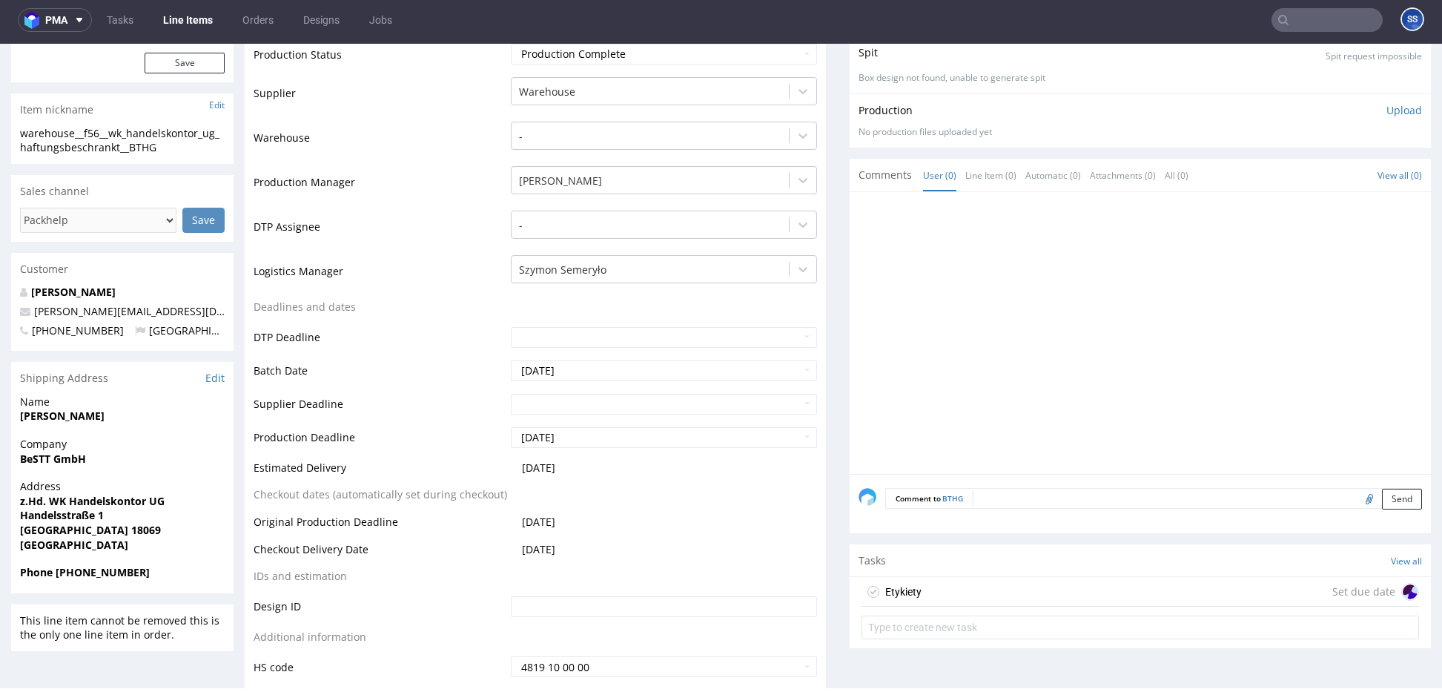
click at [1055, 579] on div "Etykiety Set due date" at bounding box center [1139, 592] width 557 height 30
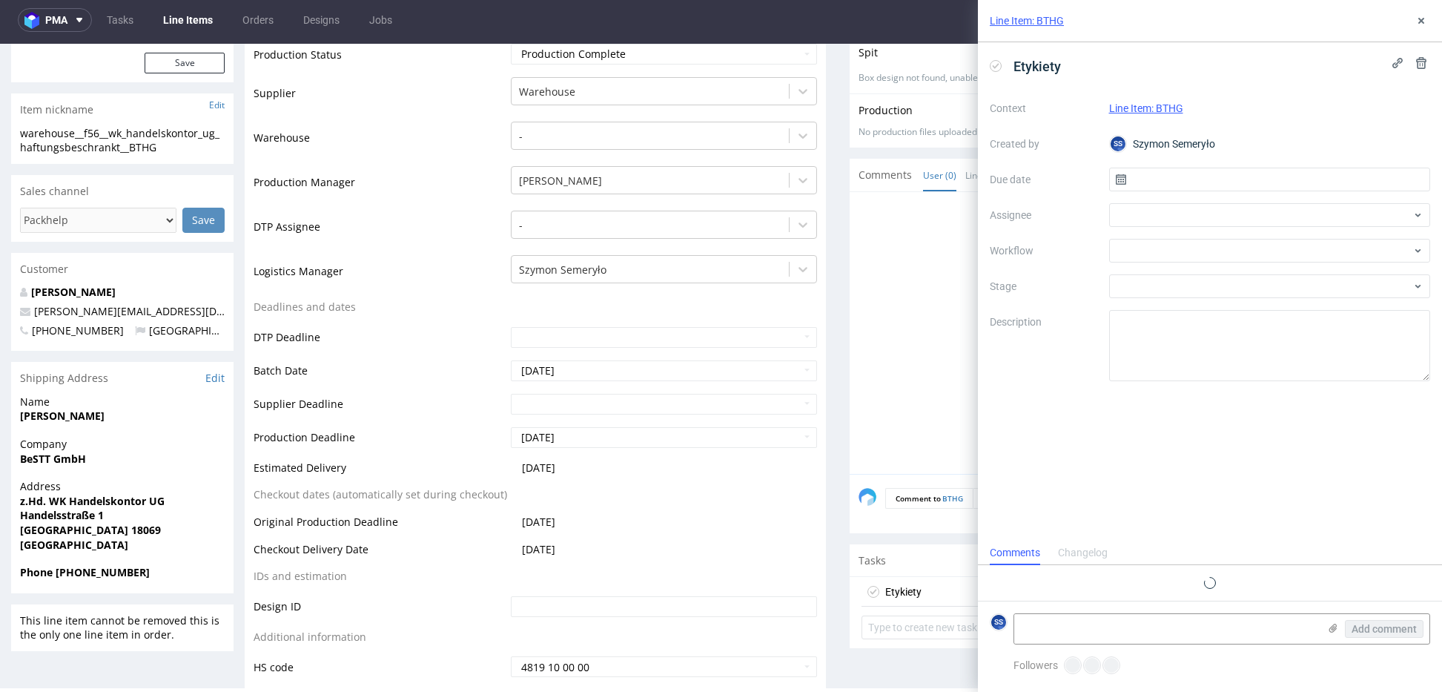
scroll to position [12, 0]
click at [1163, 177] on input "text" at bounding box center [1270, 180] width 322 height 24
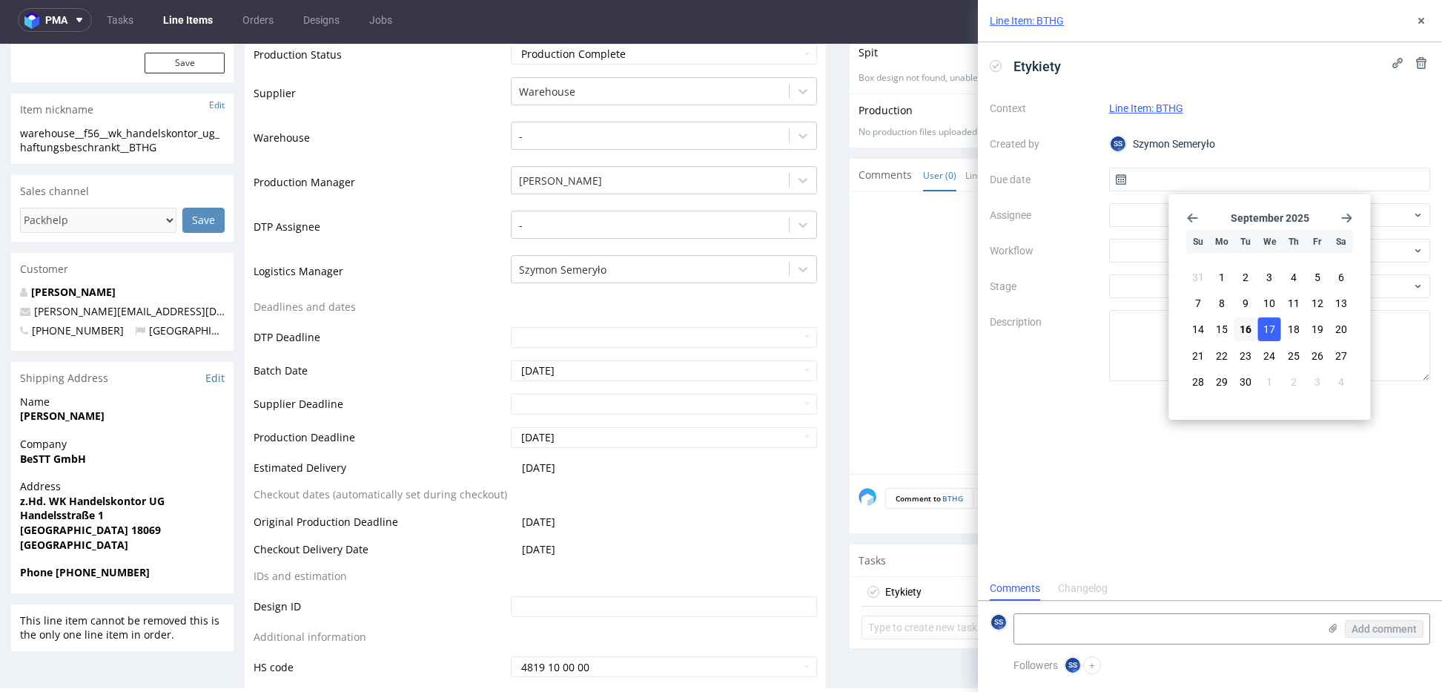
click at [1275, 334] on button "17" at bounding box center [1269, 329] width 23 height 24
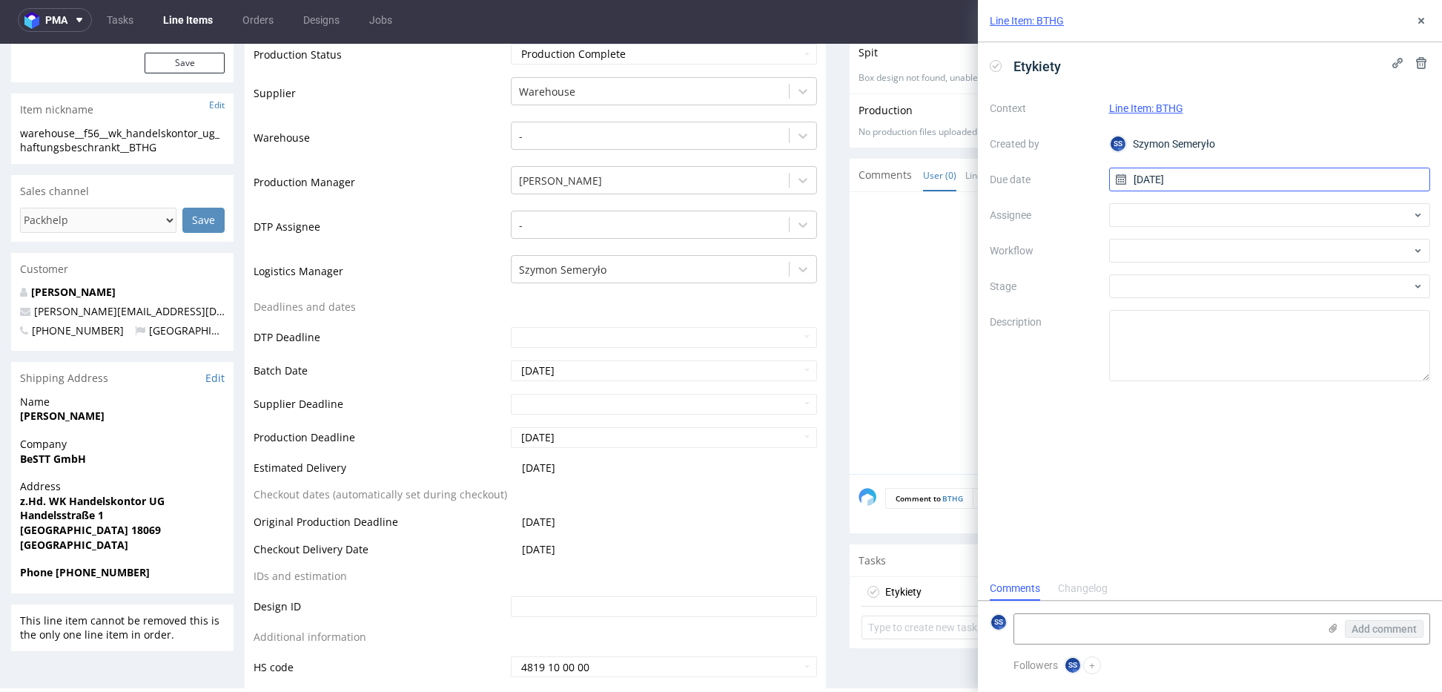
click at [1160, 186] on input "[DATE]" at bounding box center [1270, 180] width 322 height 24
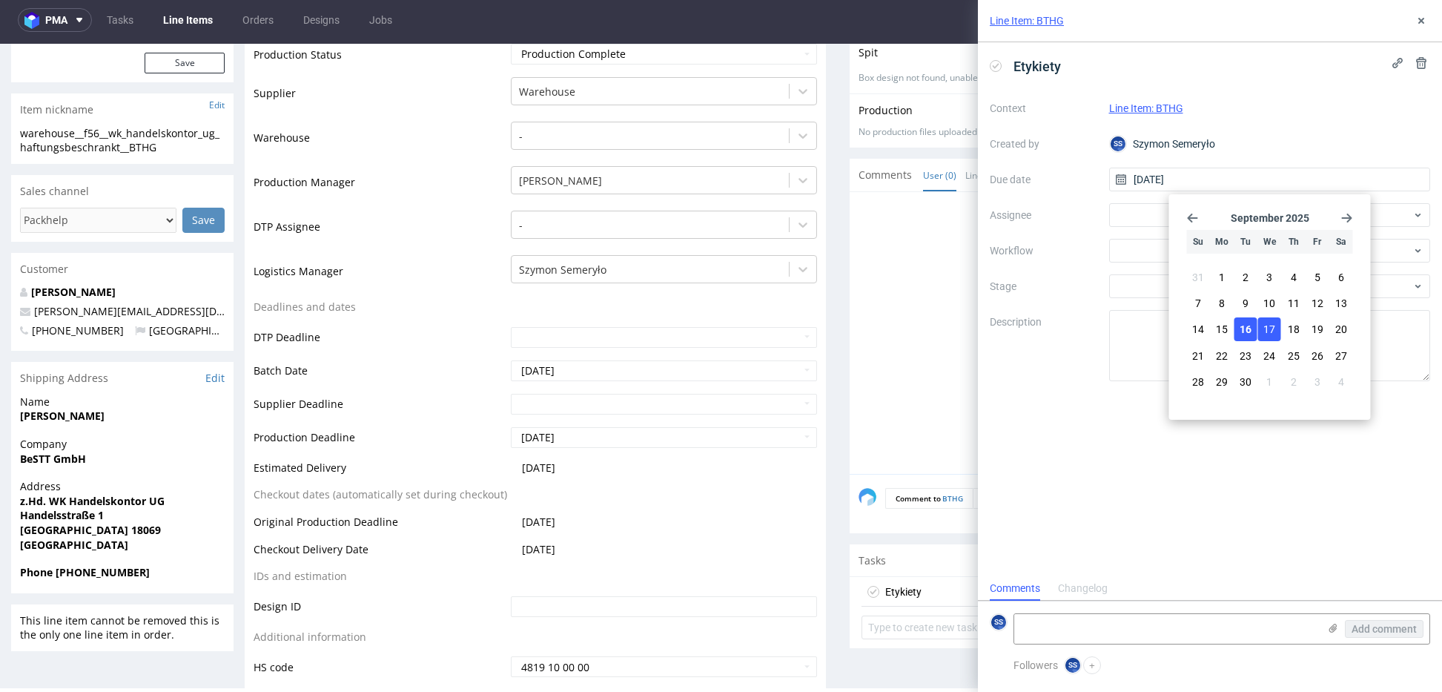
click at [1251, 328] on span "16" at bounding box center [1245, 329] width 12 height 15
type input "[DATE]"
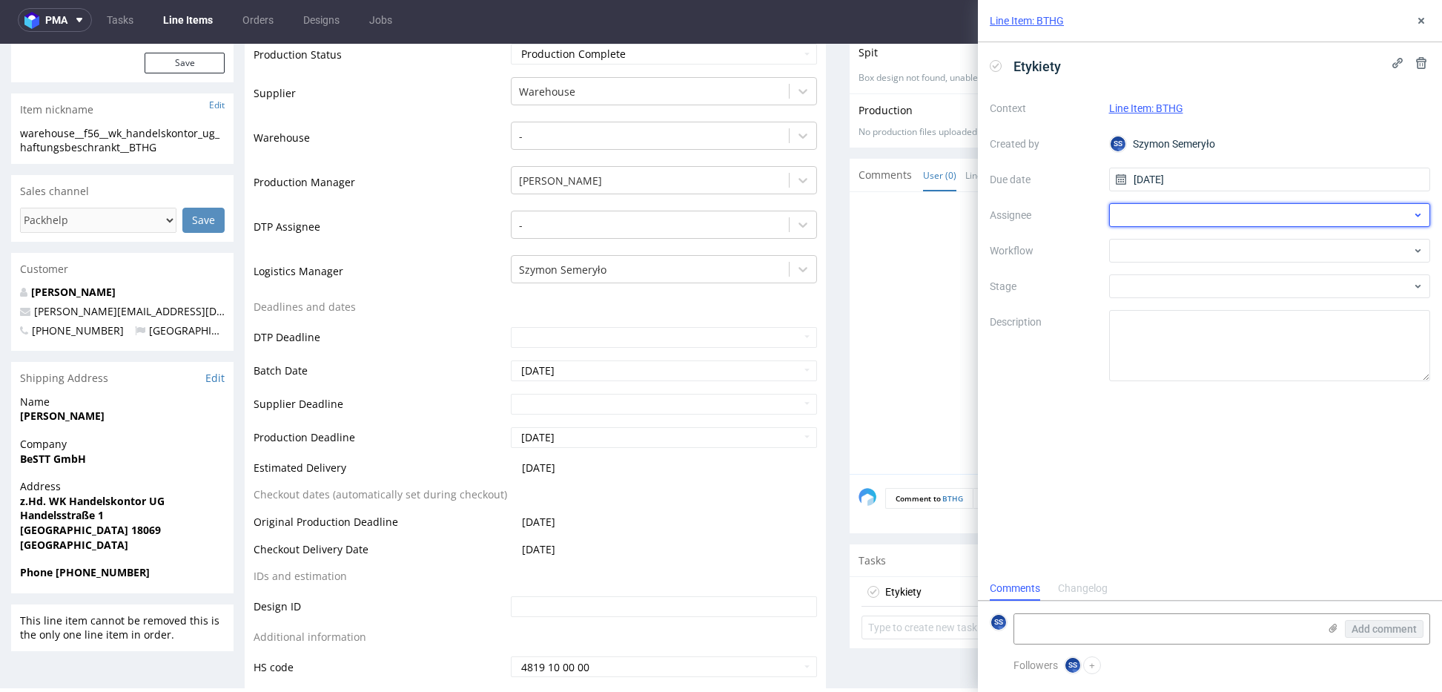
click at [1148, 217] on div at bounding box center [1270, 215] width 322 height 24
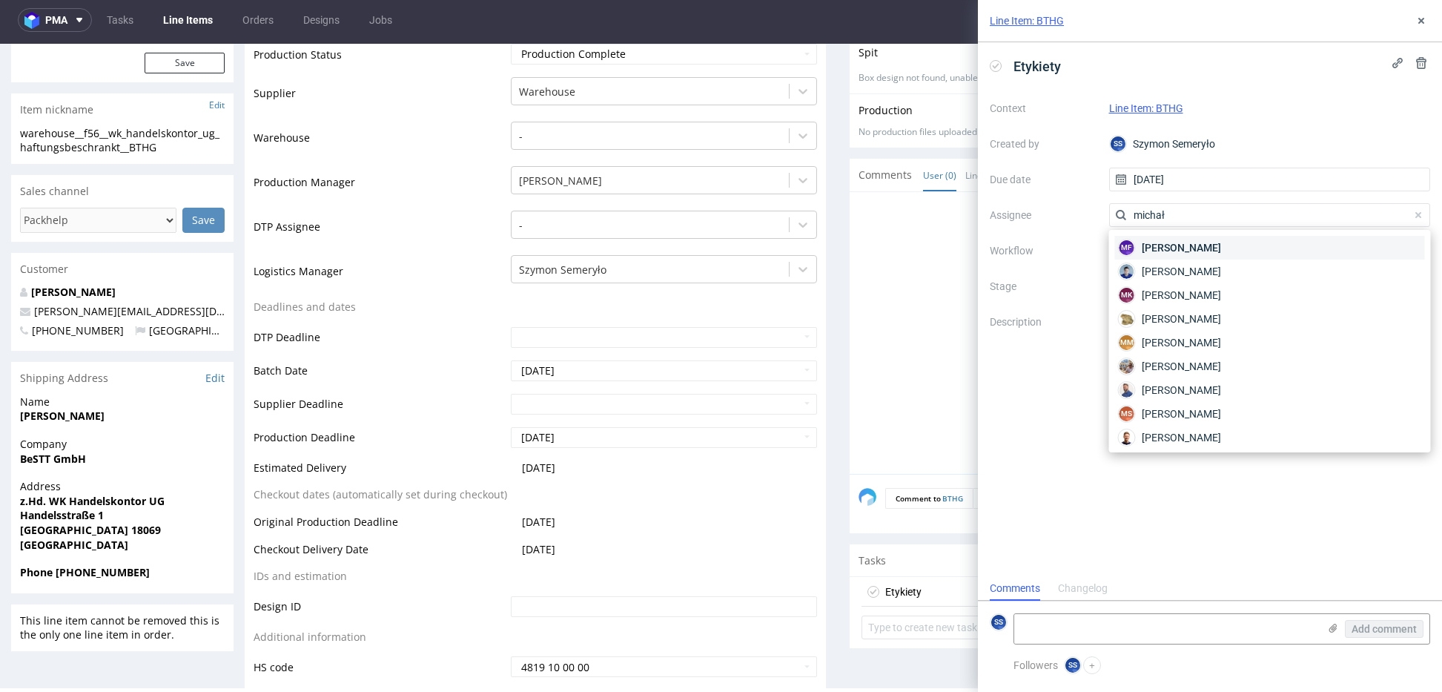
type input "michał"
click at [1170, 246] on span "Michał Fedorowicz" at bounding box center [1180, 247] width 79 height 15
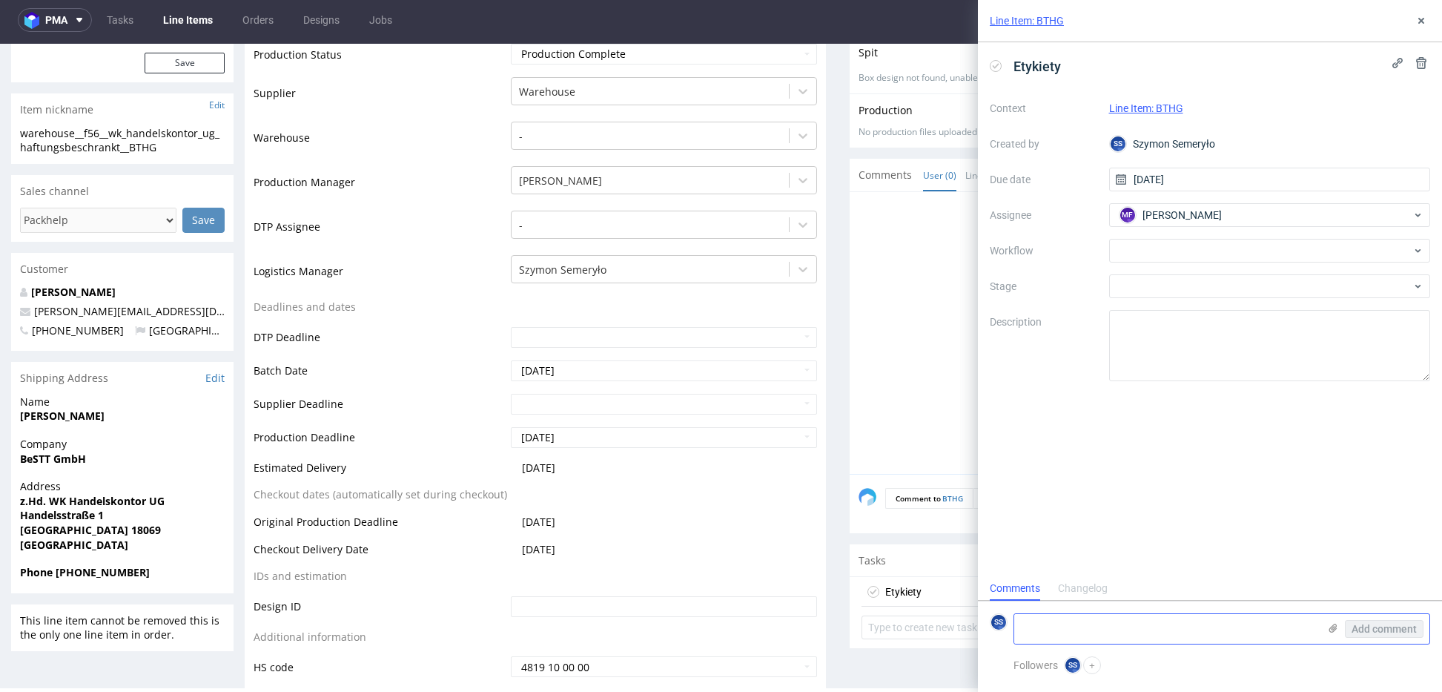
click at [1135, 634] on textarea at bounding box center [1166, 629] width 304 height 30
paste textarea "R067502639_BTHG"
paste textarea "PLWAW509028350"
type textarea "R067502639_BTHG -> PLWAW509028350"
click at [1333, 624] on use at bounding box center [1333, 627] width 8 height 9
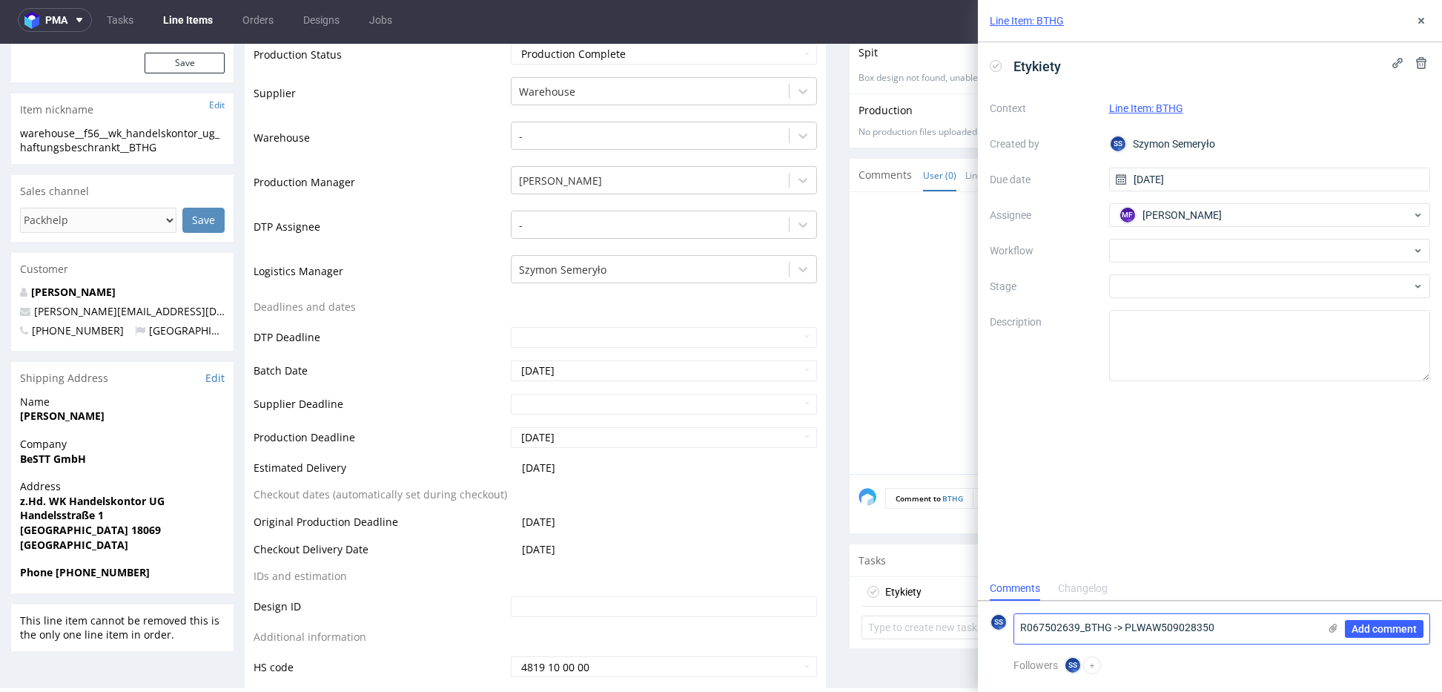
click at [0, 0] on input "file" at bounding box center [0, 0] width 0 height 0
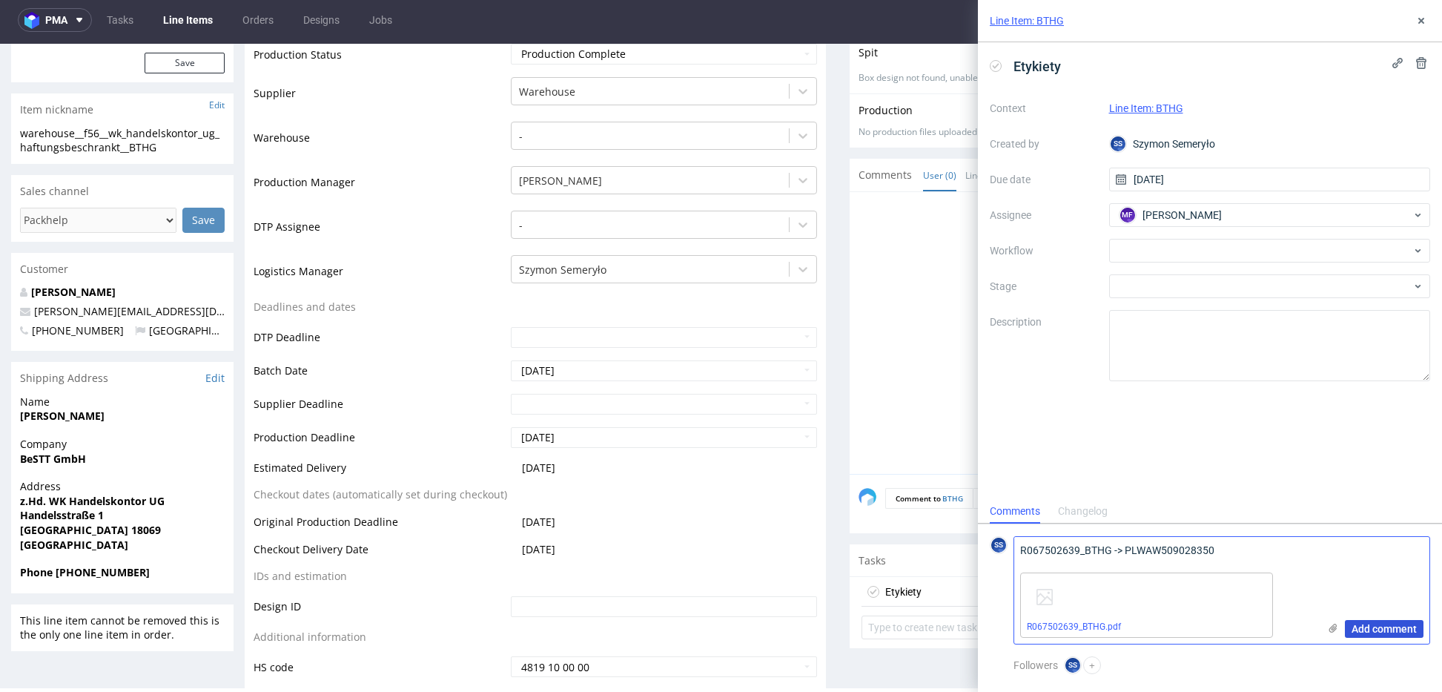
click at [1377, 629] on span "Add comment" at bounding box center [1383, 628] width 65 height 10
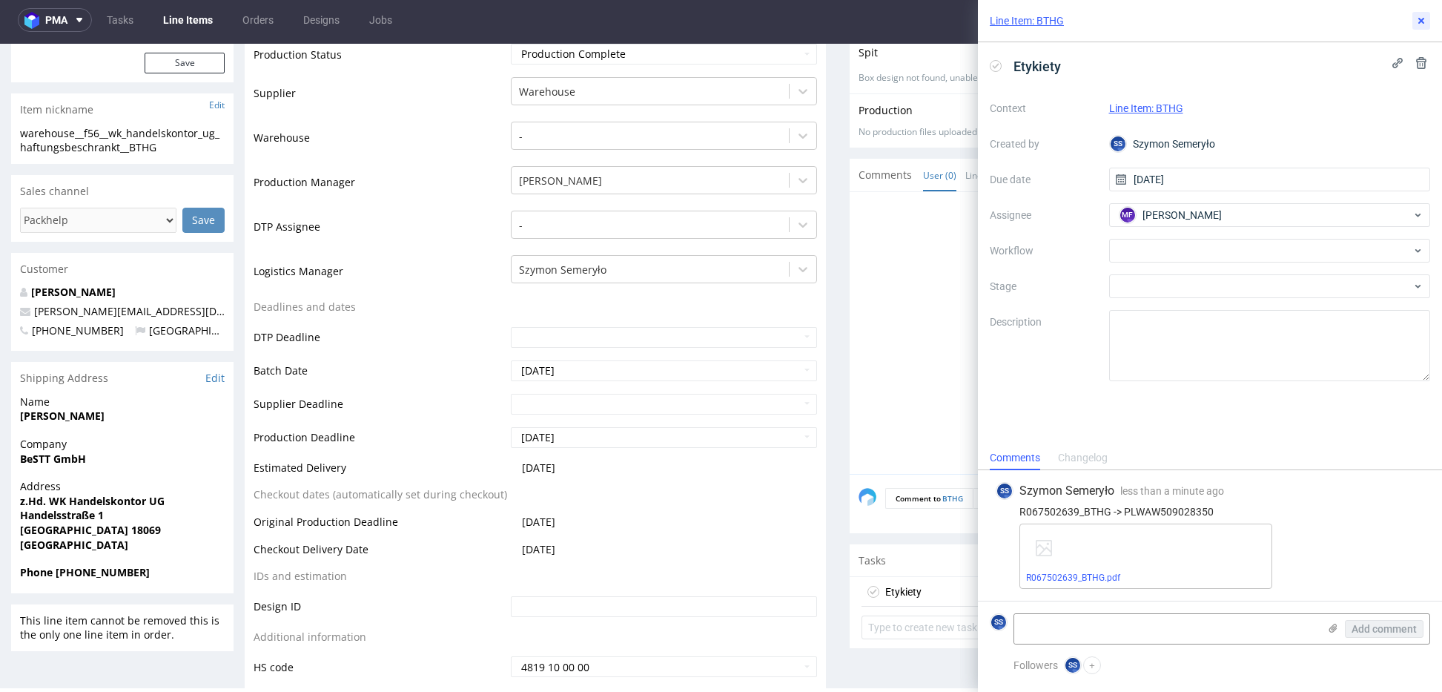
click at [1416, 18] on icon at bounding box center [1421, 21] width 12 height 12
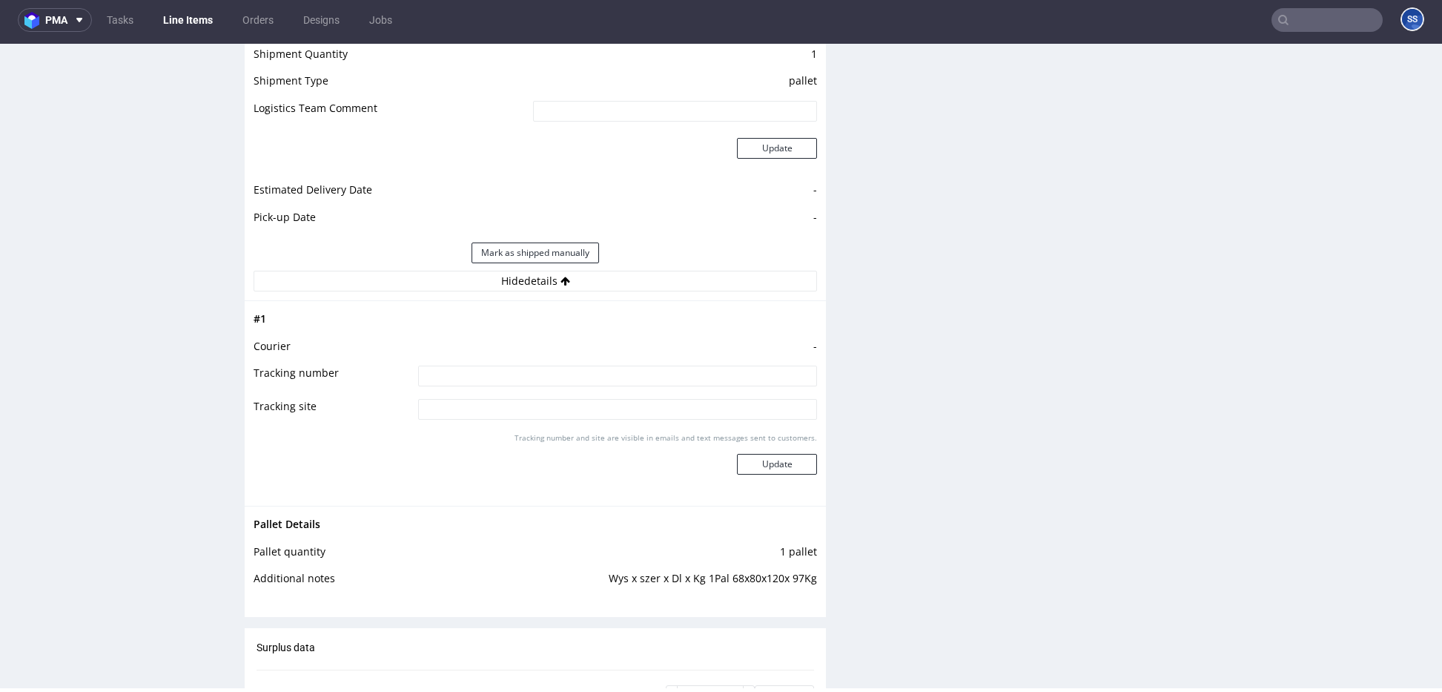
scroll to position [1577, 0]
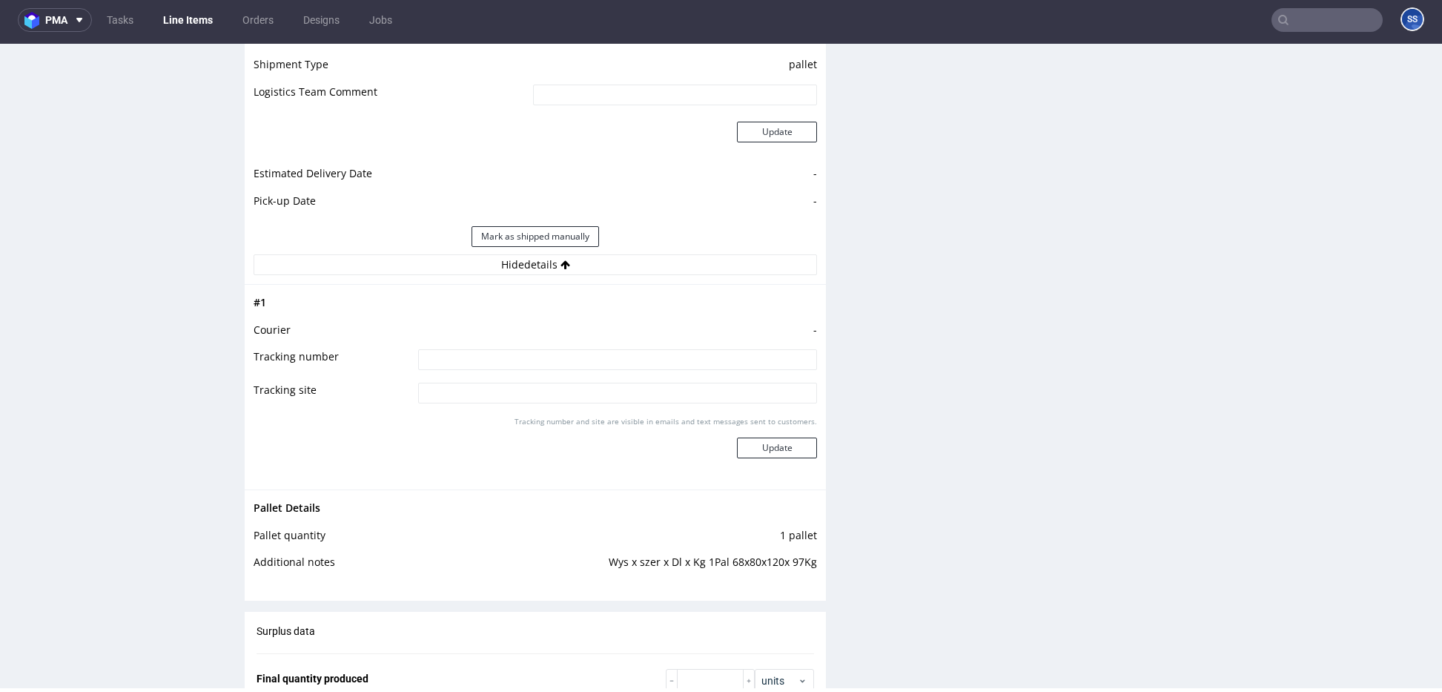
click at [503, 354] on input at bounding box center [617, 359] width 399 height 21
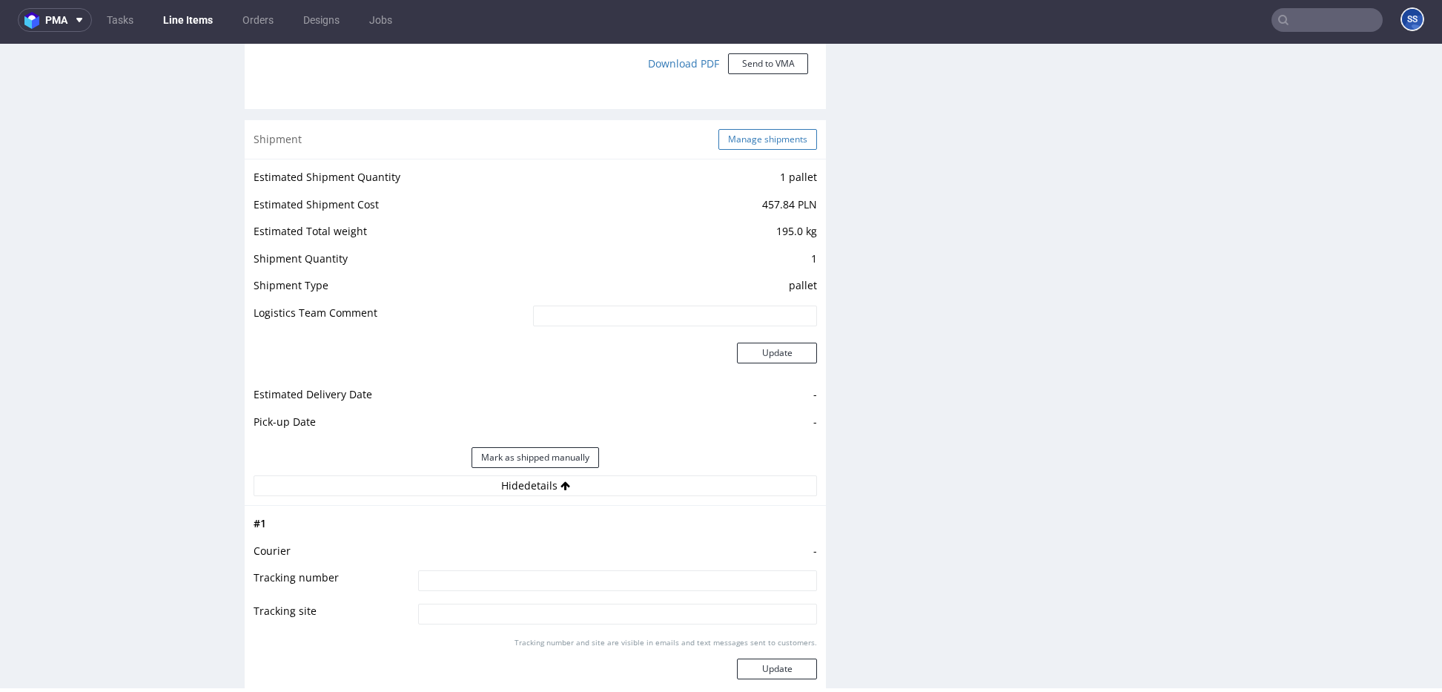
scroll to position [1356, 0]
click at [757, 145] on button "Manage shipments" at bounding box center [767, 140] width 99 height 21
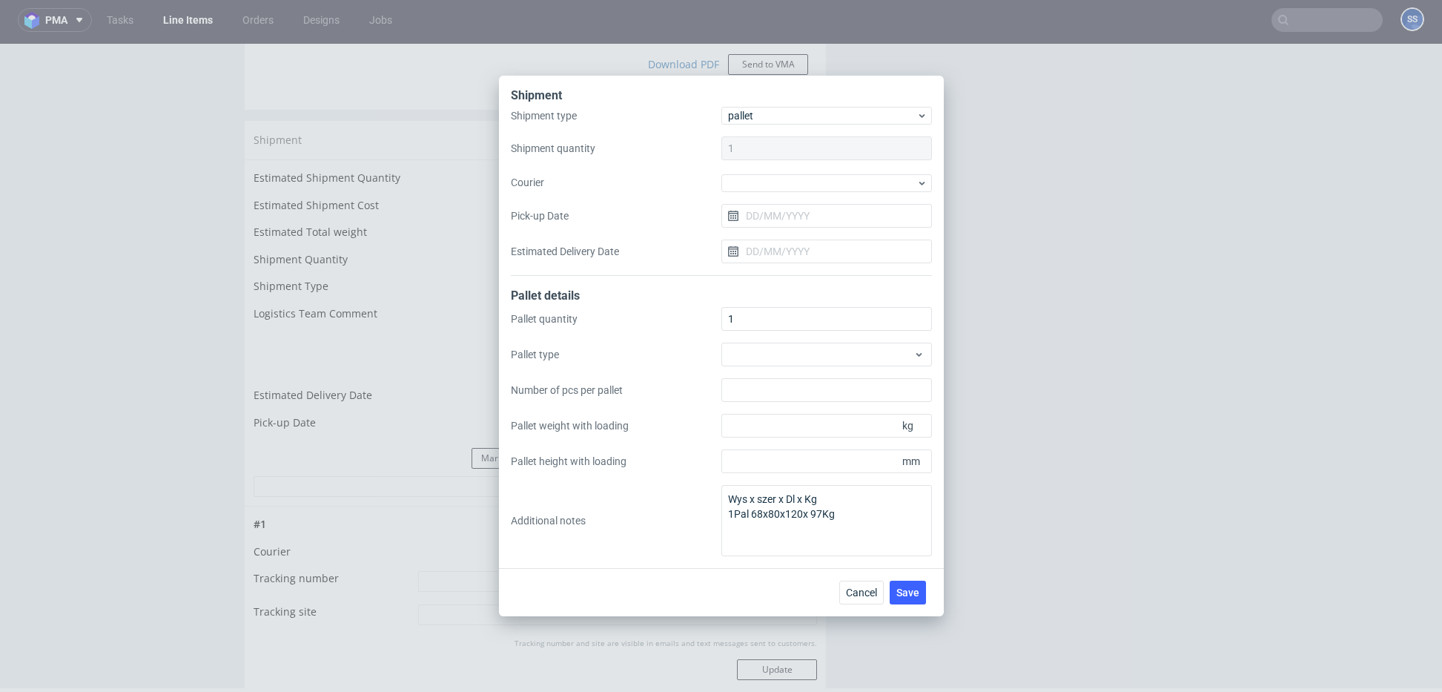
click at [769, 168] on div "Shipment type pallet Shipment quantity 1 Courier Pick-up Date Estimated Deliver…" at bounding box center [721, 191] width 421 height 169
click at [769, 184] on div at bounding box center [826, 183] width 210 height 18
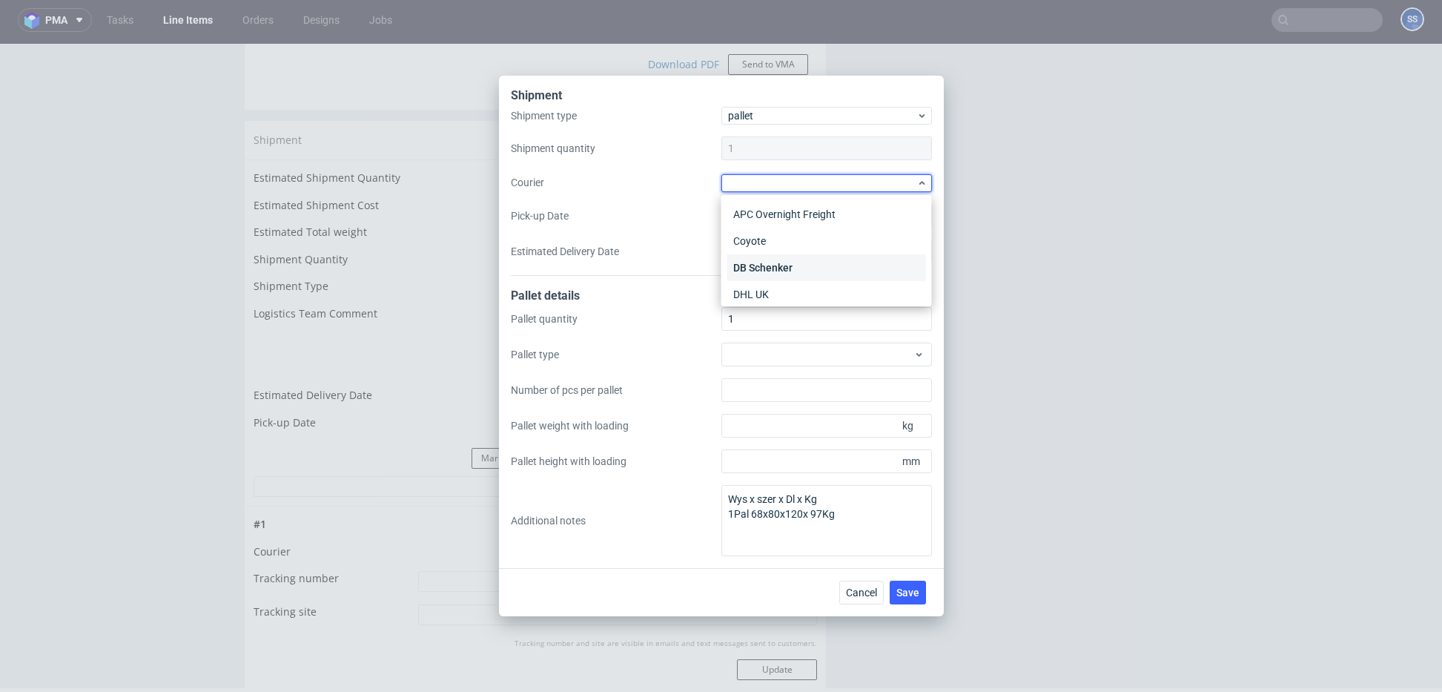
click at [809, 261] on div "DB Schenker" at bounding box center [826, 267] width 199 height 27
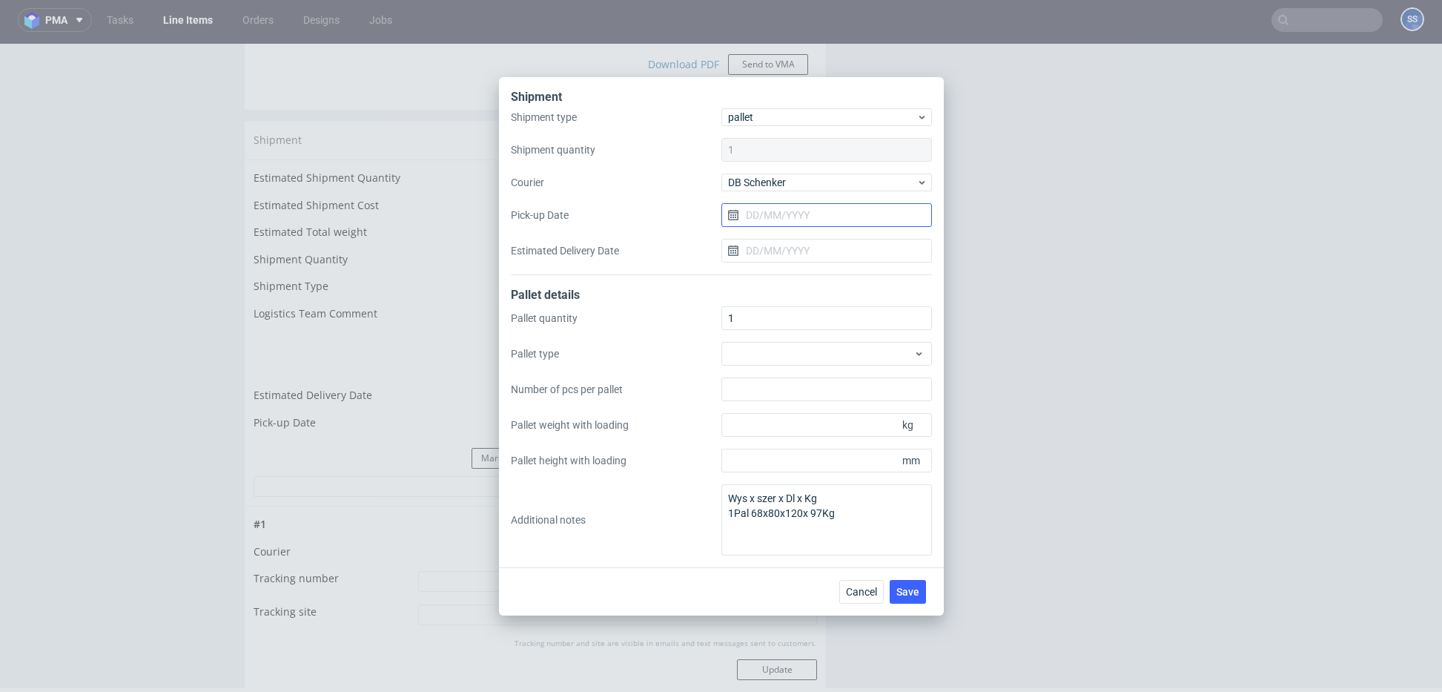
click at [800, 215] on input "Pick-up Date" at bounding box center [826, 215] width 210 height 24
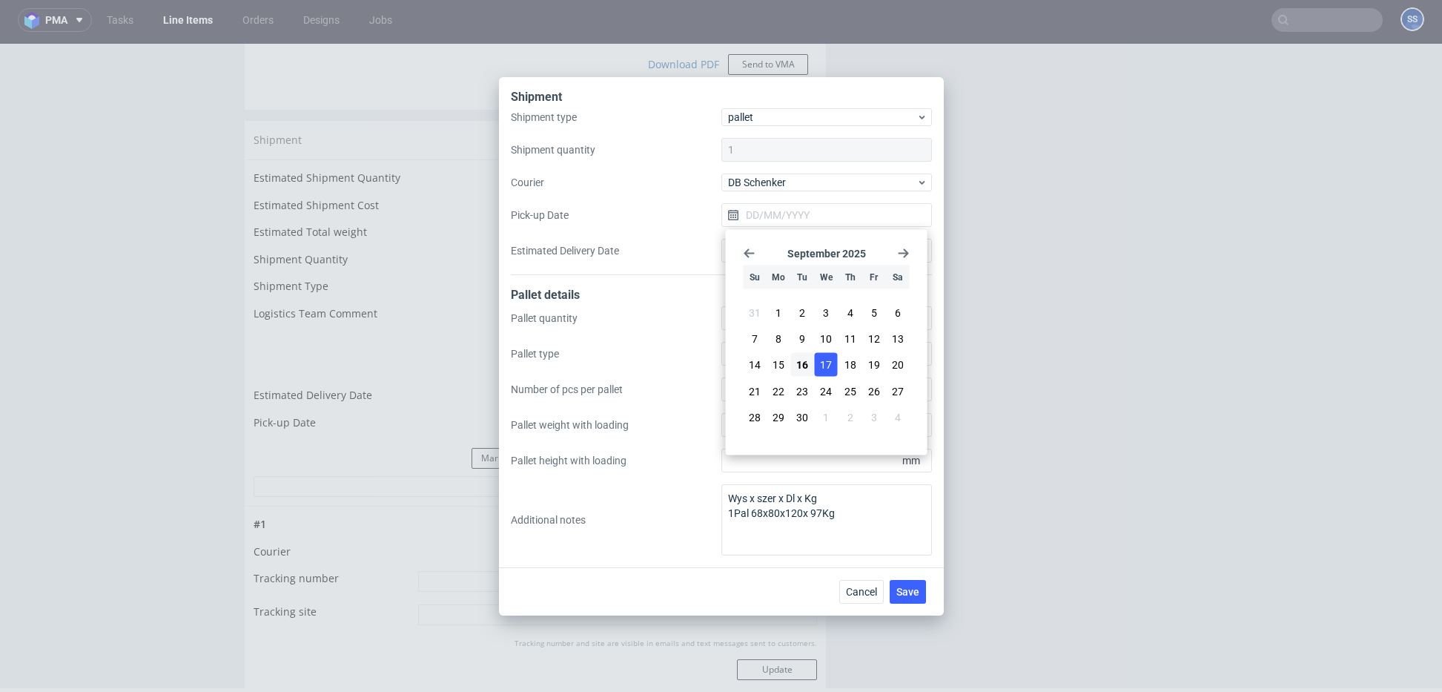
click at [820, 367] on span "17" at bounding box center [826, 364] width 12 height 15
type input "[DATE]"
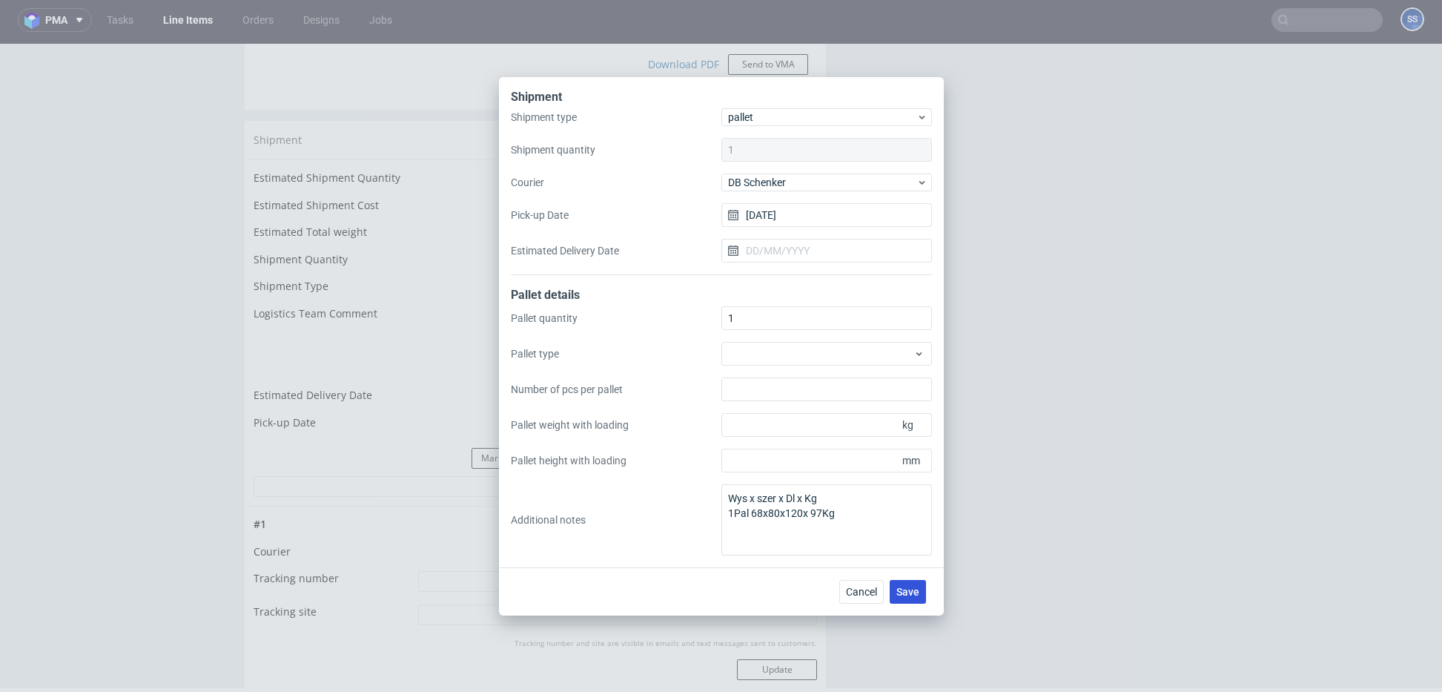
click at [910, 591] on span "Save" at bounding box center [907, 591] width 23 height 10
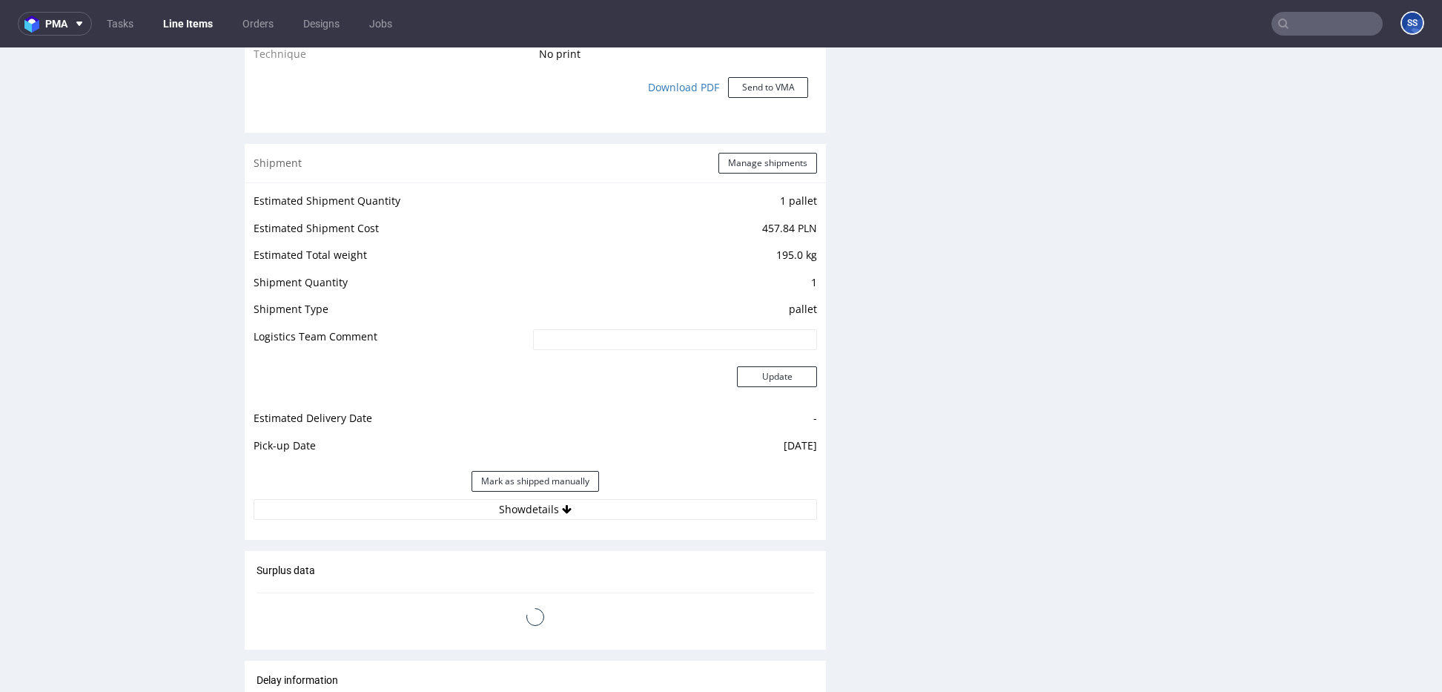
scroll to position [1637, 0]
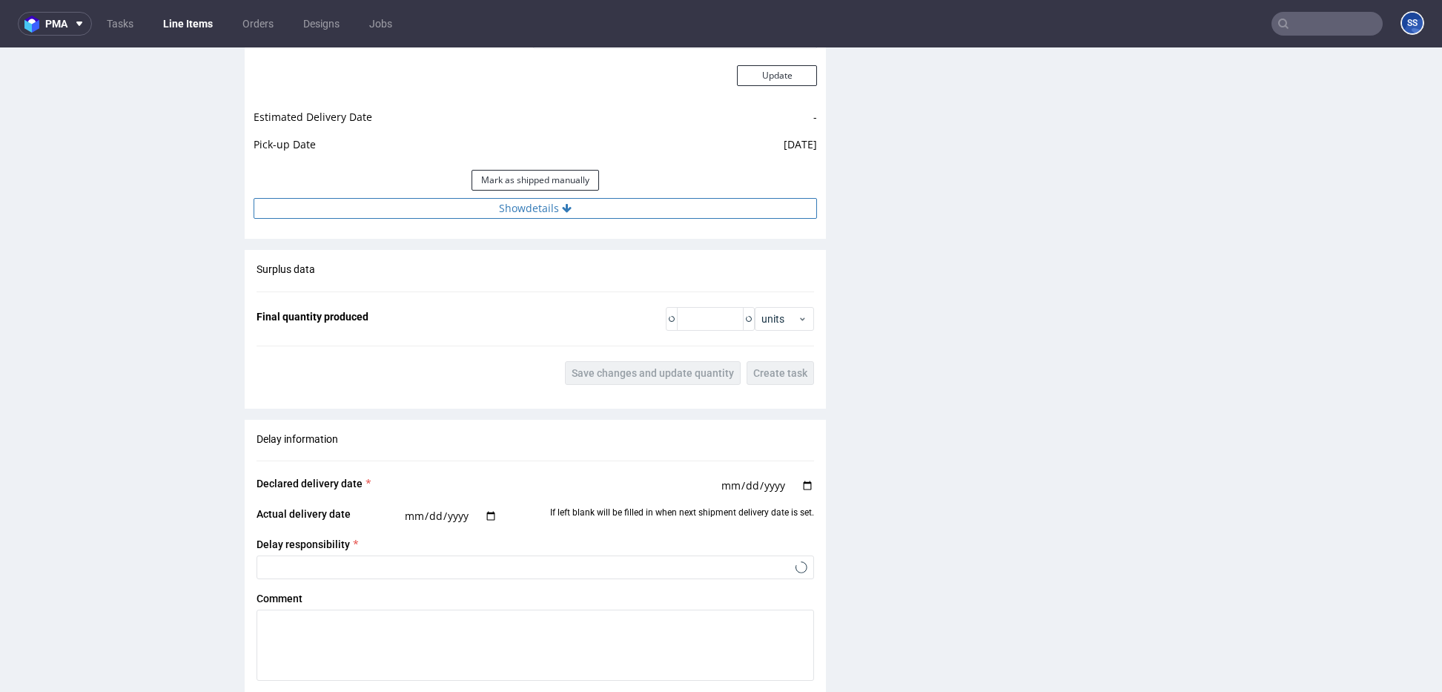
click at [543, 211] on button "Show details" at bounding box center [534, 208] width 563 height 21
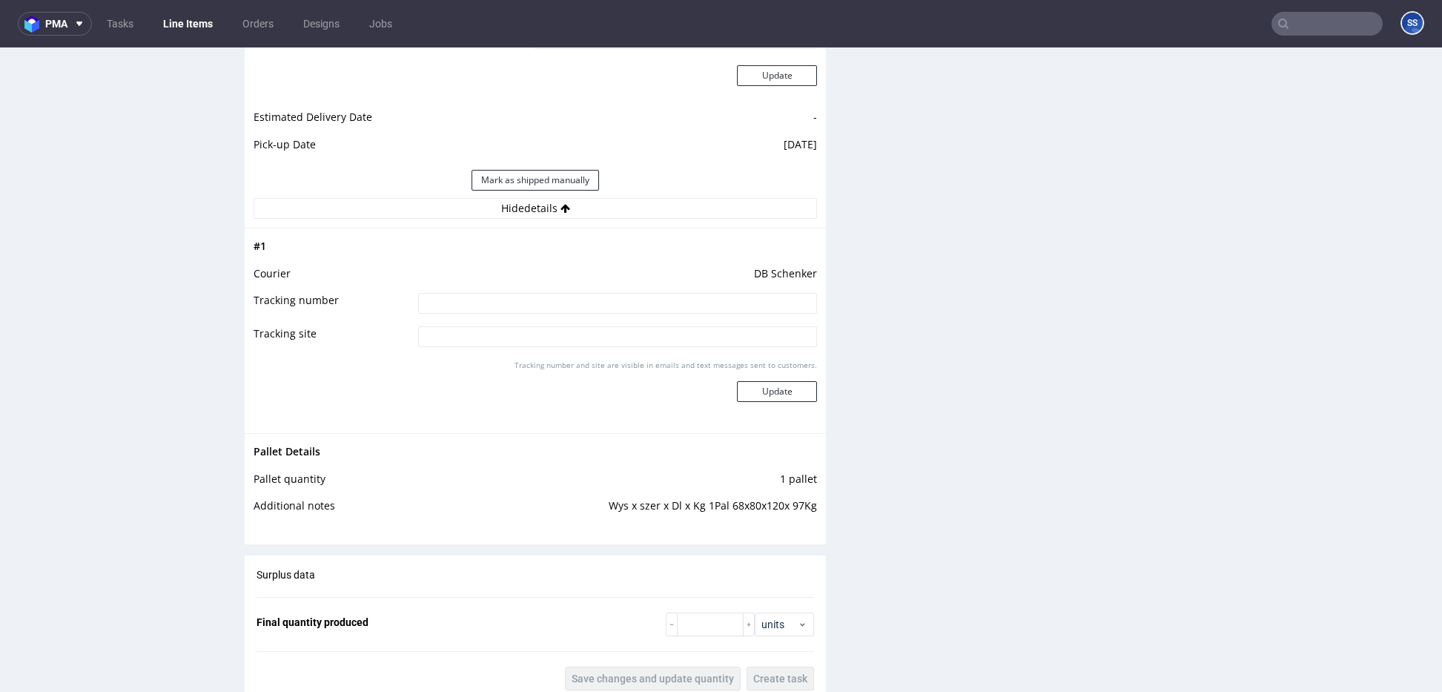
click at [545, 304] on input at bounding box center [617, 303] width 399 height 21
paste input "PLWAW509028350"
type input "PLWAW509028350"
click at [737, 384] on button "Update" at bounding box center [777, 391] width 80 height 21
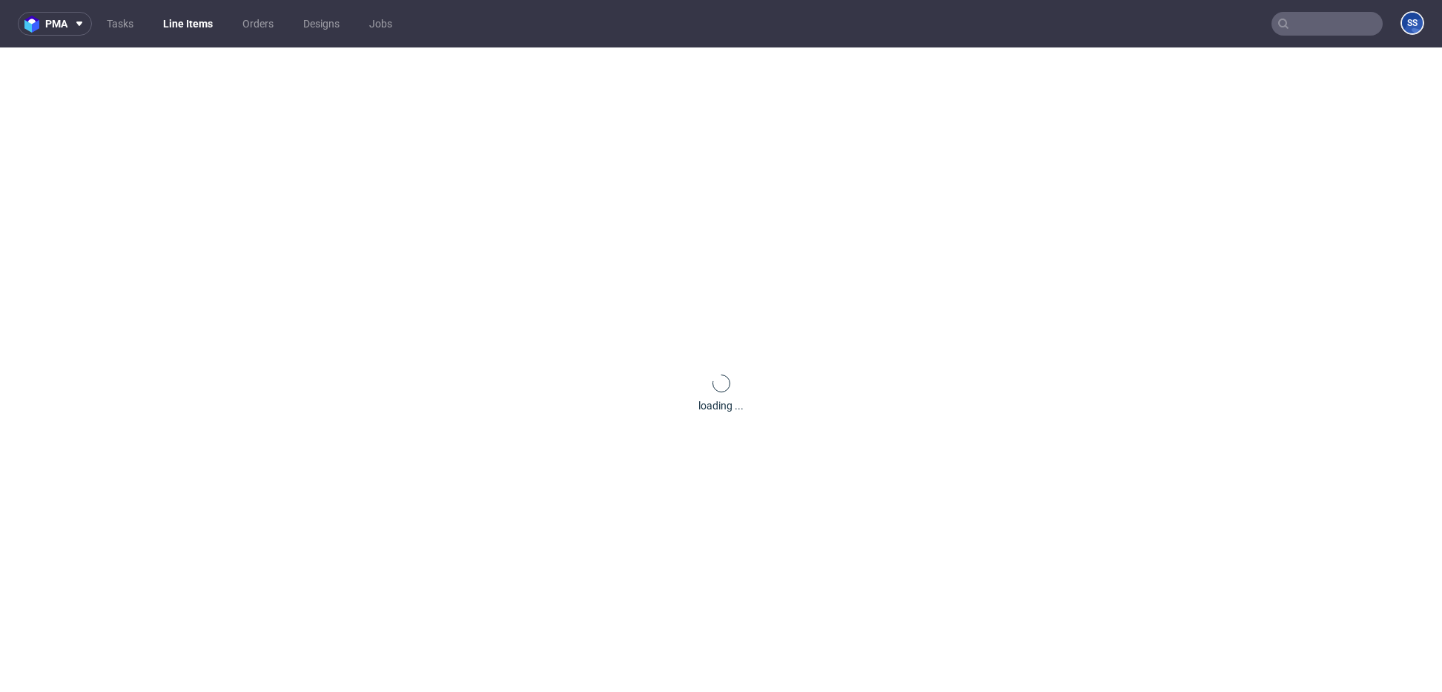
scroll to position [0, 0]
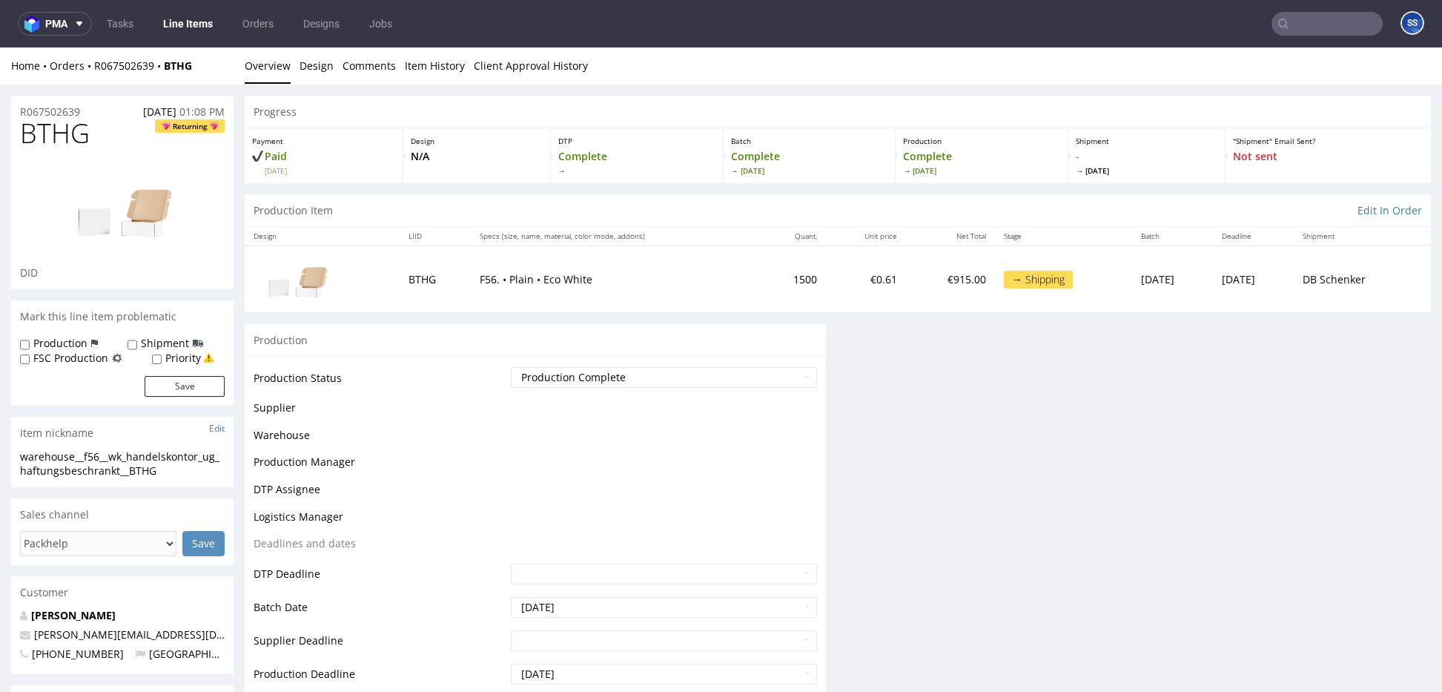
click at [182, 20] on link "Line Items" at bounding box center [187, 24] width 67 height 24
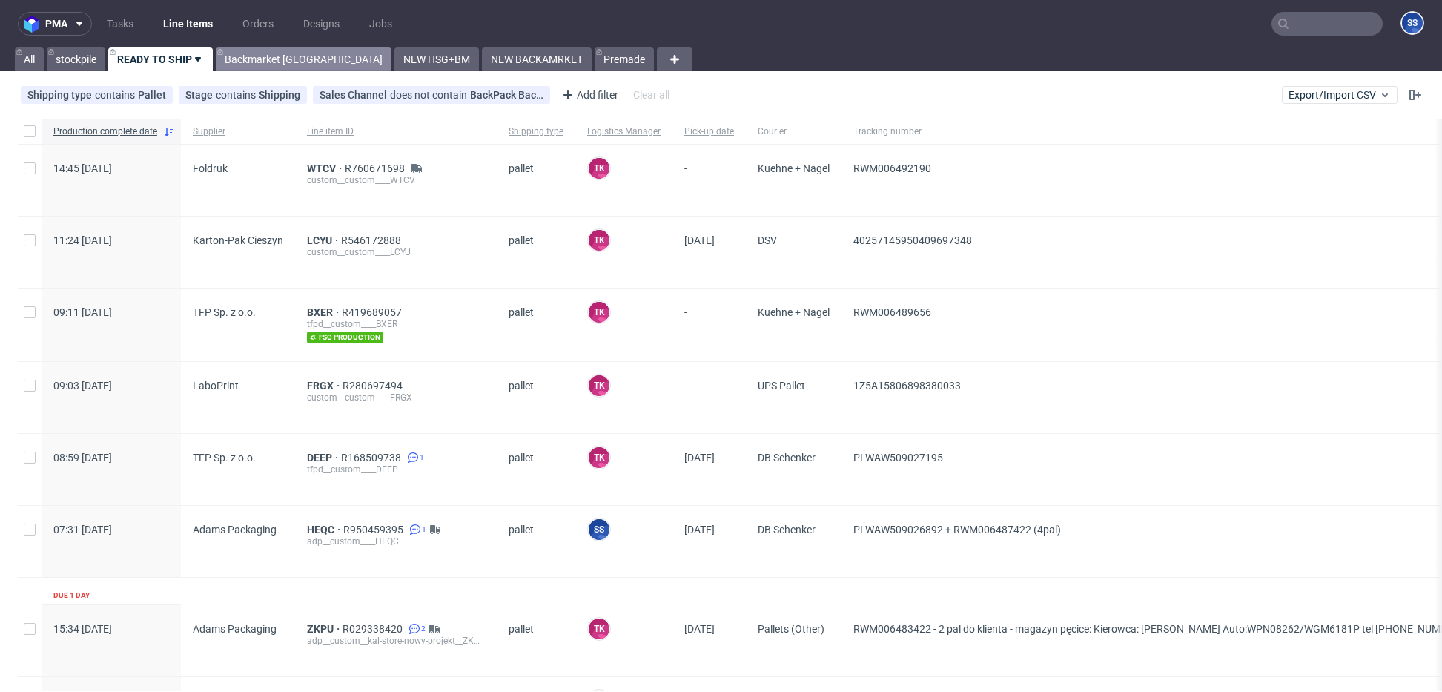
click at [256, 52] on link "Backmarket [GEOGRAPHIC_DATA]" at bounding box center [304, 59] width 176 height 24
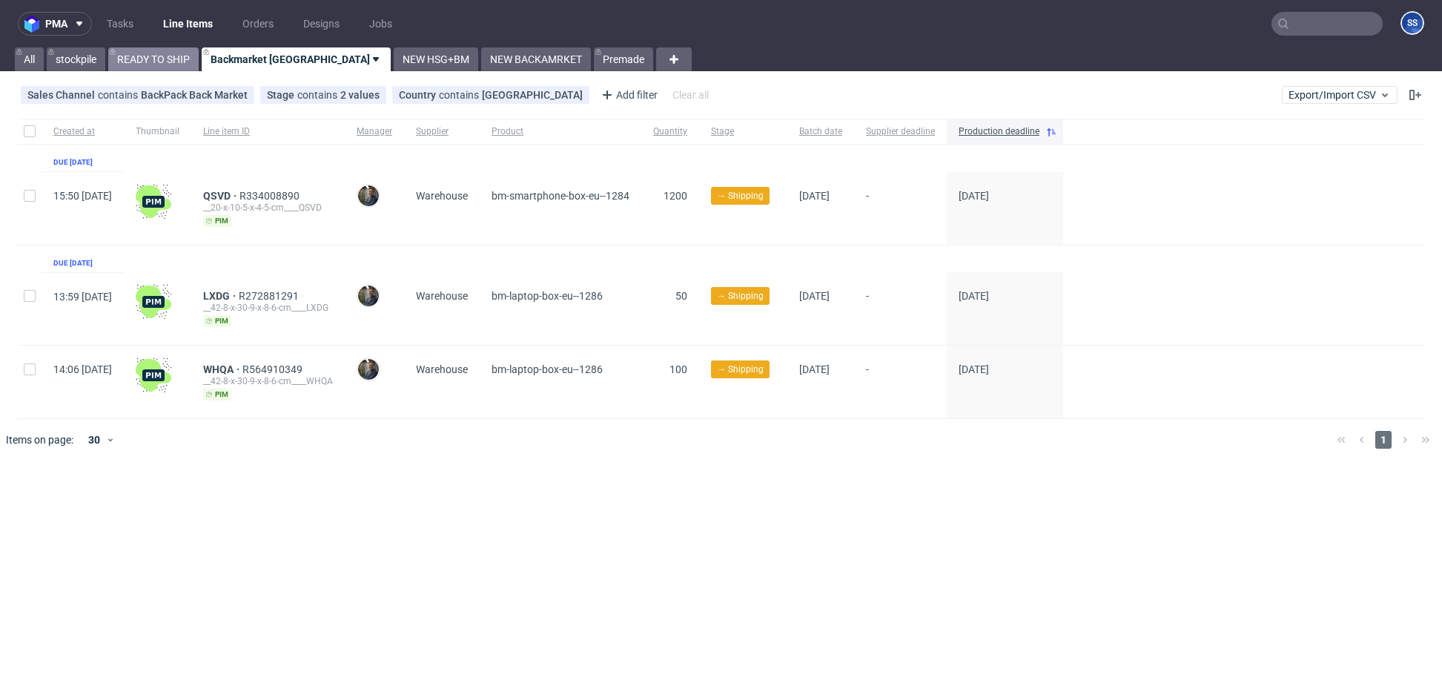
click at [176, 57] on link "READY TO SHIP" at bounding box center [153, 59] width 90 height 24
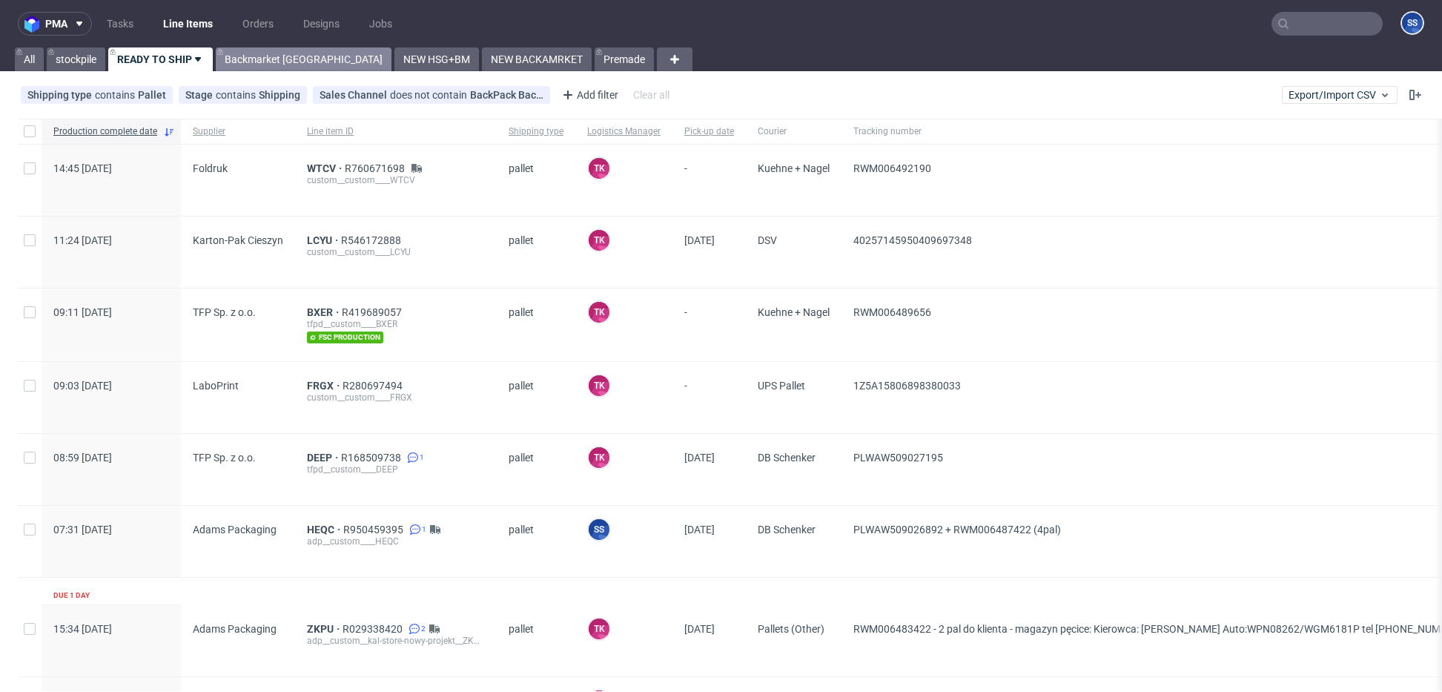
click at [262, 56] on link "Backmarket [GEOGRAPHIC_DATA]" at bounding box center [304, 59] width 176 height 24
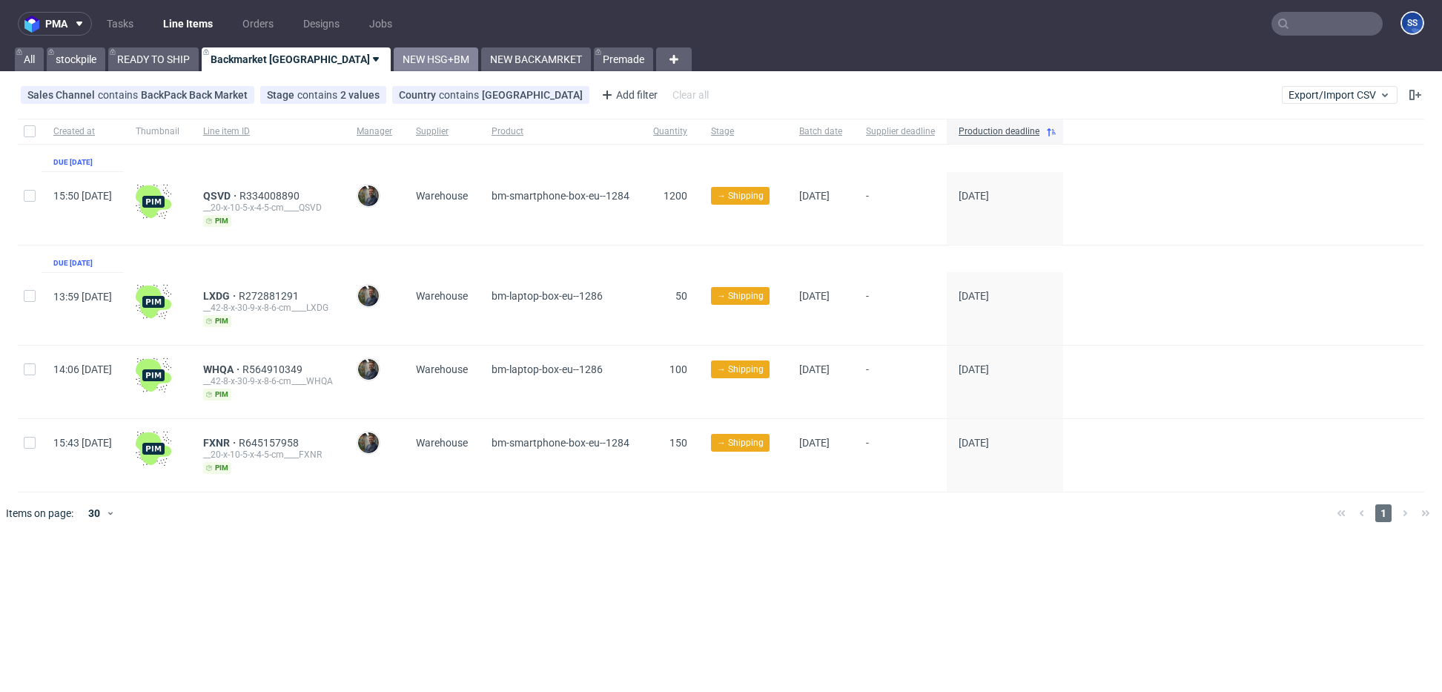
click at [394, 58] on link "NEW HSG+BM" at bounding box center [436, 59] width 84 height 24
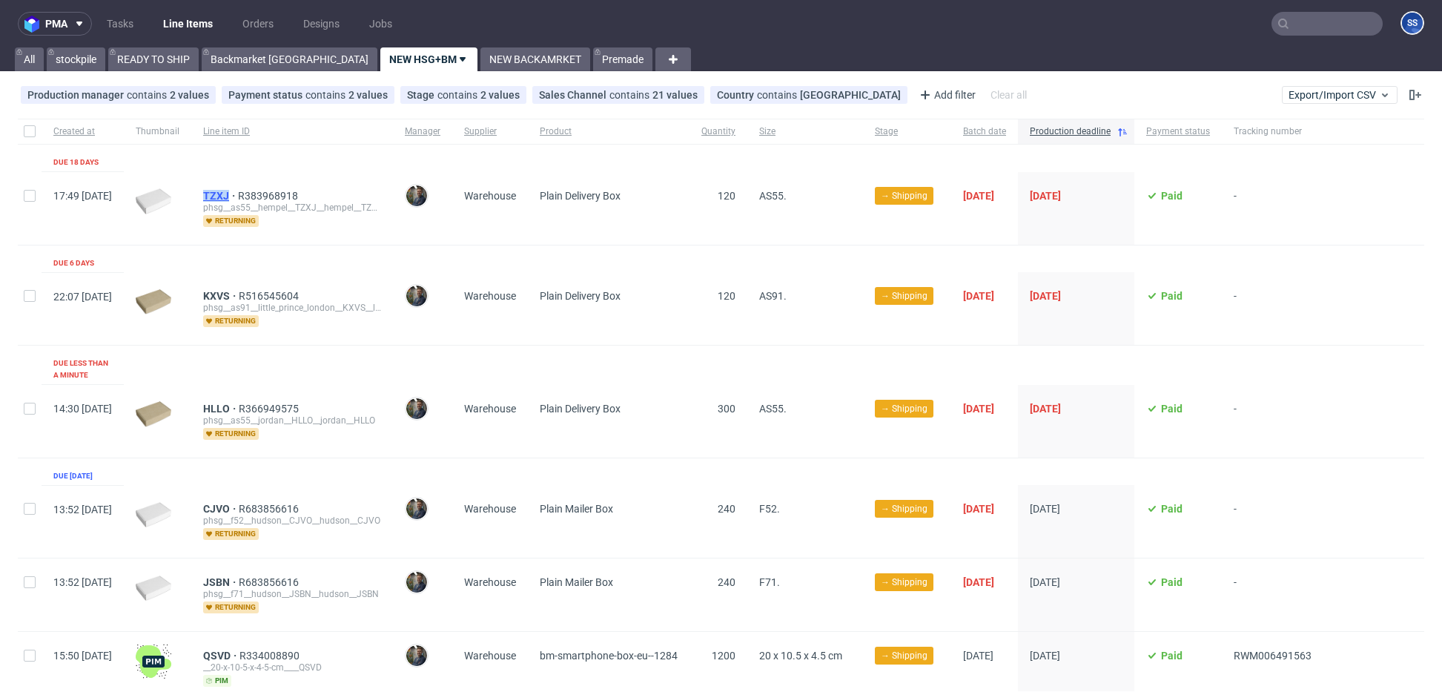
drag, startPoint x: 242, startPoint y: 192, endPoint x: 276, endPoint y: 193, distance: 34.1
click at [276, 193] on div "TZXJ R383968918 phsg__as55__hempel__TZXJ__hempel__TZXJ returning" at bounding box center [292, 208] width 202 height 73
copy span "TZXJ"
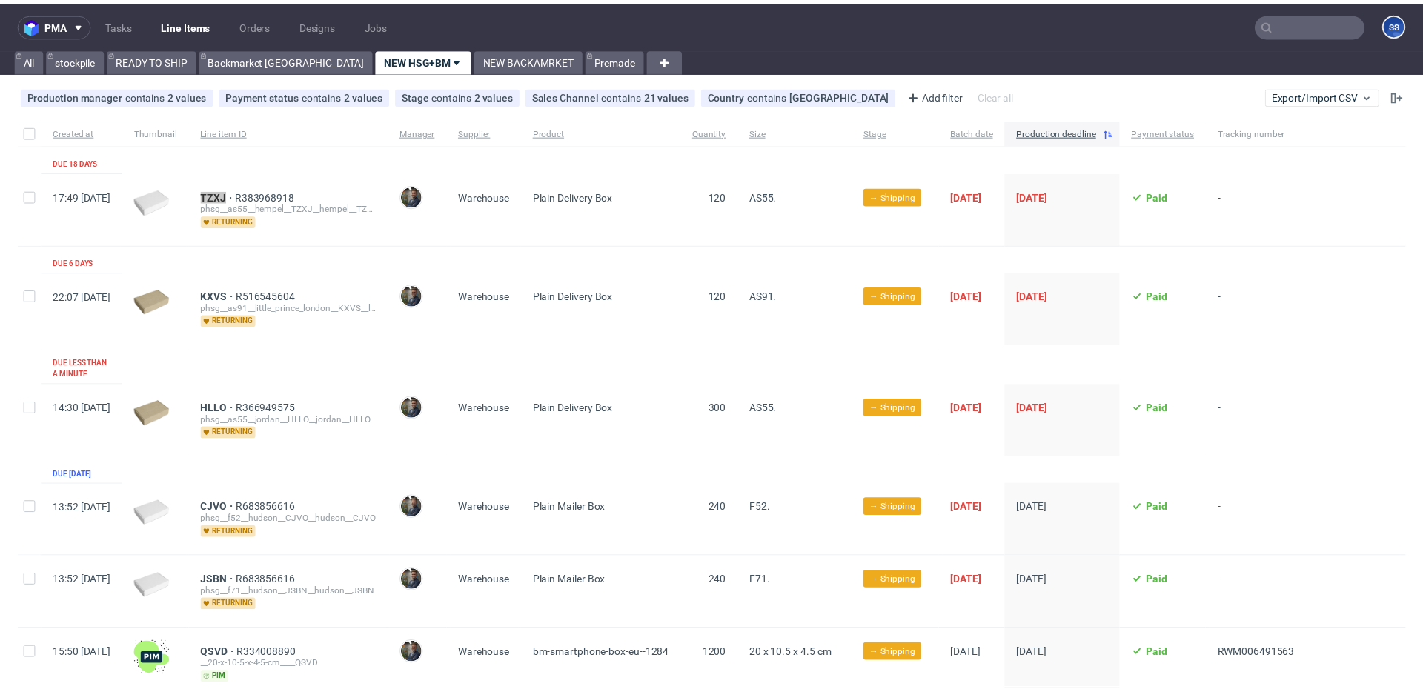
scroll to position [13, 0]
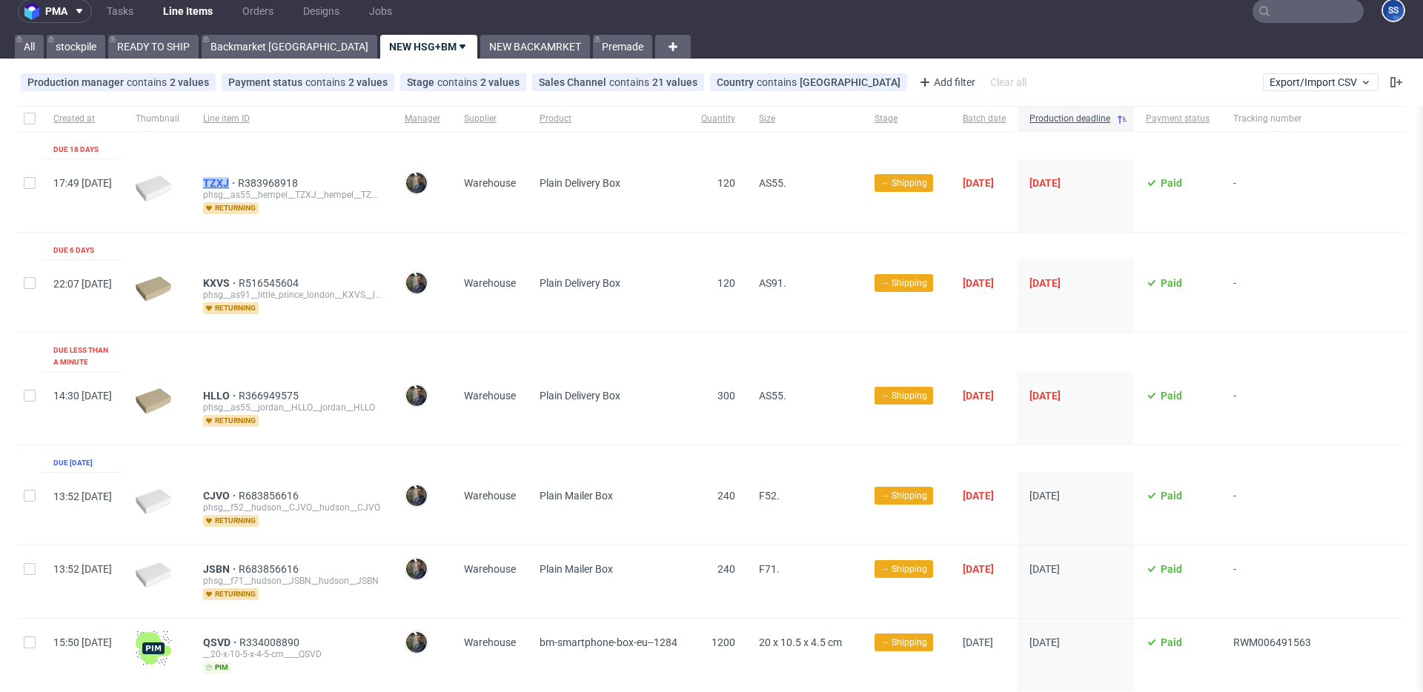
click at [238, 179] on span "TZXJ" at bounding box center [220, 183] width 35 height 12
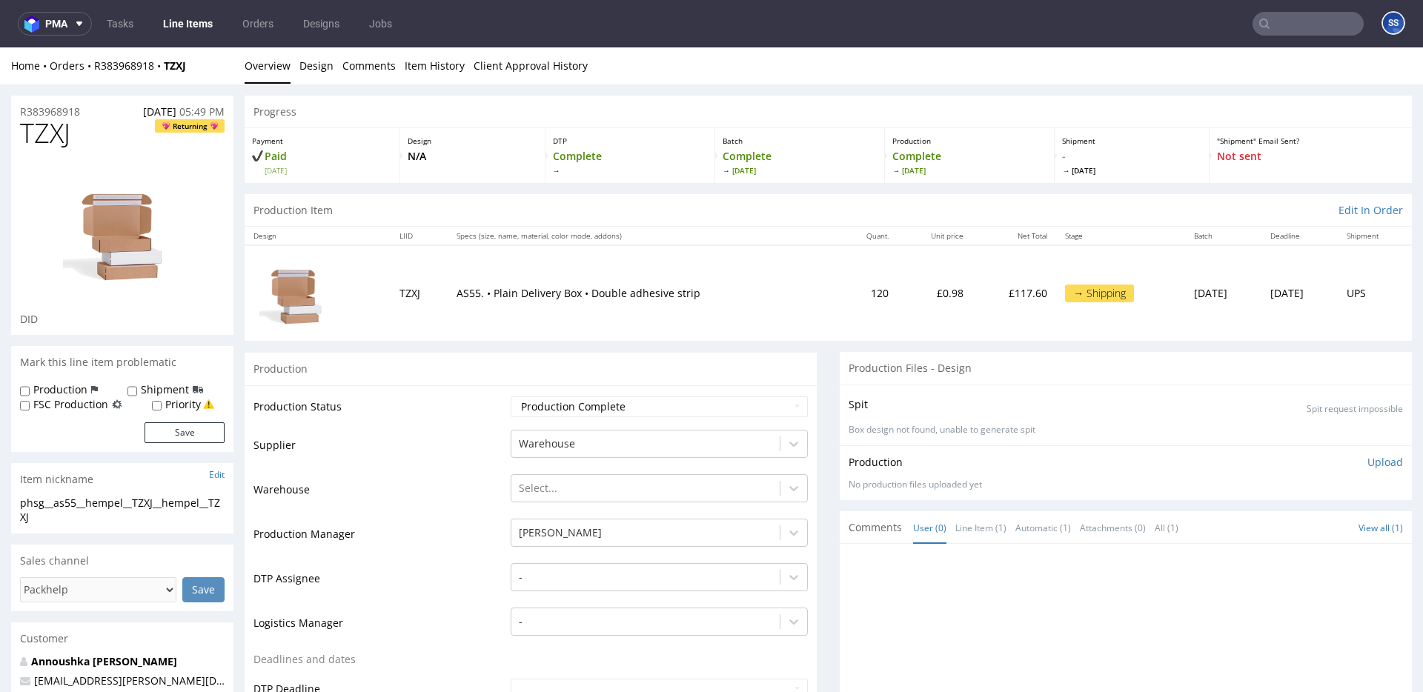
click at [205, 28] on link "Line Items" at bounding box center [187, 24] width 67 height 24
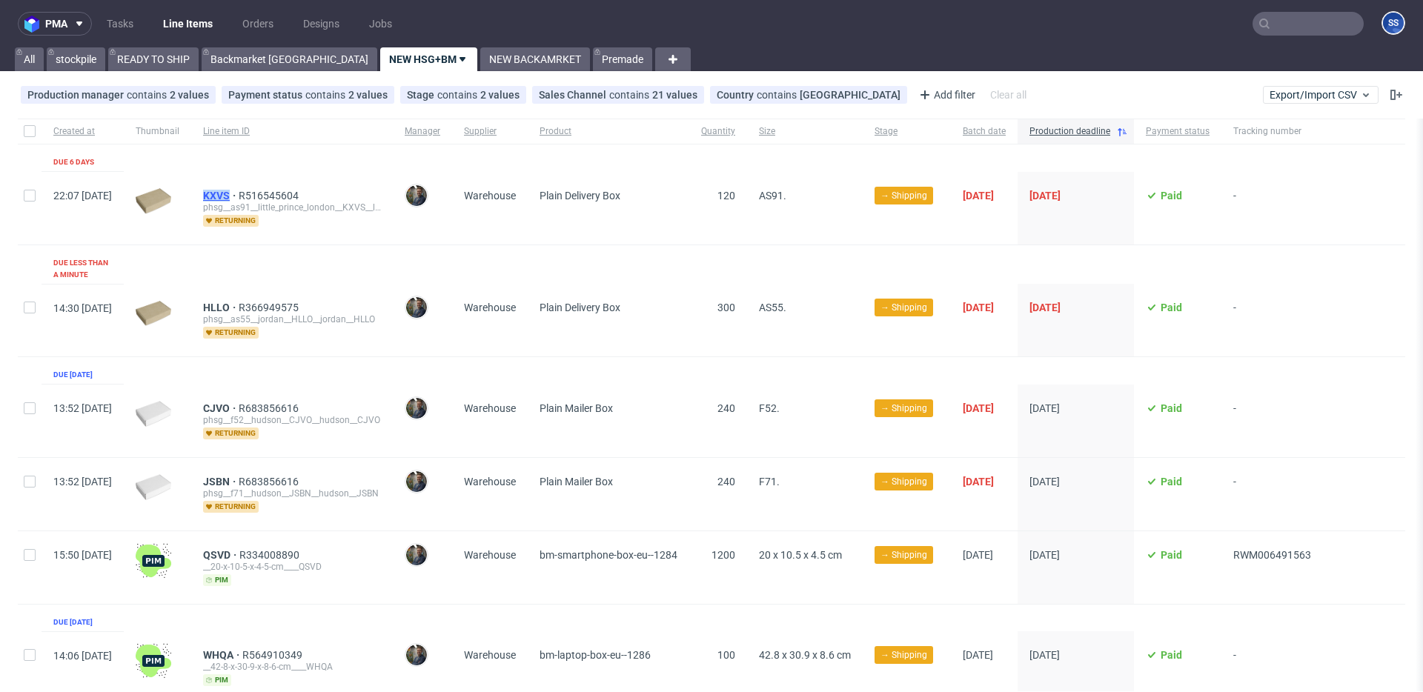
drag, startPoint x: 236, startPoint y: 194, endPoint x: 275, endPoint y: 194, distance: 39.3
click at [275, 194] on div "KXVS R516545604 phsg__as91__little_prince_london__KXVS__little_prince_london__K…" at bounding box center [292, 208] width 202 height 73
copy span "KXVS"
click at [256, 61] on link "Backmarket [GEOGRAPHIC_DATA]" at bounding box center [290, 59] width 176 height 24
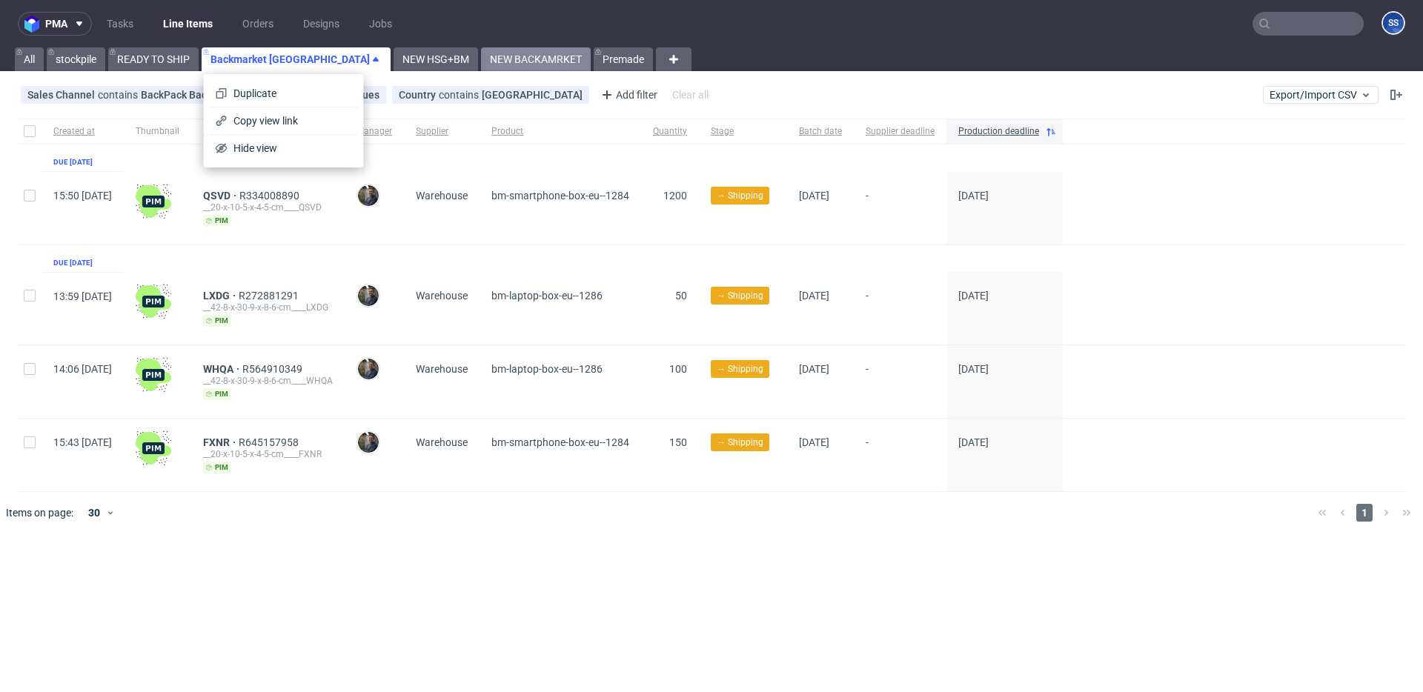
click at [481, 55] on link "NEW BACKAMRKET" at bounding box center [536, 59] width 110 height 24
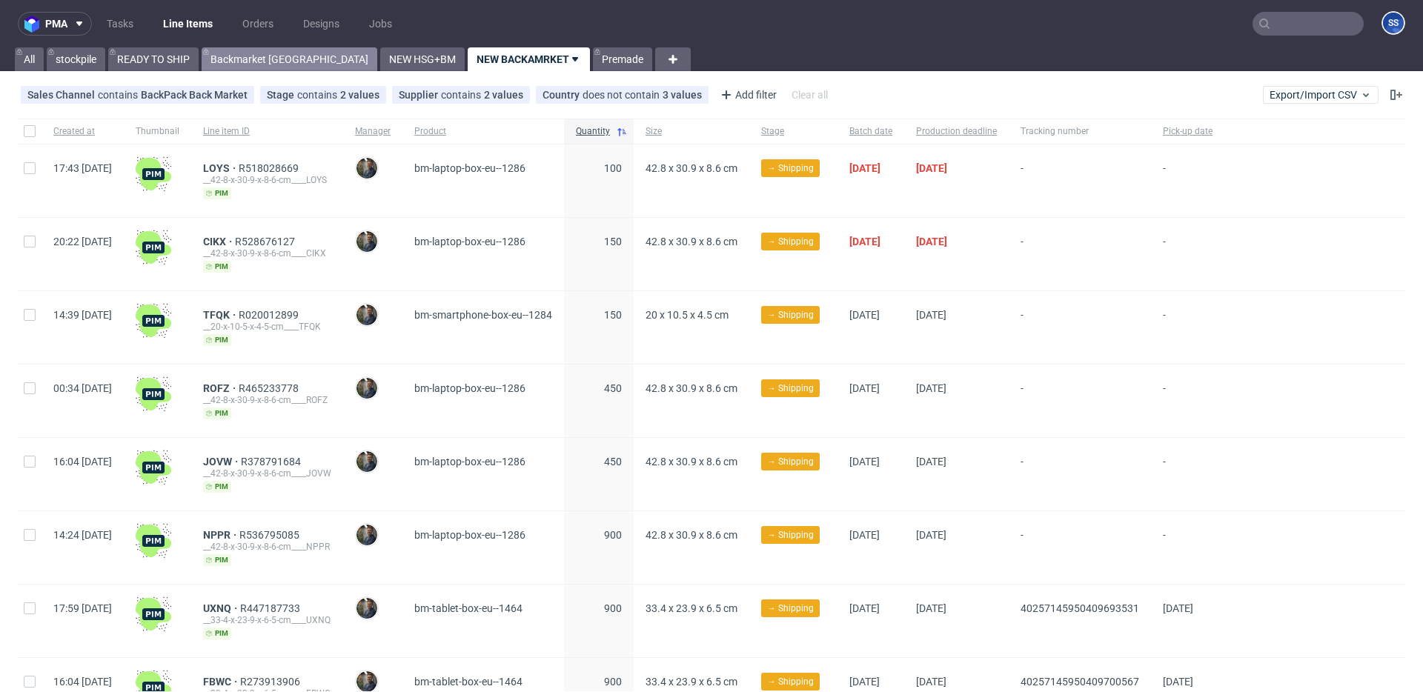
click at [236, 59] on link "Backmarket [GEOGRAPHIC_DATA]" at bounding box center [290, 59] width 176 height 24
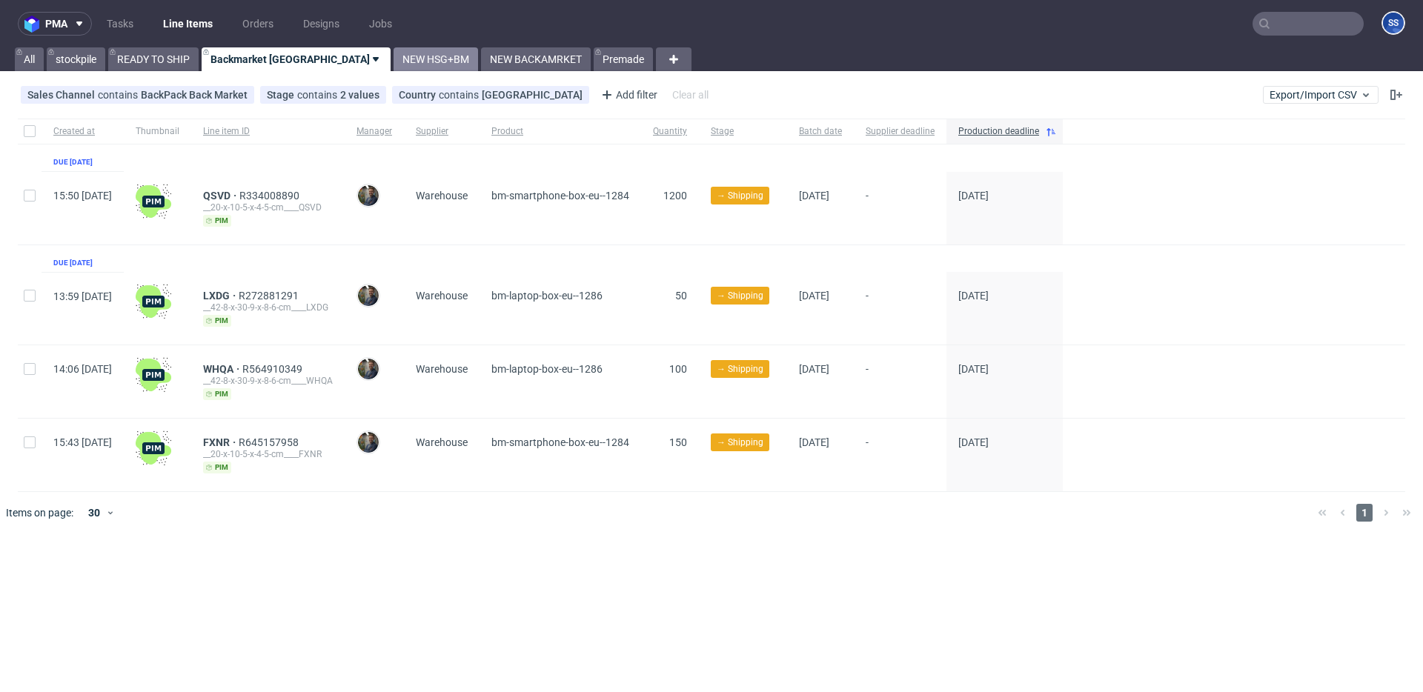
click at [394, 49] on link "NEW HSG+BM" at bounding box center [436, 59] width 84 height 24
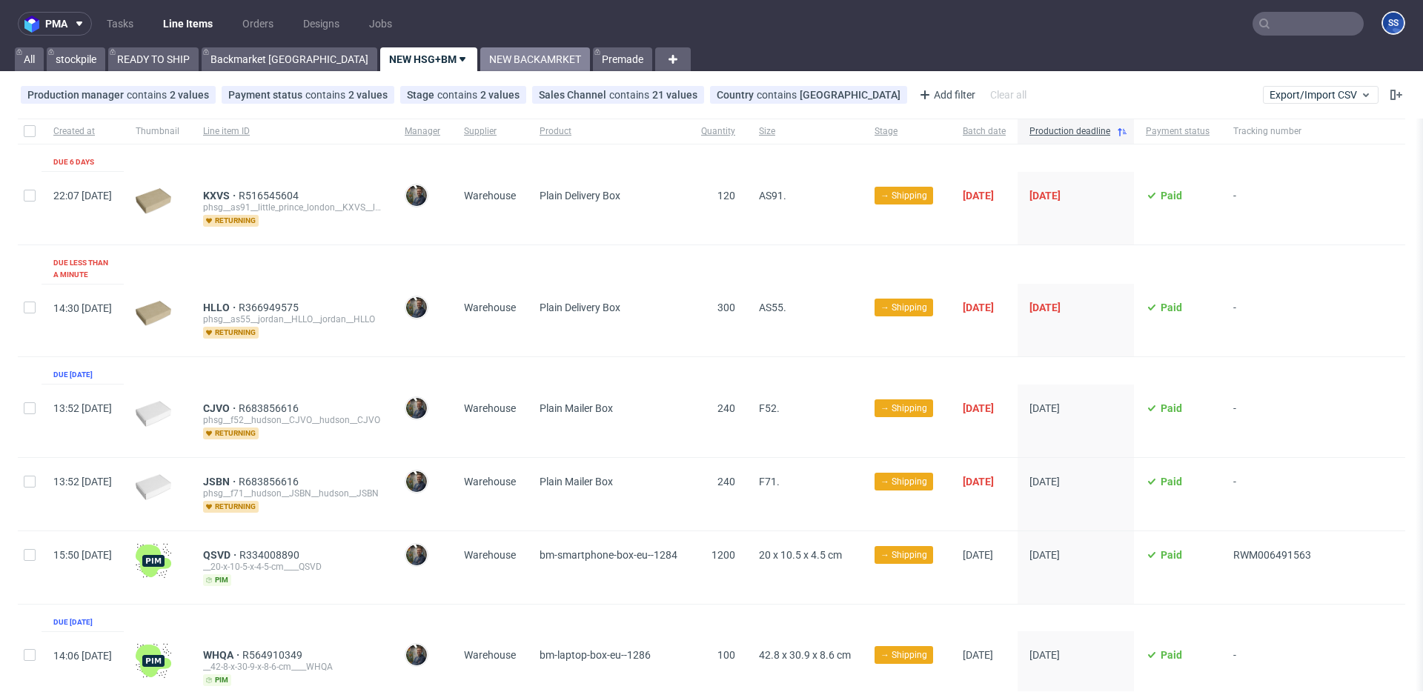
click at [480, 64] on link "NEW BACKAMRKET" at bounding box center [535, 59] width 110 height 24
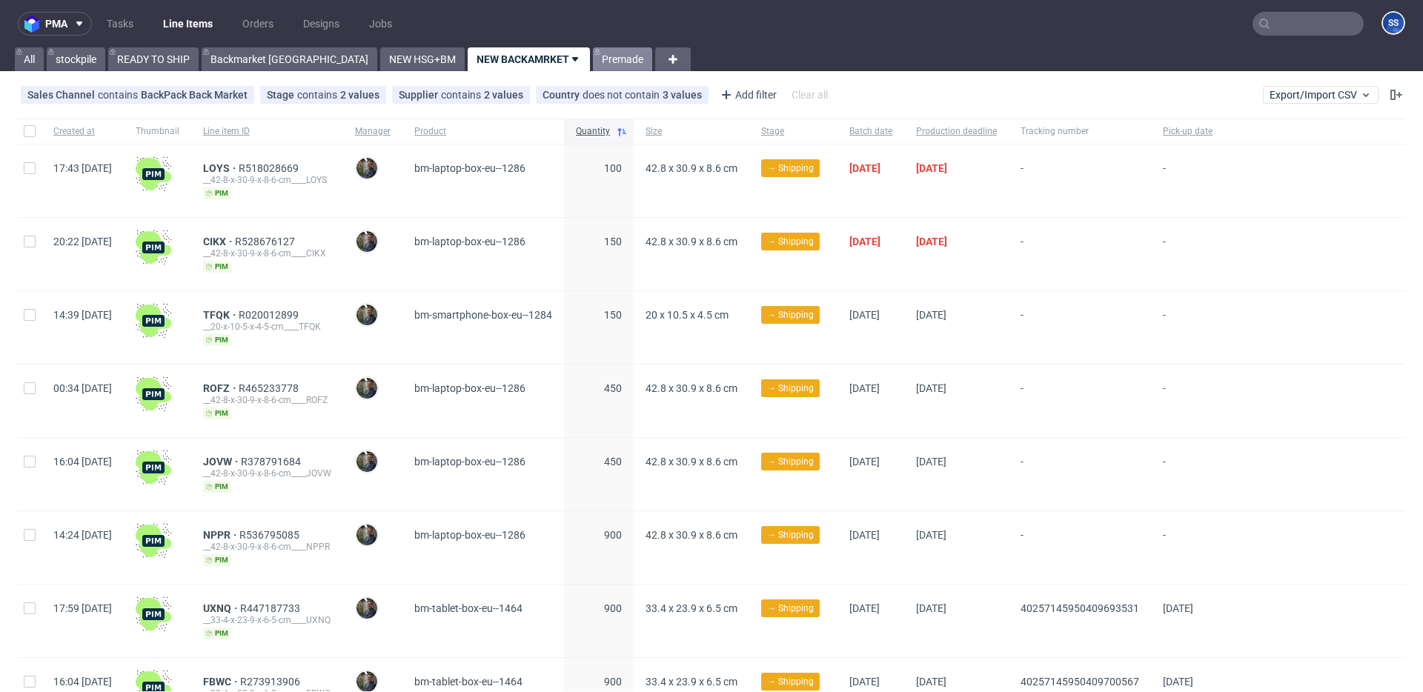
click at [593, 68] on link "Premade" at bounding box center [622, 59] width 59 height 24
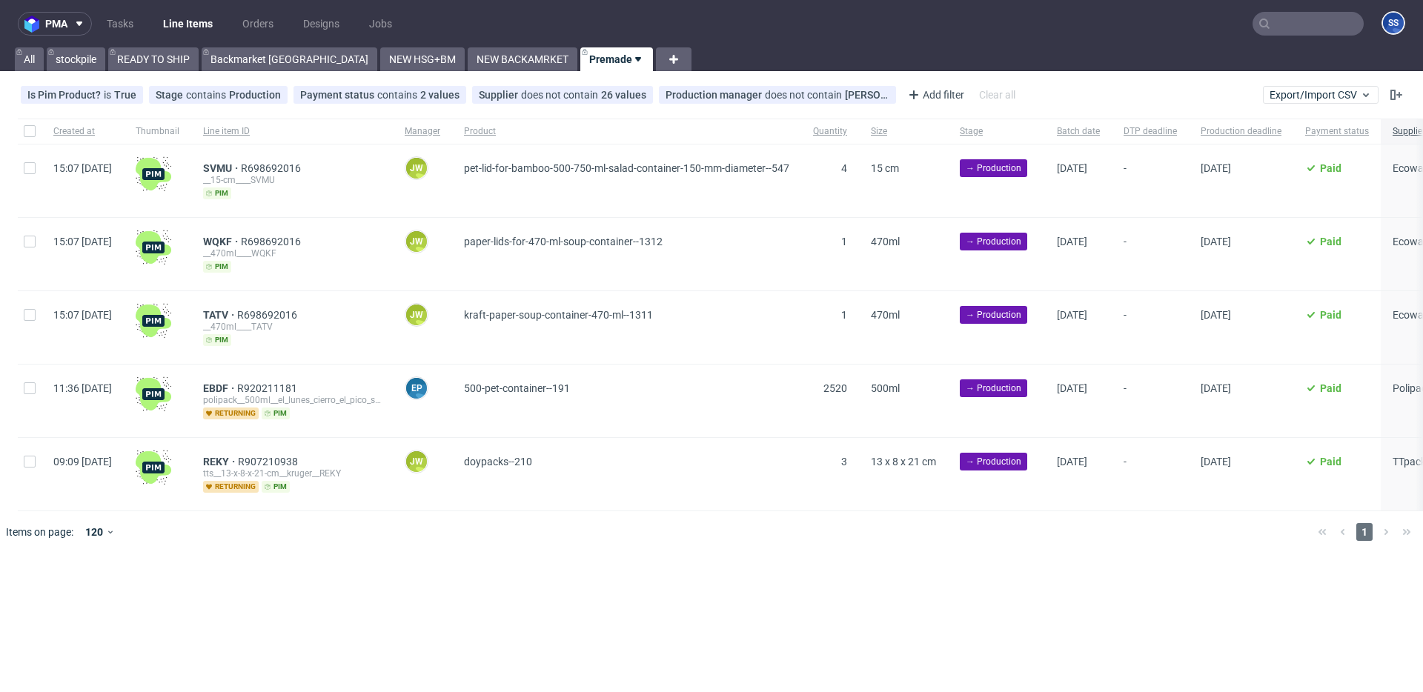
click at [632, 59] on icon at bounding box center [638, 59] width 12 height 12
click at [591, 539] on div at bounding box center [733, 532] width 1146 height 42
click at [82, 59] on link "stockpile" at bounding box center [76, 59] width 59 height 24
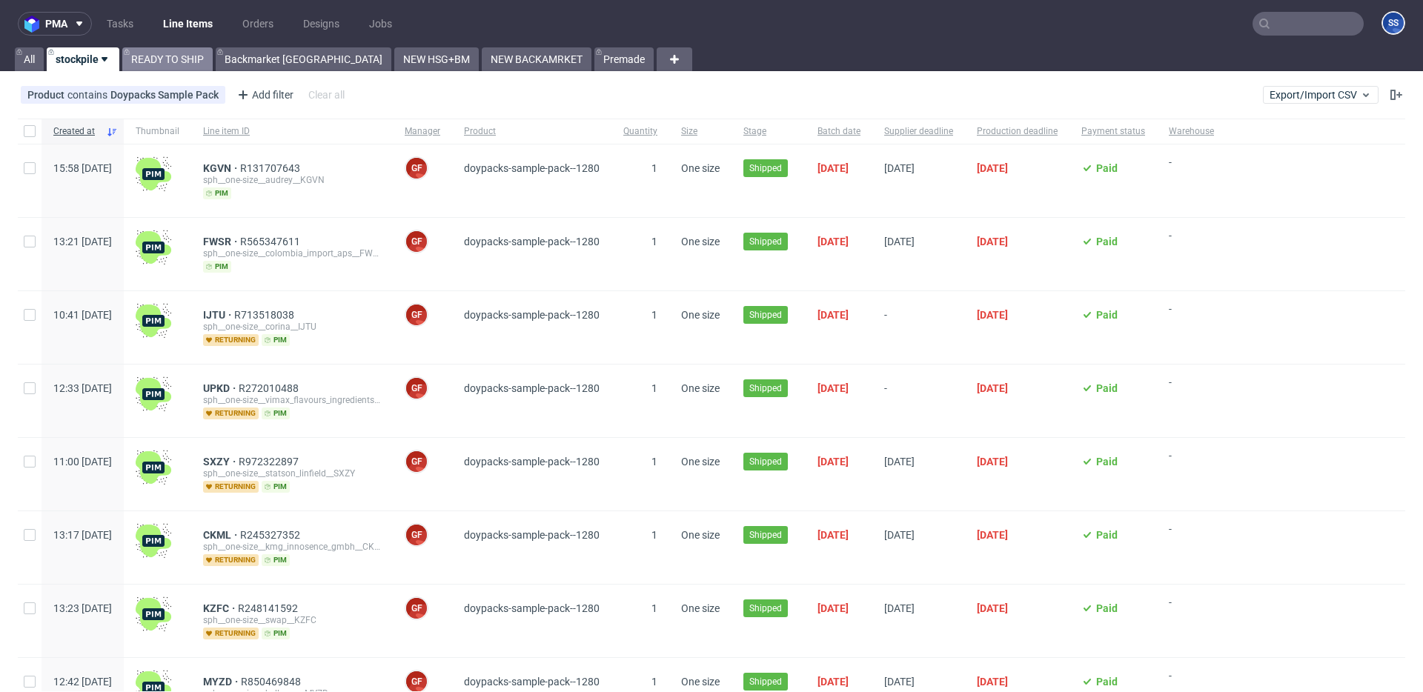
click at [209, 57] on link "READY TO SHIP" at bounding box center [167, 59] width 90 height 24
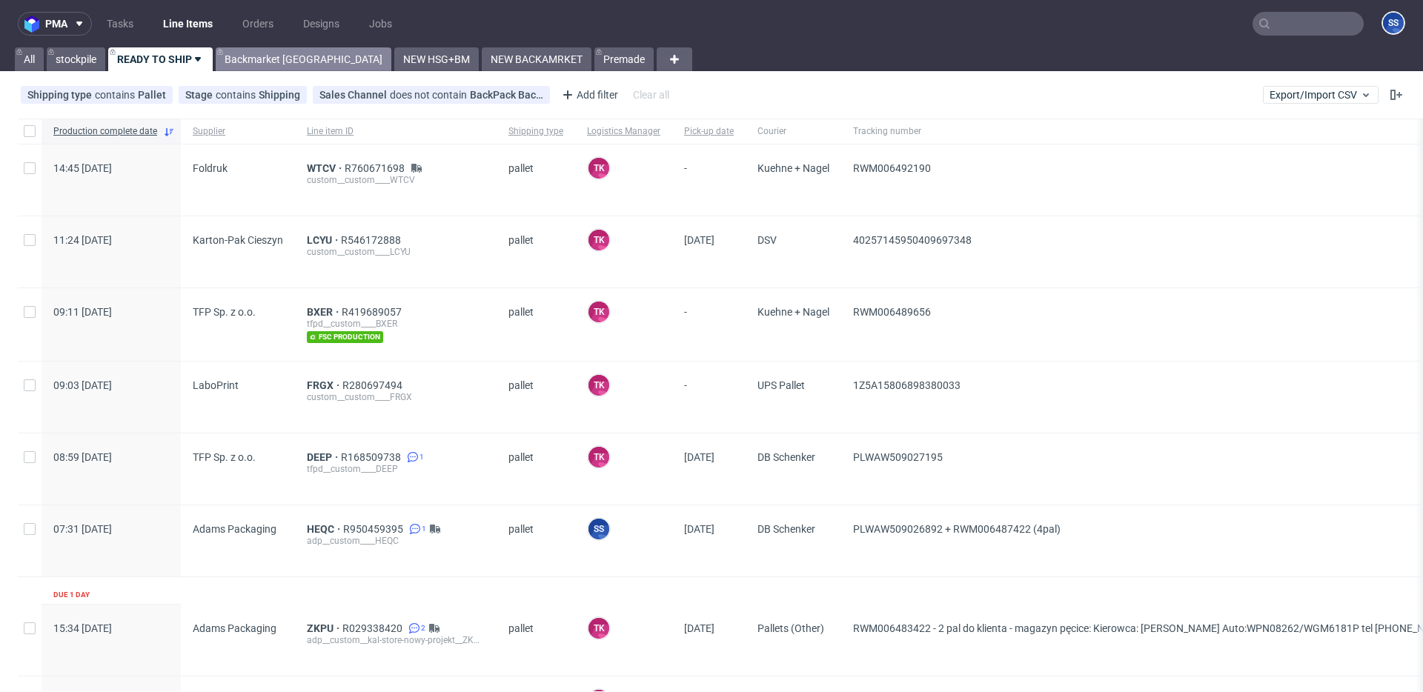
click at [279, 64] on link "Backmarket [GEOGRAPHIC_DATA]" at bounding box center [304, 59] width 176 height 24
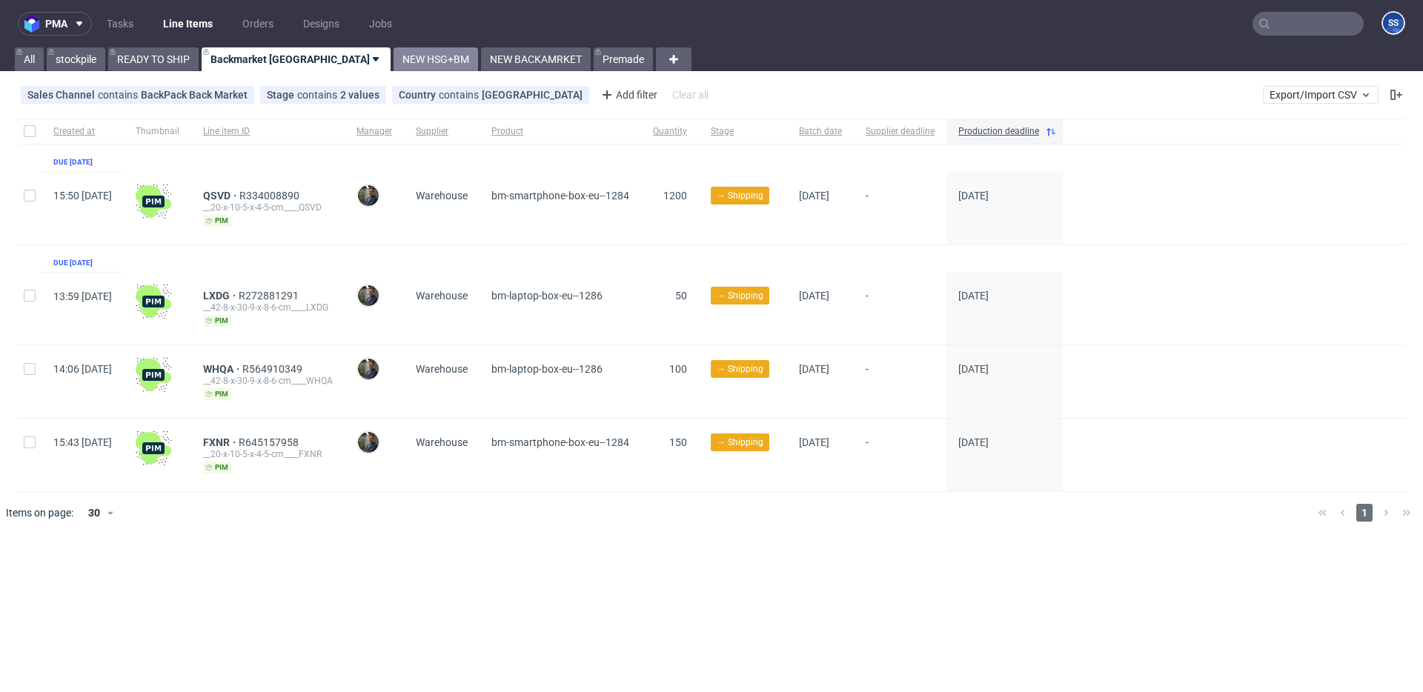
click at [394, 62] on link "NEW HSG+BM" at bounding box center [436, 59] width 84 height 24
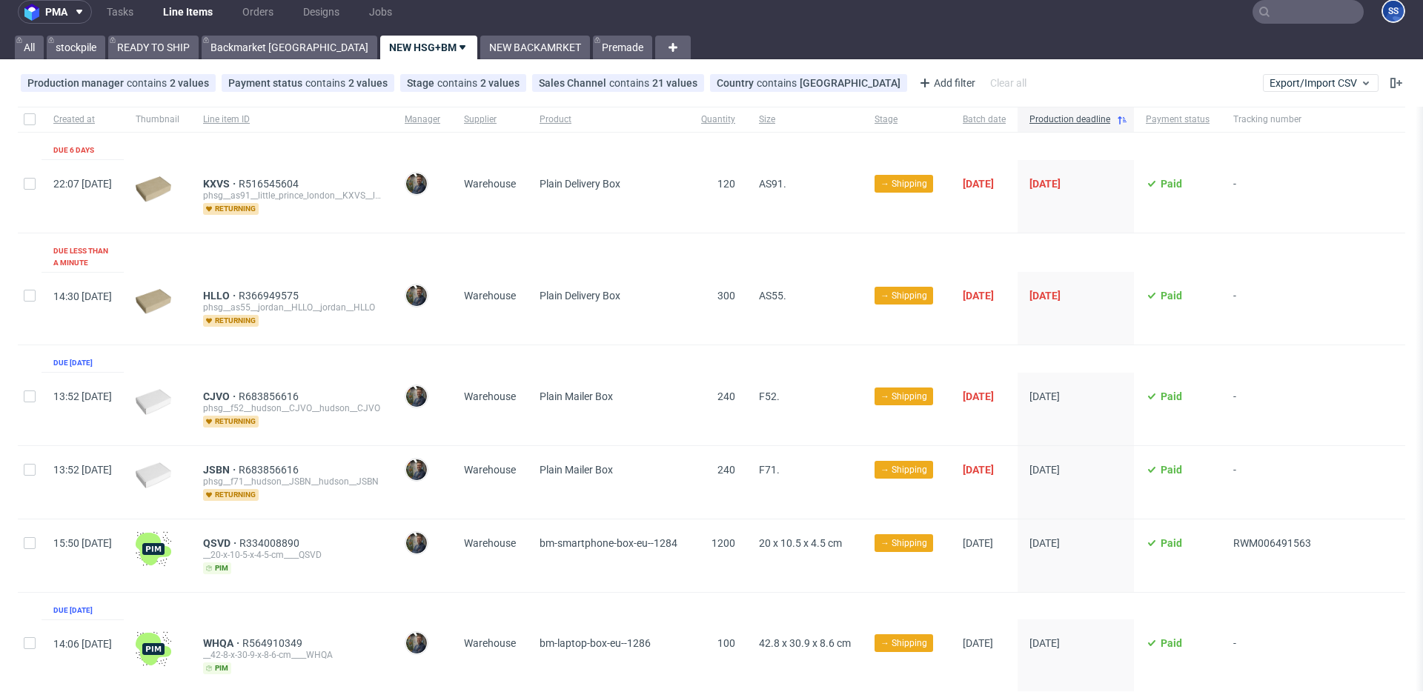
scroll to position [34, 0]
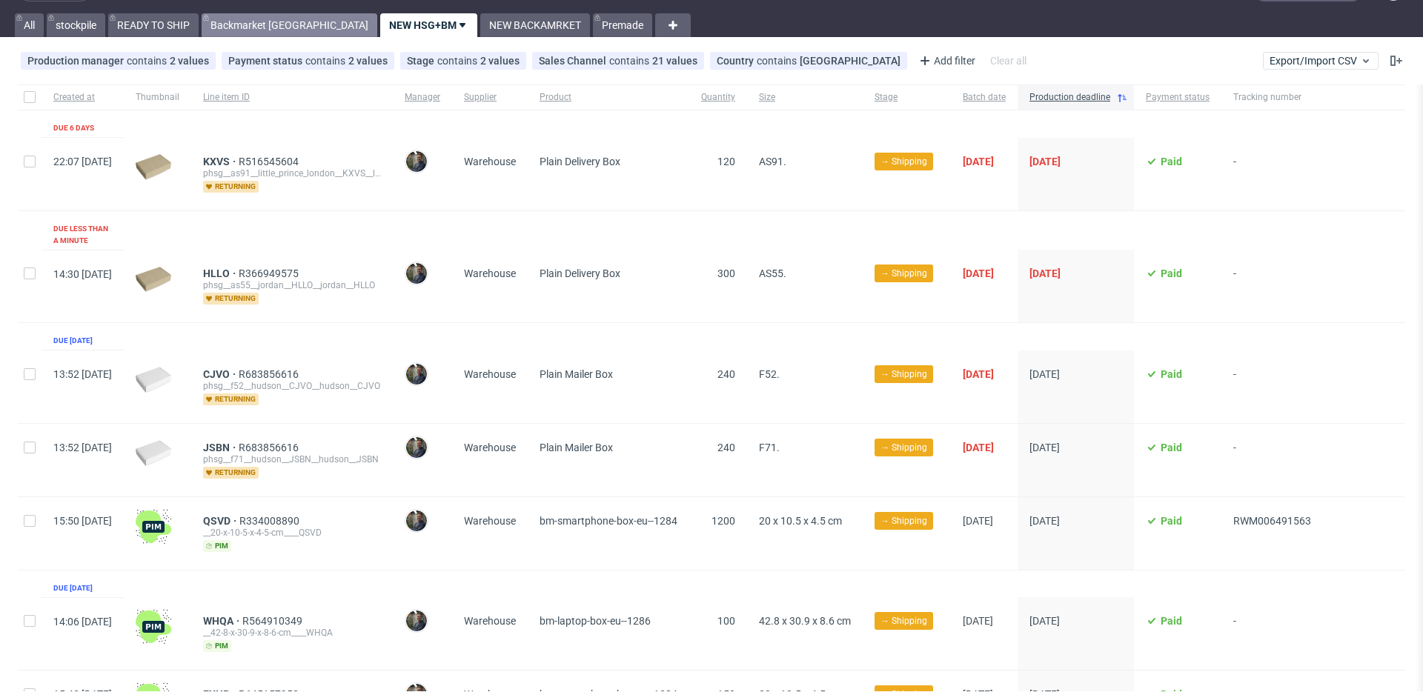
click at [218, 30] on link "Backmarket [GEOGRAPHIC_DATA]" at bounding box center [290, 25] width 176 height 24
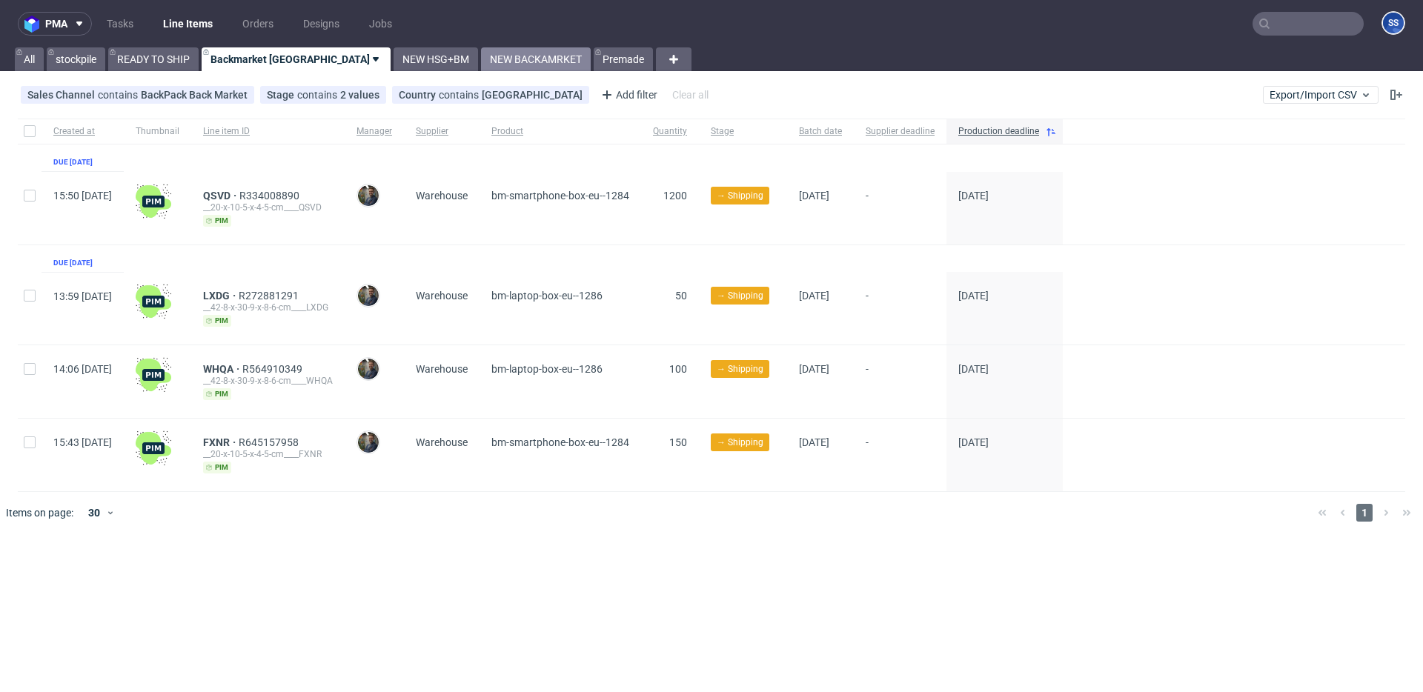
click at [481, 57] on link "NEW BACKAMRKET" at bounding box center [536, 59] width 110 height 24
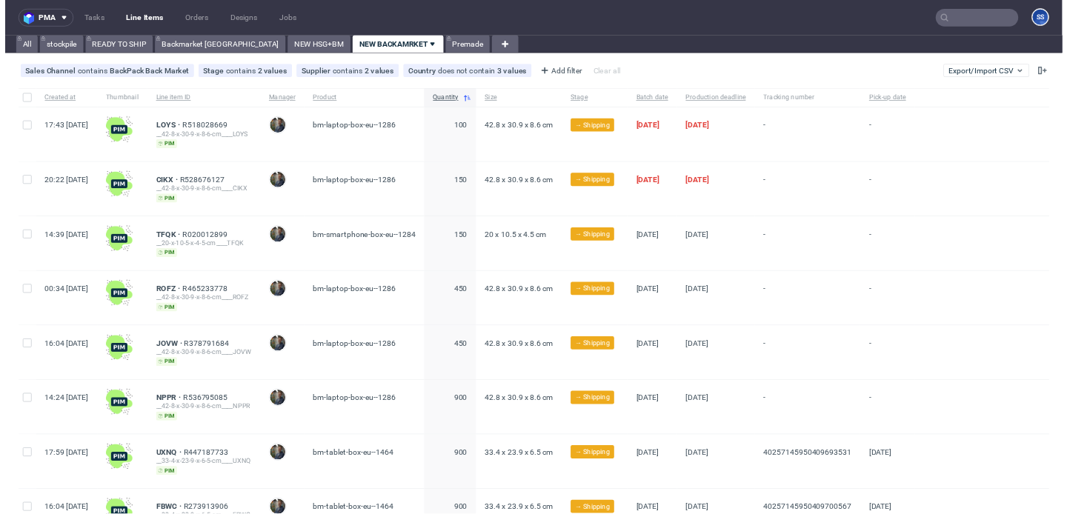
scroll to position [303, 0]
